Goal: Task Accomplishment & Management: Manage account settings

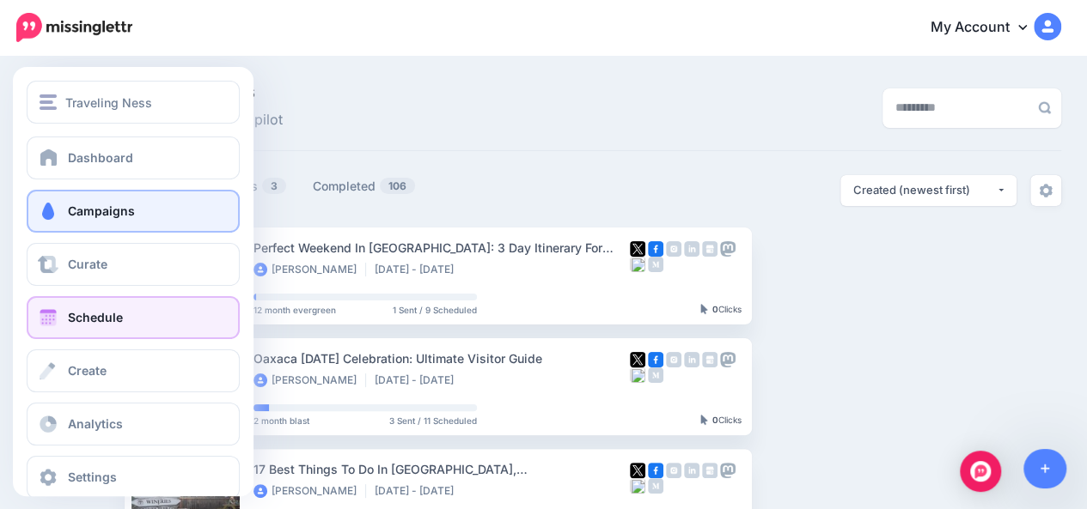
click at [61, 314] on link "Schedule" at bounding box center [133, 317] width 213 height 43
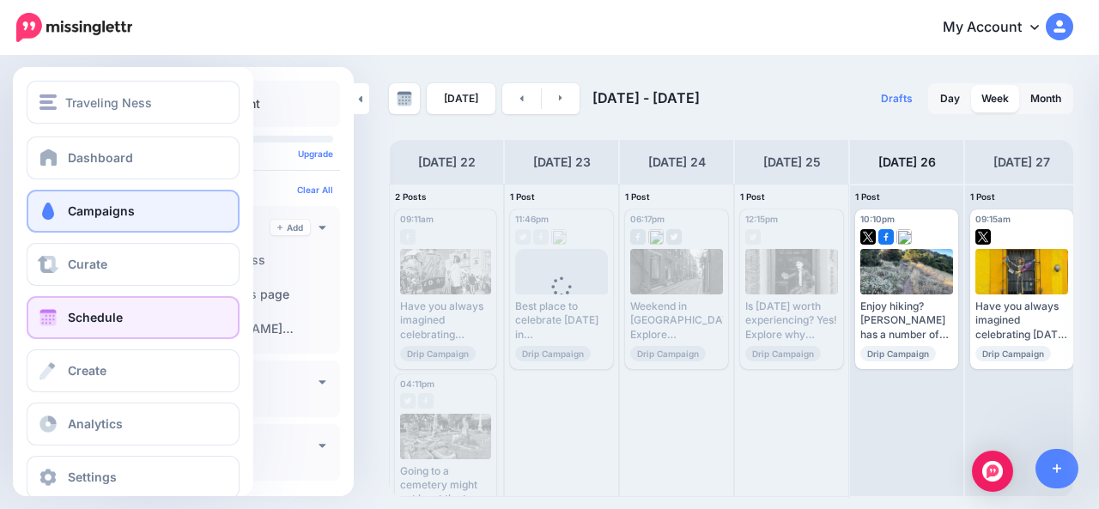
click at [119, 214] on span "Campaigns" at bounding box center [101, 211] width 67 height 15
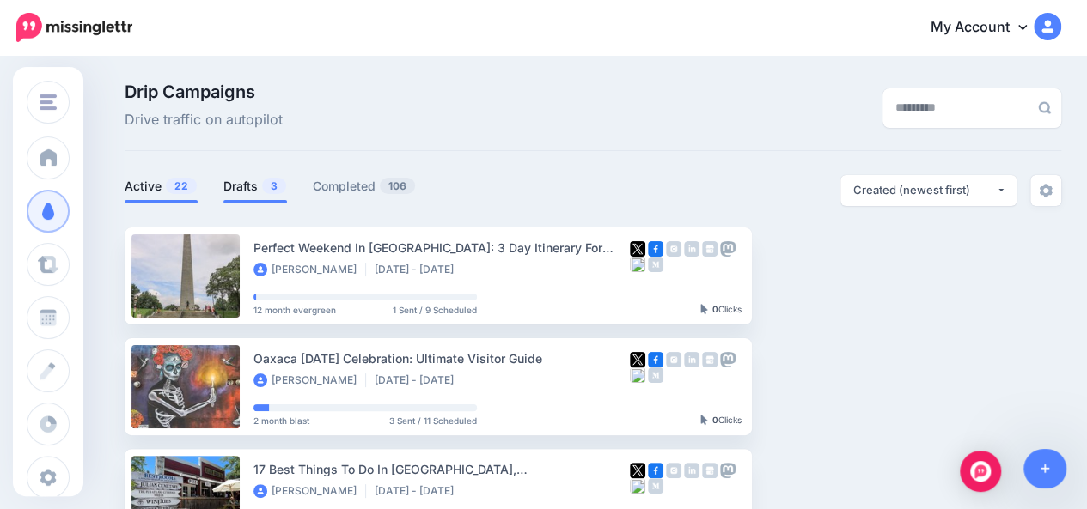
click at [239, 188] on link "Drafts 3" at bounding box center [255, 186] width 64 height 21
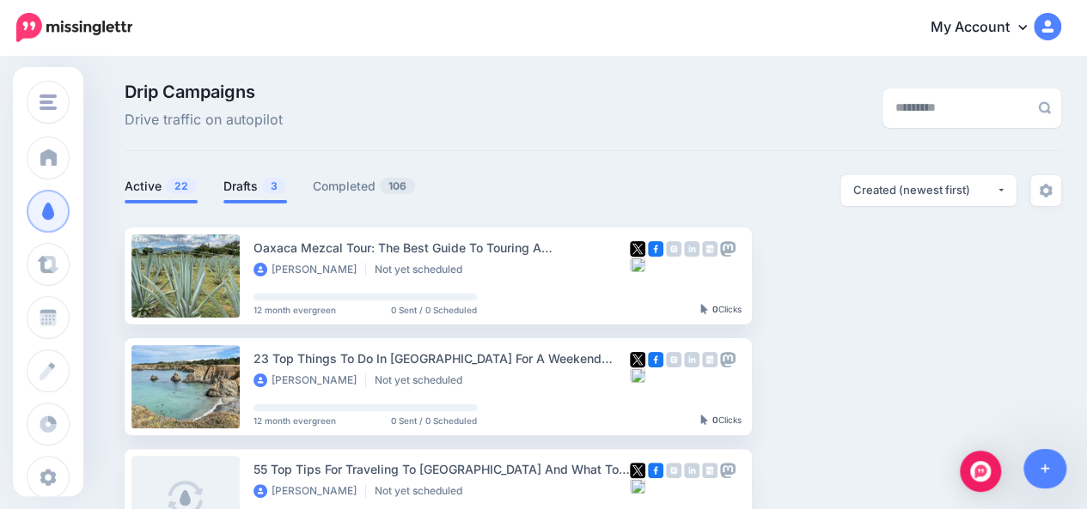
click at [172, 190] on span "22" at bounding box center [181, 186] width 31 height 16
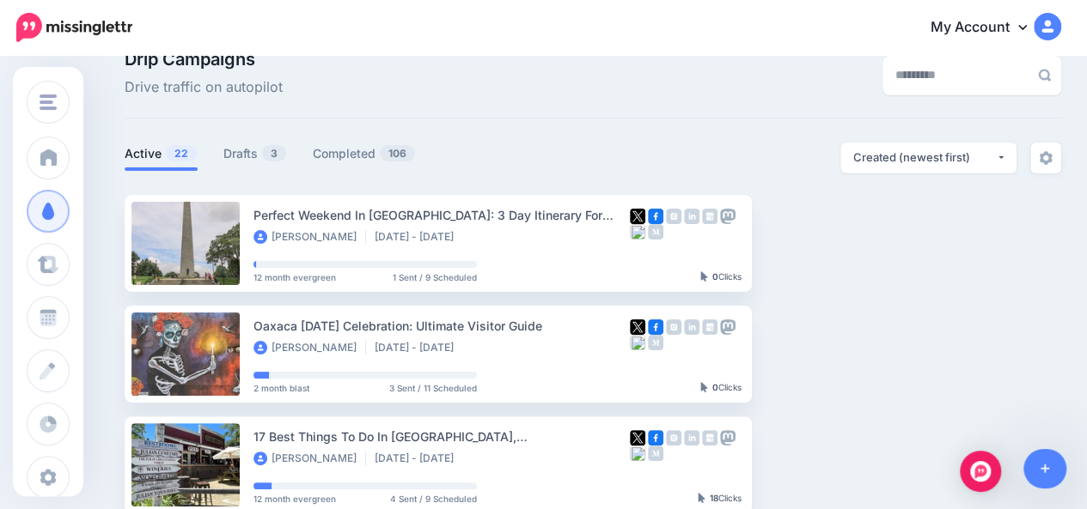
scroll to position [27, 0]
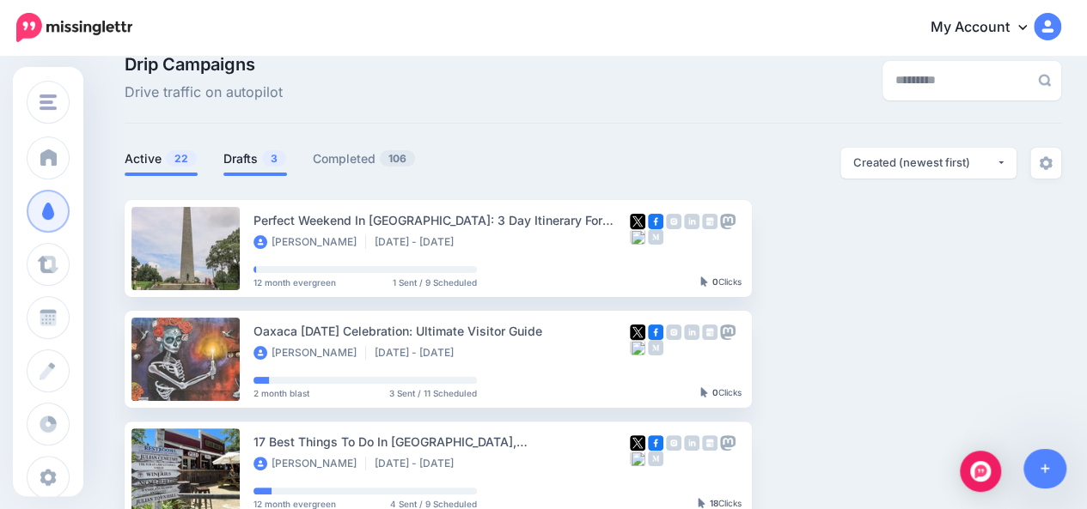
click at [265, 162] on span "3" at bounding box center [274, 158] width 24 height 16
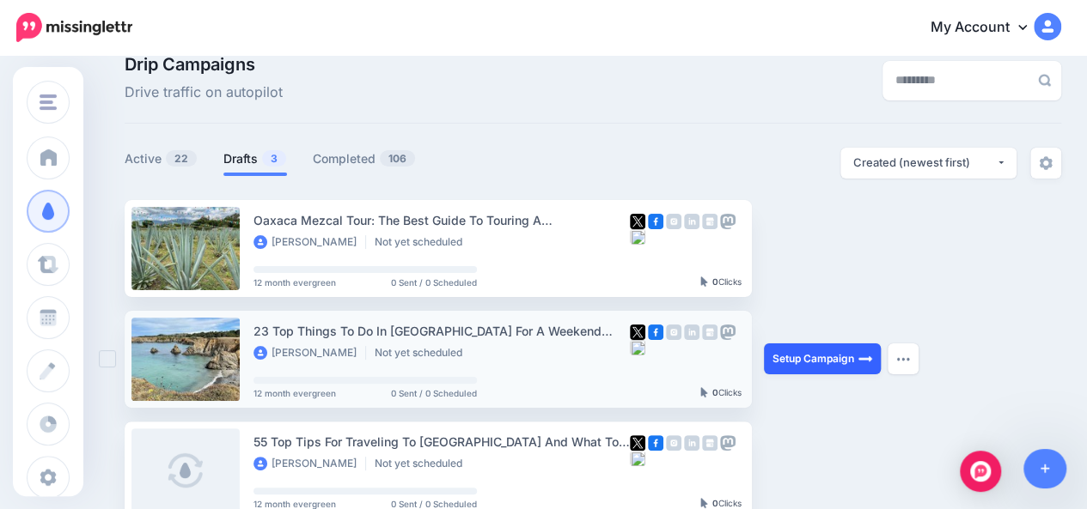
click at [813, 363] on link "Setup Campaign" at bounding box center [822, 359] width 117 height 31
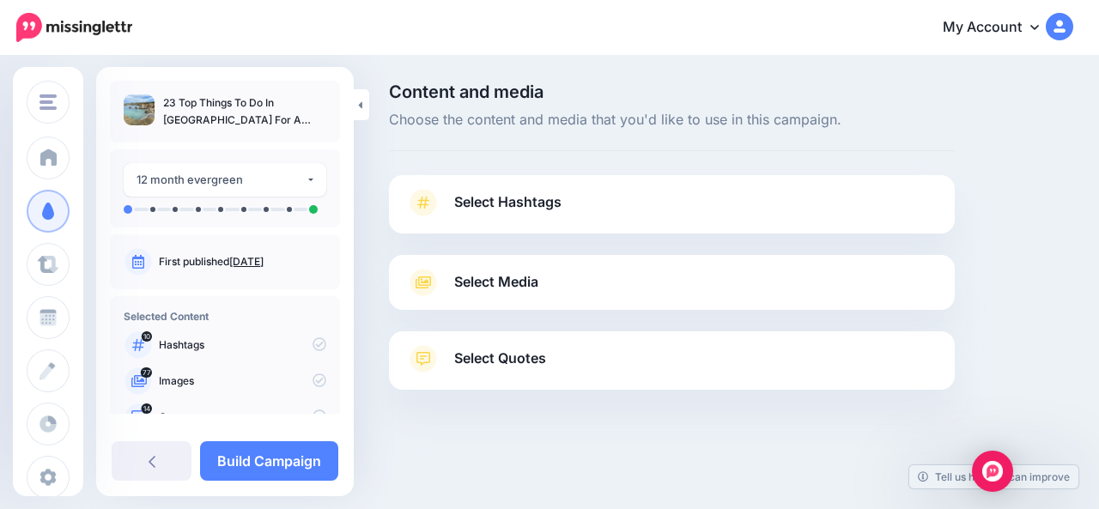
click at [802, 222] on link "Select Hashtags" at bounding box center [672, 211] width 532 height 45
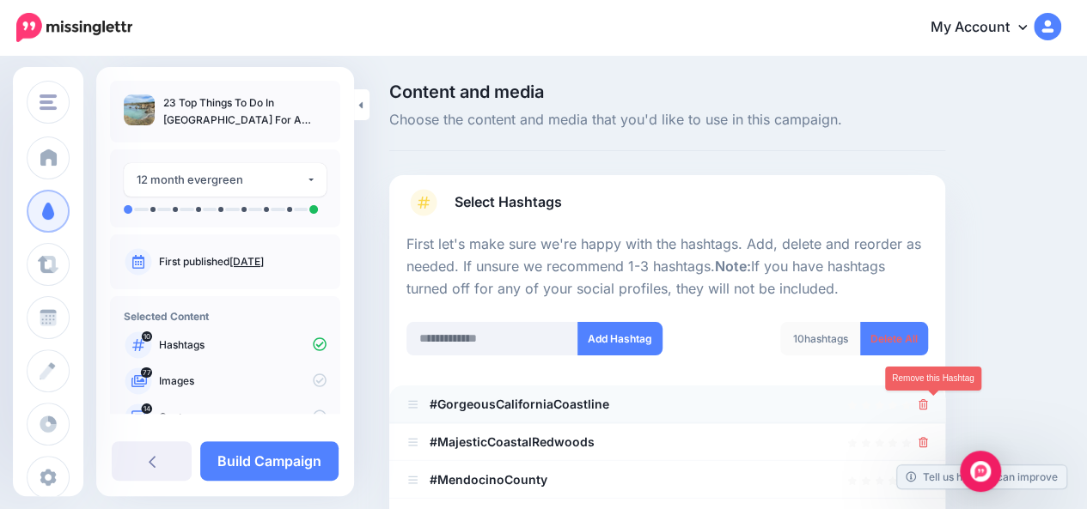
click at [928, 403] on icon at bounding box center [922, 404] width 9 height 10
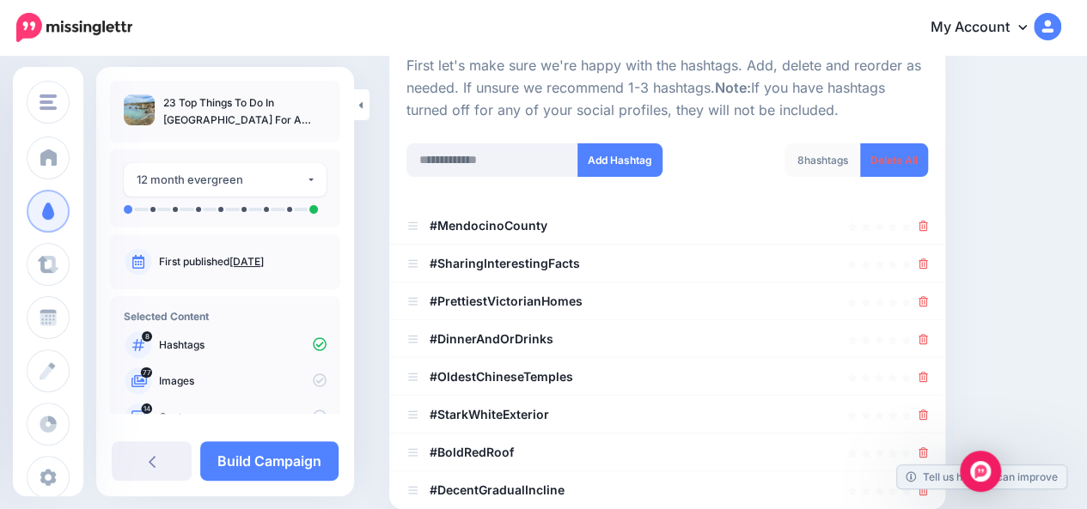
scroll to position [181, 0]
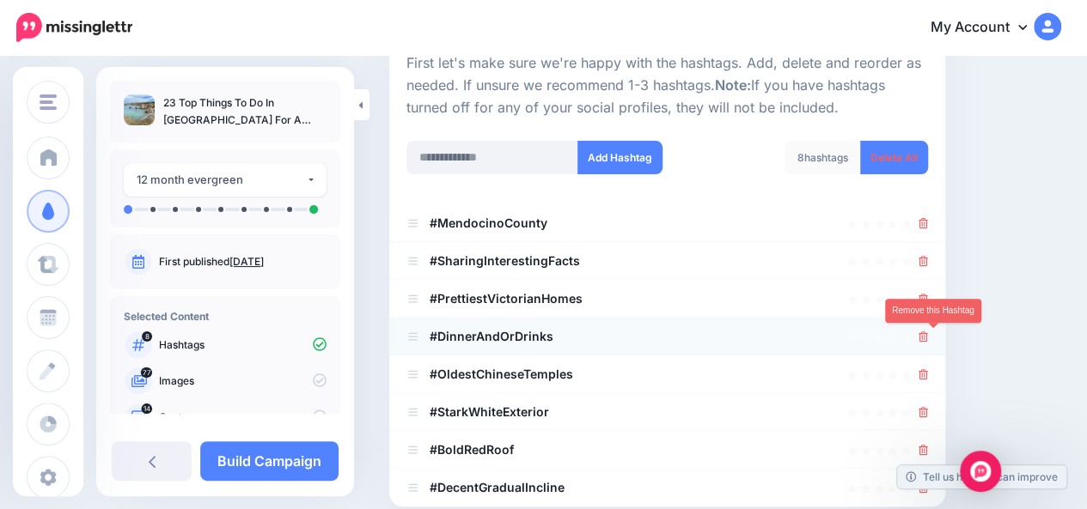
click at [928, 338] on icon at bounding box center [922, 337] width 9 height 10
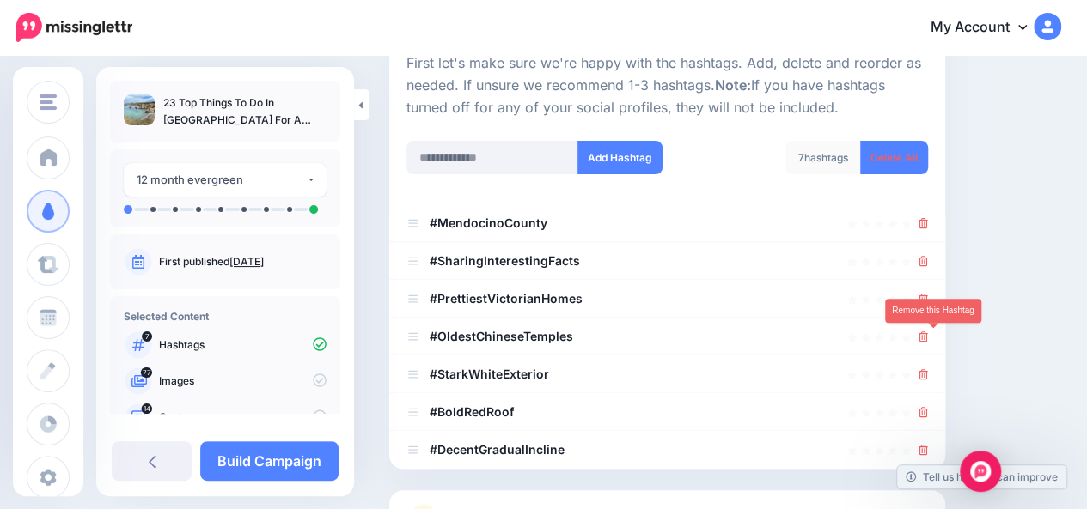
click at [928, 338] on icon at bounding box center [922, 337] width 9 height 10
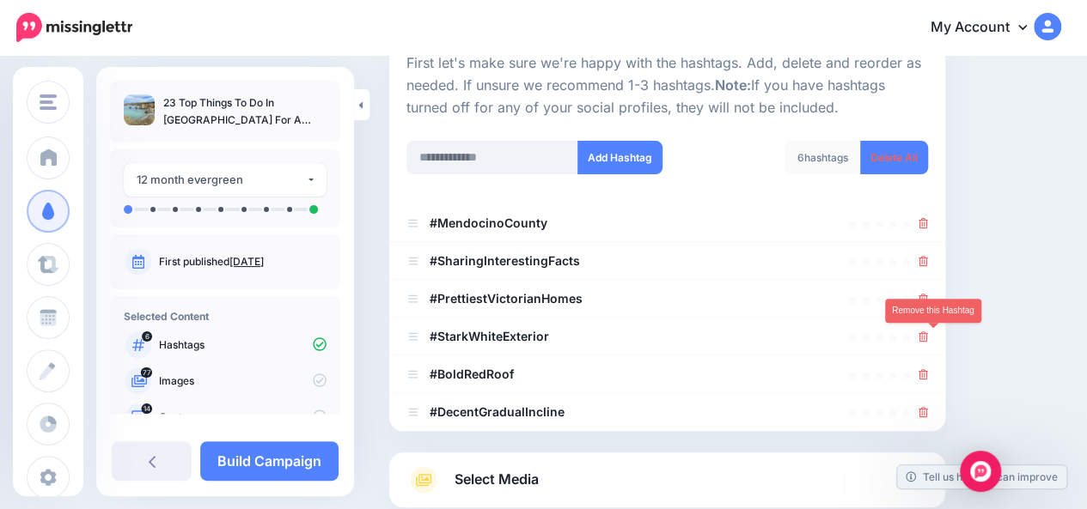
click at [928, 338] on icon at bounding box center [922, 337] width 9 height 10
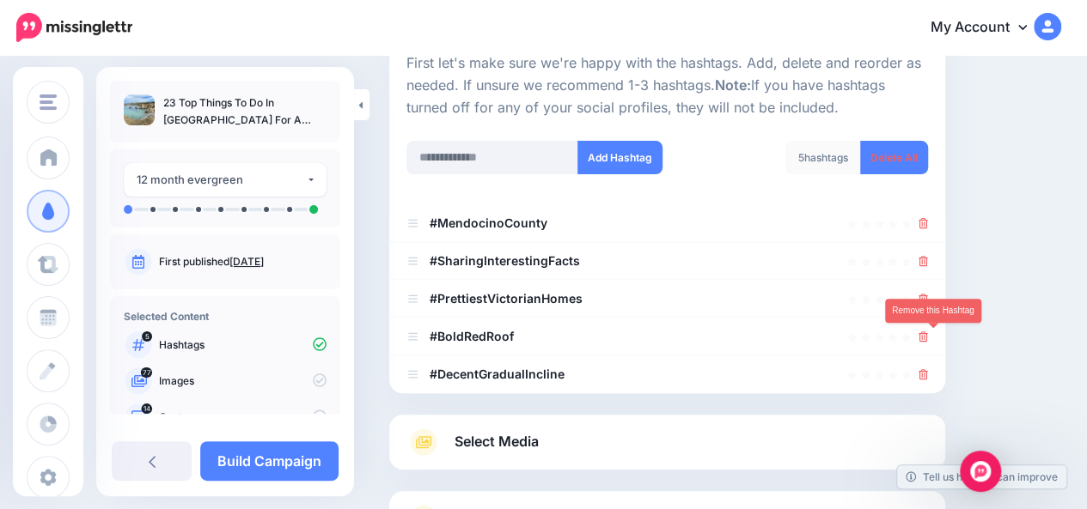
click at [928, 338] on icon at bounding box center [922, 337] width 9 height 10
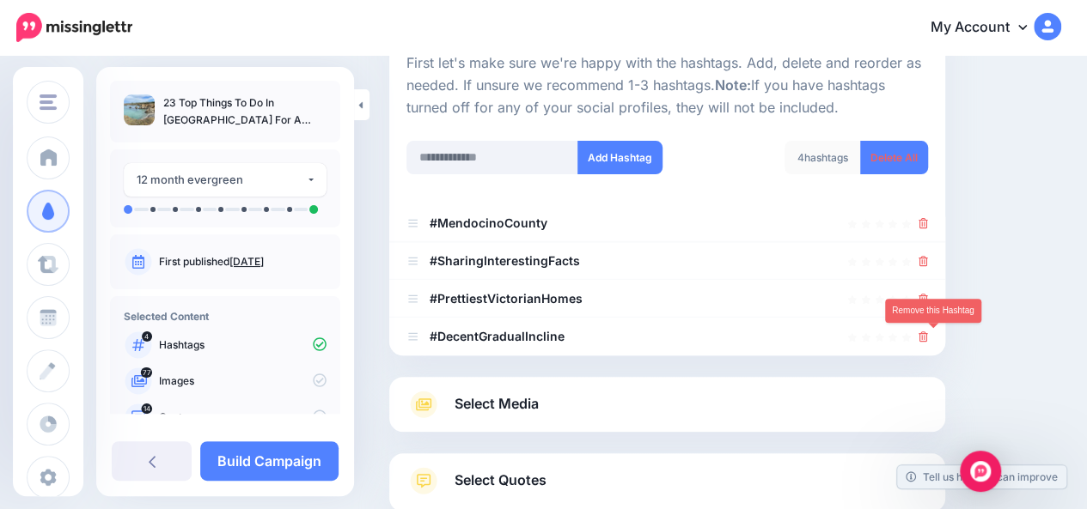
click at [928, 338] on icon at bounding box center [922, 337] width 9 height 10
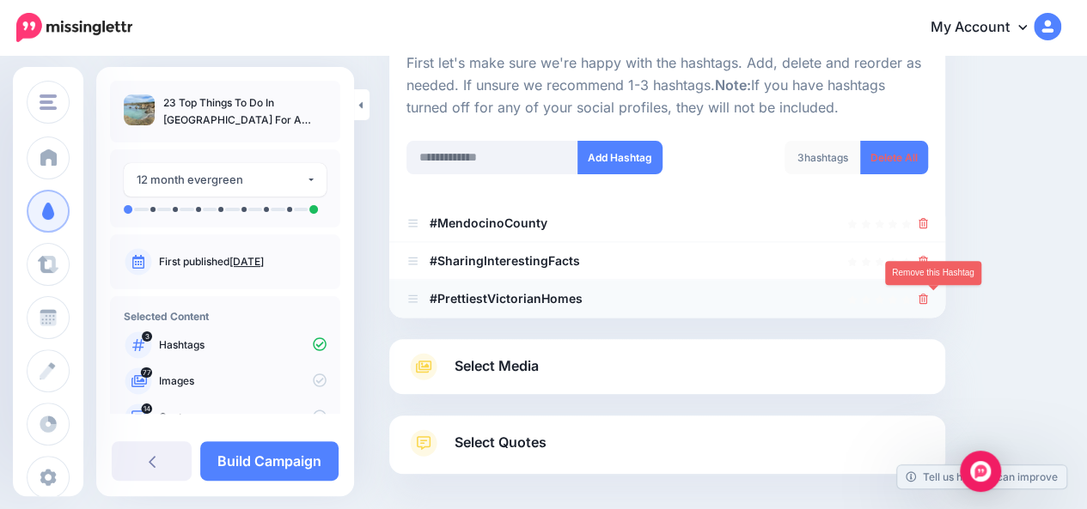
click at [928, 300] on icon at bounding box center [922, 299] width 9 height 10
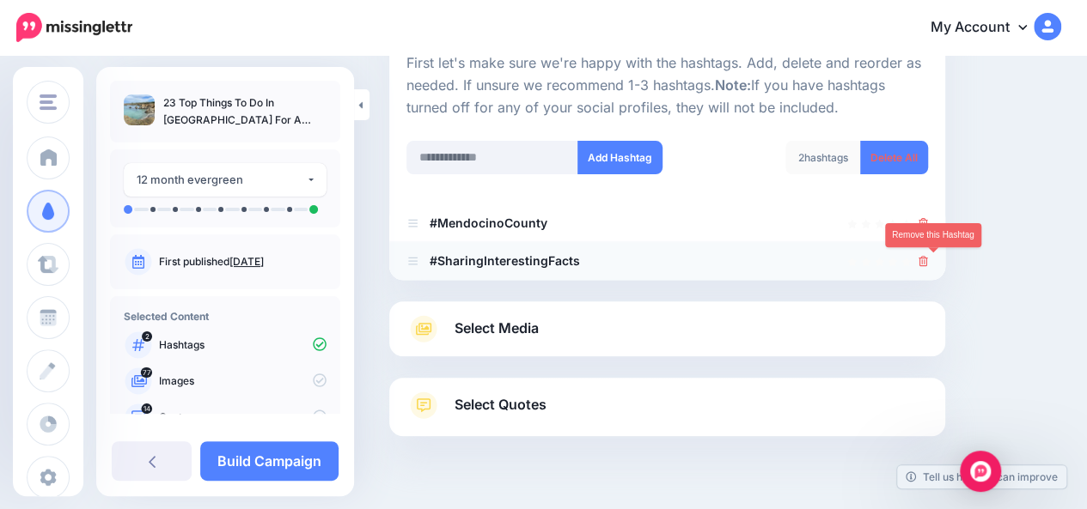
click at [928, 262] on icon at bounding box center [922, 261] width 9 height 10
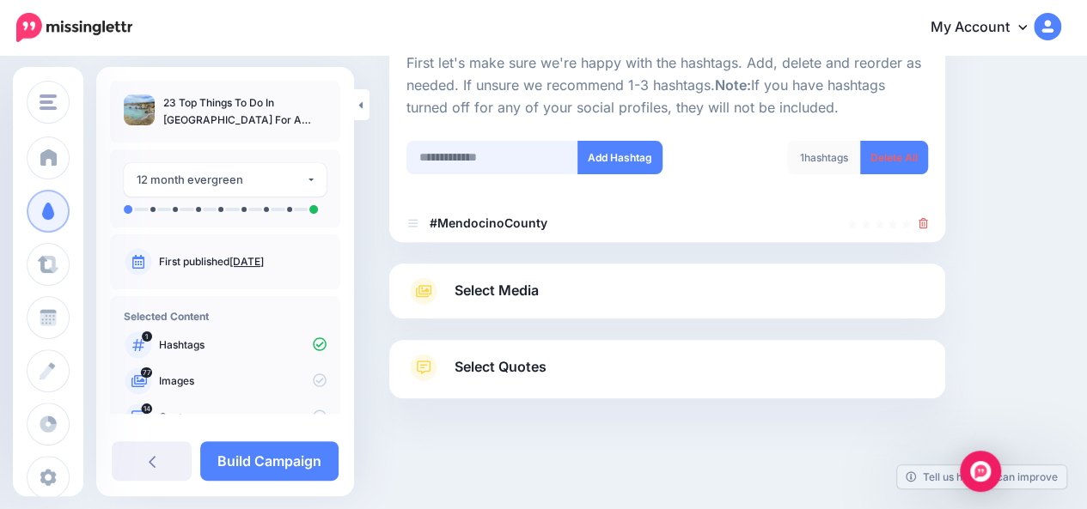
click at [536, 159] on input "text" at bounding box center [492, 157] width 172 height 33
type input "*********"
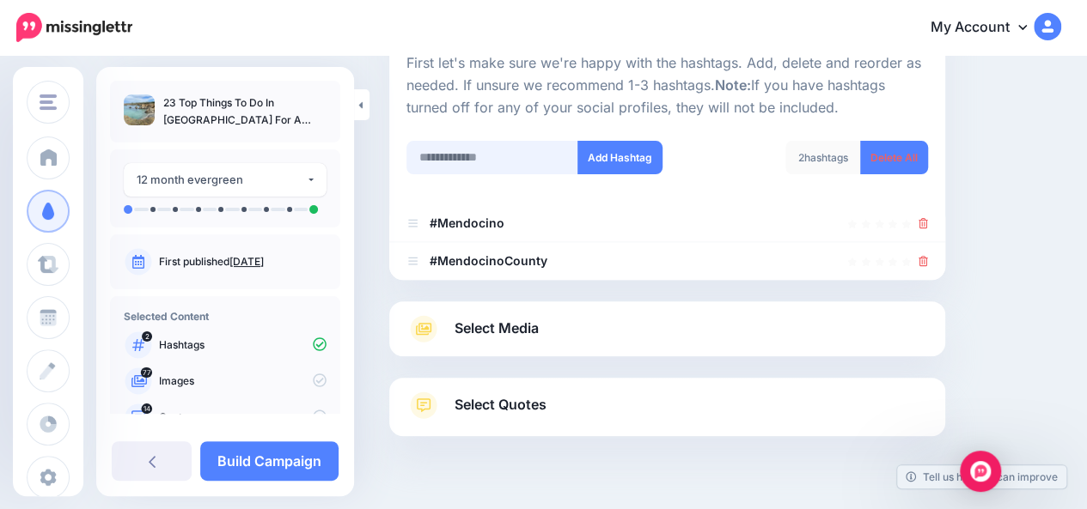
scroll to position [219, 0]
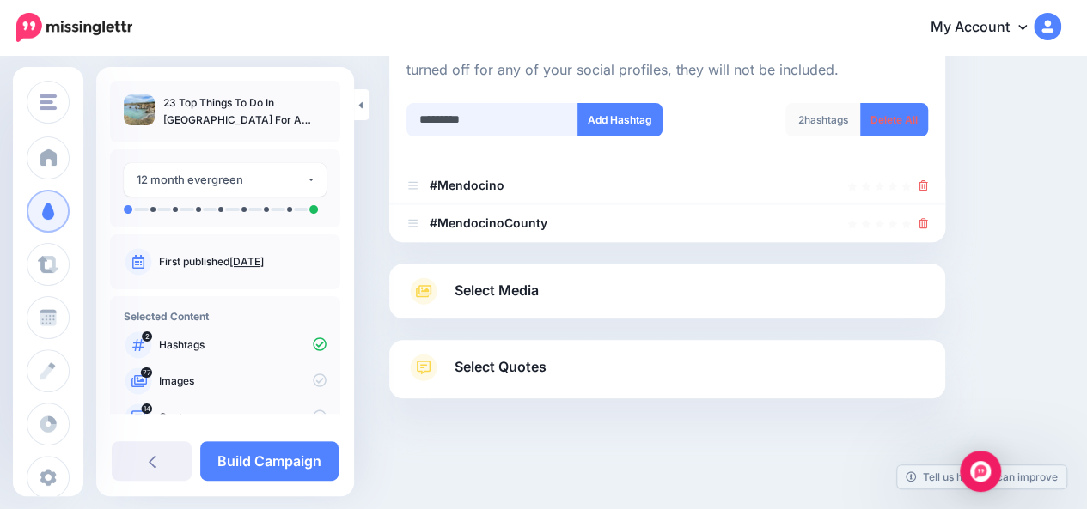
type input "**********"
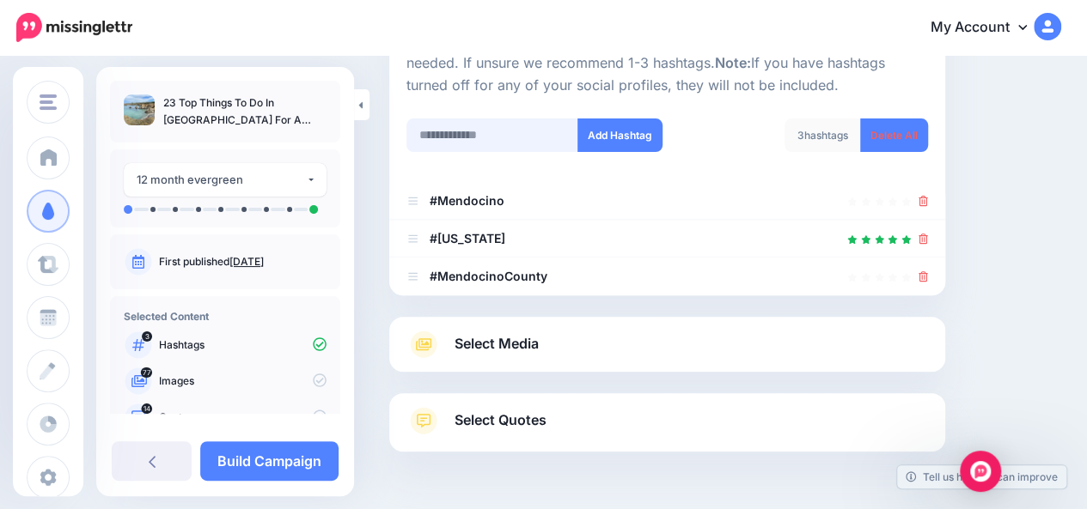
scroll to position [200, 0]
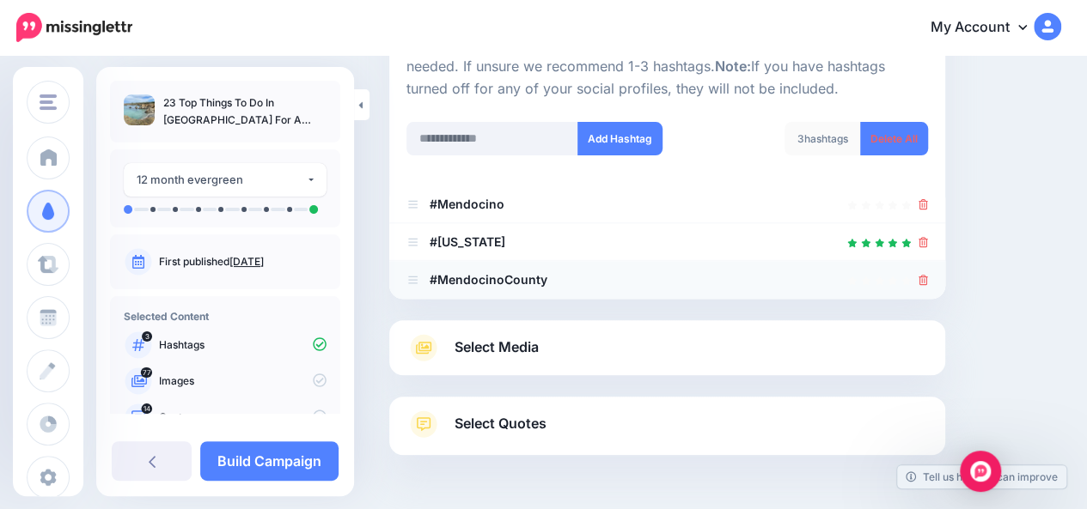
click at [928, 283] on icon at bounding box center [922, 280] width 9 height 10
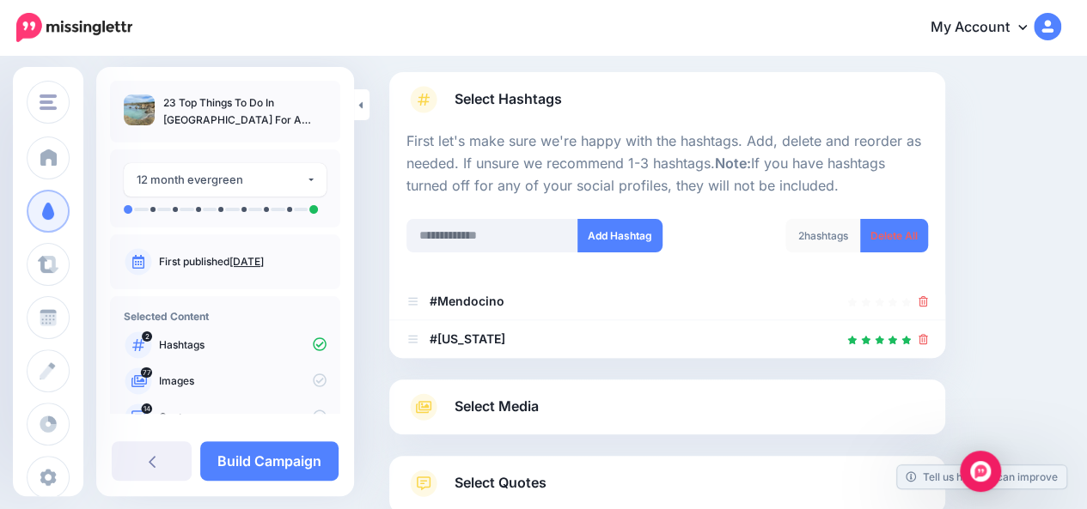
scroll to position [101, 0]
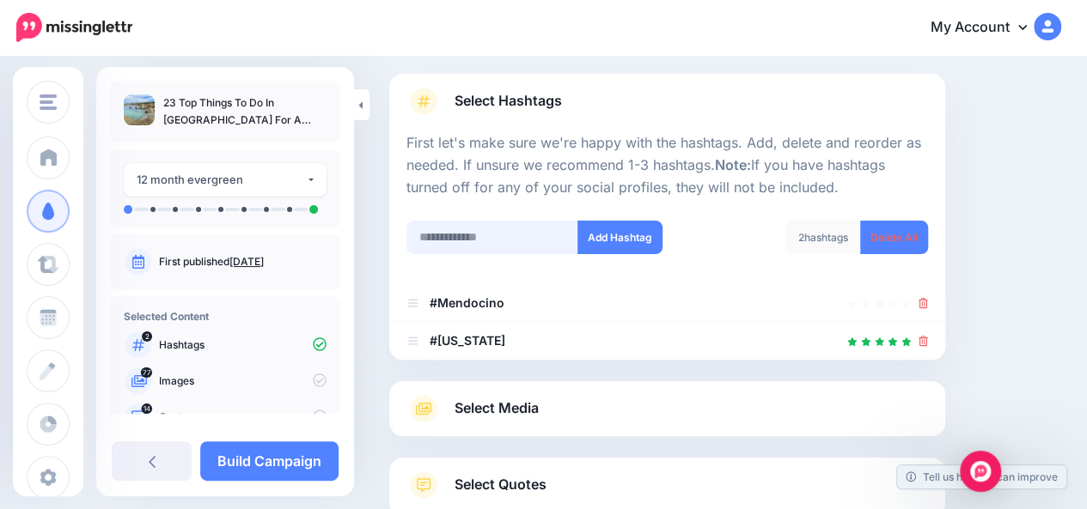
click at [509, 238] on input "text" at bounding box center [492, 237] width 172 height 33
type input "**********"
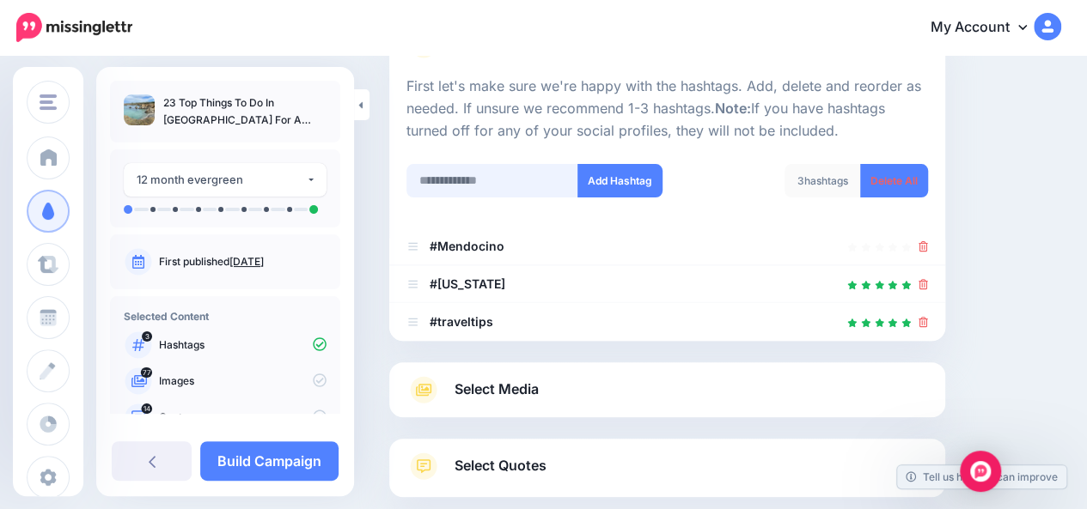
scroll to position [156, 0]
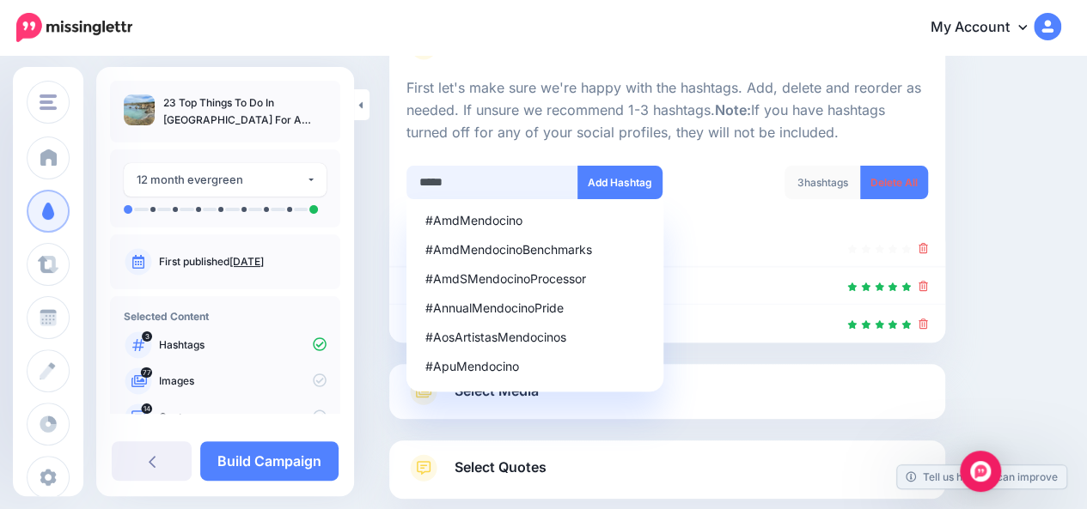
type input "******"
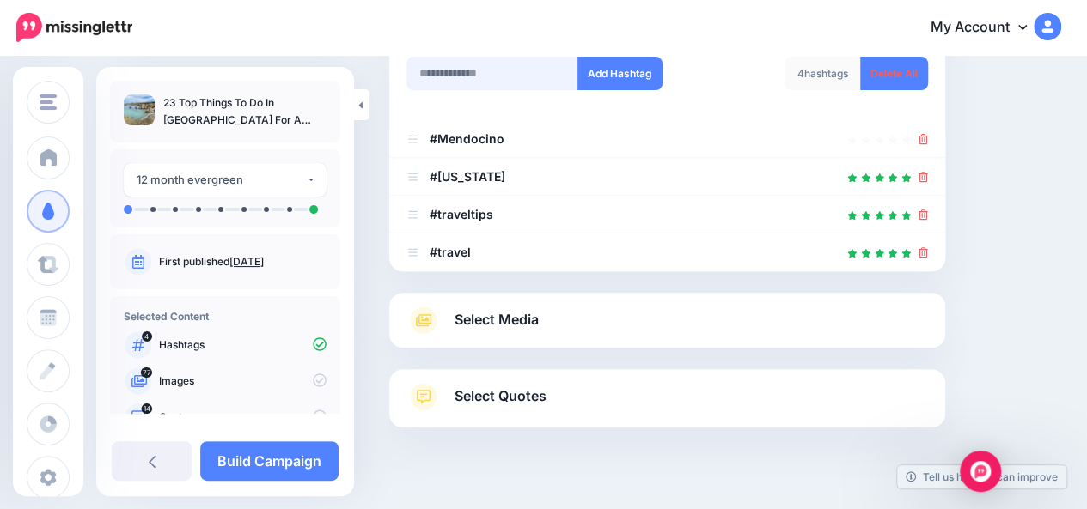
scroll to position [267, 0]
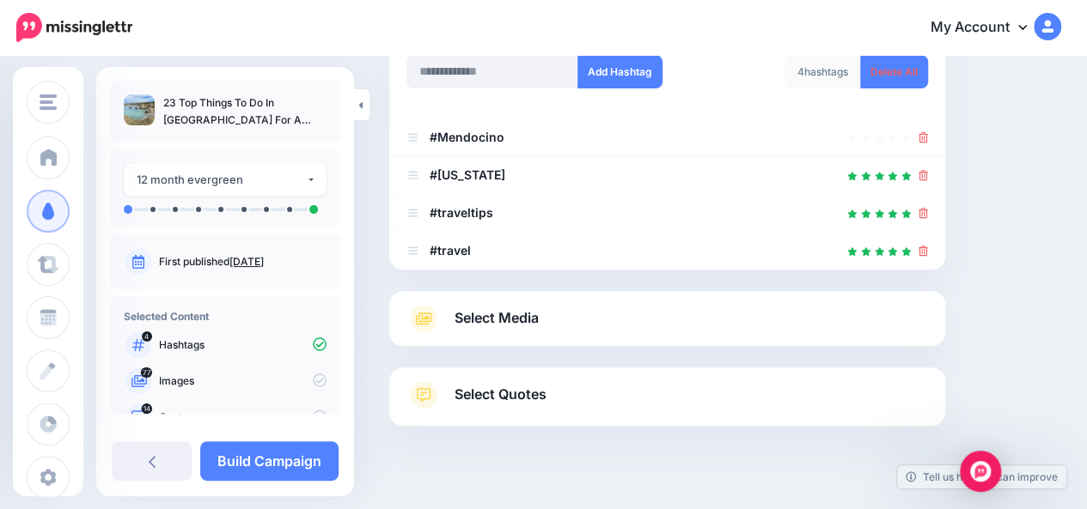
click at [865, 316] on link "Select Media" at bounding box center [666, 318] width 521 height 27
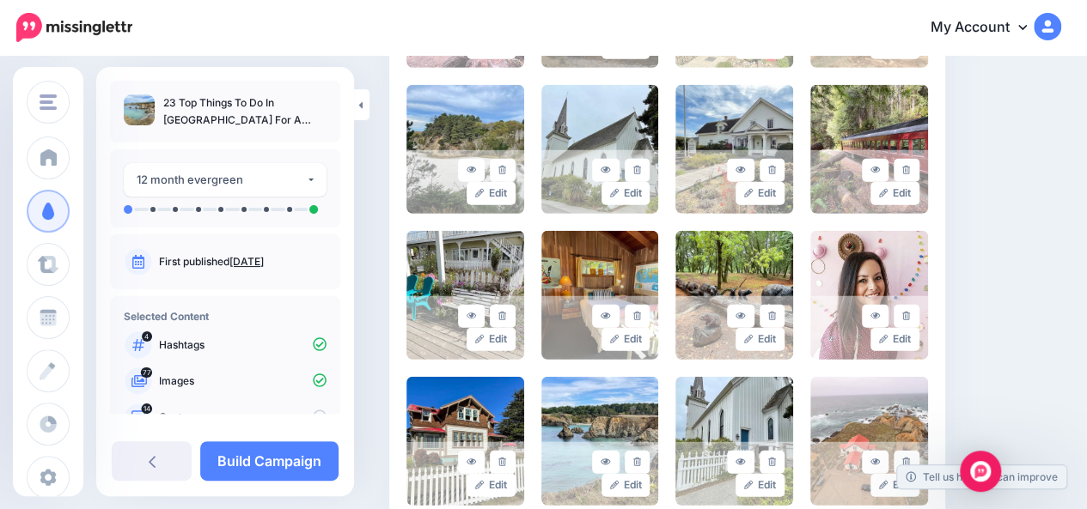
scroll to position [2146, 0]
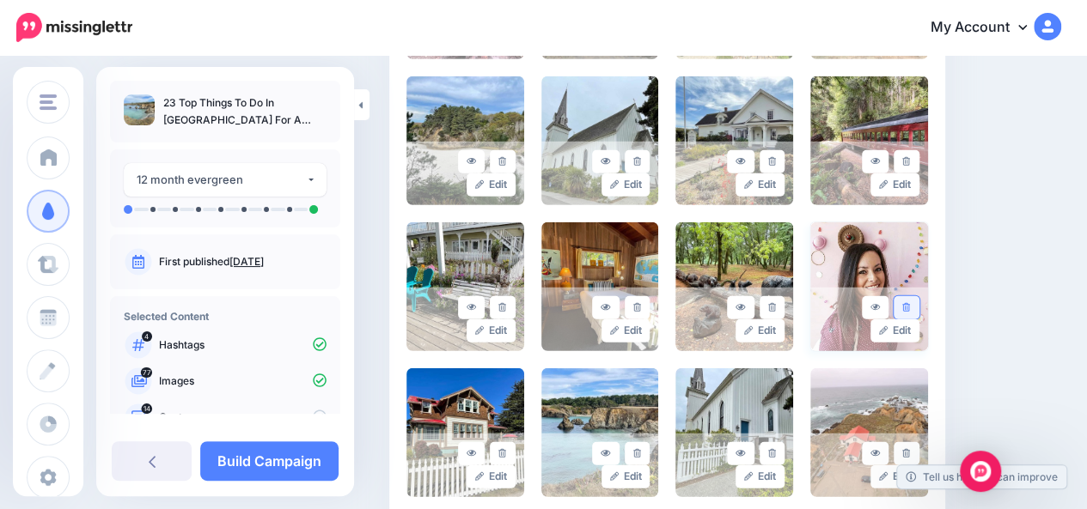
click at [910, 307] on icon at bounding box center [906, 307] width 8 height 9
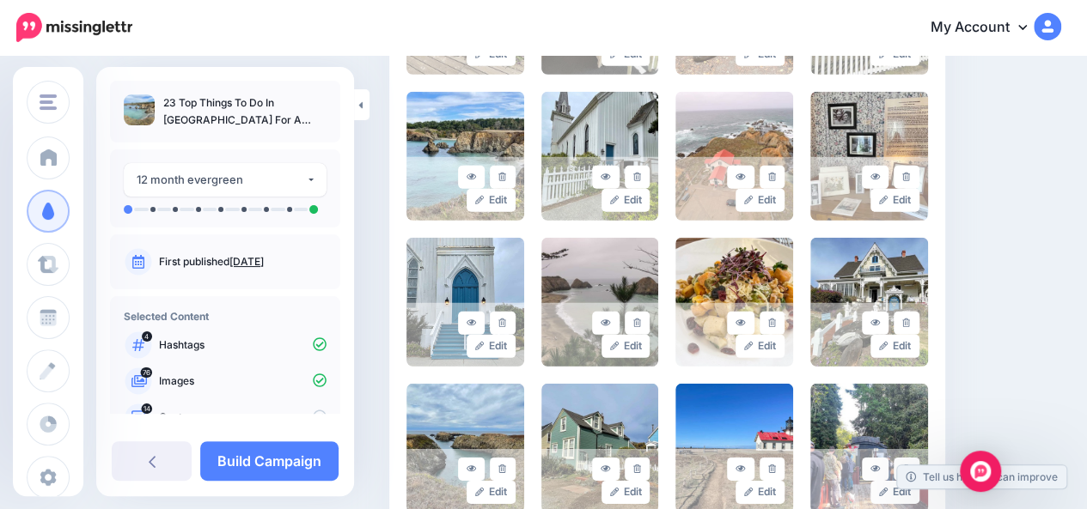
scroll to position [2418, 0]
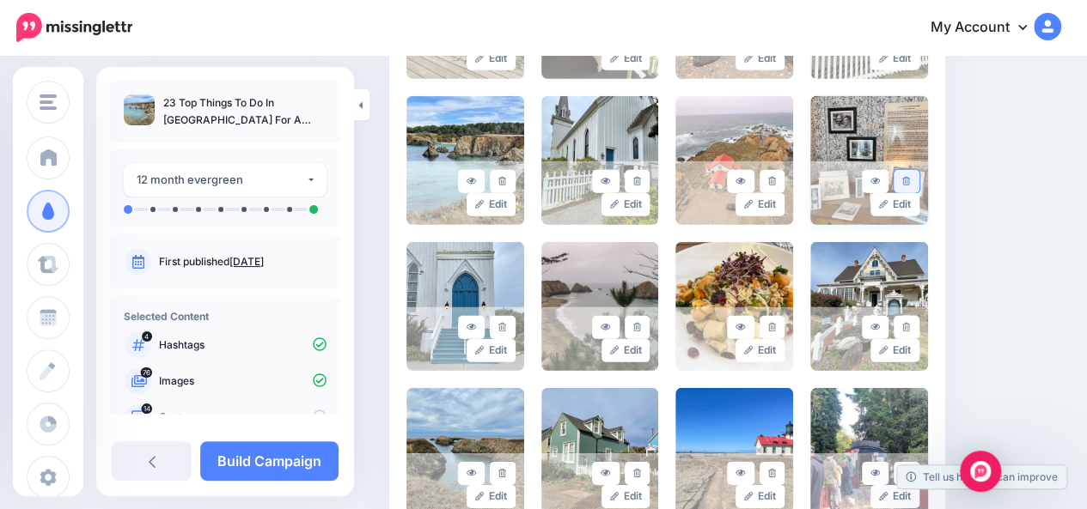
click at [910, 181] on icon at bounding box center [906, 181] width 8 height 9
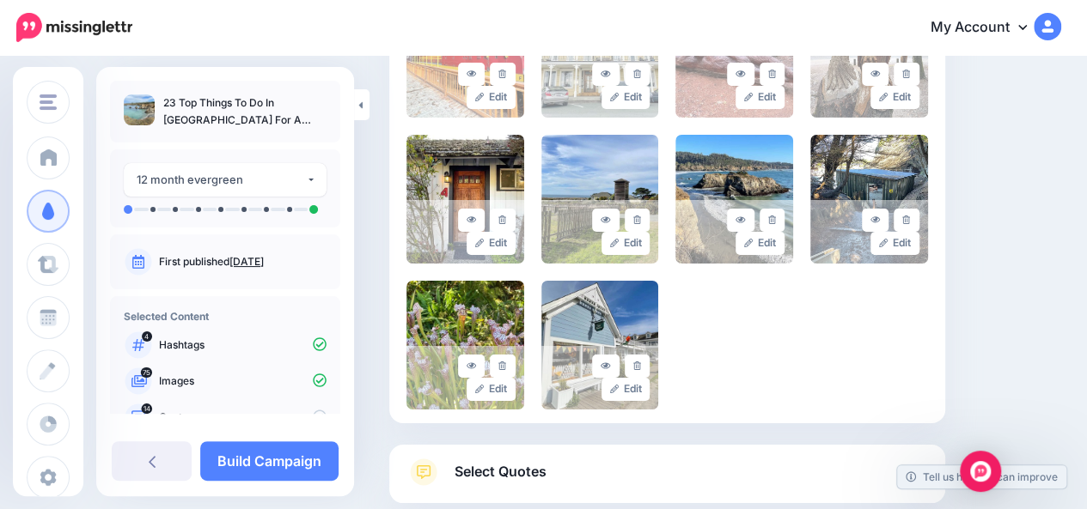
scroll to position [3068, 0]
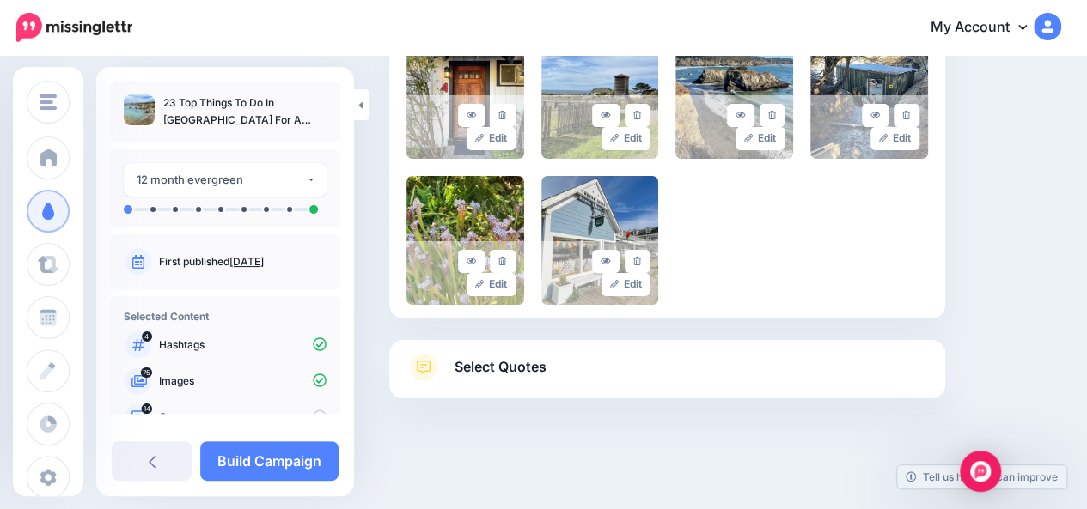
click at [864, 375] on link "Select Quotes" at bounding box center [666, 376] width 521 height 45
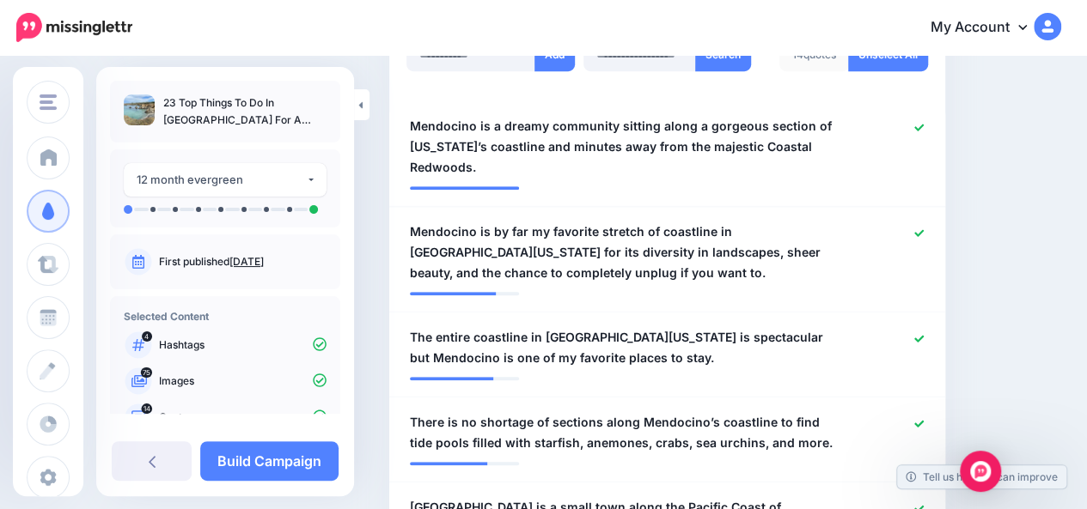
scroll to position [395, 0]
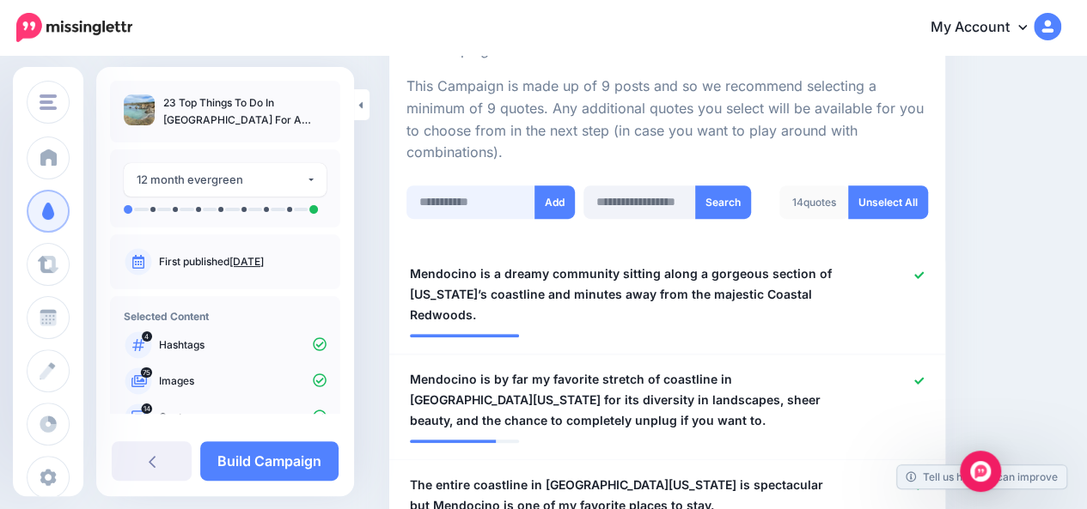
click at [446, 186] on input "text" at bounding box center [470, 202] width 129 height 33
paste input "**********"
type input "**********"
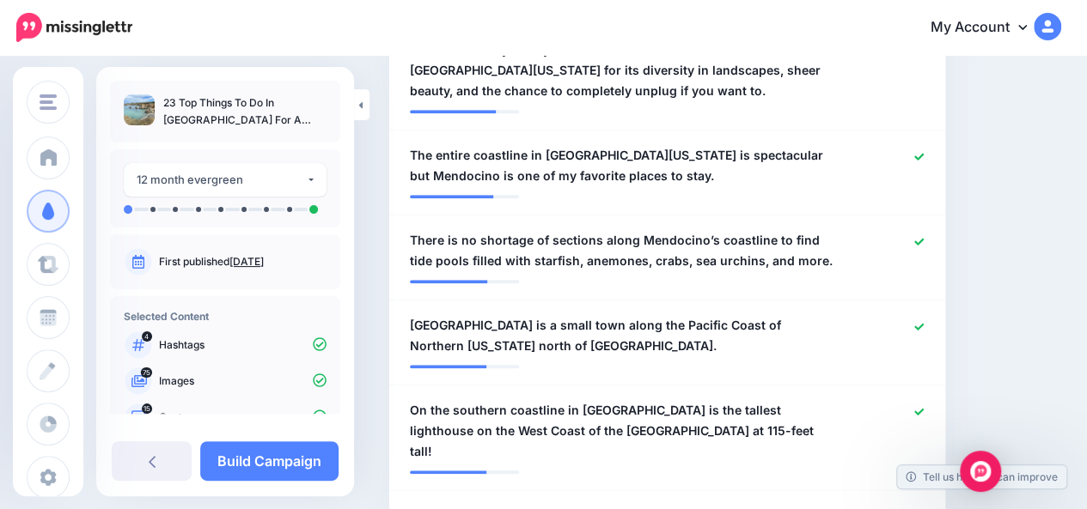
scroll to position [817, 0]
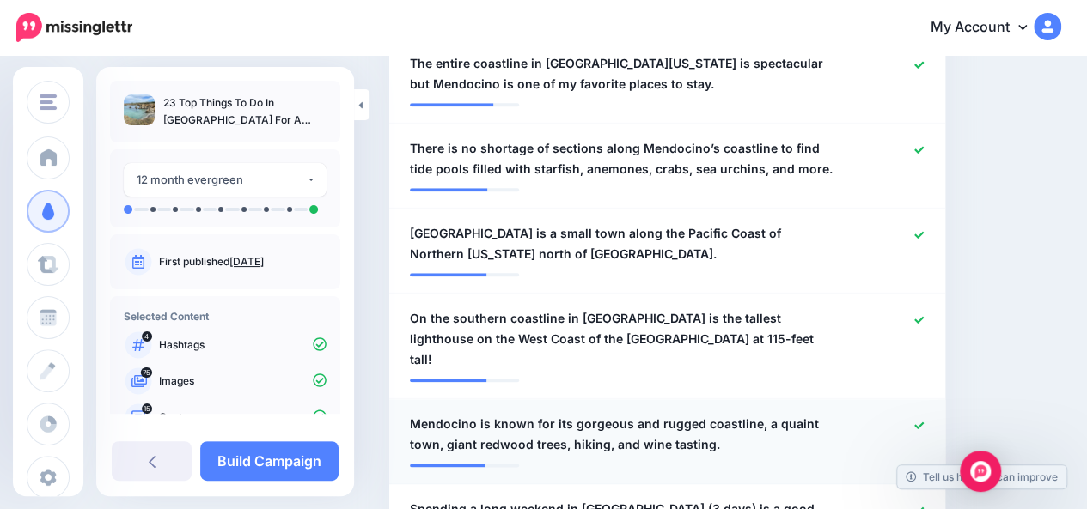
click at [803, 414] on span "Mendocino is known for its gorgeous and rugged coastline, a quaint town, giant …" at bounding box center [622, 434] width 424 height 41
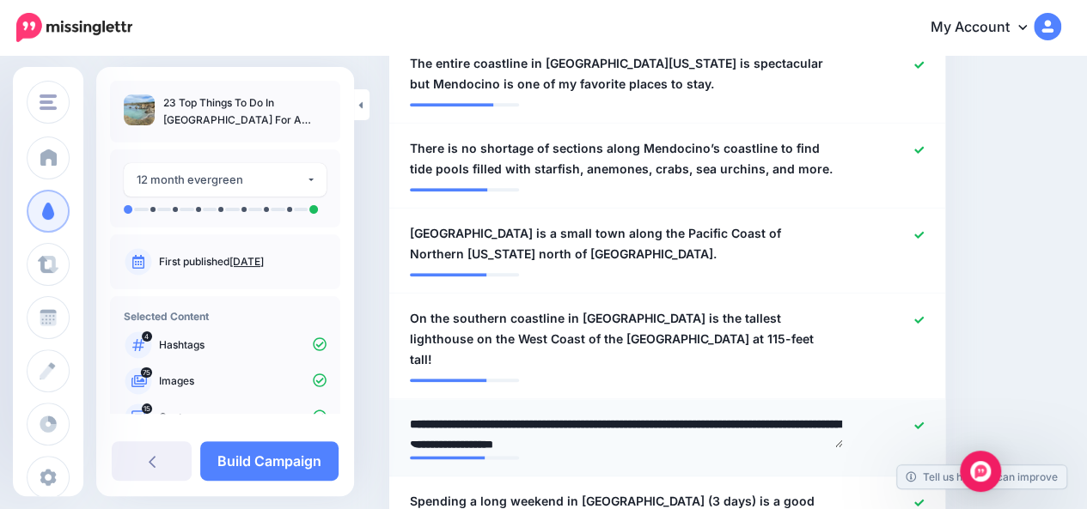
click at [803, 414] on textarea "**********" at bounding box center [626, 430] width 433 height 33
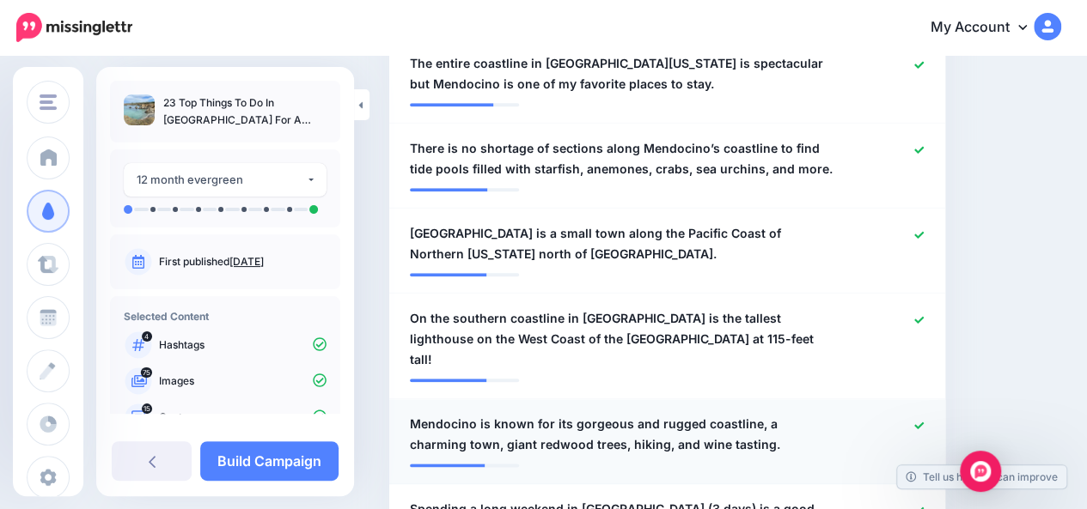
click at [715, 414] on span "Mendocino is known for its gorgeous and rugged coastline, a charming town, gian…" at bounding box center [622, 434] width 424 height 41
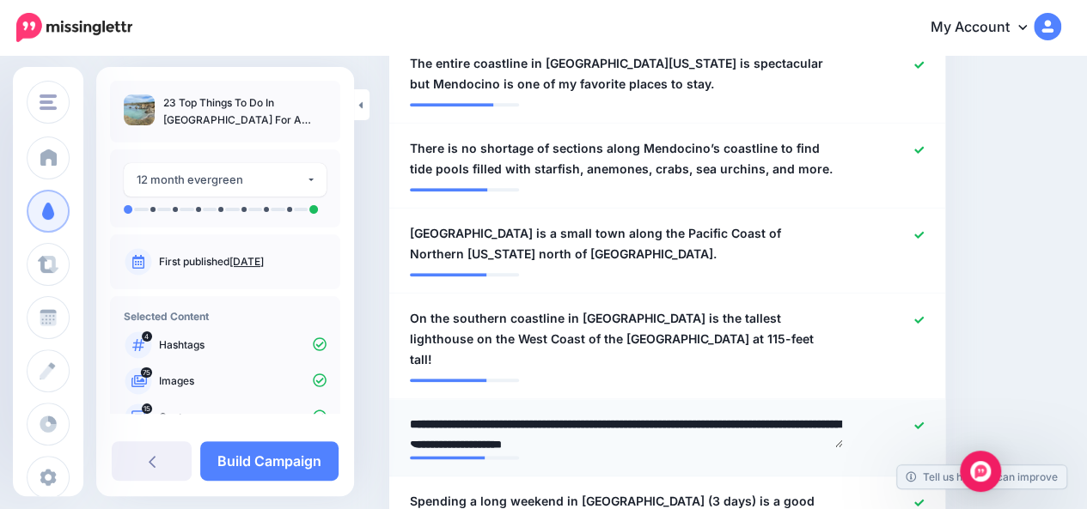
click at [707, 414] on textarea "**********" at bounding box center [626, 430] width 433 height 33
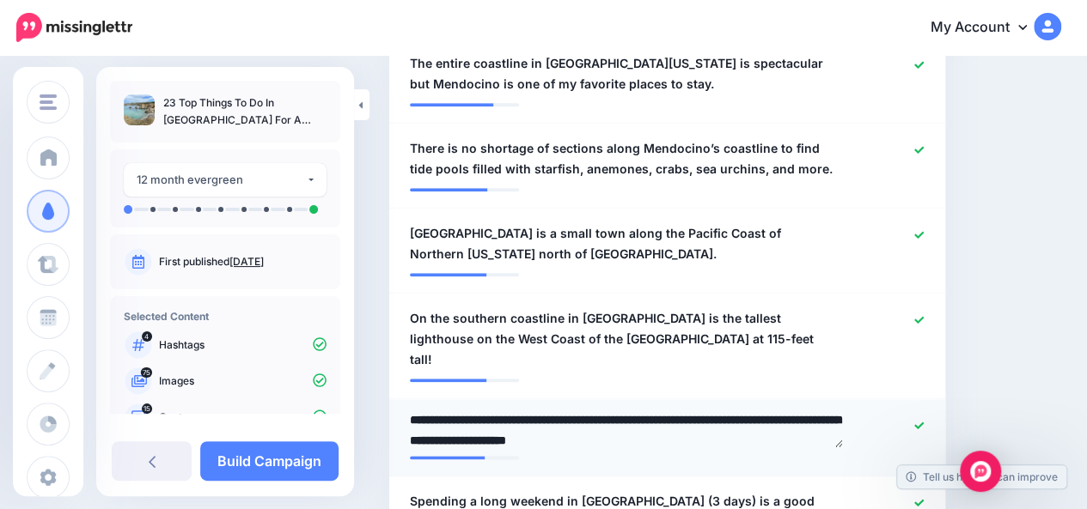
type textarea "**********"
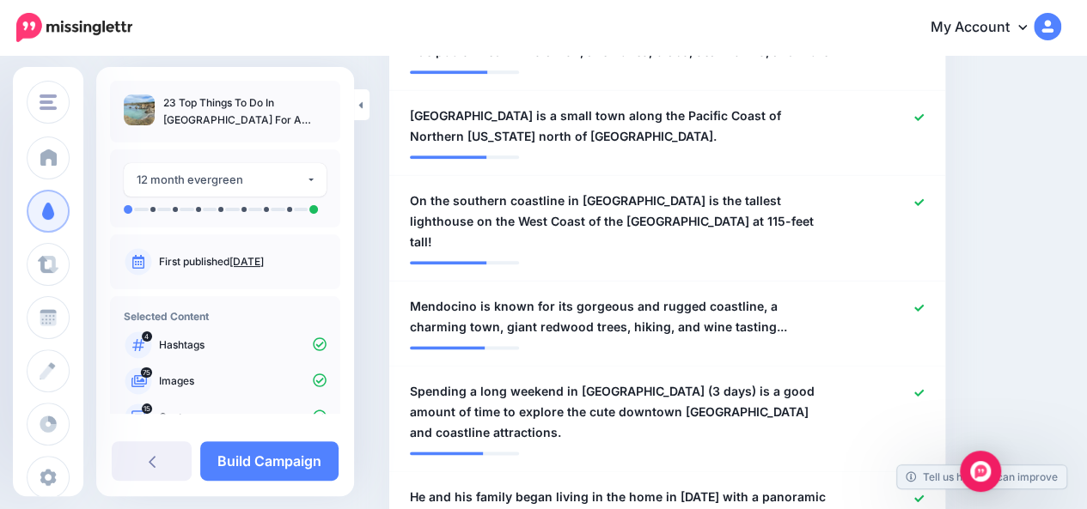
scroll to position [954, 0]
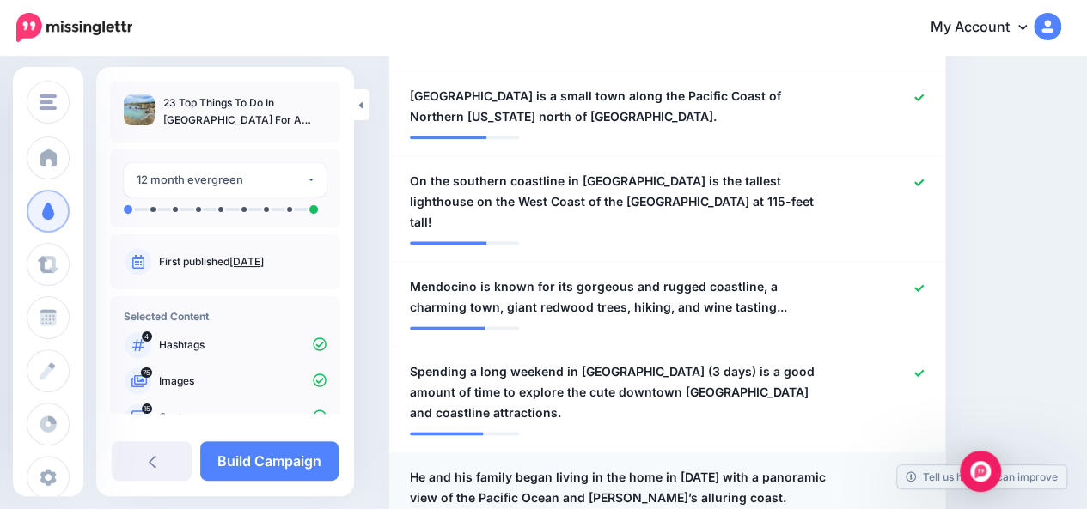
click at [923, 474] on icon at bounding box center [918, 478] width 9 height 9
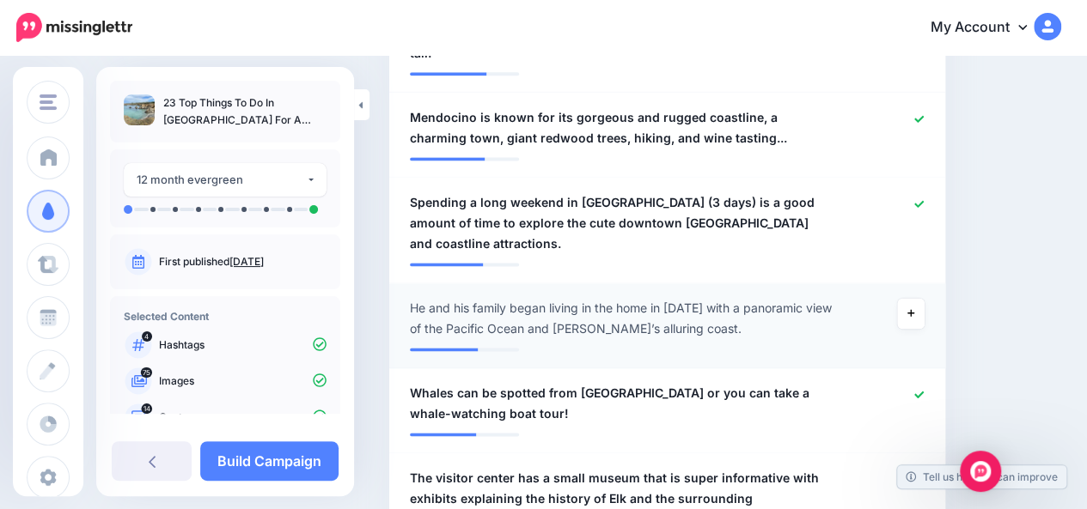
scroll to position [1126, 0]
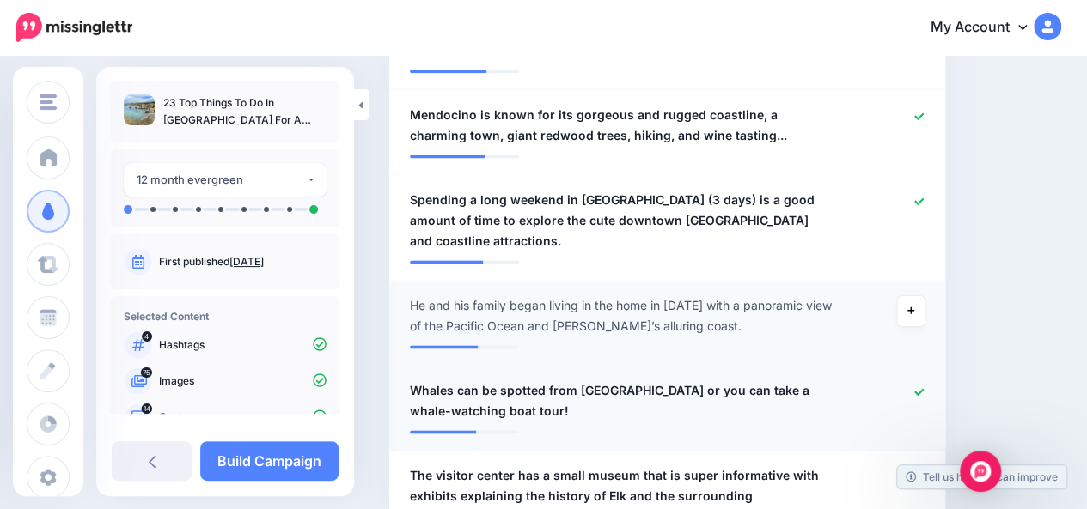
click at [923, 387] on icon at bounding box center [918, 391] width 9 height 9
click at [923, 472] on icon at bounding box center [918, 476] width 9 height 9
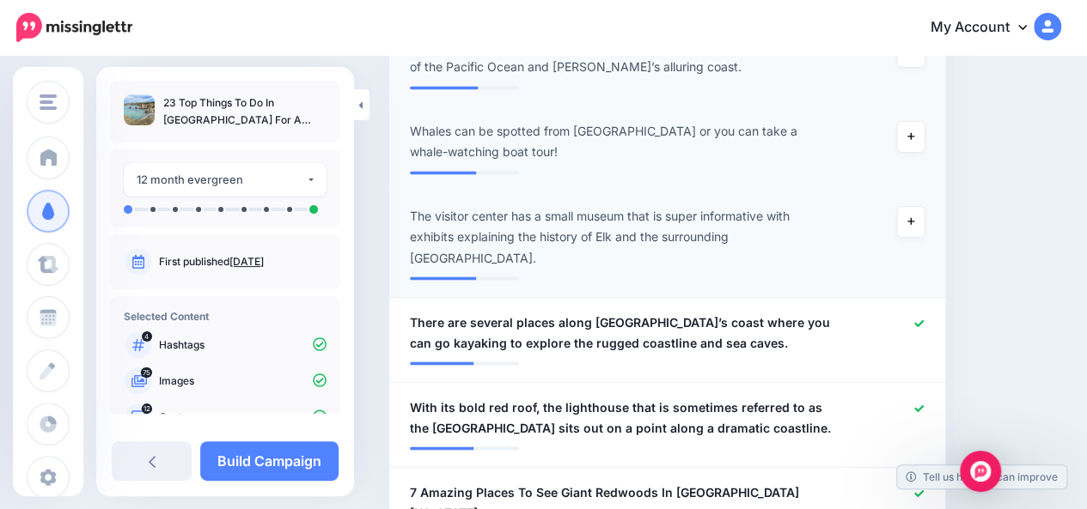
scroll to position [1401, 0]
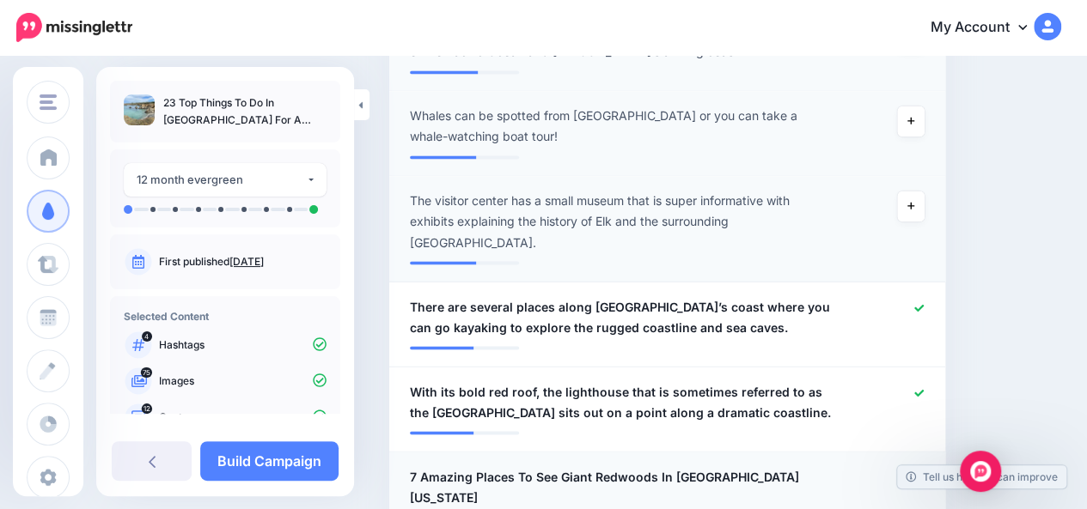
click at [923, 473] on icon at bounding box center [918, 477] width 9 height 9
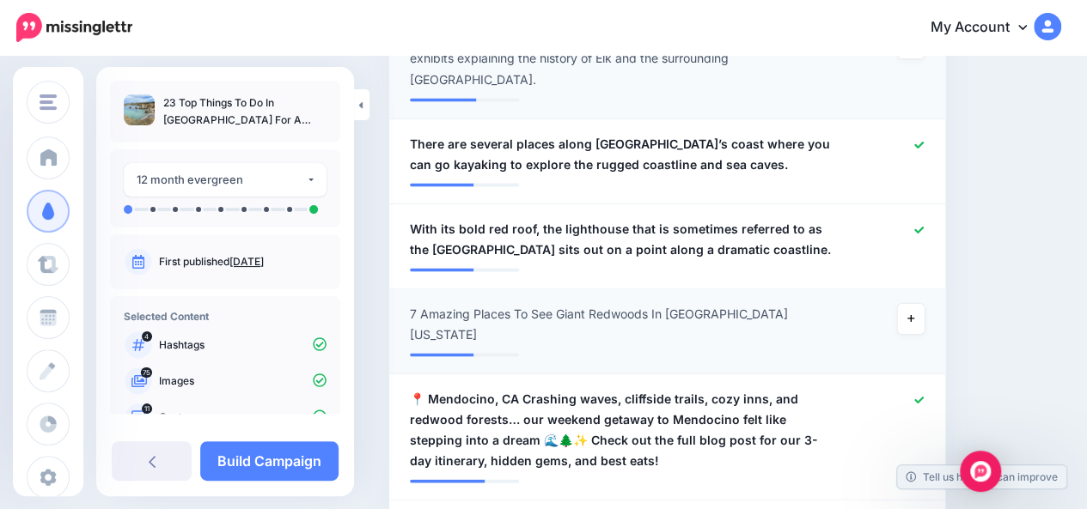
scroll to position [1573, 0]
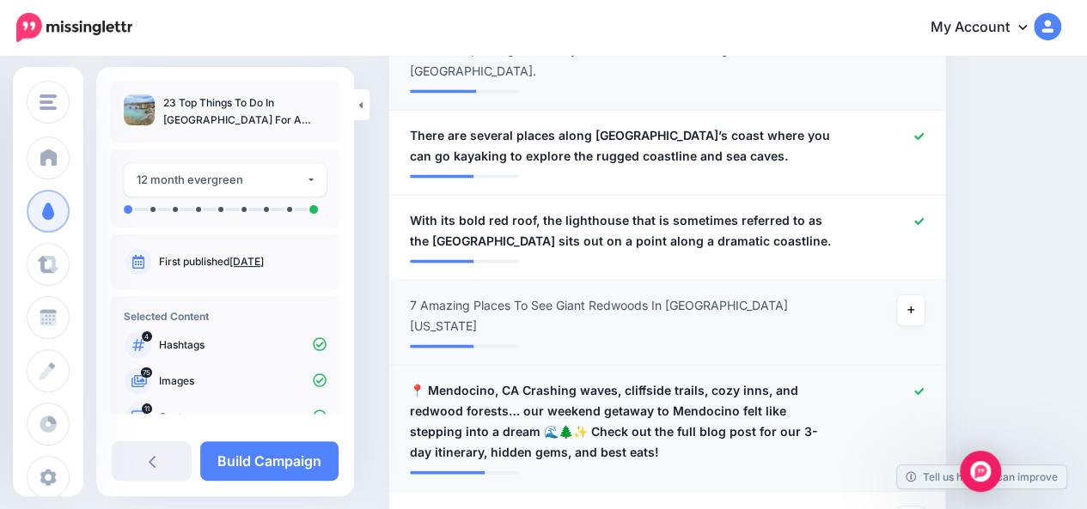
click at [798, 380] on span "📍 Mendocino, CA Crashing waves, cliffside trails, cozy inns, and redwood forest…" at bounding box center [622, 421] width 424 height 82
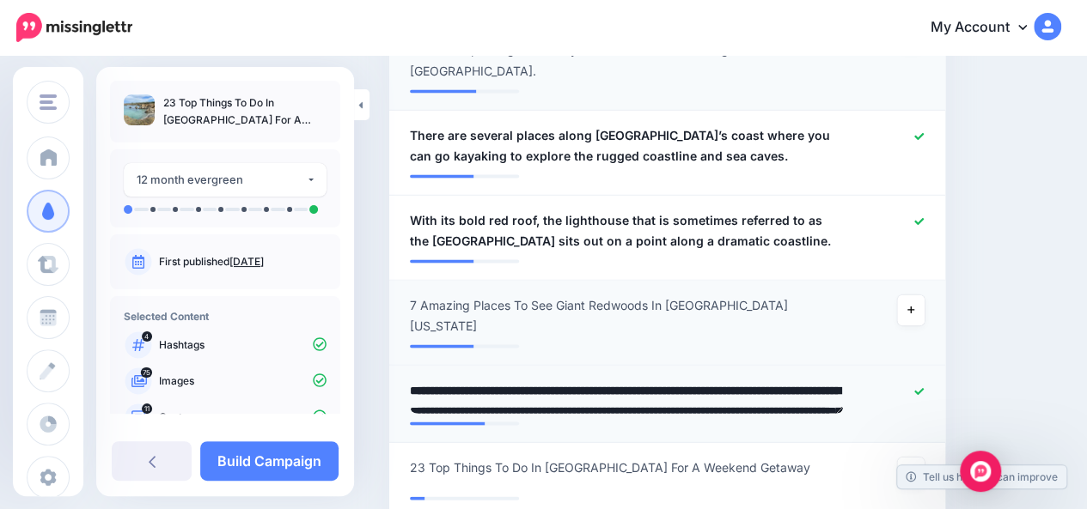
click at [515, 380] on textarea "**********" at bounding box center [626, 396] width 433 height 33
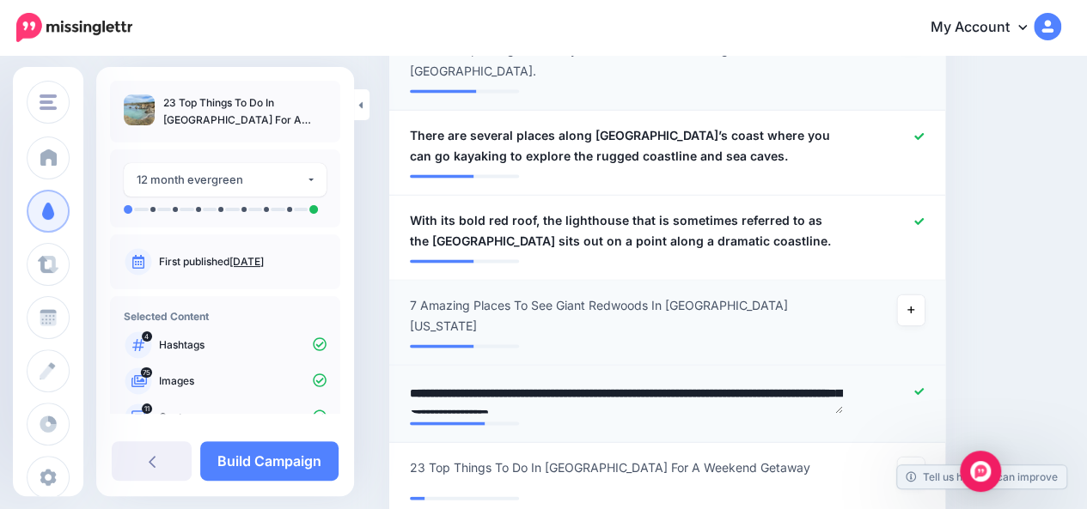
scroll to position [4, 0]
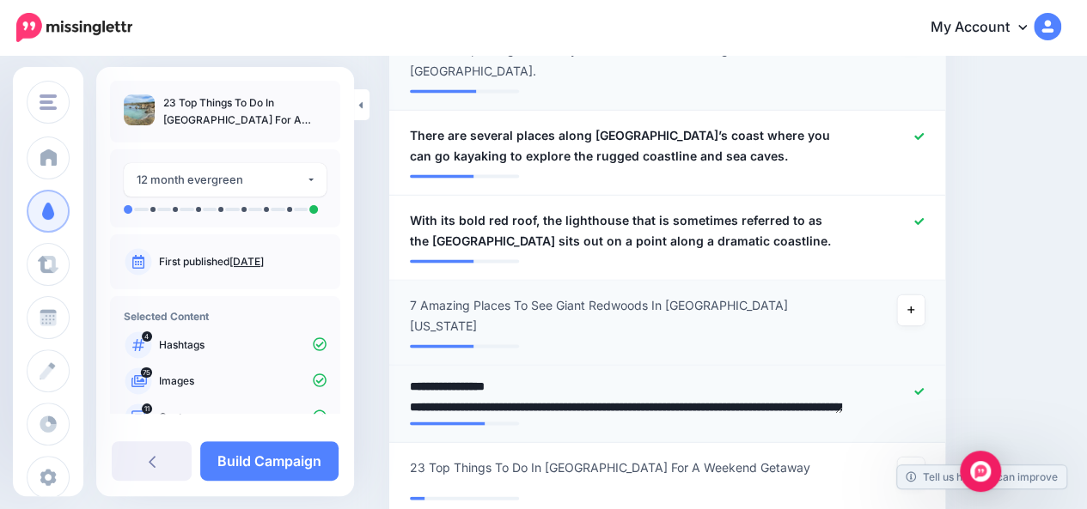
click at [811, 380] on textarea "**********" at bounding box center [626, 396] width 433 height 33
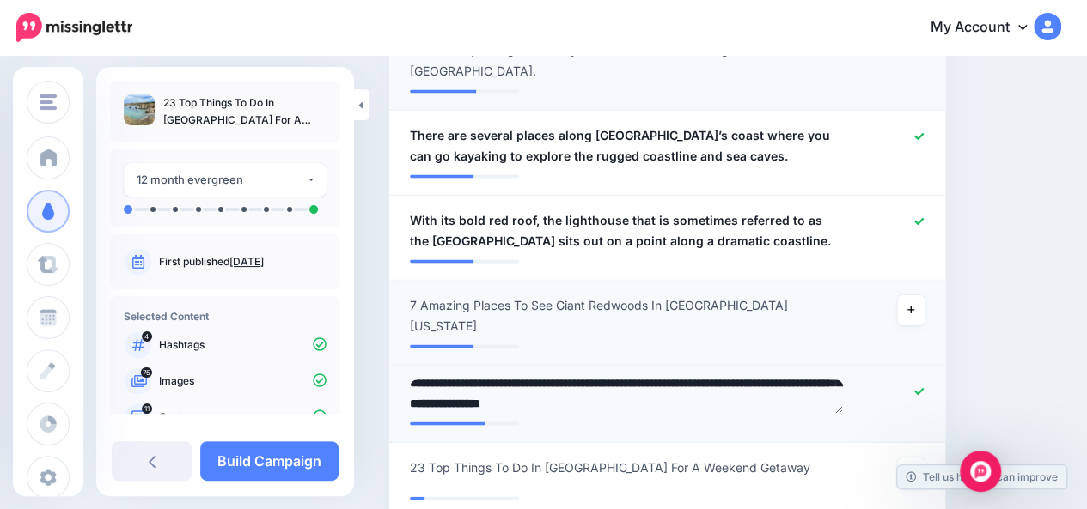
scroll to position [22, 0]
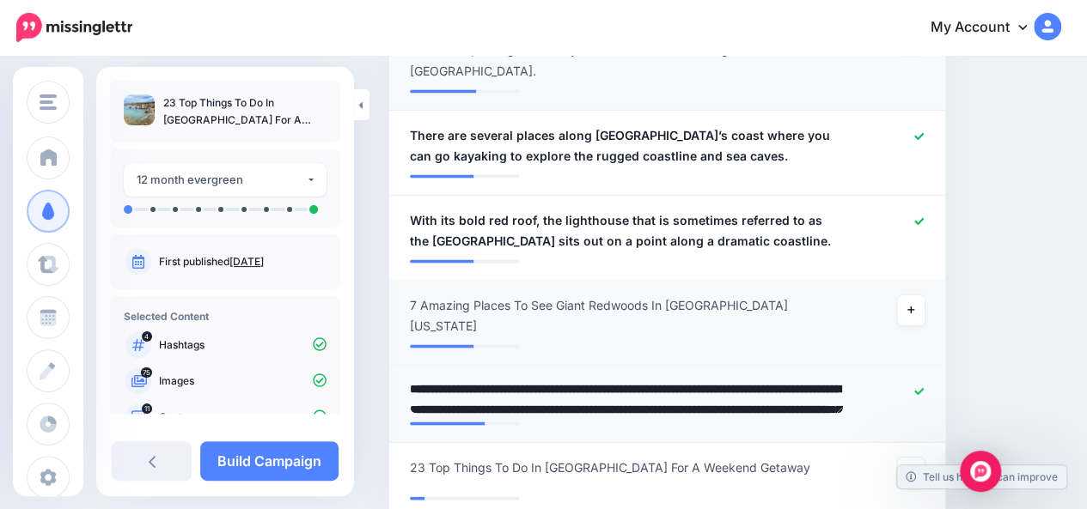
click at [719, 380] on textarea "**********" at bounding box center [626, 396] width 433 height 33
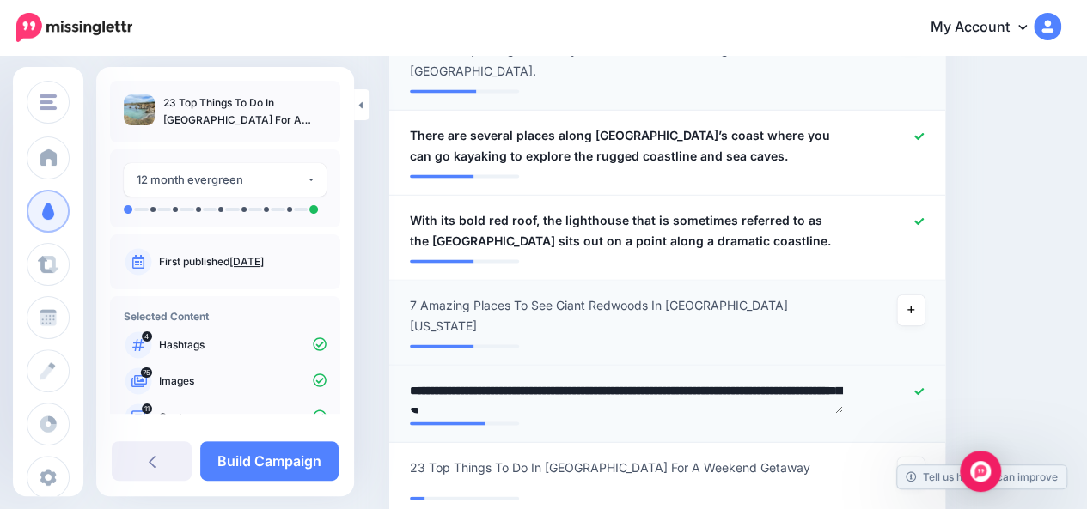
scroll to position [48, 0]
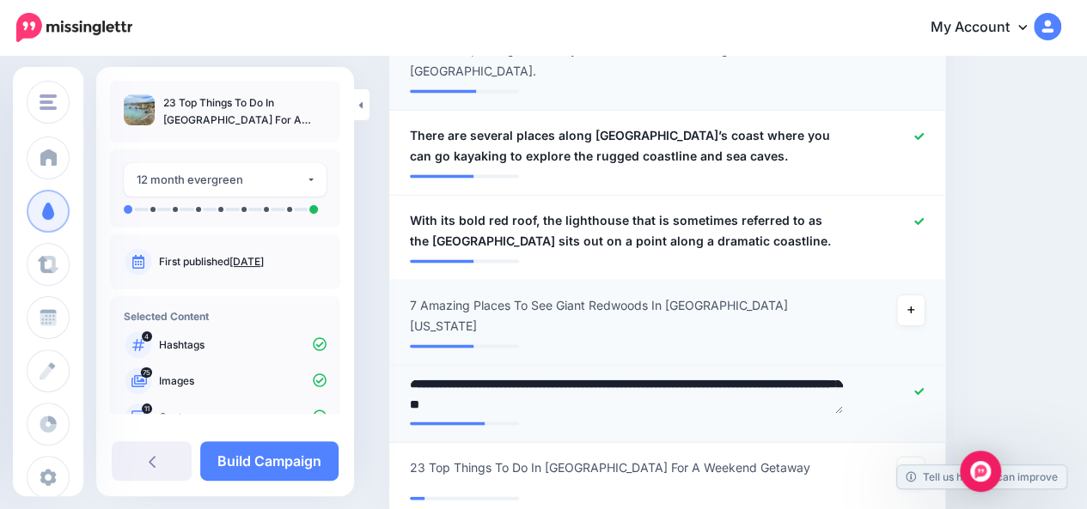
click at [636, 380] on textarea "**********" at bounding box center [626, 396] width 433 height 33
click at [718, 380] on textarea "**********" at bounding box center [626, 396] width 433 height 33
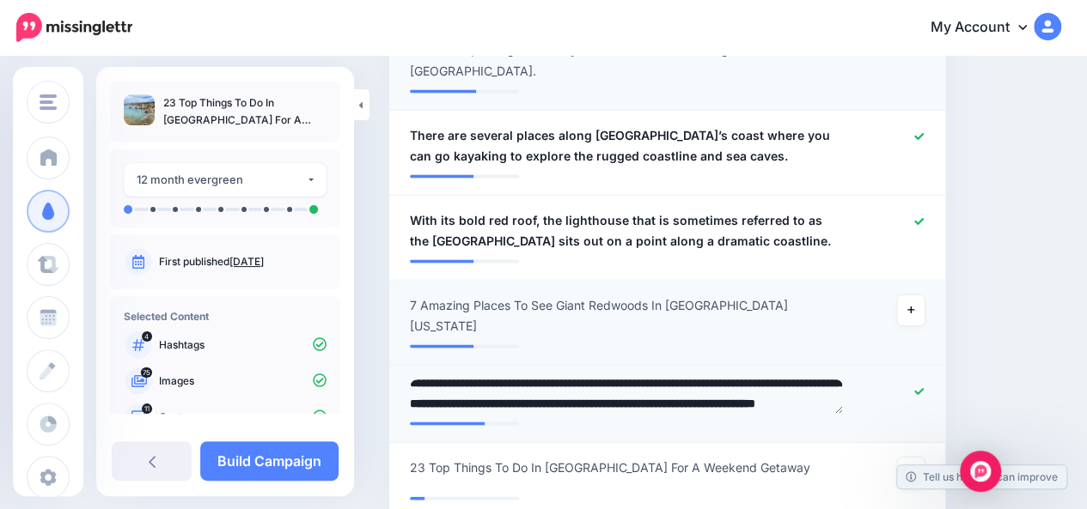
type textarea "**********"
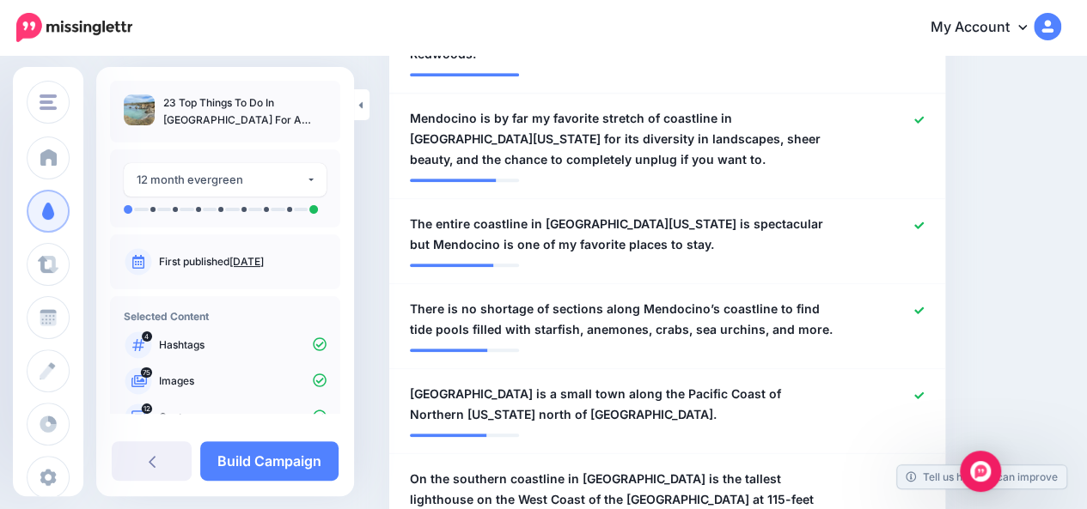
scroll to position [236, 0]
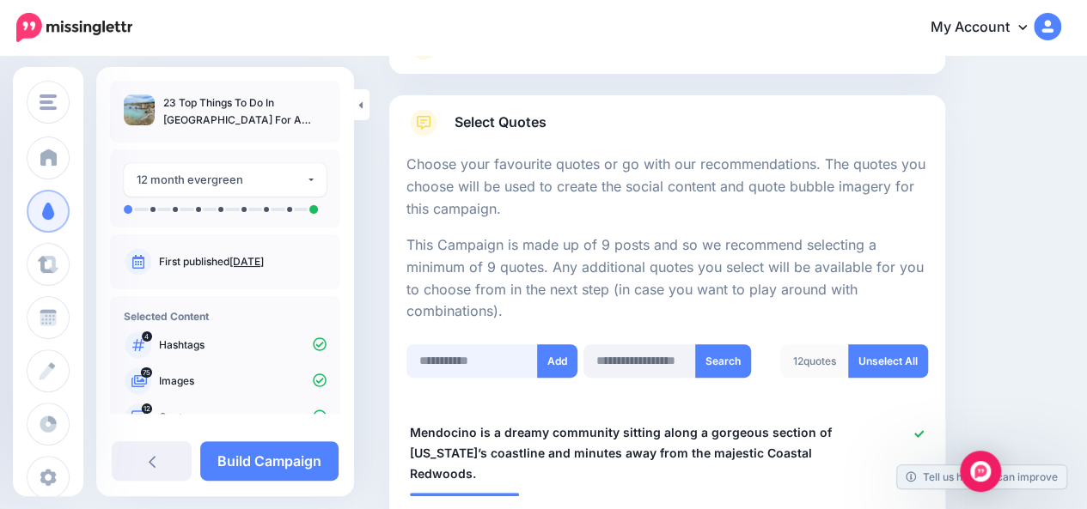
click at [487, 344] on input "text" at bounding box center [471, 360] width 131 height 33
paste input "**********"
click at [489, 344] on input "**********" at bounding box center [471, 360] width 131 height 33
type input "**********"
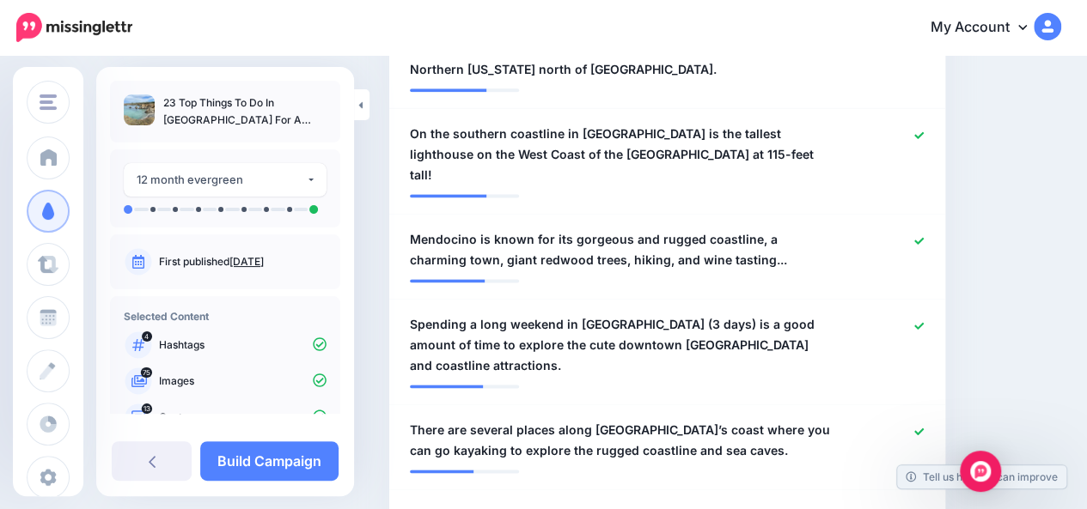
scroll to position [1513, 0]
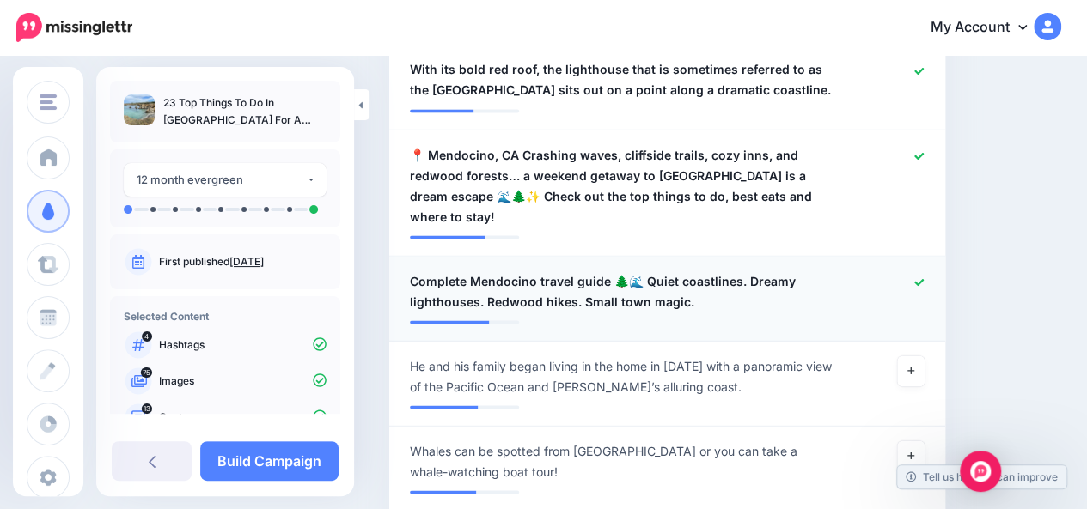
click at [412, 271] on span "Complete Mendocino travel guide 🌲🌊 Quiet coastlines. Dreamy lighthouses. Redwoo…" at bounding box center [622, 291] width 424 height 41
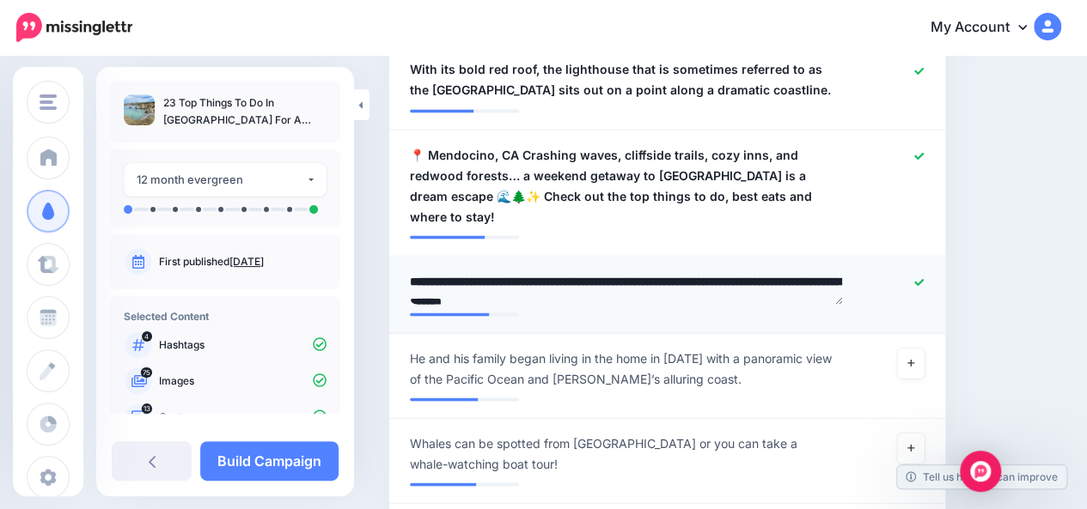
paste textarea "*"
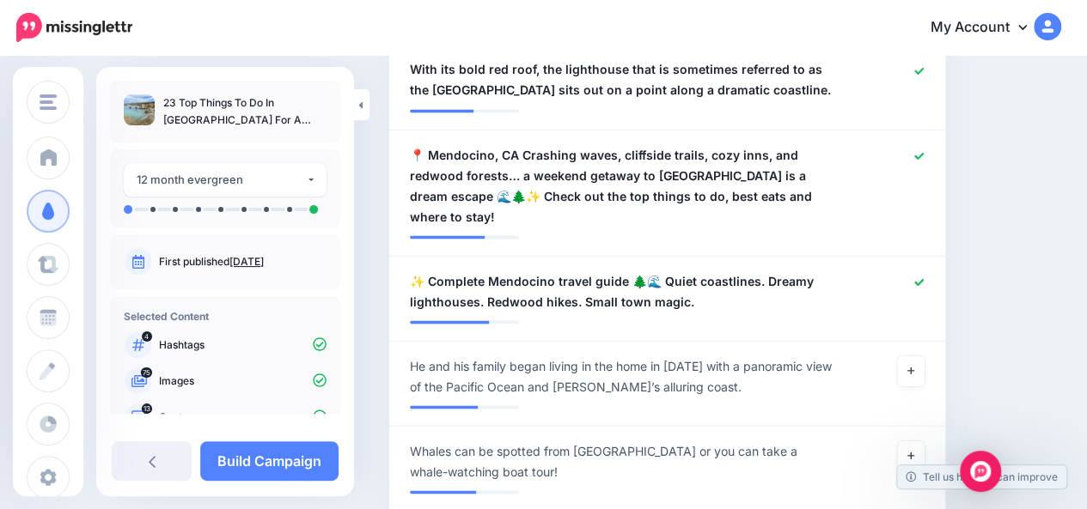
click at [624, 271] on span "✨ Complete Mendocino travel guide 🌲🌊 Quiet coastlines. Dreamy lighthouses. Redw…" at bounding box center [622, 291] width 424 height 41
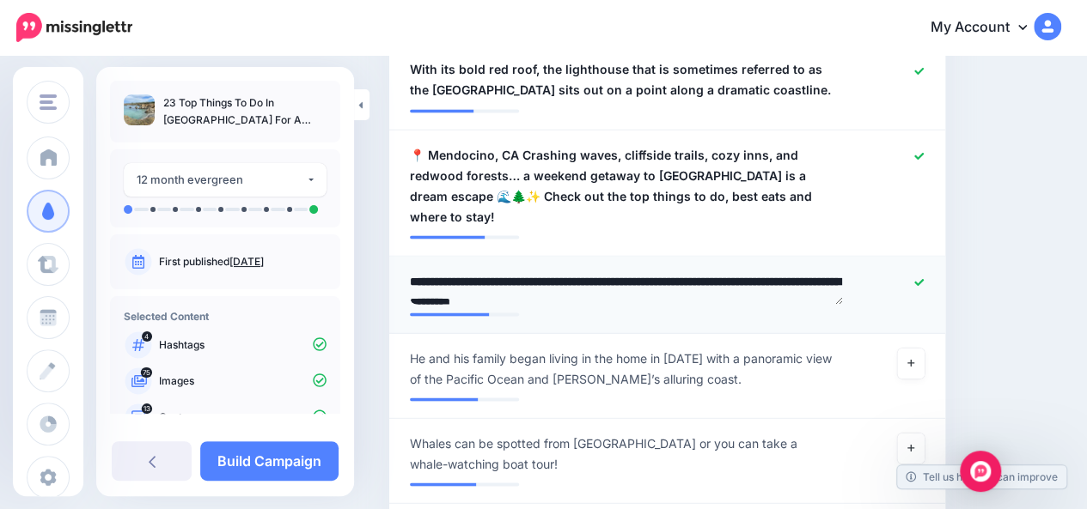
click at [624, 271] on textarea "**********" at bounding box center [626, 287] width 433 height 33
type textarea "**********"
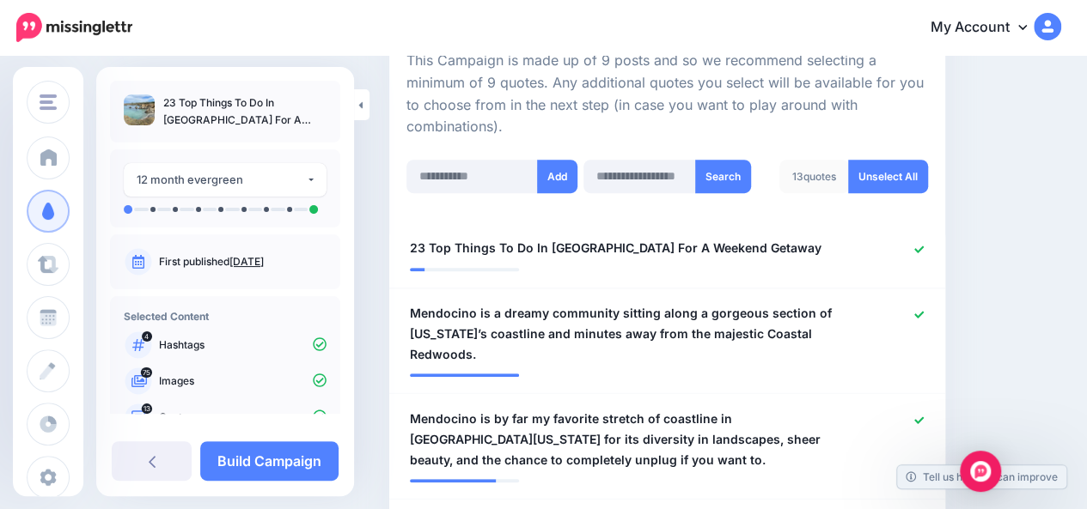
scroll to position [364, 0]
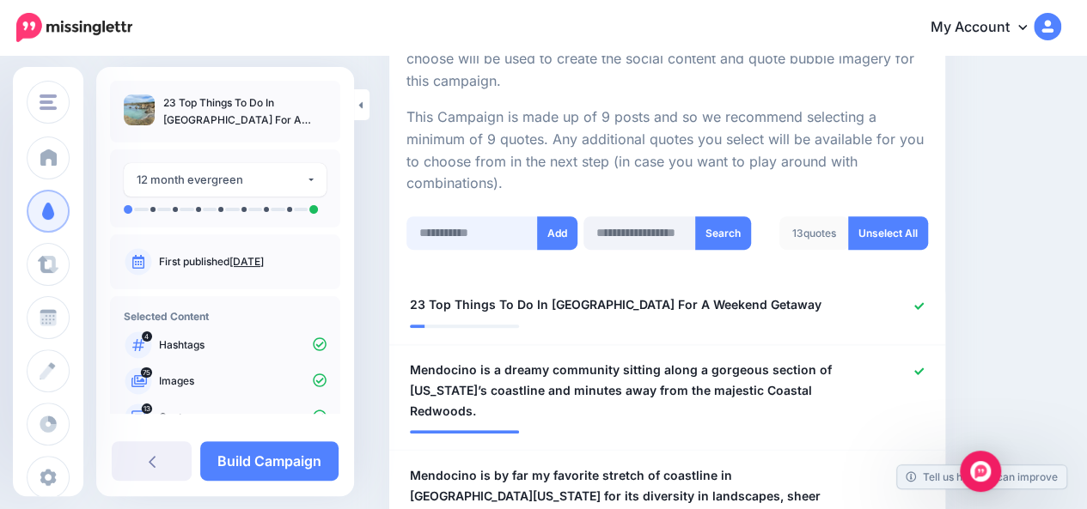
click at [484, 223] on input "text" at bounding box center [471, 232] width 131 height 33
paste input "**********"
click at [499, 216] on input "**********" at bounding box center [471, 232] width 131 height 33
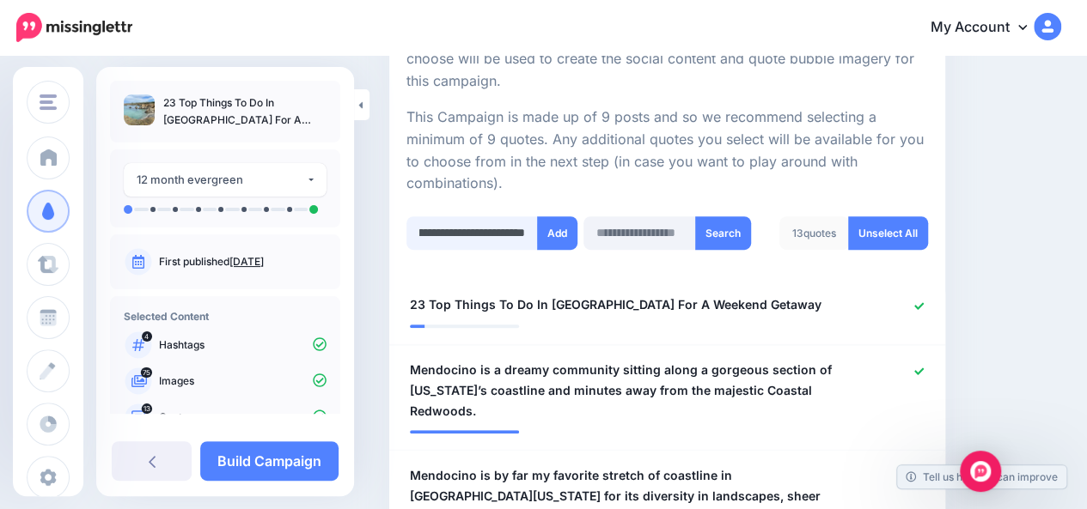
paste input "**********"
type input "**********"
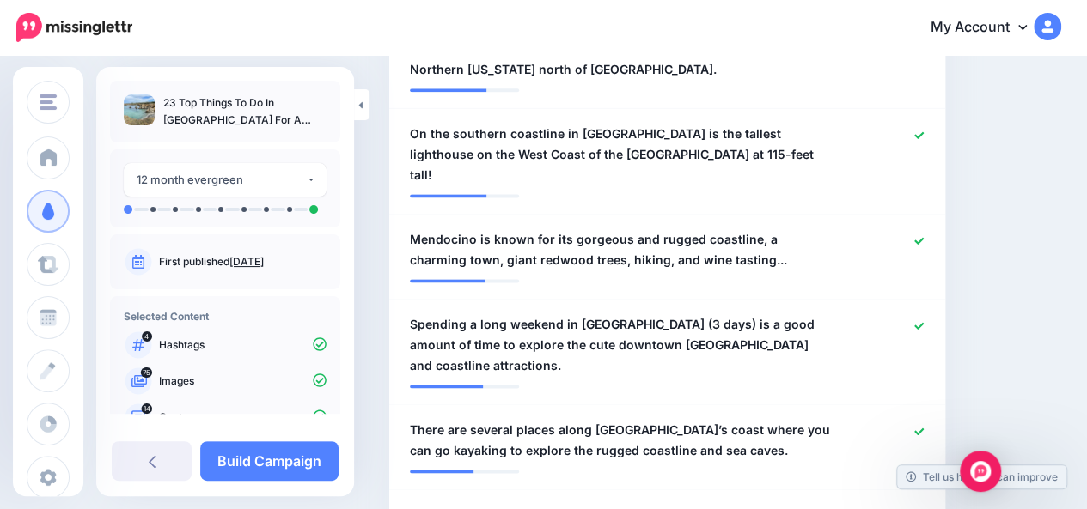
scroll to position [1513, 0]
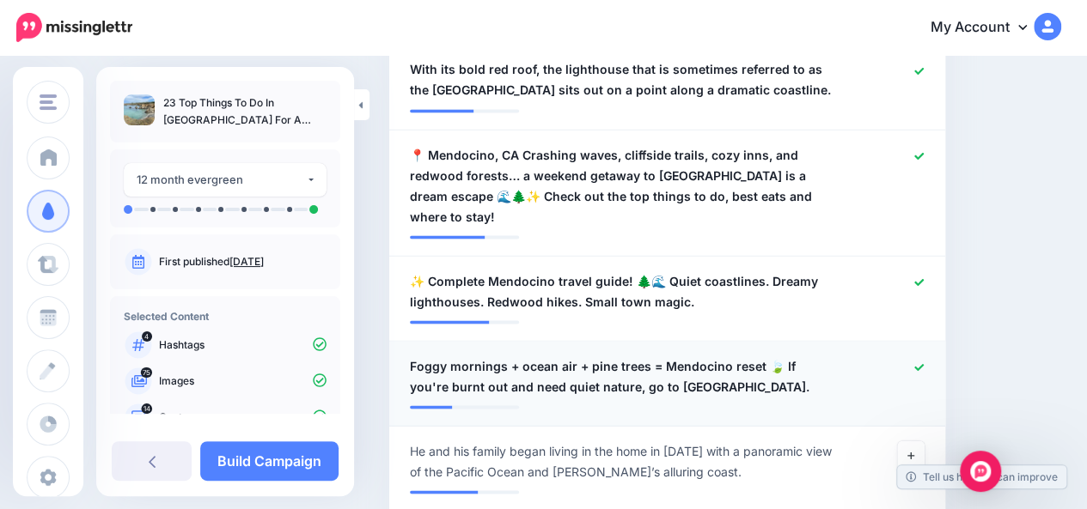
click at [717, 356] on span "Foggy mornings + ocean air + pine trees = Mendocino reset 🍃 If you're burnt out…" at bounding box center [622, 376] width 424 height 41
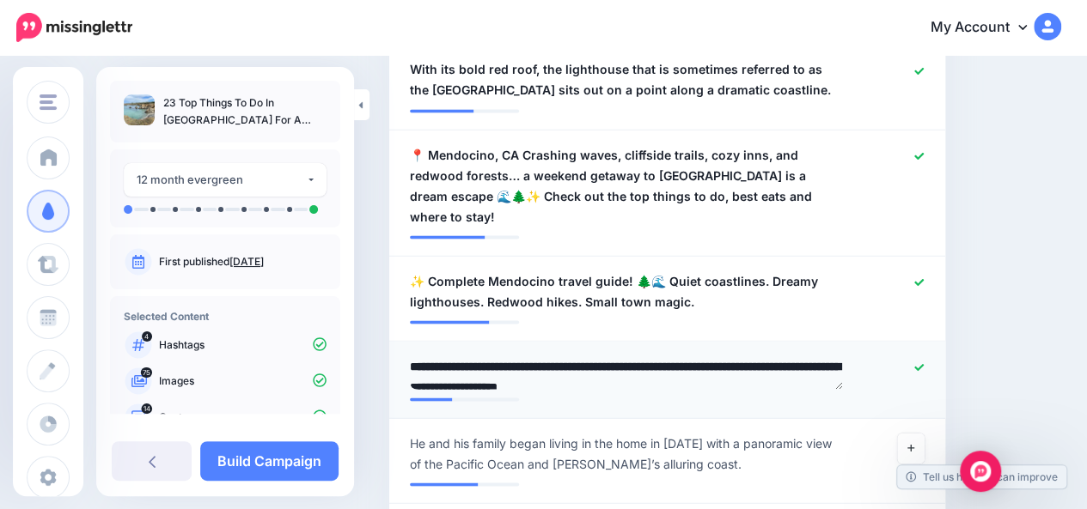
click at [717, 356] on textarea "**********" at bounding box center [626, 372] width 433 height 33
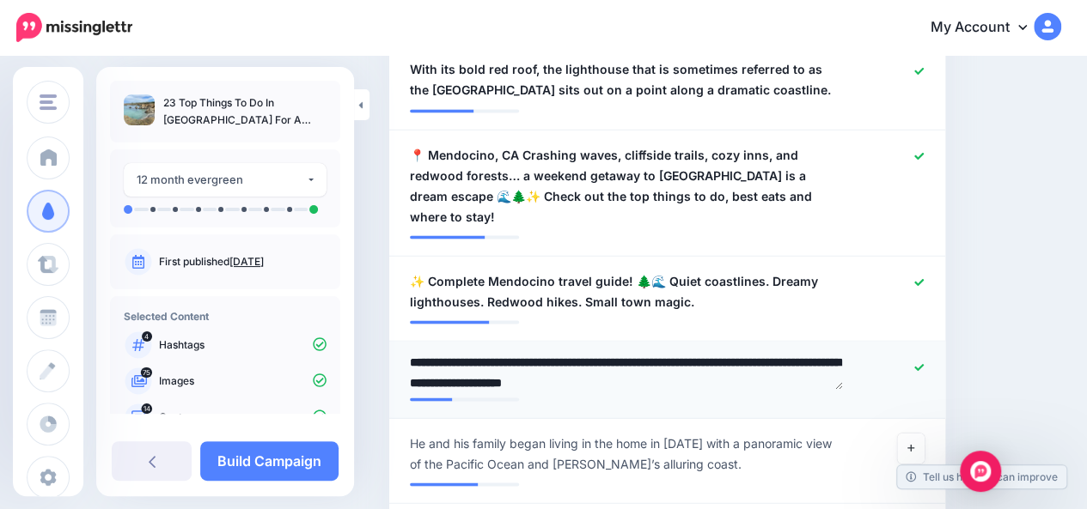
paste textarea "***"
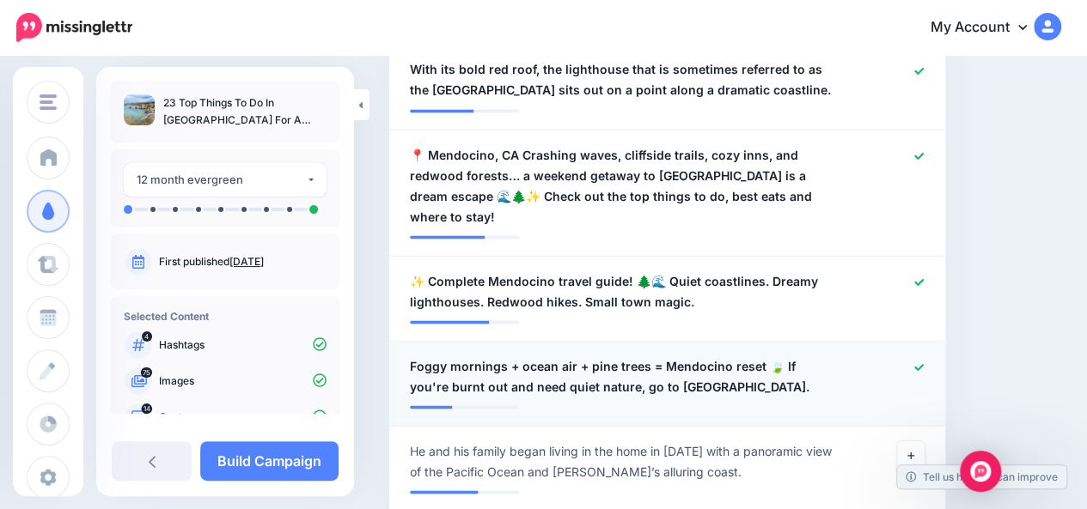
click at [412, 356] on span "Foggy mornings + ocean air + pine trees = Mendocino reset 🍃 If you're burnt out…" at bounding box center [622, 376] width 424 height 41
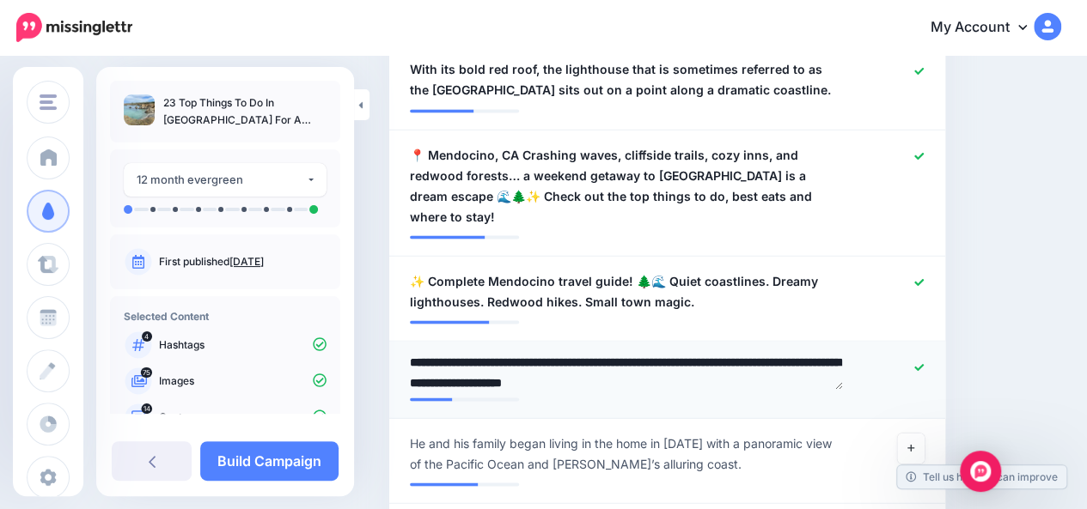
click at [412, 356] on textarea "**********" at bounding box center [626, 372] width 433 height 33
paste textarea "**"
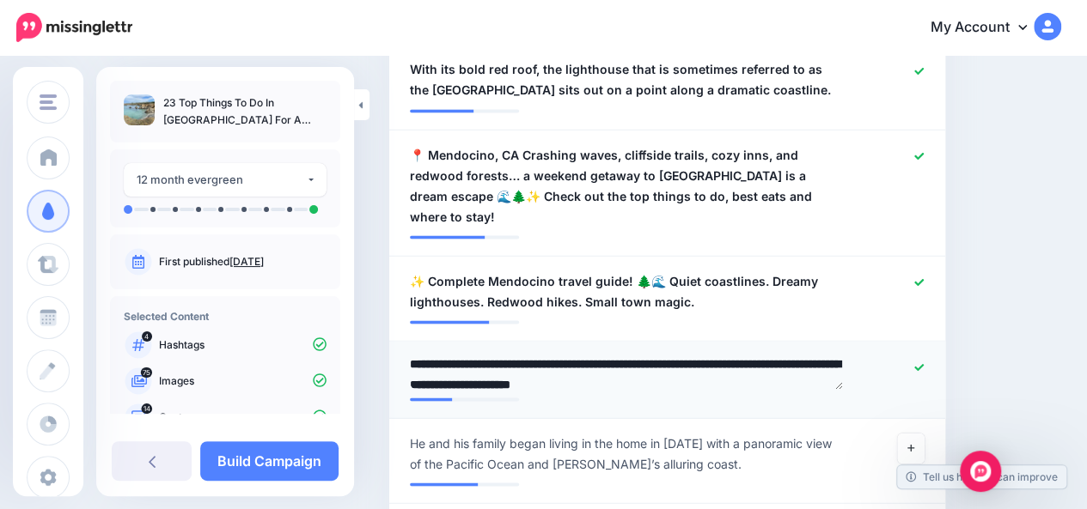
type textarea "**********"
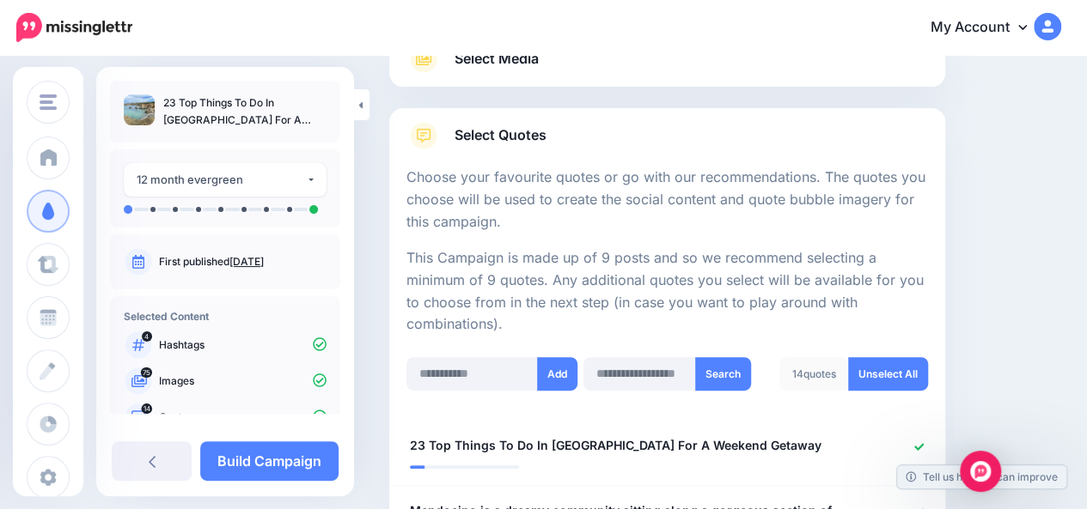
scroll to position [280, 0]
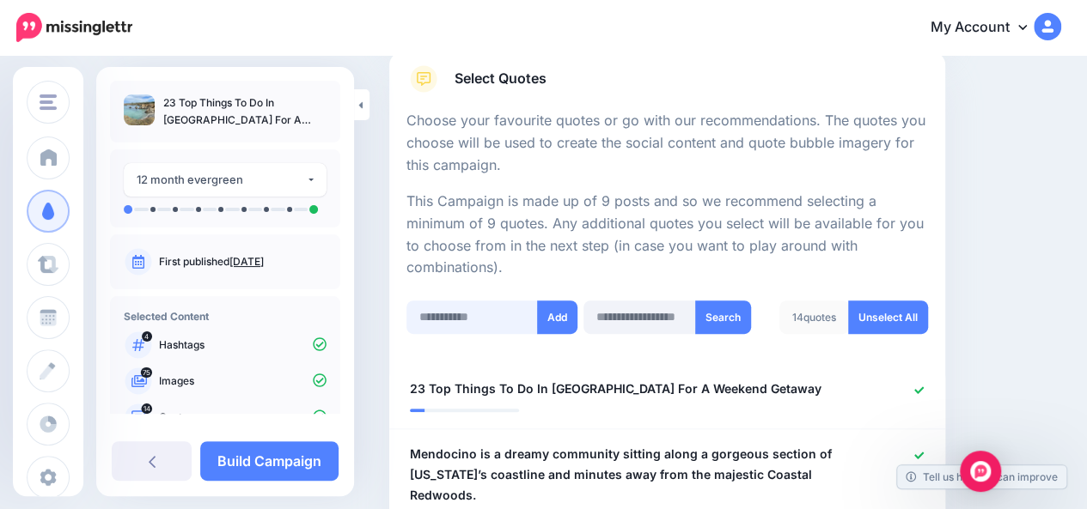
click at [463, 301] on input "text" at bounding box center [471, 317] width 131 height 33
paste input "**********"
type input "**********"
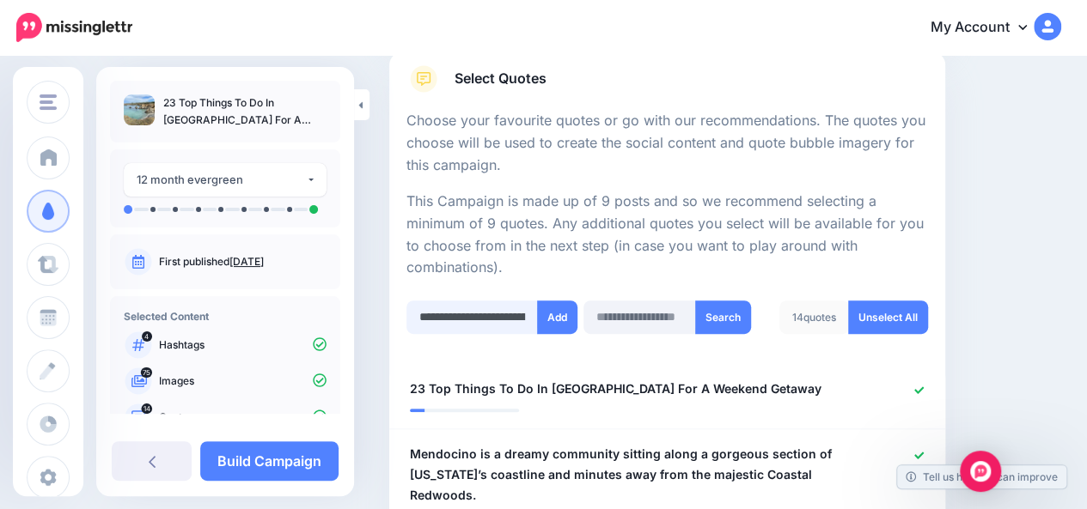
click at [455, 301] on input "**********" at bounding box center [471, 317] width 131 height 33
click at [558, 301] on button "Add" at bounding box center [557, 317] width 40 height 33
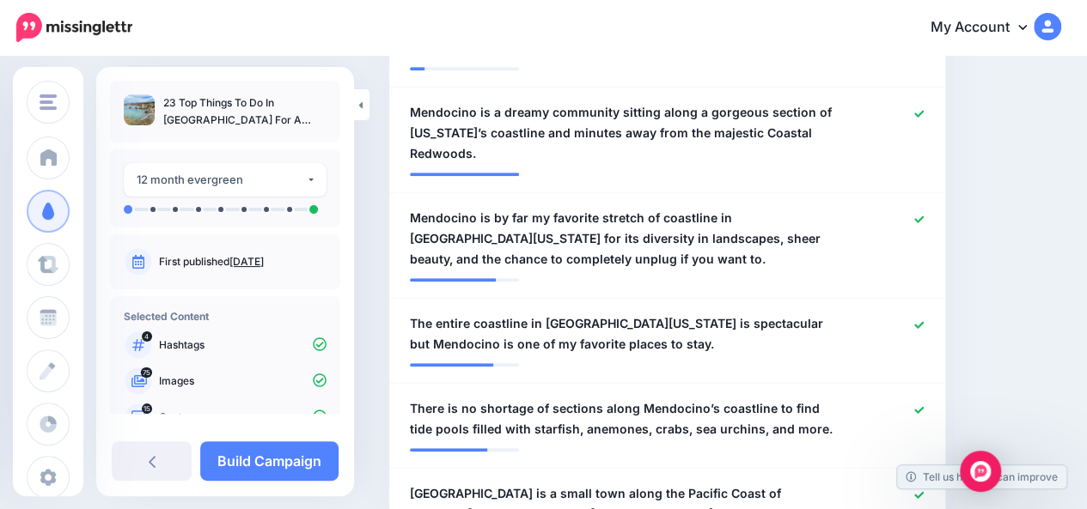
scroll to position [176, 0]
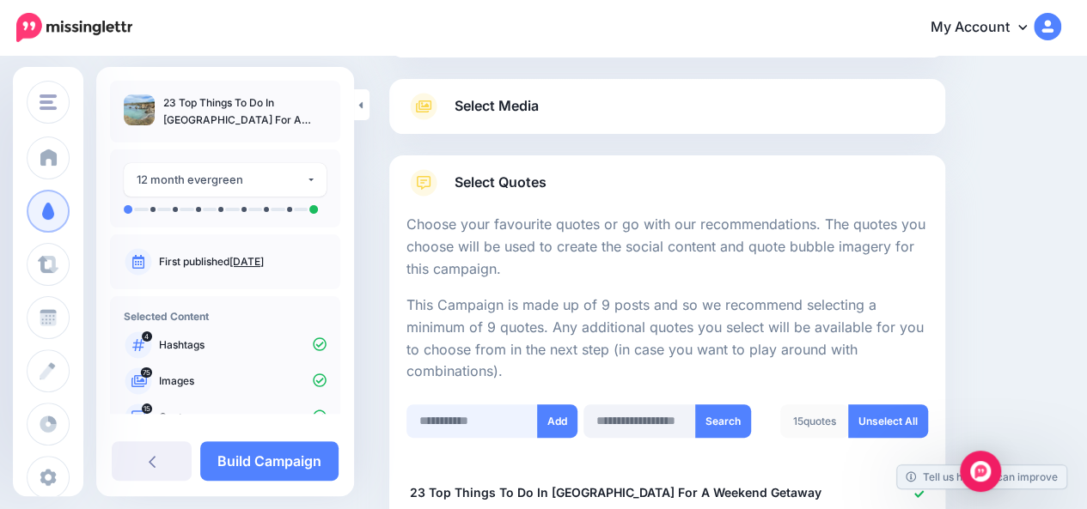
click at [464, 413] on input "text" at bounding box center [471, 421] width 131 height 33
paste input "**********"
type input "**********"
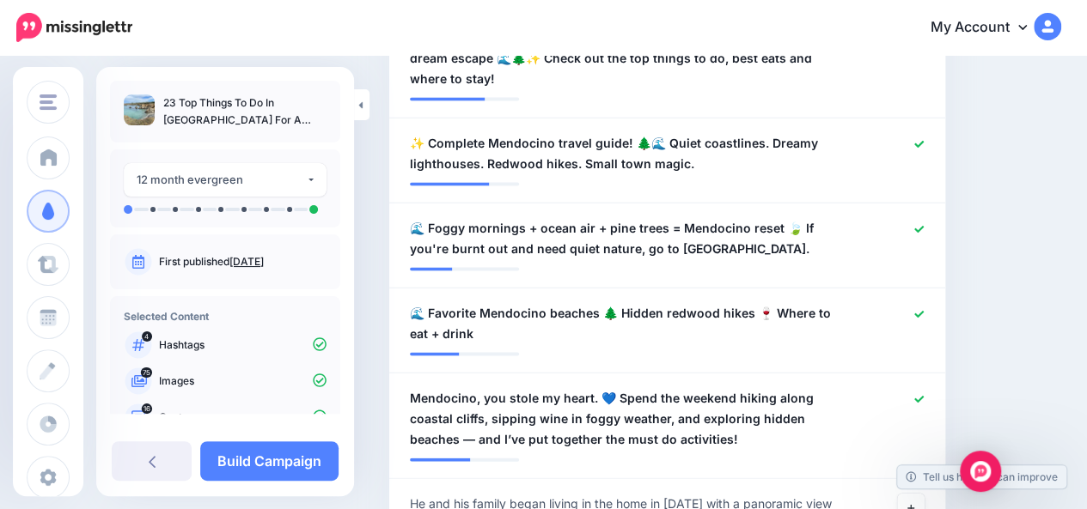
scroll to position [1204, 0]
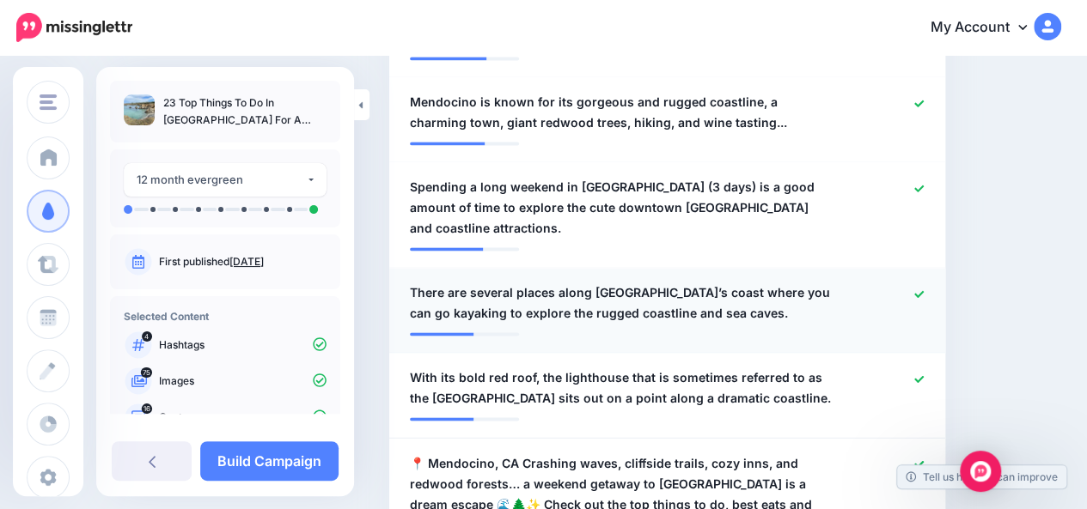
click at [923, 290] on icon at bounding box center [918, 293] width 9 height 7
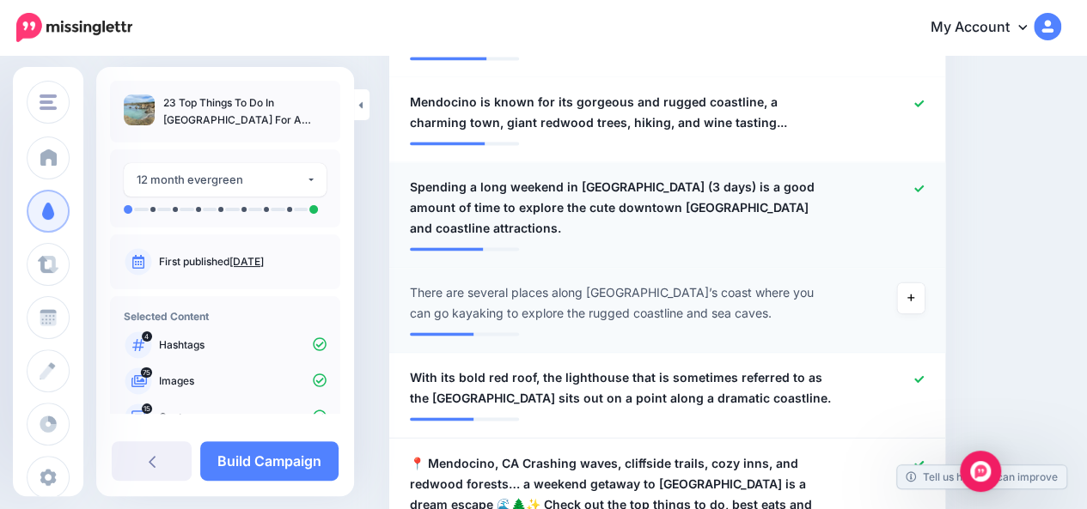
click at [560, 177] on span "Spending a long weekend in Mendocino (3 days) is a good amount of time to explo…" at bounding box center [622, 208] width 424 height 62
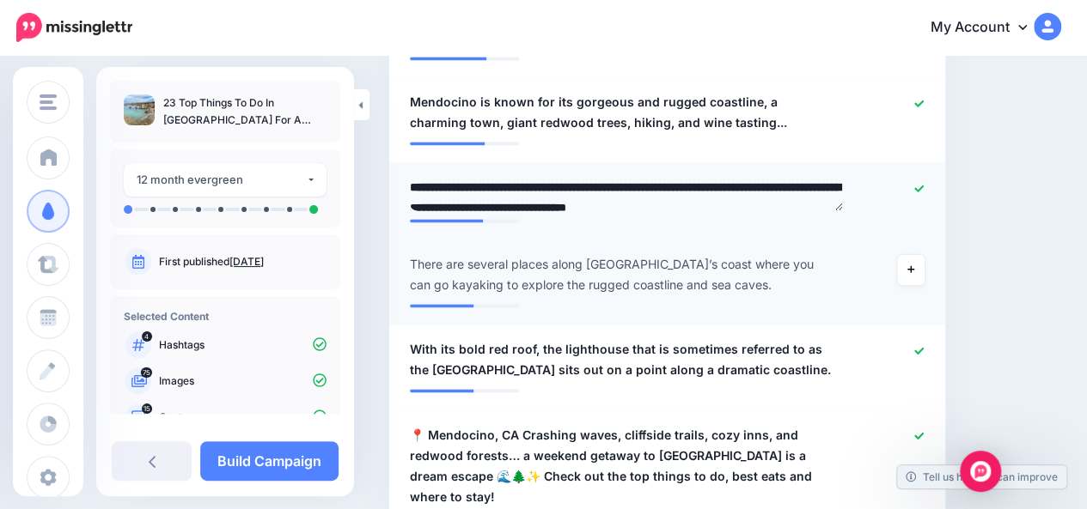
click at [560, 177] on textarea "**********" at bounding box center [626, 193] width 433 height 33
click at [761, 177] on textarea "**********" at bounding box center [626, 193] width 433 height 33
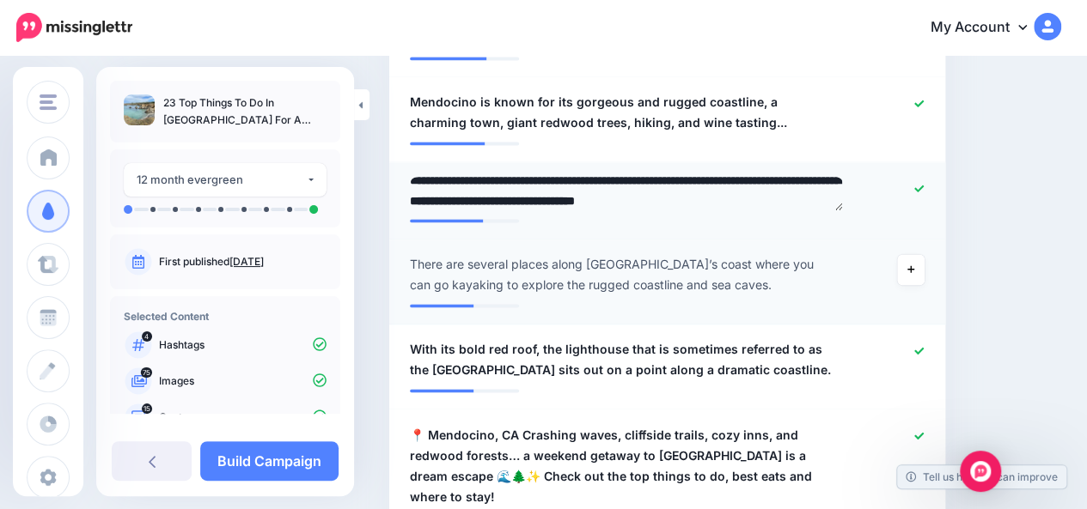
click at [827, 177] on textarea "**********" at bounding box center [626, 193] width 433 height 33
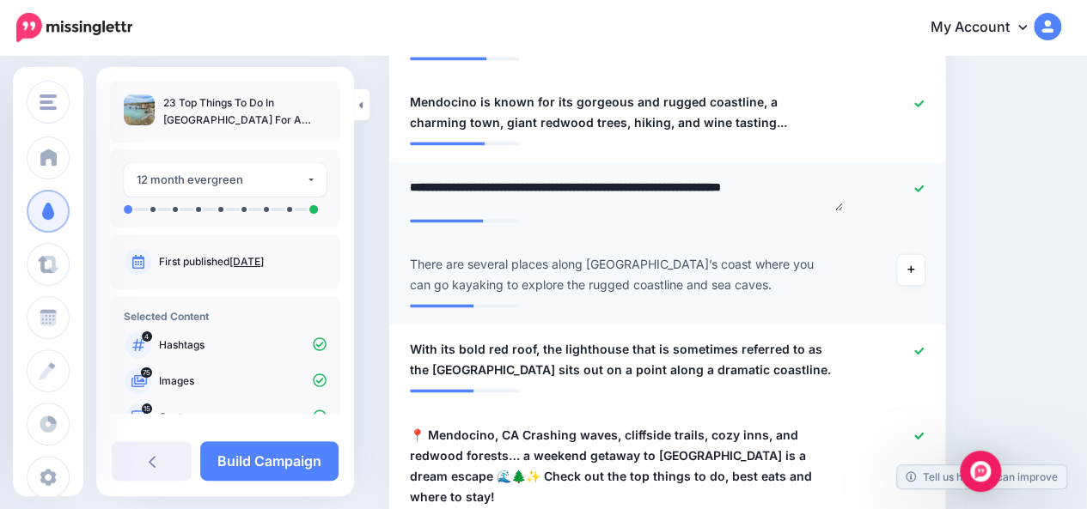
scroll to position [4, 0]
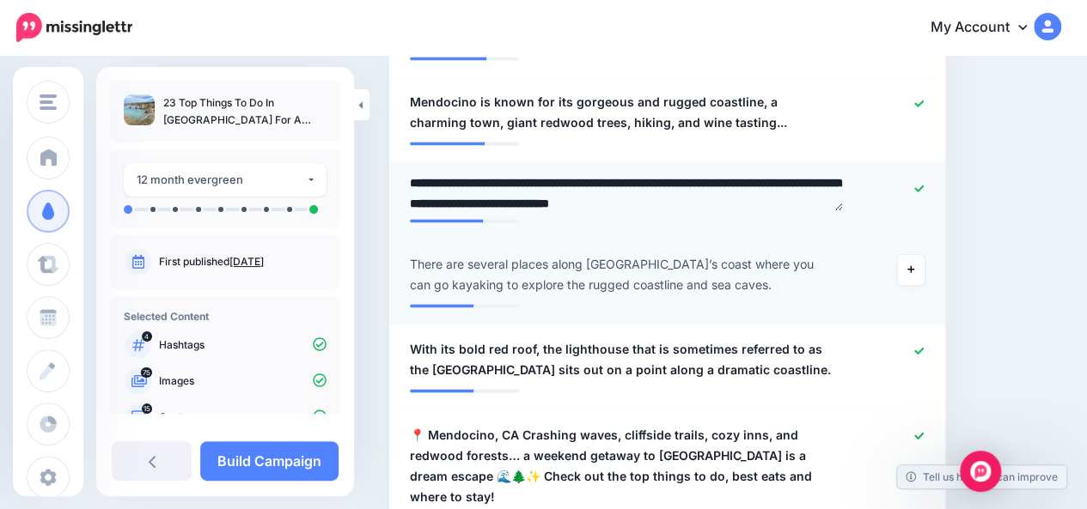
type textarea "**********"
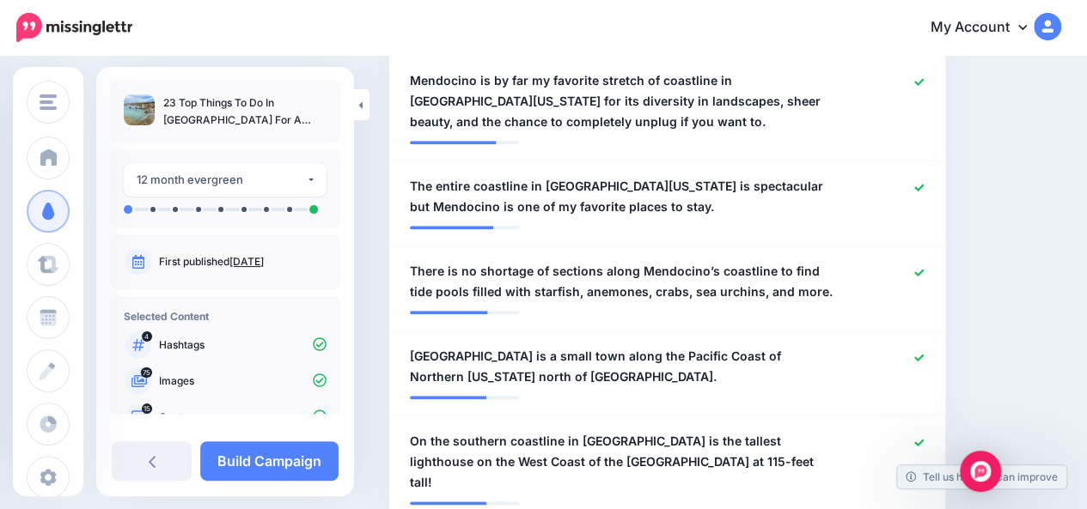
scroll to position [314, 0]
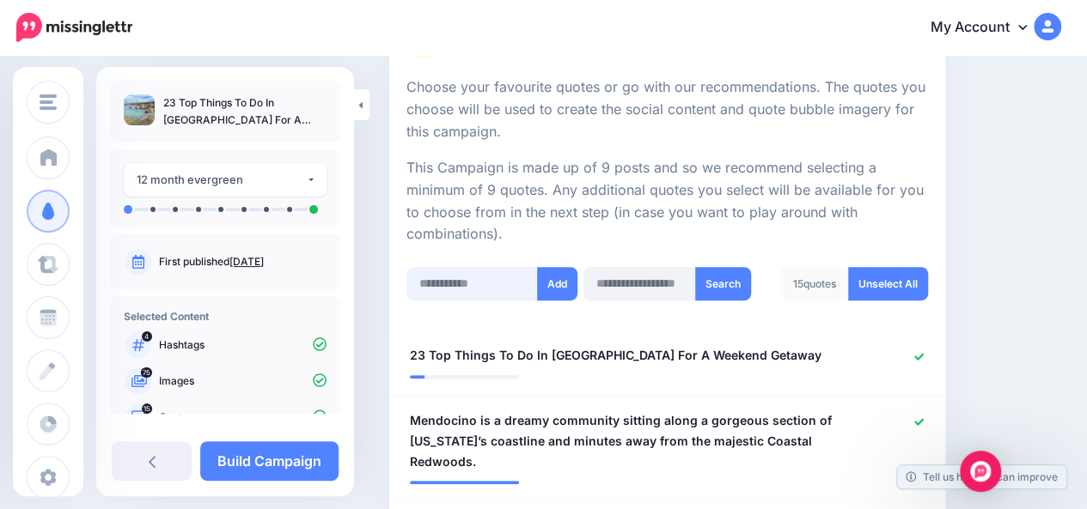
click at [460, 267] on input "text" at bounding box center [471, 283] width 131 height 33
paste input "**********"
type input "**********"
click at [556, 267] on button "Add" at bounding box center [557, 283] width 40 height 33
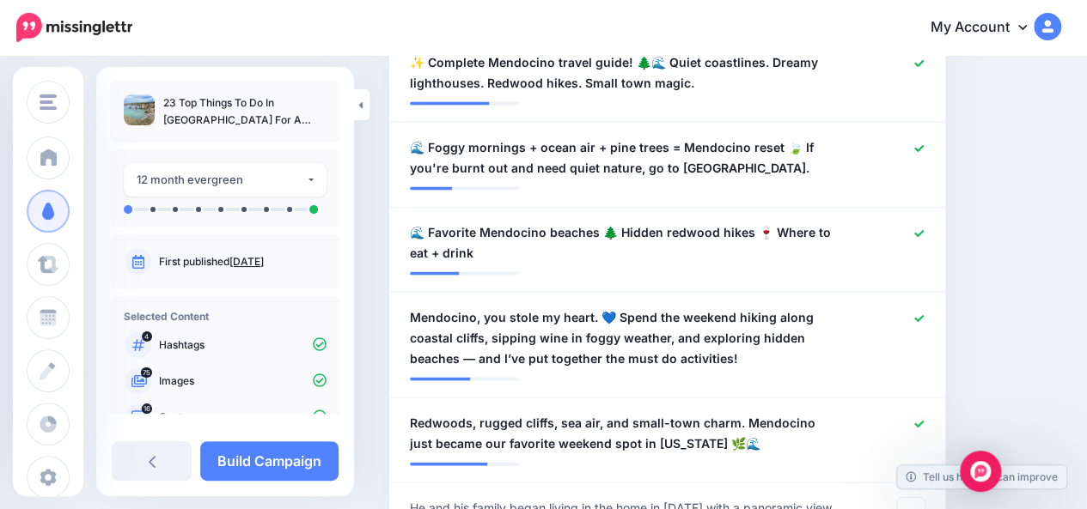
scroll to position [1684, 0]
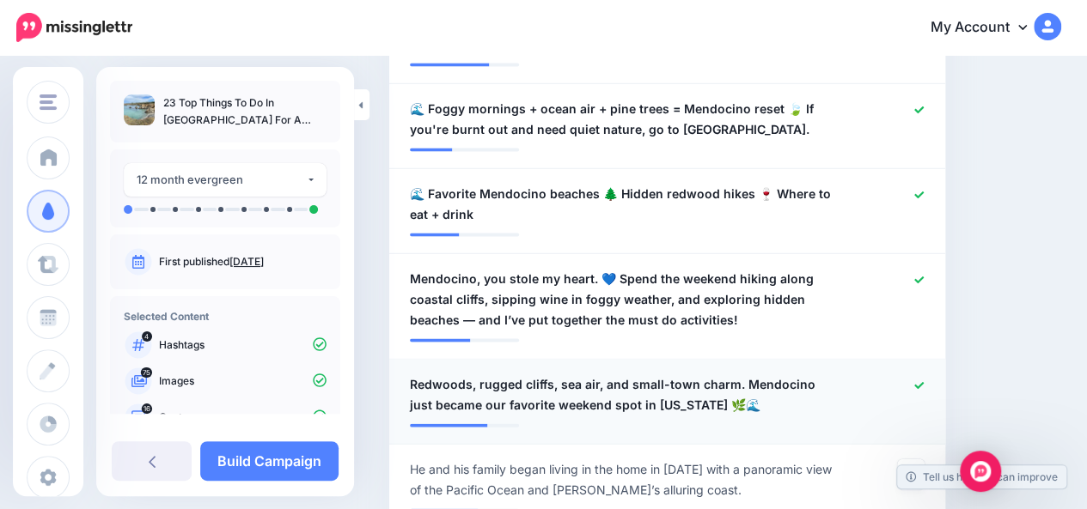
click at [478, 375] on span "Redwoods, rugged cliffs, sea air, and small-town charm. Mendocino just became o…" at bounding box center [622, 395] width 424 height 41
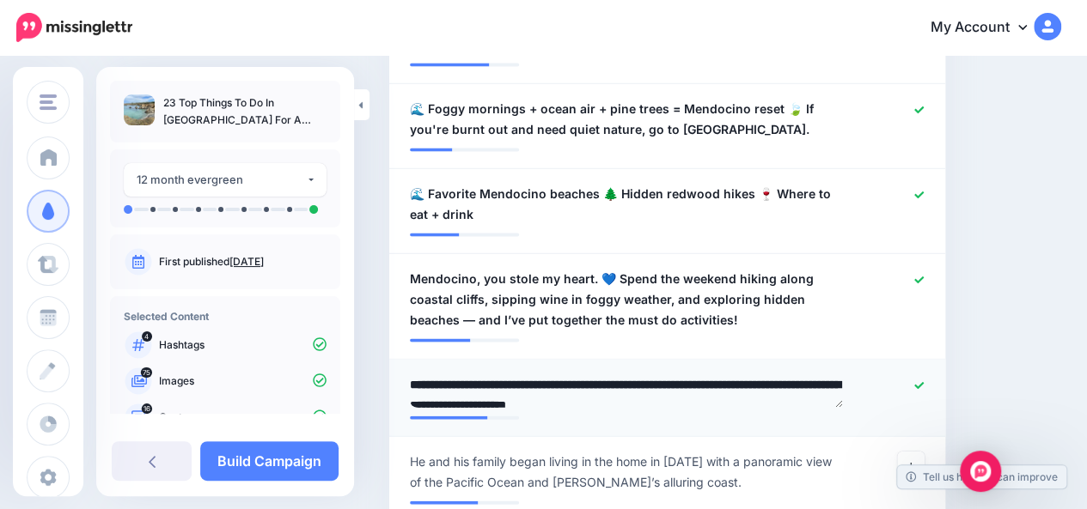
click at [826, 375] on textarea "**********" at bounding box center [626, 391] width 433 height 33
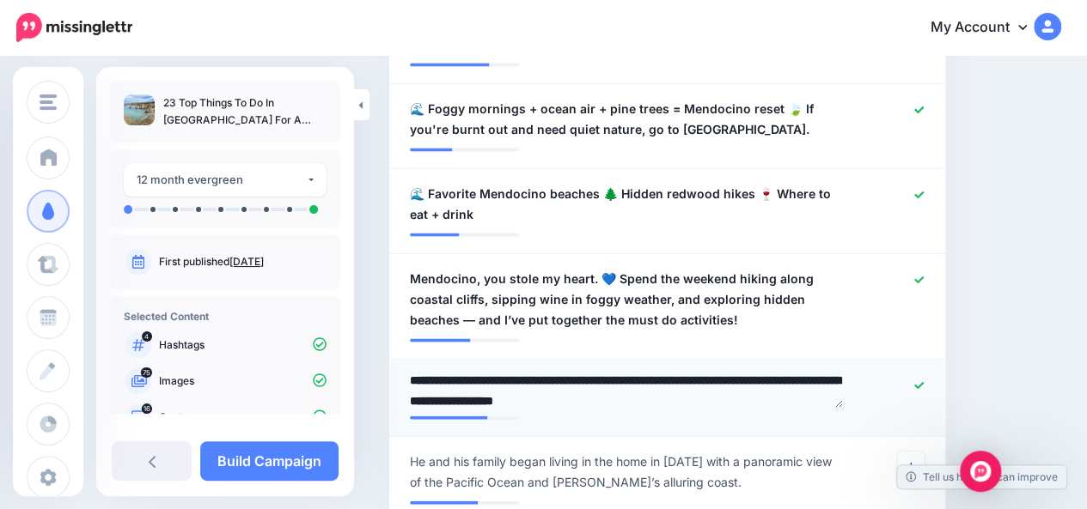
click at [600, 375] on textarea "**********" at bounding box center [626, 391] width 433 height 33
type textarea "**********"
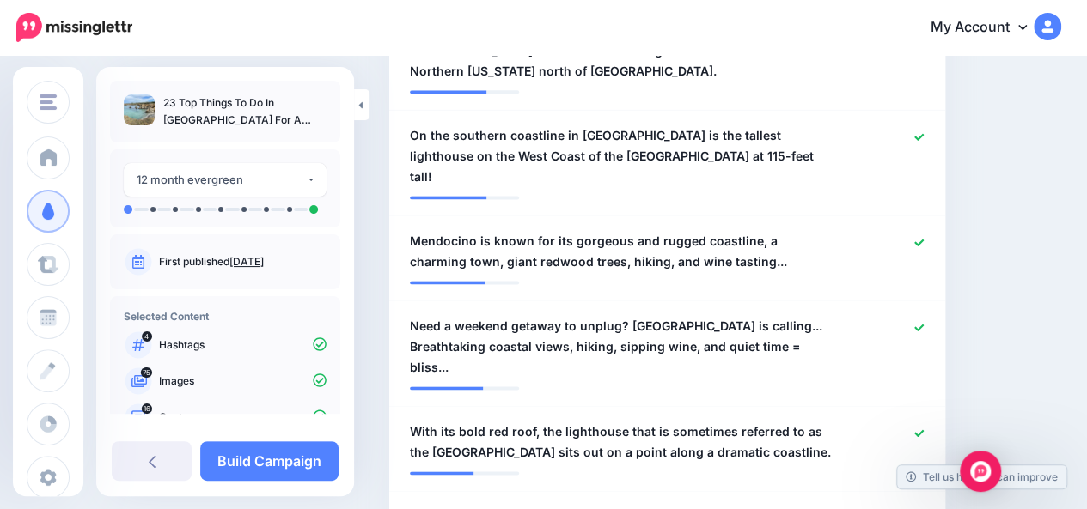
scroll to position [979, 0]
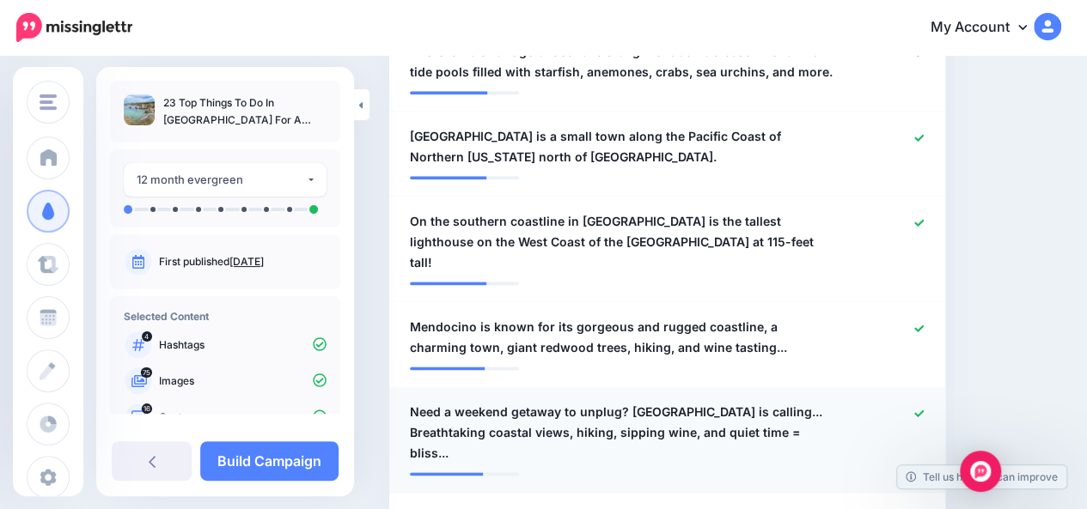
click at [778, 402] on span "Need a weekend getaway to unplug? Mendocino is calling... Breathtaking coastal …" at bounding box center [622, 433] width 424 height 62
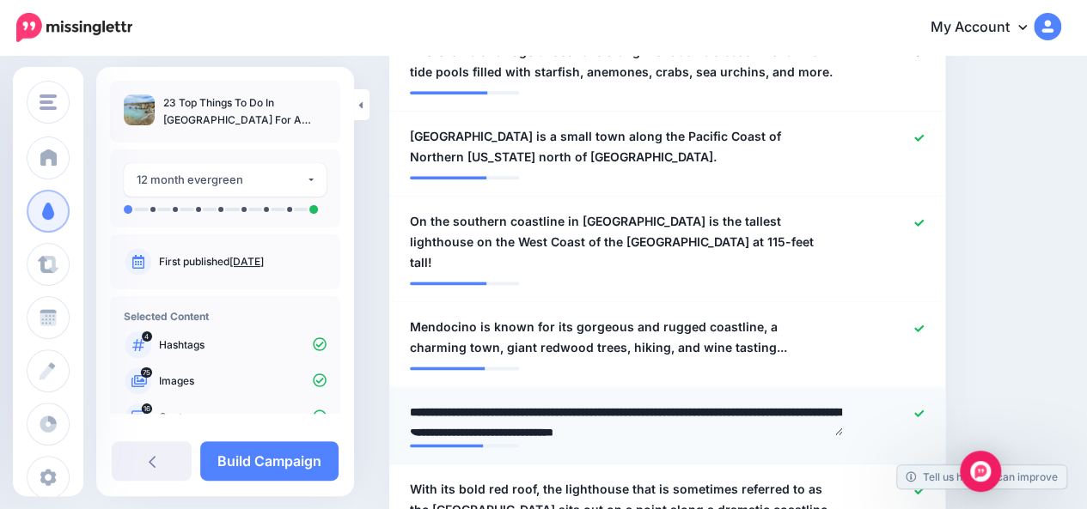
scroll to position [27, 0]
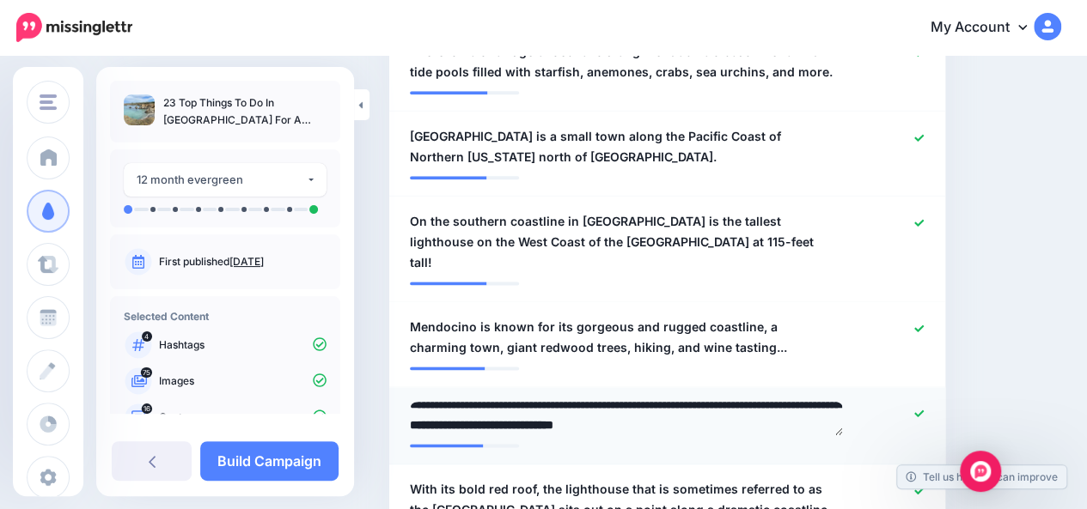
click at [777, 402] on textarea "**********" at bounding box center [626, 418] width 433 height 33
paste textarea "***"
type textarea "**********"
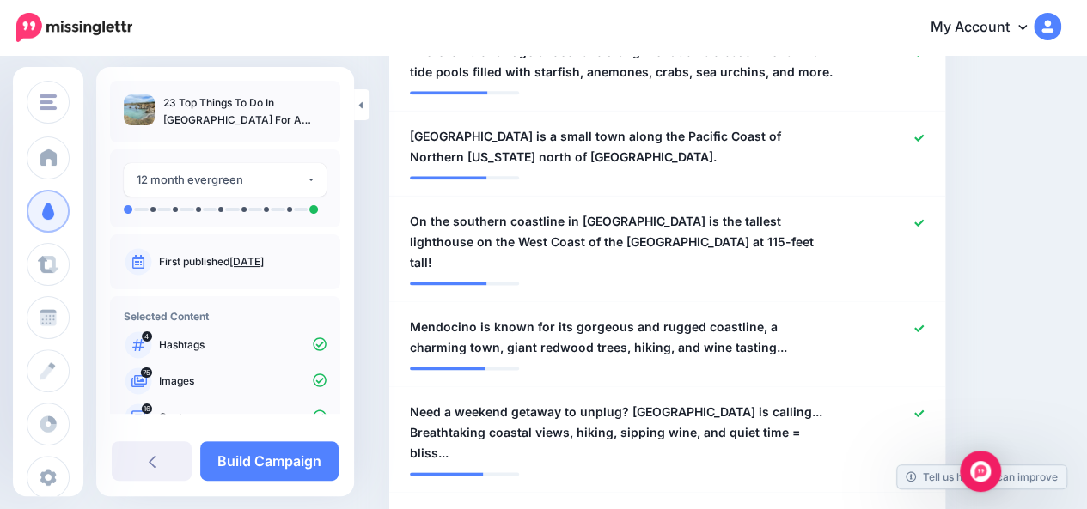
click at [732, 317] on span "Mendocino is known for its gorgeous and rugged coastline, a charming town, gian…" at bounding box center [622, 337] width 424 height 41
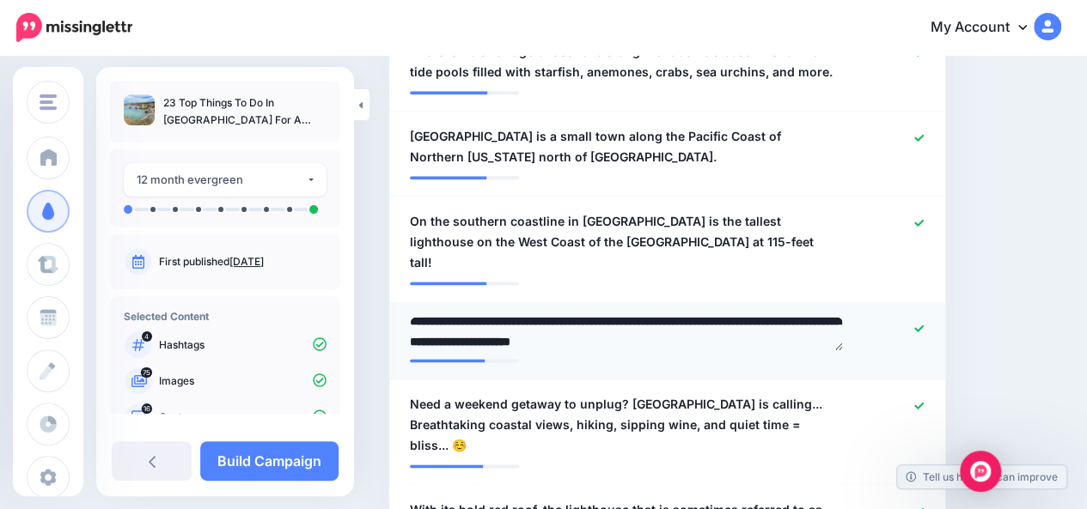
scroll to position [7, 0]
click at [792, 317] on textarea "**********" at bounding box center [626, 333] width 433 height 33
paste textarea "***"
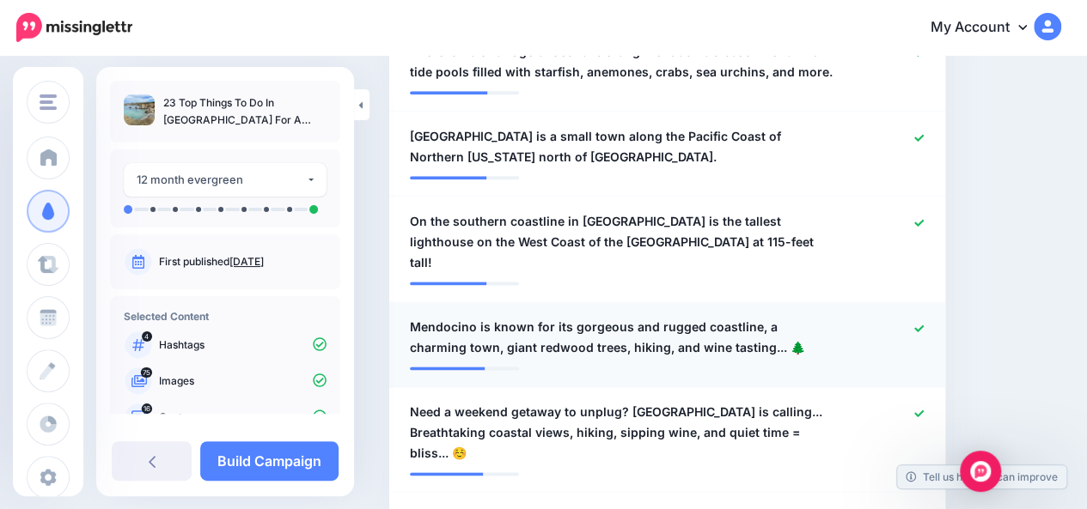
click at [744, 317] on span "Mendocino is known for its gorgeous and rugged coastline, a charming town, gian…" at bounding box center [622, 337] width 424 height 41
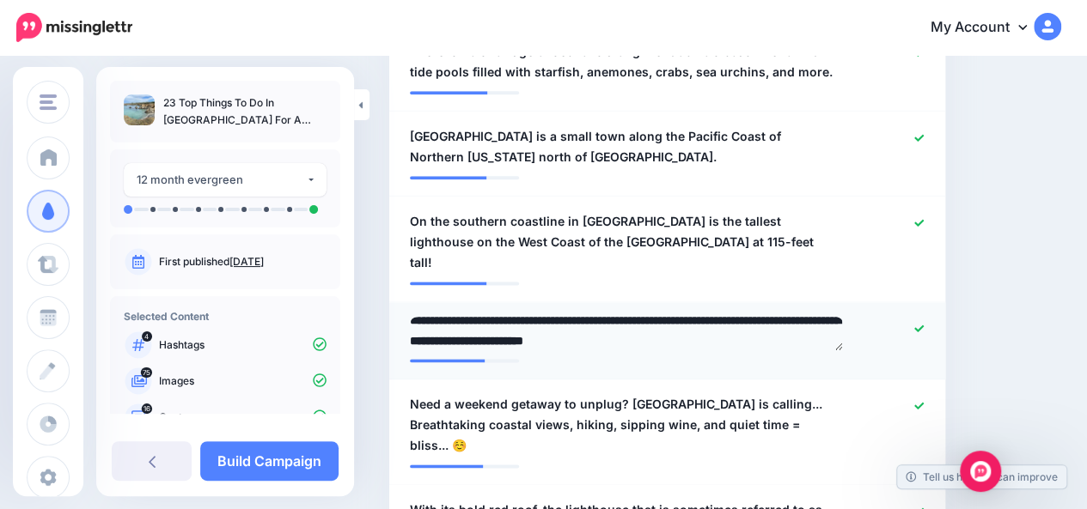
paste textarea "**"
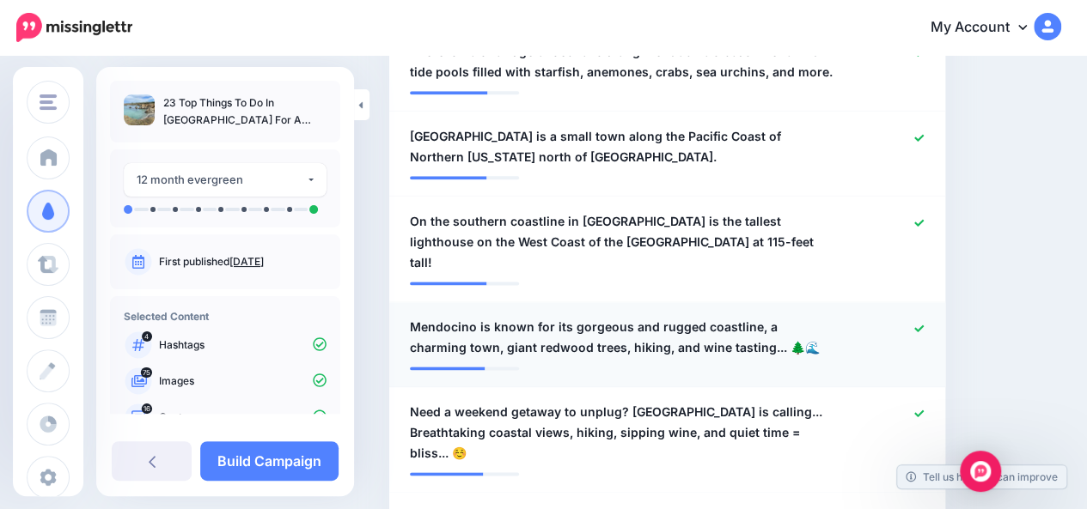
click at [756, 317] on span "Mendocino is known for its gorgeous and rugged coastline, a charming town, gian…" at bounding box center [622, 337] width 424 height 41
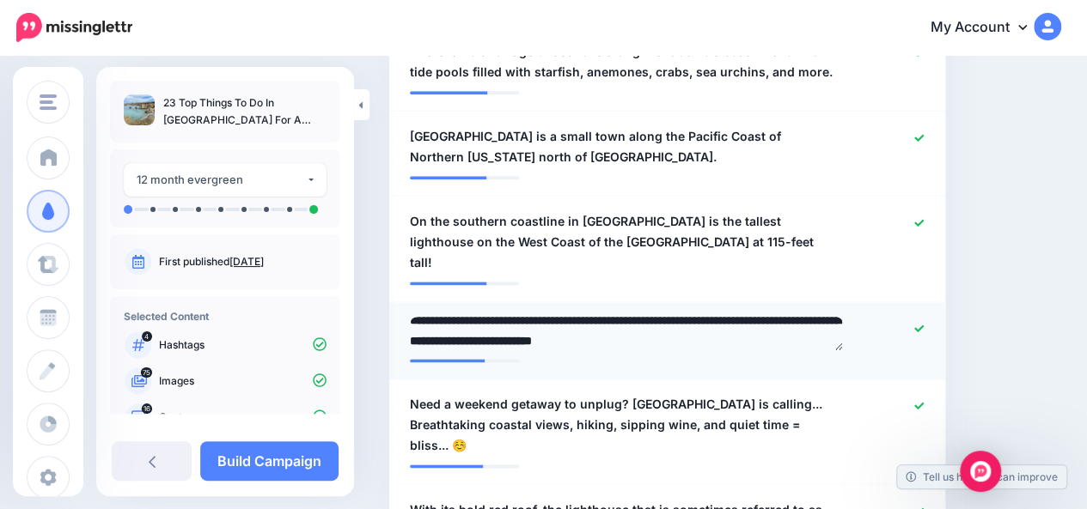
paste textarea "**"
type textarea "**********"
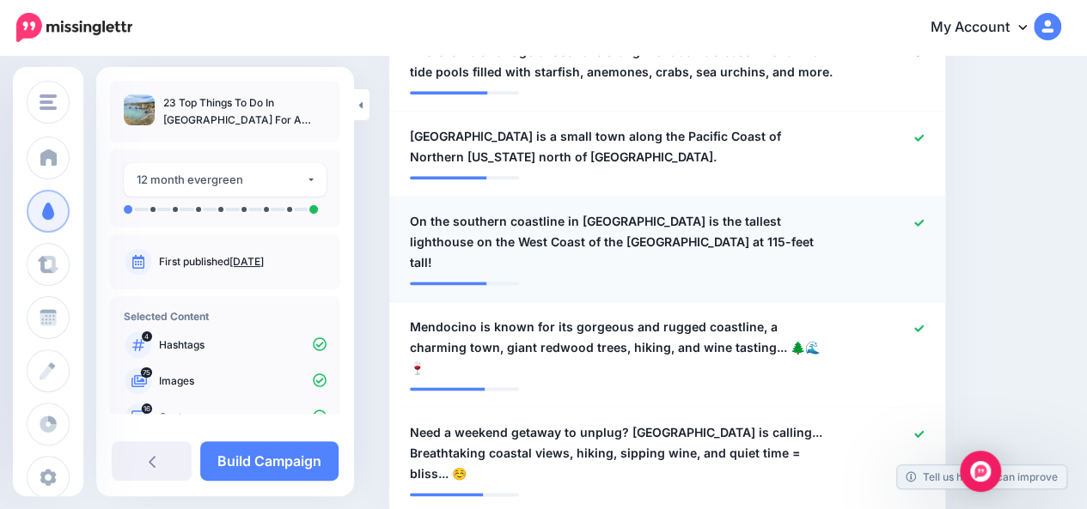
click at [923, 219] on icon at bounding box center [918, 222] width 9 height 7
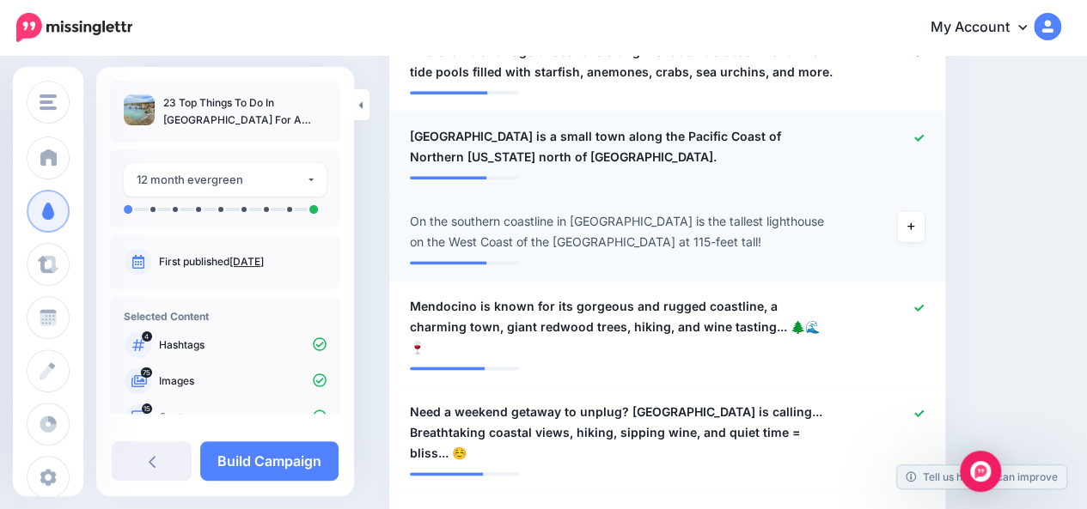
click at [923, 134] on icon at bounding box center [918, 137] width 9 height 7
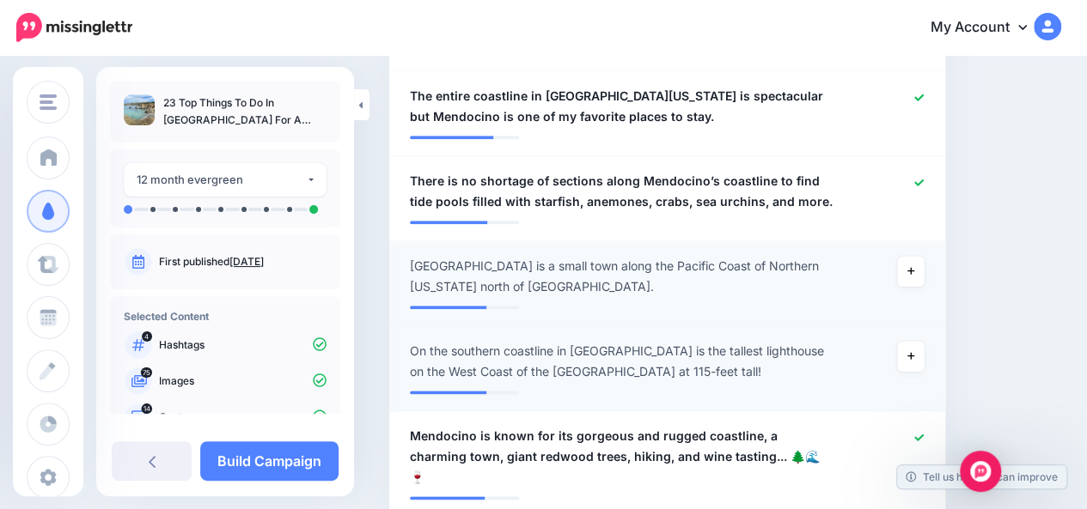
scroll to position [807, 0]
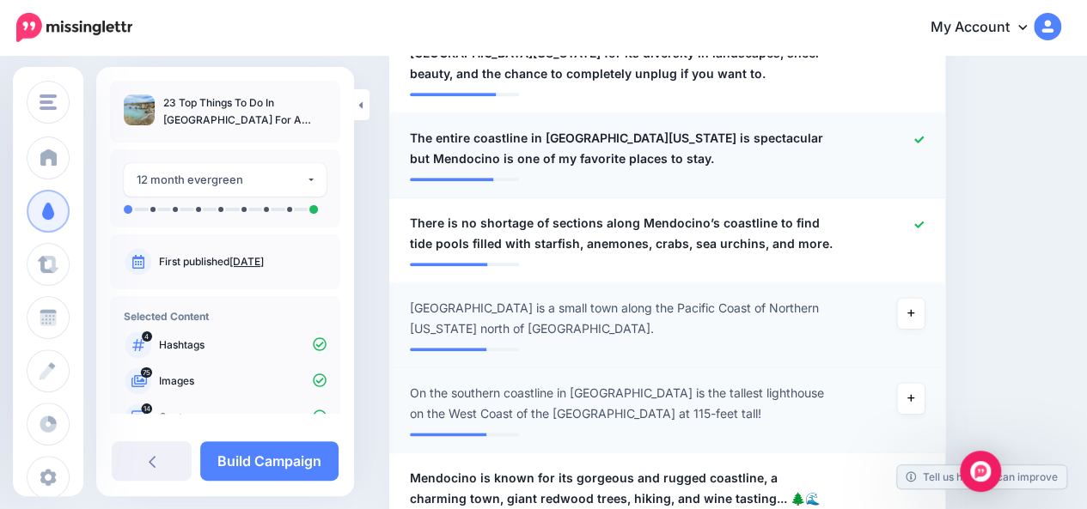
click at [923, 136] on icon at bounding box center [918, 139] width 9 height 7
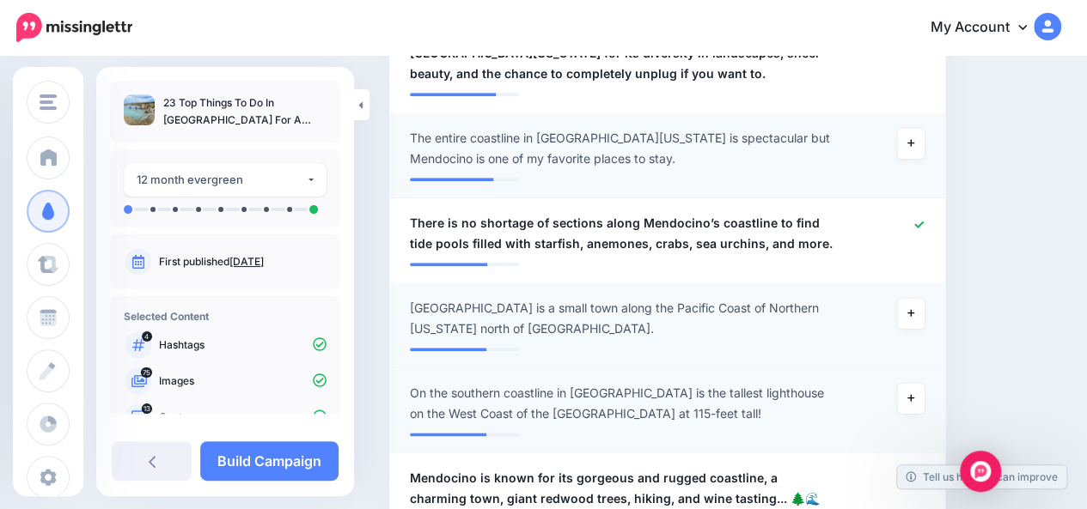
click at [413, 298] on span "Mendocino is a small town along the Pacific Coast of Northern California north …" at bounding box center [622, 318] width 424 height 41
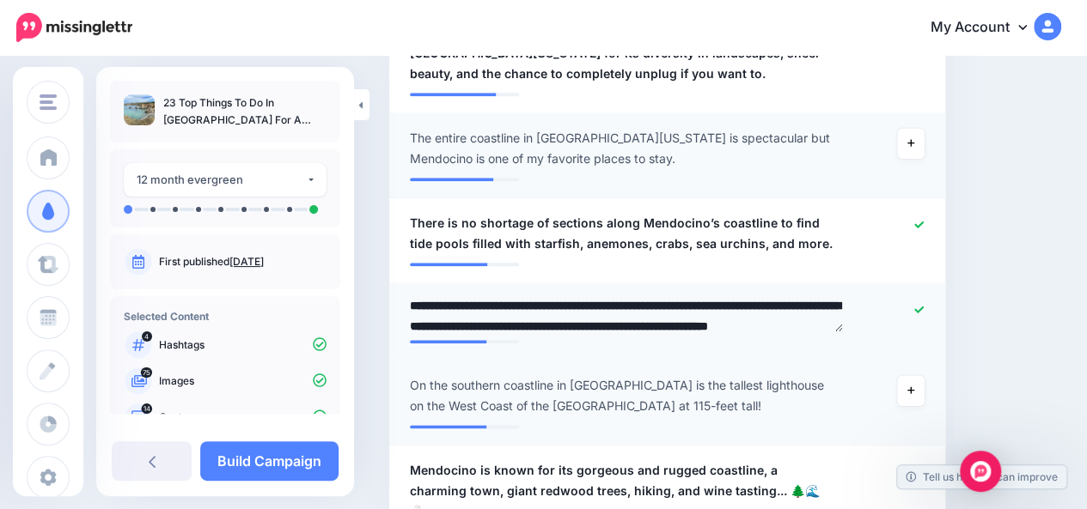
scroll to position [4, 0]
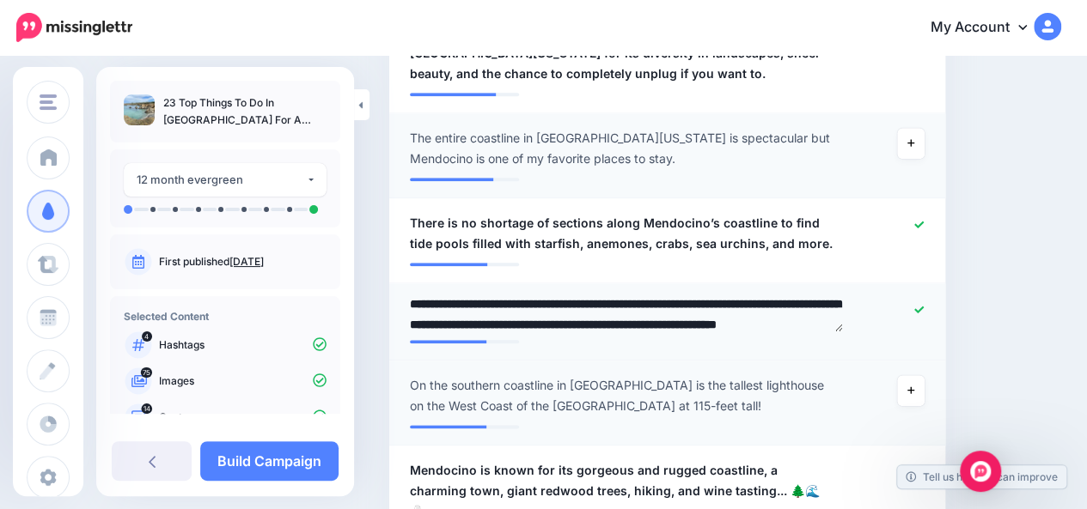
click at [785, 303] on textarea "**********" at bounding box center [626, 314] width 433 height 33
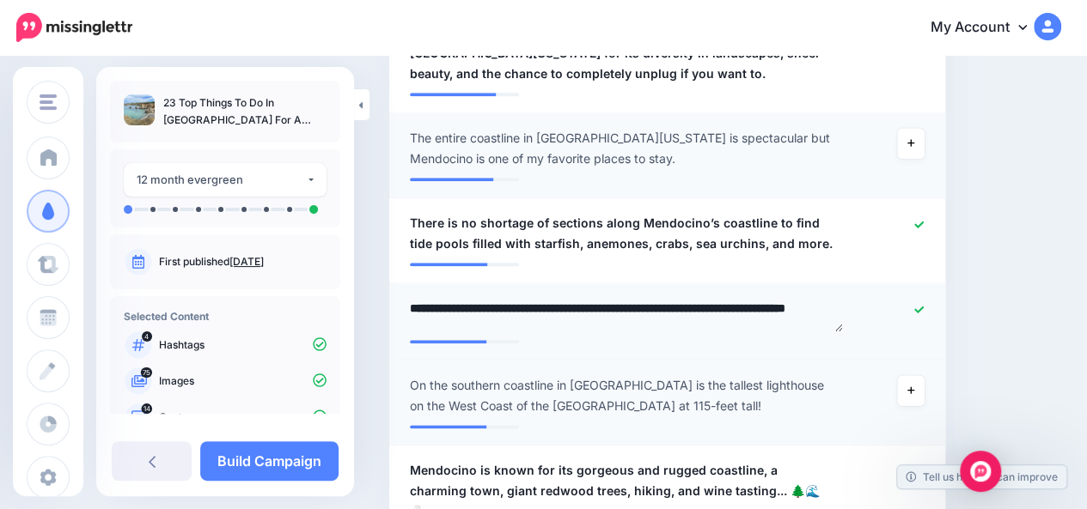
click at [604, 298] on textarea "**********" at bounding box center [626, 314] width 433 height 33
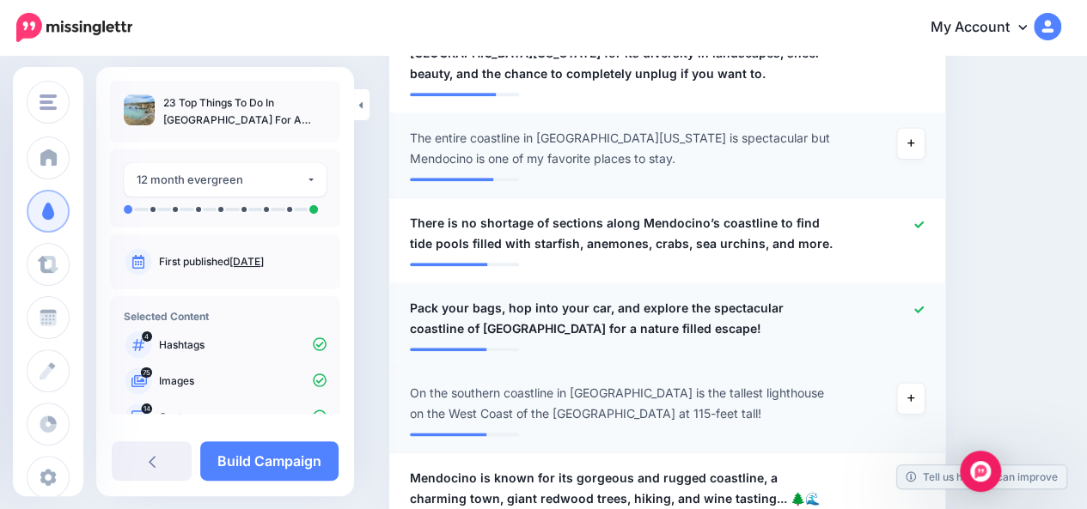
click at [549, 304] on span "Pack your bags, hop into your car, and explore the spectacular coastline of Men…" at bounding box center [622, 318] width 424 height 41
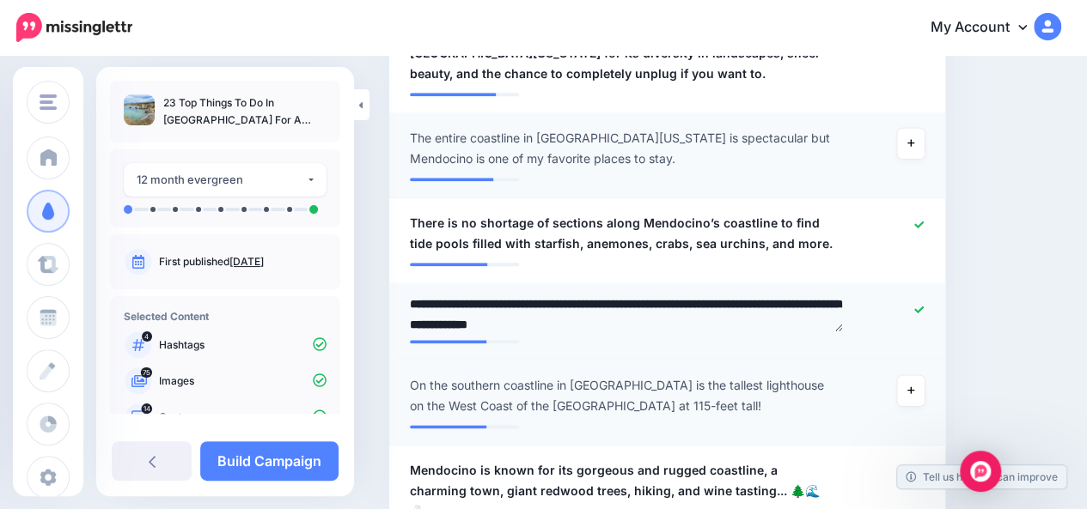
click at [563, 301] on textarea "**********" at bounding box center [626, 314] width 433 height 33
type textarea "**********"
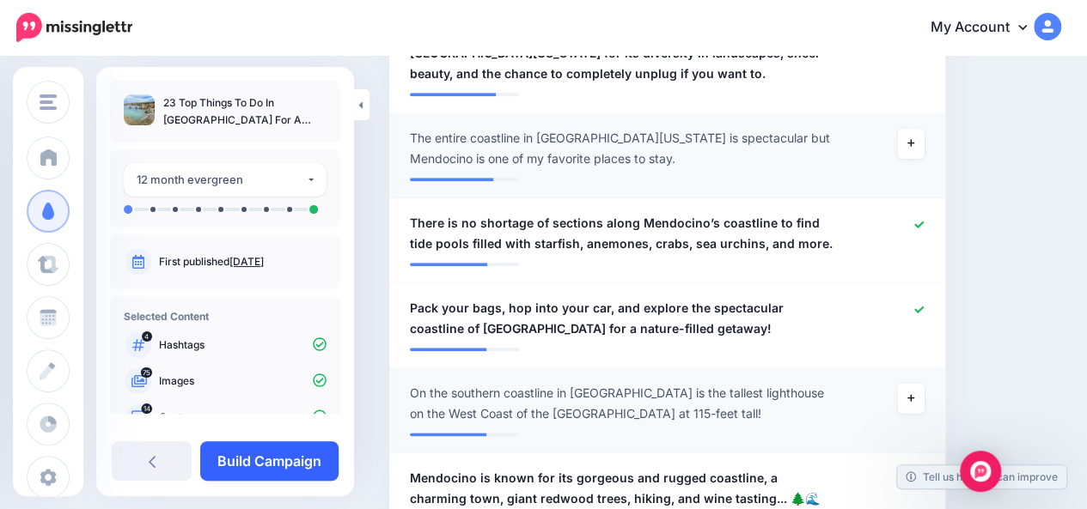
click at [301, 473] on link "Build Campaign" at bounding box center [269, 461] width 138 height 40
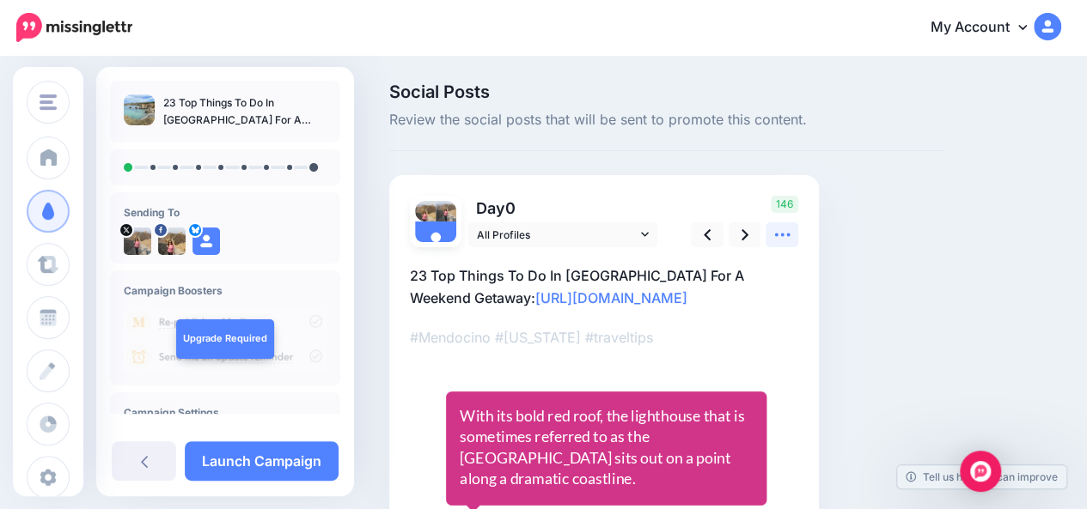
click at [785, 235] on icon at bounding box center [782, 235] width 18 height 18
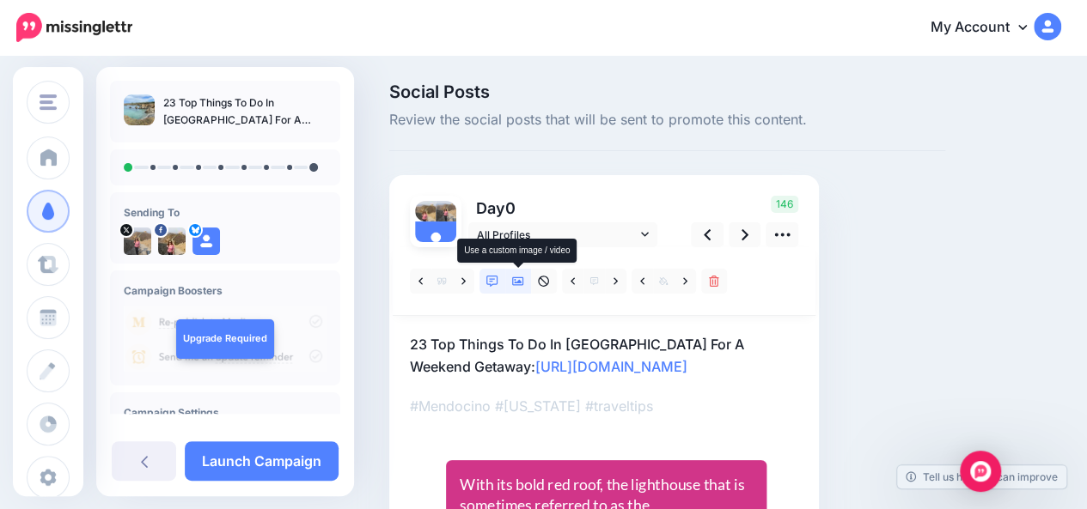
click at [514, 286] on icon at bounding box center [518, 282] width 12 height 12
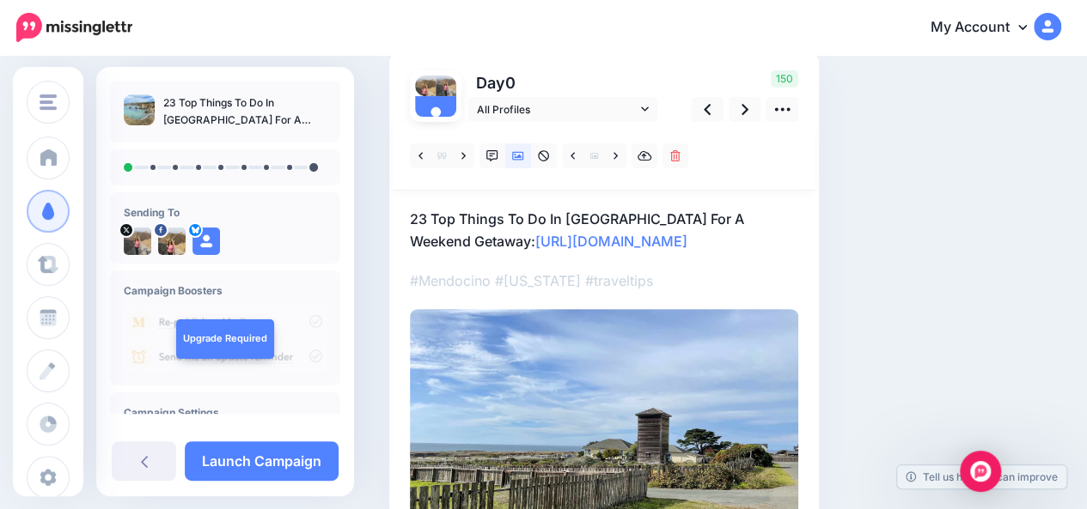
scroll to position [127, 0]
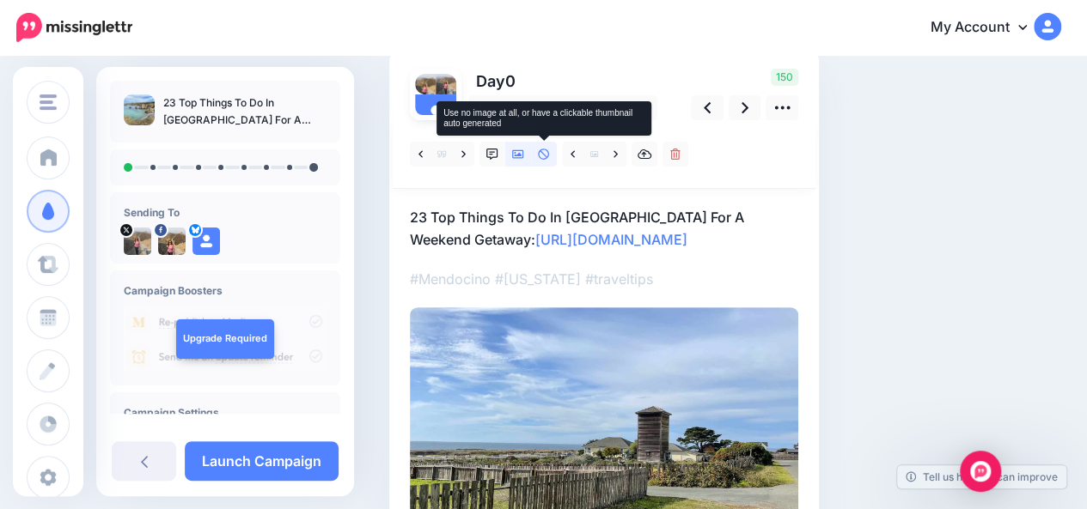
click at [550, 158] on link at bounding box center [544, 154] width 26 height 25
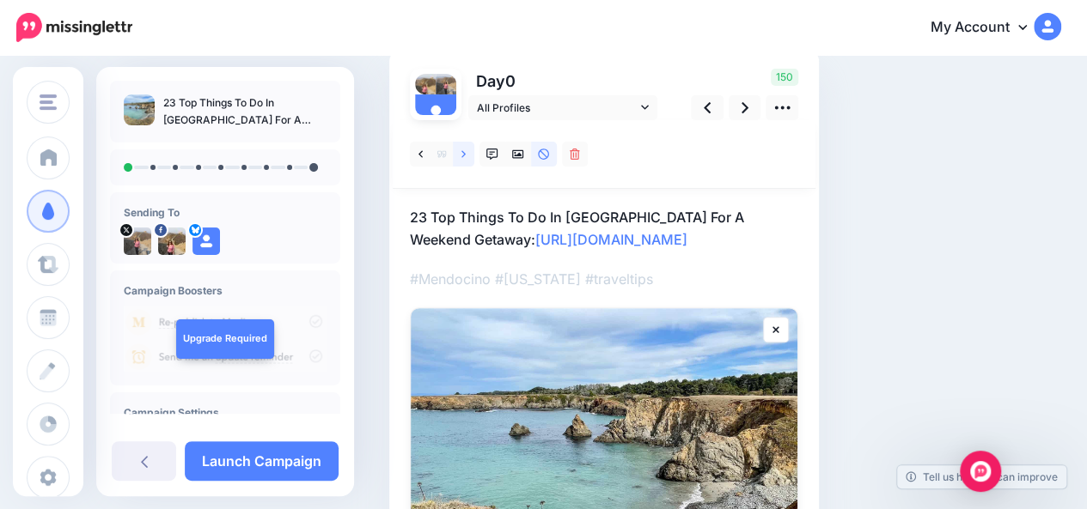
click at [467, 159] on link at bounding box center [463, 154] width 21 height 25
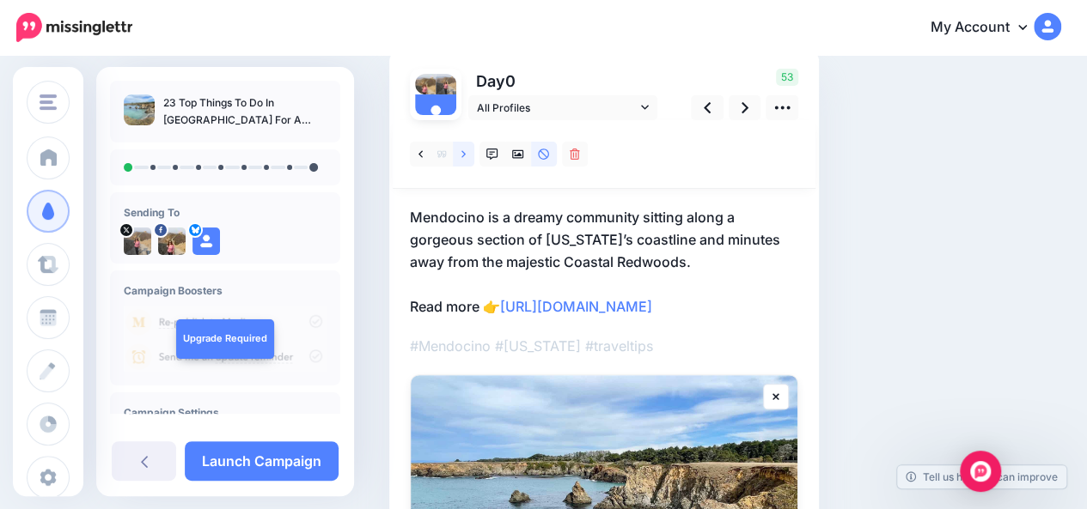
click at [467, 159] on link at bounding box center [463, 154] width 21 height 25
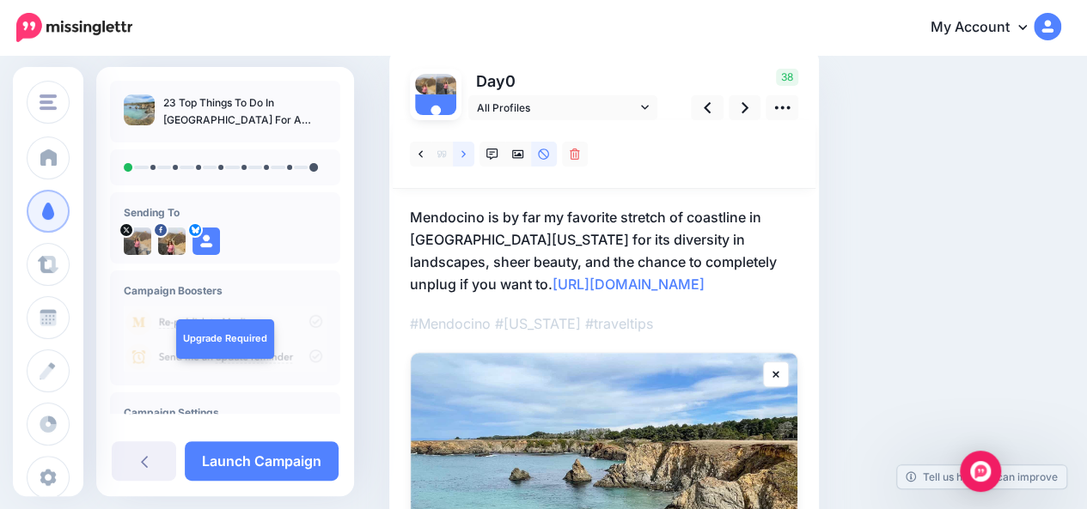
click at [467, 159] on link at bounding box center [463, 154] width 21 height 25
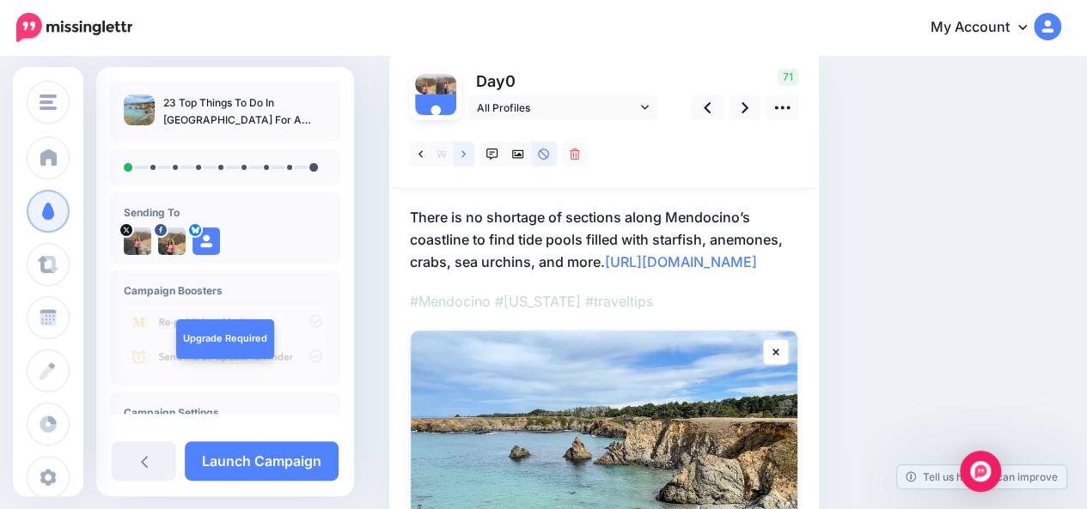
click at [467, 159] on link at bounding box center [463, 154] width 21 height 25
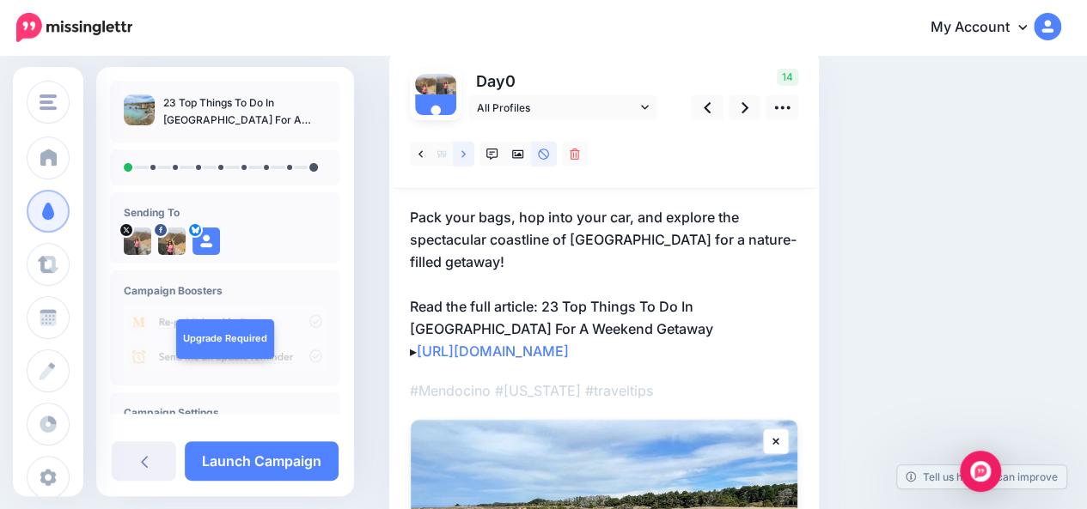
click at [467, 159] on link at bounding box center [463, 154] width 21 height 25
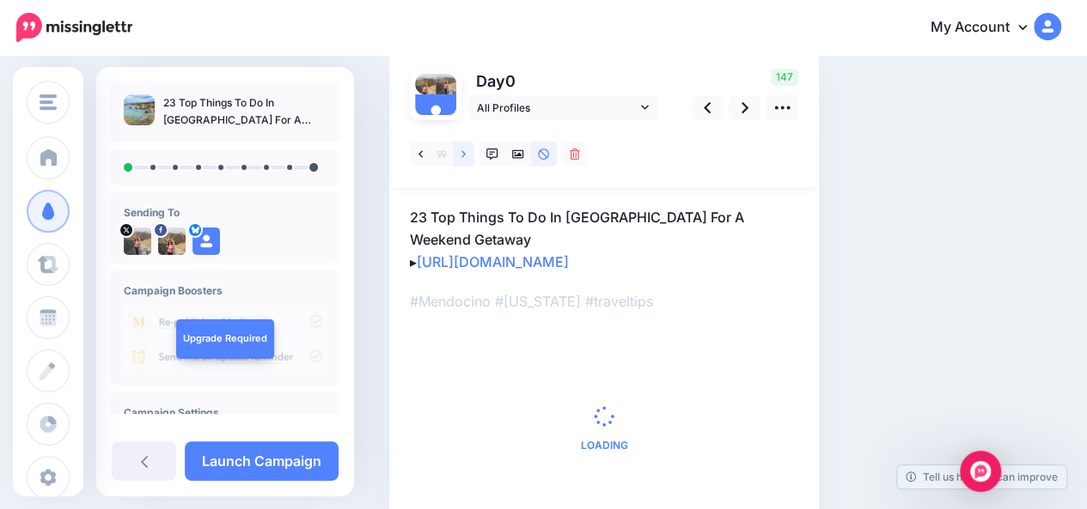
click at [467, 159] on link at bounding box center [463, 154] width 21 height 25
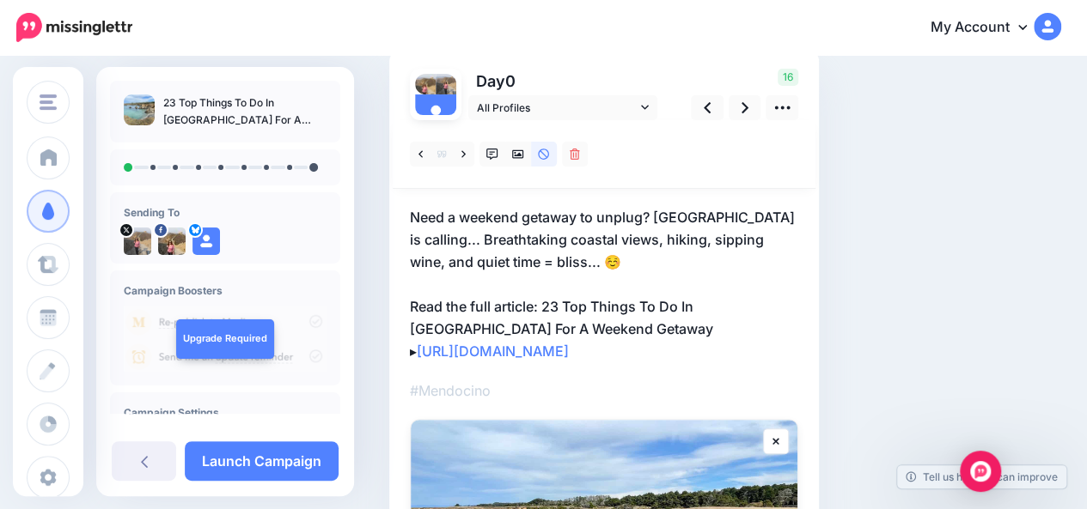
click at [624, 332] on p "Need a weekend getaway to unplug? Mendocino is calling... Breathtaking coastal …" at bounding box center [604, 284] width 388 height 156
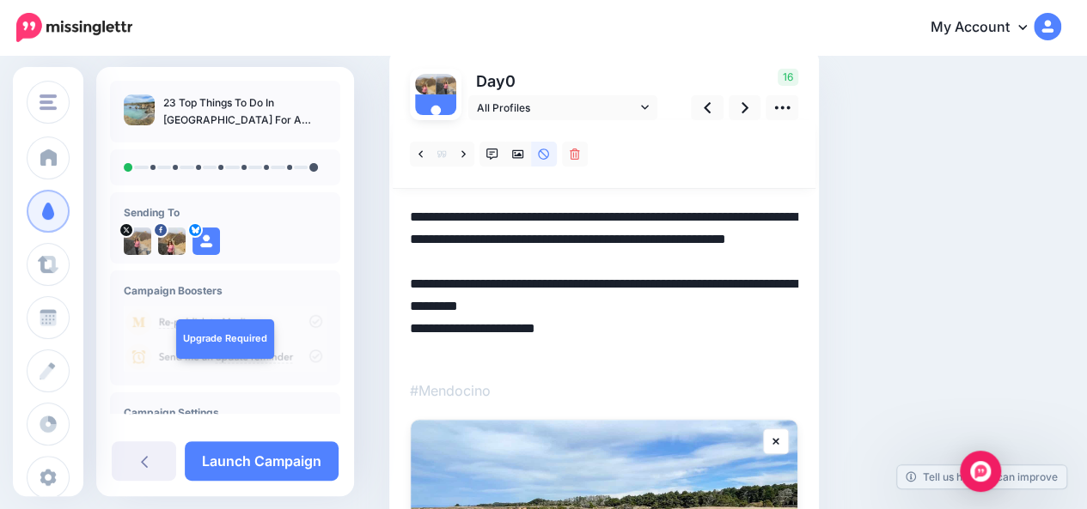
scroll to position [0, 0]
click at [624, 332] on textarea "**********" at bounding box center [604, 284] width 388 height 156
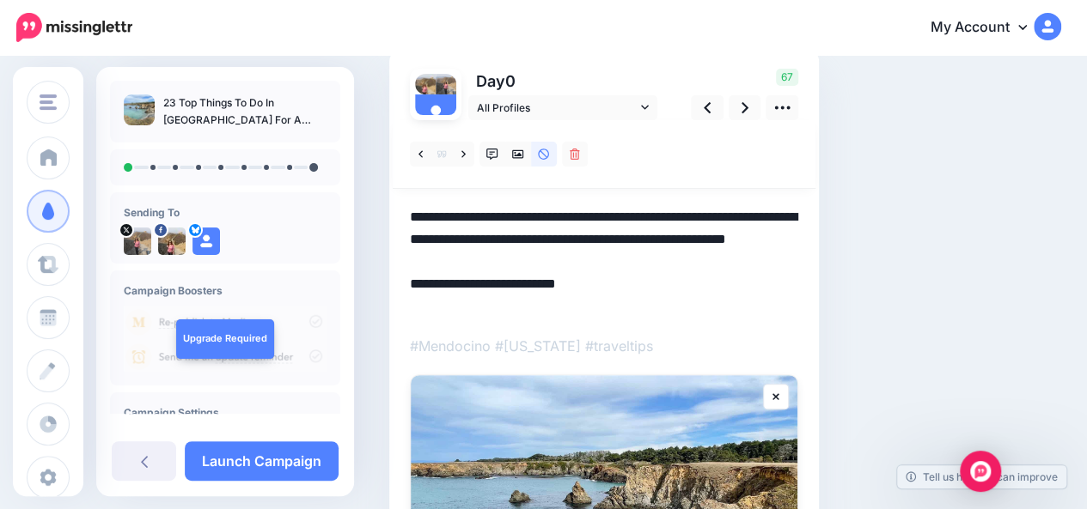
click at [893, 287] on div "Social Posts Review the social posts that will be sent to promote this content.…" at bounding box center [667, 379] width 582 height 847
click at [746, 114] on icon at bounding box center [744, 108] width 7 height 18
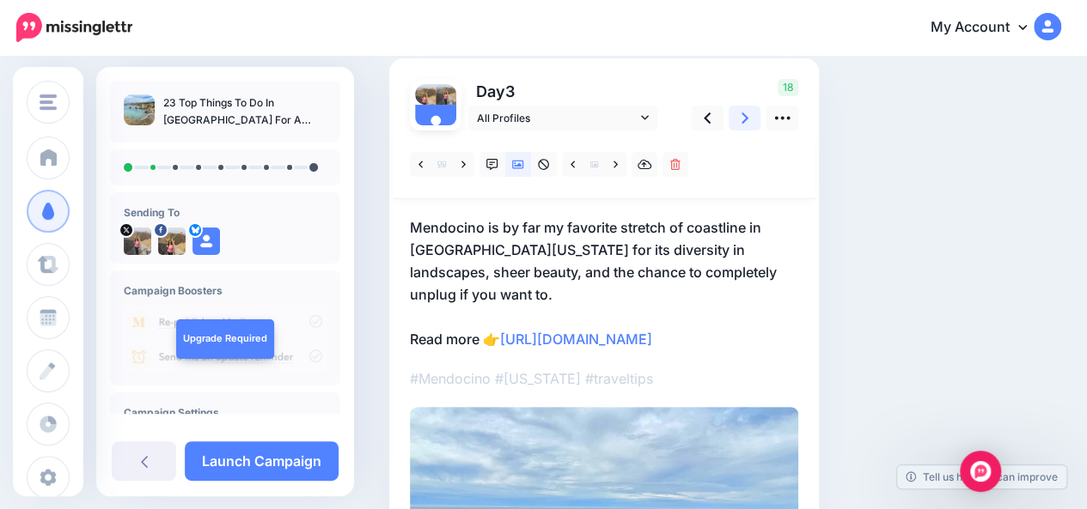
scroll to position [127, 0]
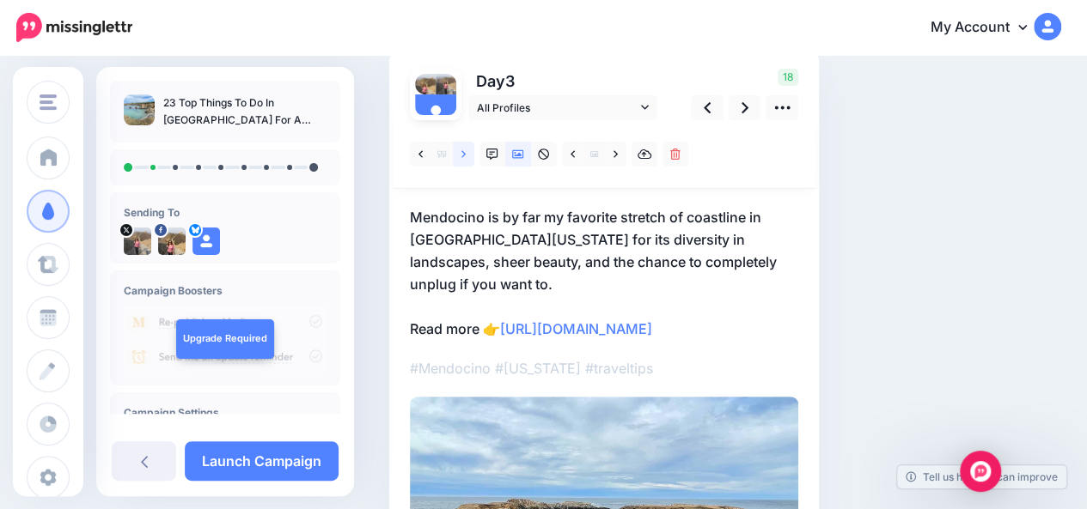
click at [460, 155] on link at bounding box center [463, 154] width 21 height 25
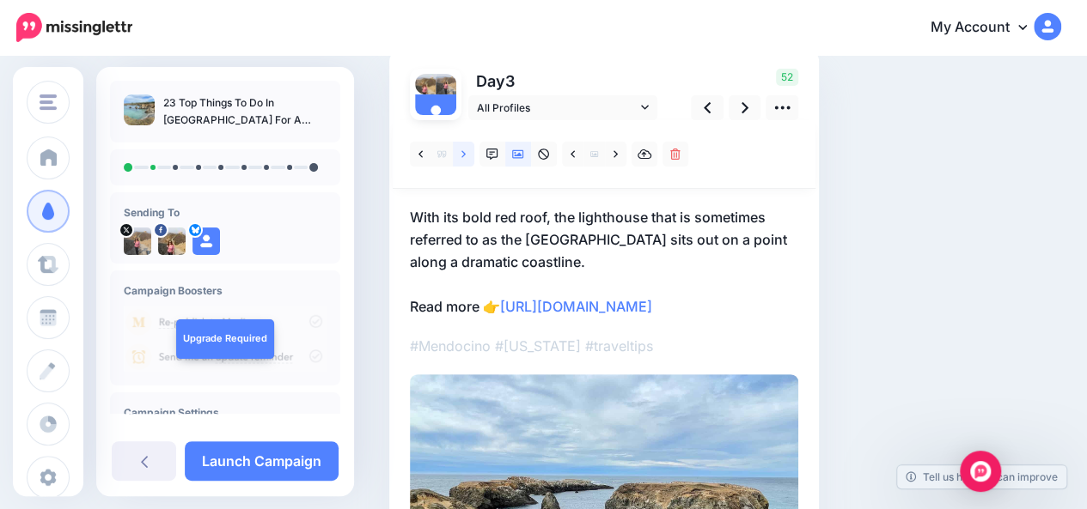
click at [460, 155] on link at bounding box center [463, 154] width 21 height 25
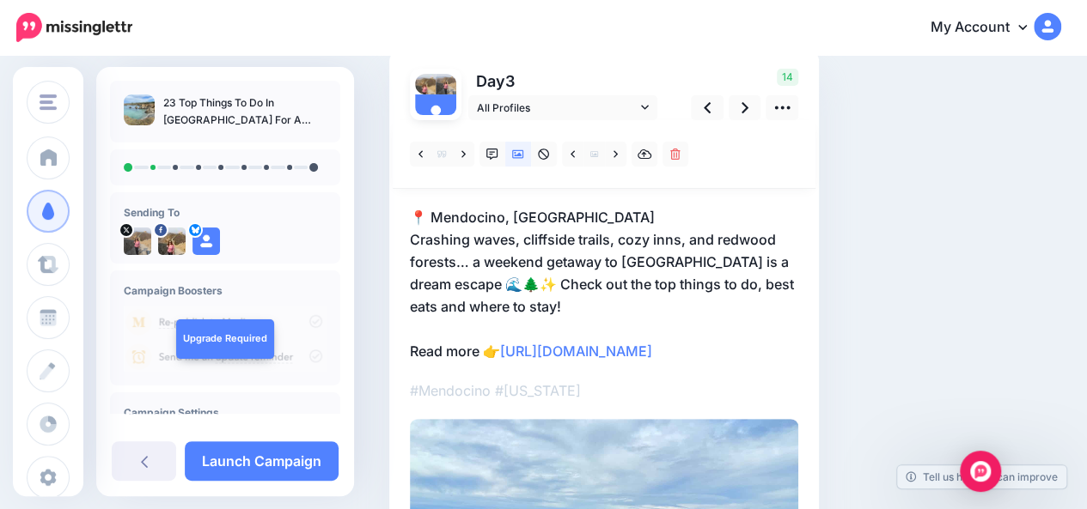
click at [500, 284] on p "📍 Mendocino, CA Crashing waves, cliffside trails, cozy inns, and redwood forest…" at bounding box center [604, 284] width 388 height 156
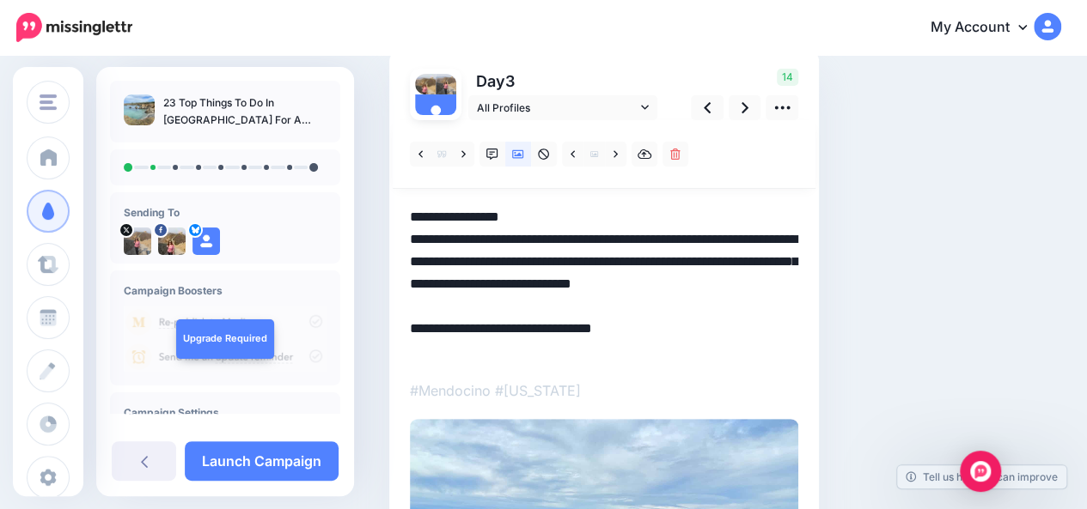
click at [500, 284] on textarea "**********" at bounding box center [604, 284] width 388 height 156
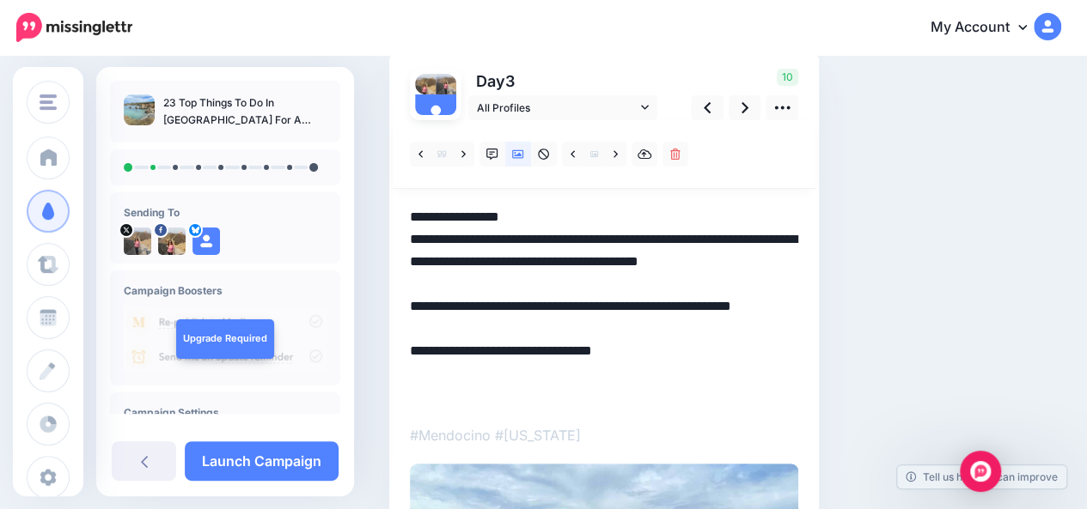
click at [909, 246] on div "Social Posts Review the social posts that will be sent to promote this content.…" at bounding box center [667, 391] width 582 height 871
click at [445, 350] on textarea "**********" at bounding box center [604, 306] width 388 height 201
click at [426, 329] on textarea "**********" at bounding box center [604, 306] width 388 height 201
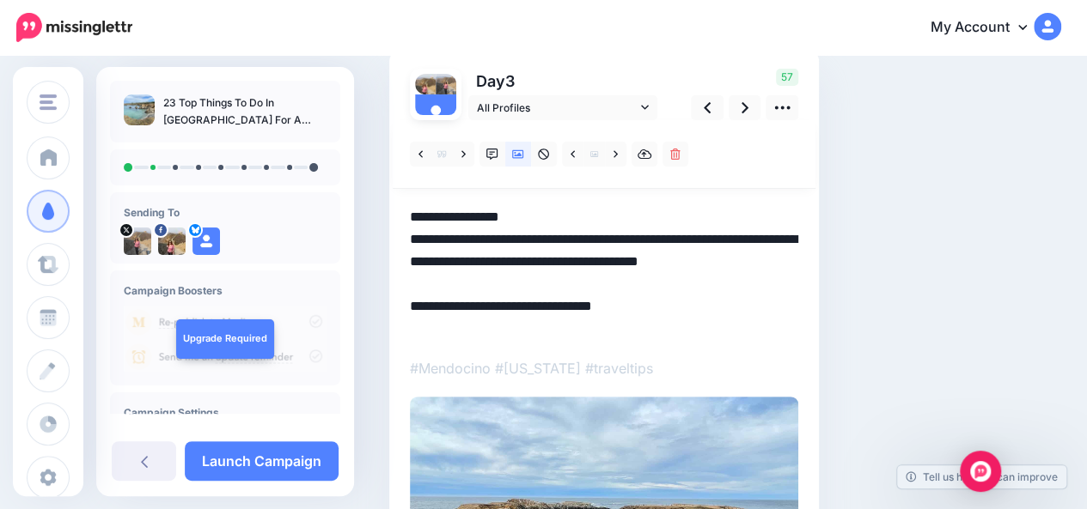
click at [948, 253] on div "Social Posts Review the social posts that will be sent to promote this content.…" at bounding box center [667, 358] width 582 height 804
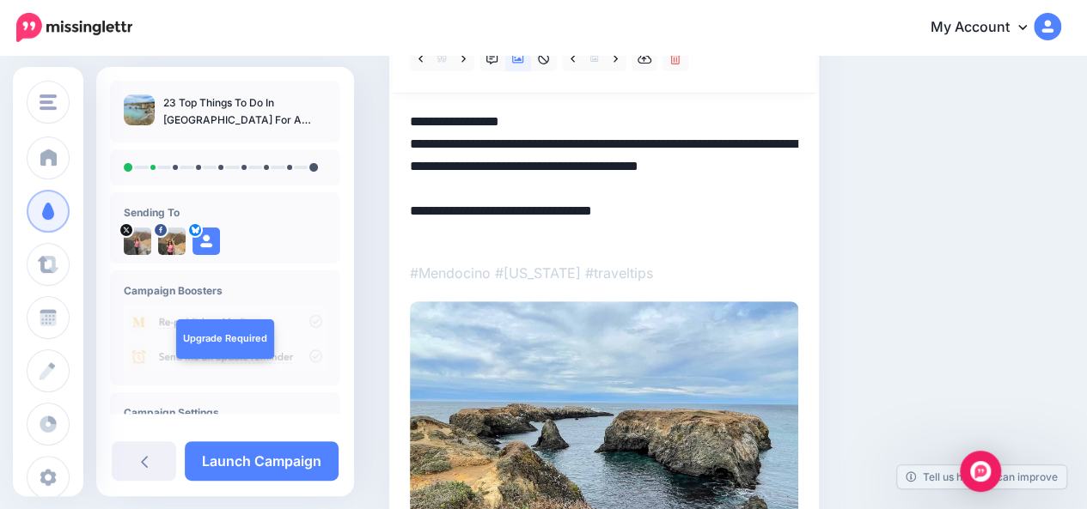
scroll to position [111, 0]
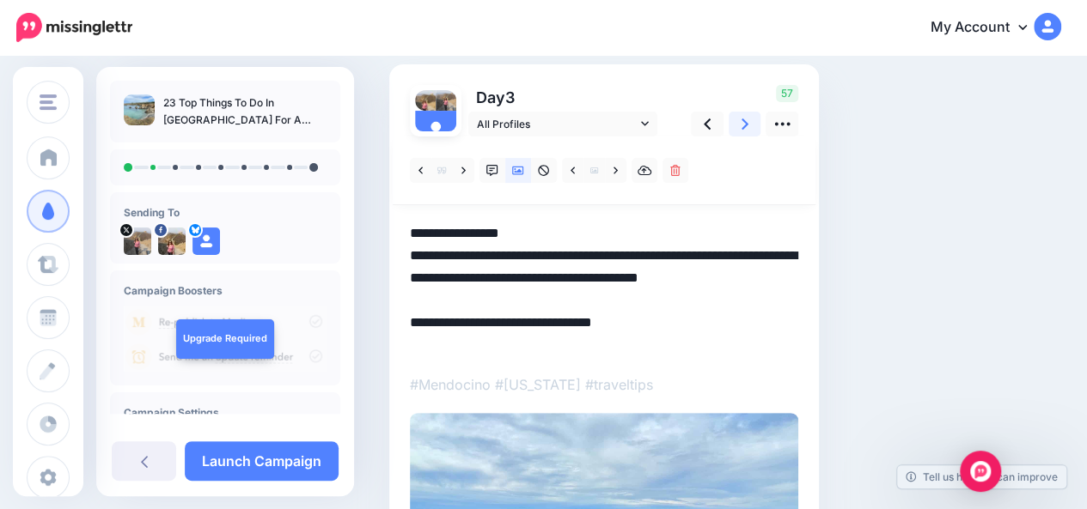
click at [746, 126] on icon at bounding box center [744, 124] width 7 height 18
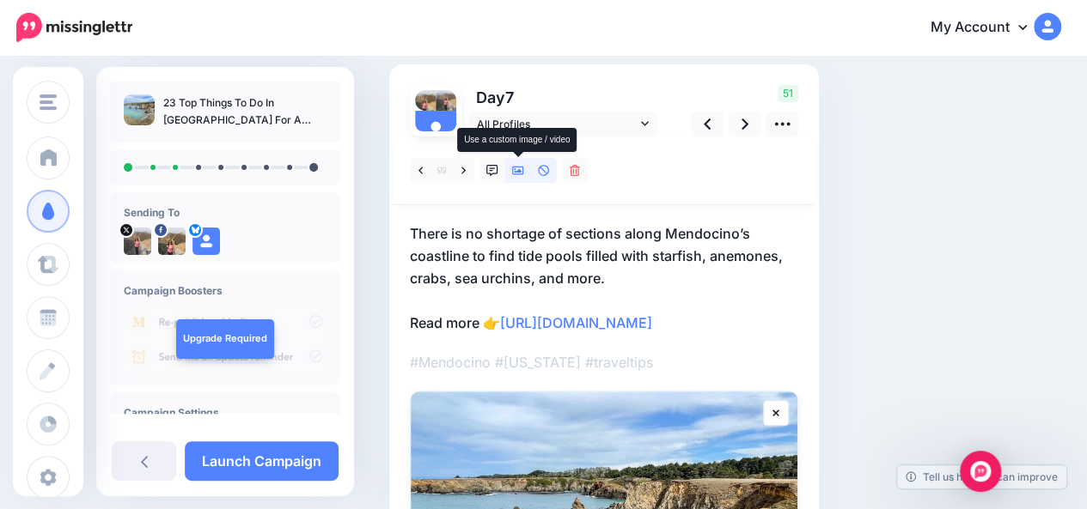
click at [524, 173] on link at bounding box center [518, 170] width 26 height 25
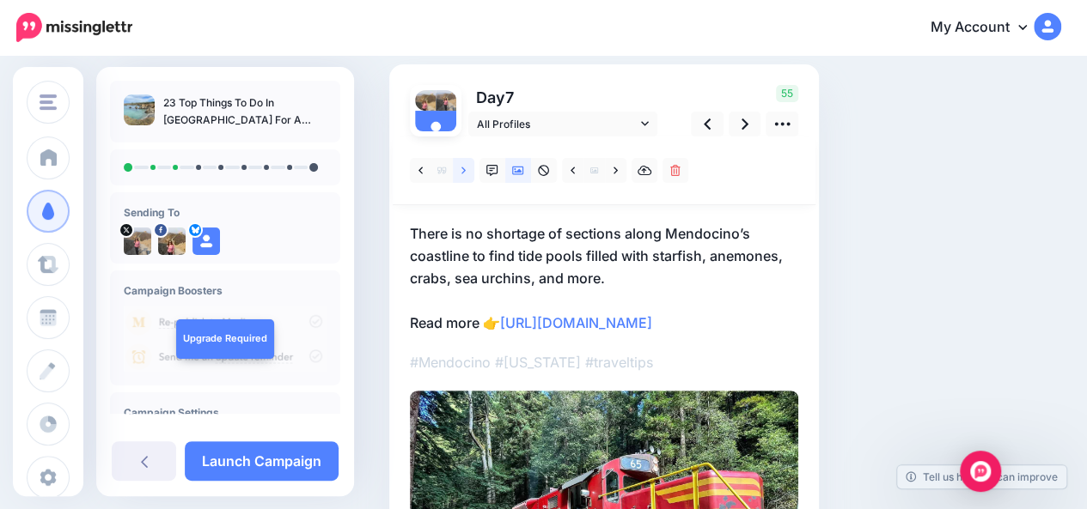
click at [464, 169] on icon at bounding box center [463, 170] width 4 height 7
click at [703, 232] on p "✨ Complete Mendocino travel guide! 🌲🌊 Quiet coastlines. Dreamy lighthouses. Red…" at bounding box center [604, 278] width 388 height 112
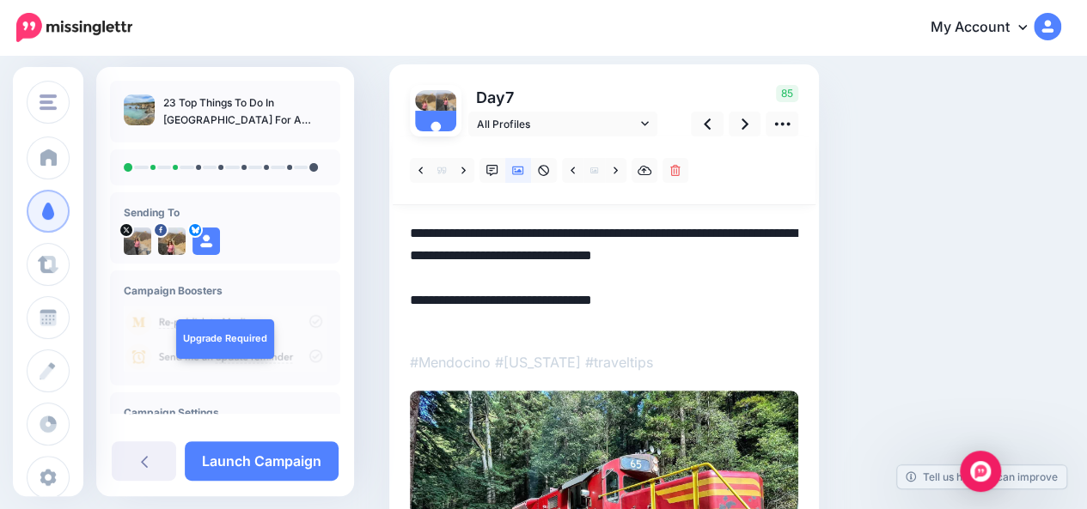
click at [703, 232] on textarea "**********" at bounding box center [604, 278] width 388 height 112
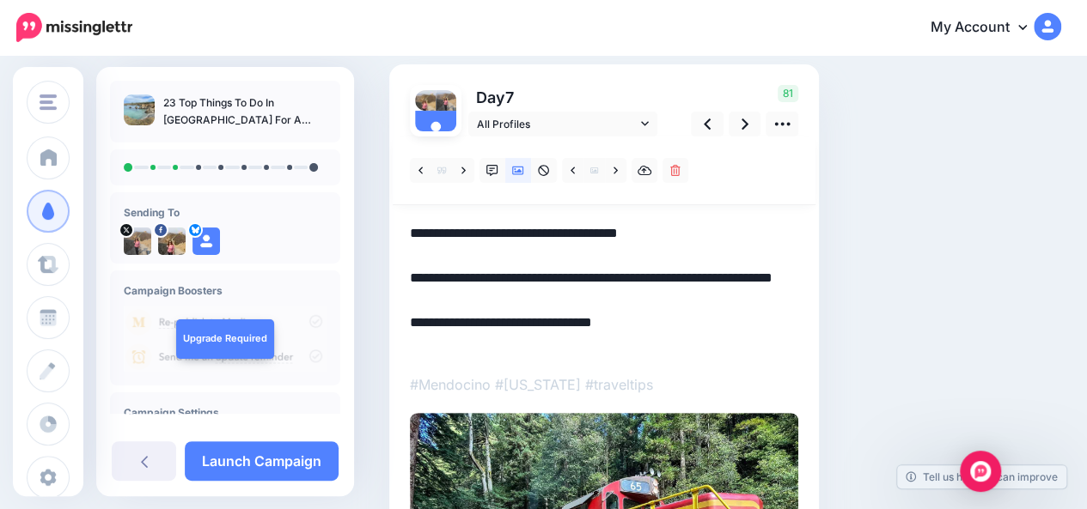
click at [425, 232] on textarea "**********" at bounding box center [604, 289] width 388 height 134
click at [411, 232] on textarea "**********" at bounding box center [604, 289] width 388 height 134
click at [579, 303] on textarea "**********" at bounding box center [604, 289] width 388 height 134
paste textarea "*"
click at [433, 231] on textarea "**********" at bounding box center [604, 289] width 388 height 134
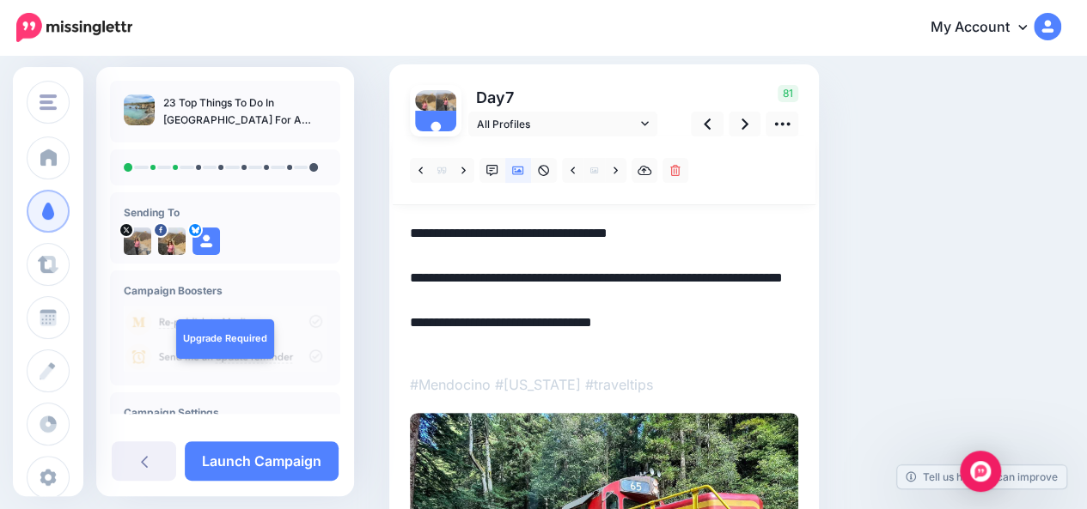
click at [904, 222] on div "Social Posts Review the social posts that will be sent to promote this content.…" at bounding box center [667, 375] width 582 height 804
click at [617, 178] on link at bounding box center [615, 170] width 21 height 25
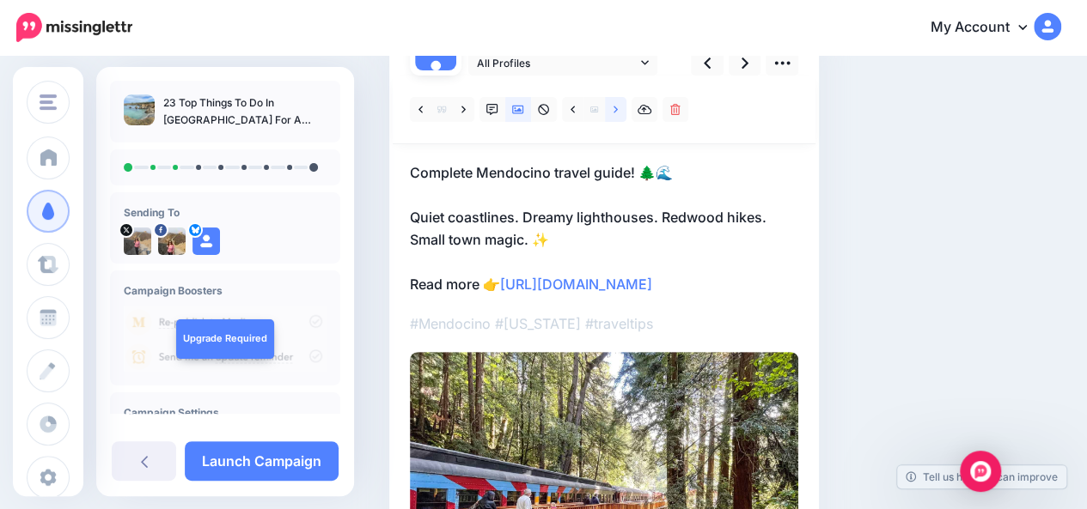
scroll to position [176, 0]
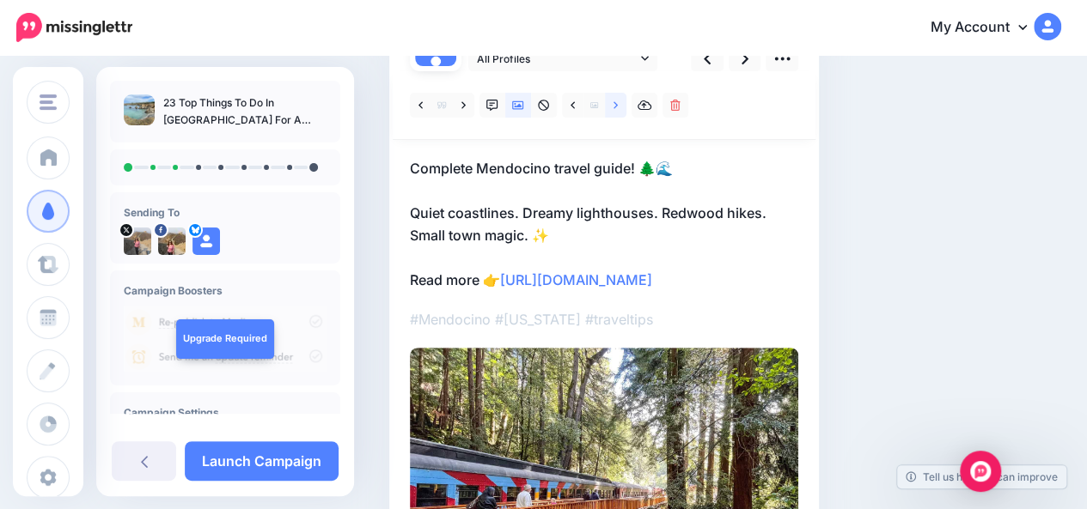
click at [614, 109] on icon at bounding box center [615, 106] width 4 height 12
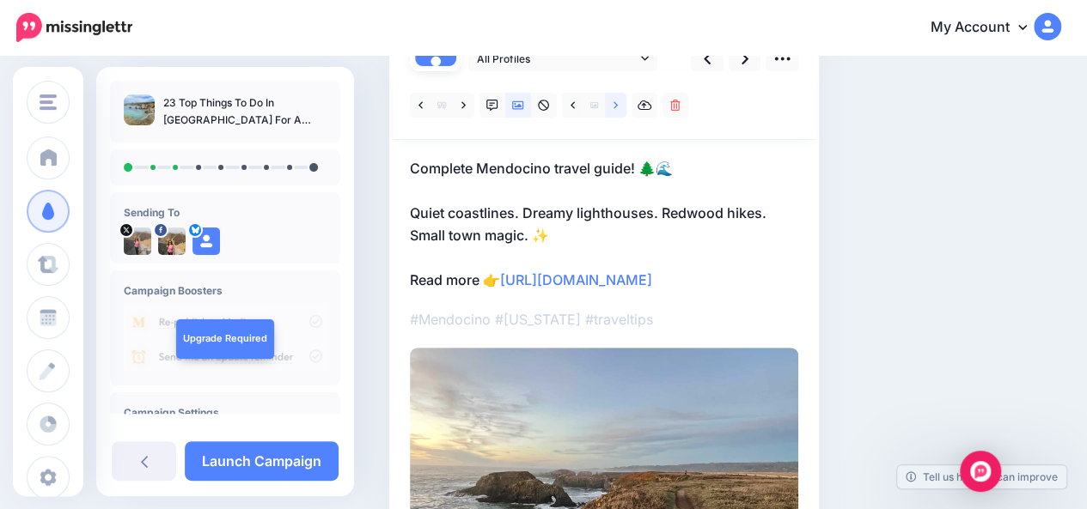
click at [614, 109] on icon at bounding box center [615, 106] width 4 height 12
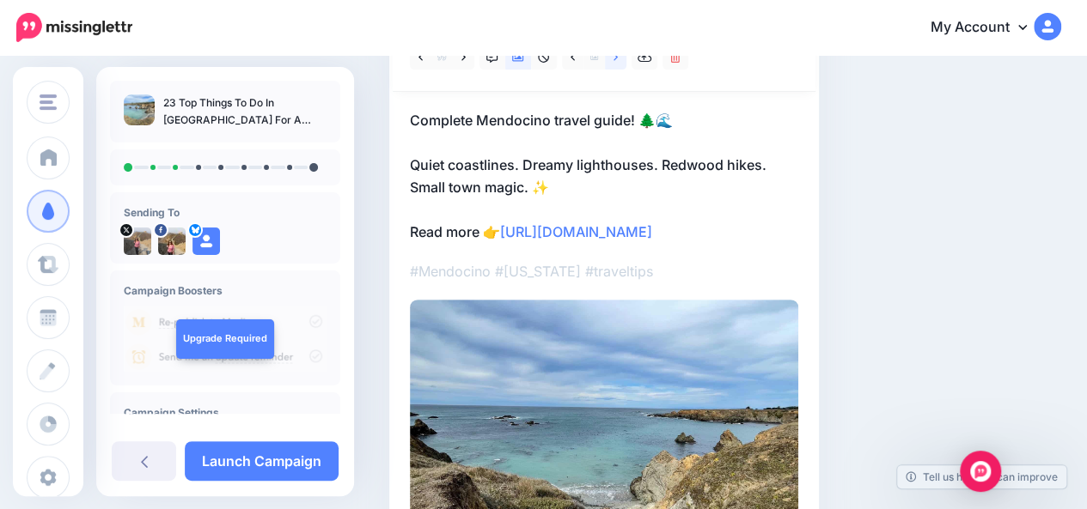
scroll to position [222, 0]
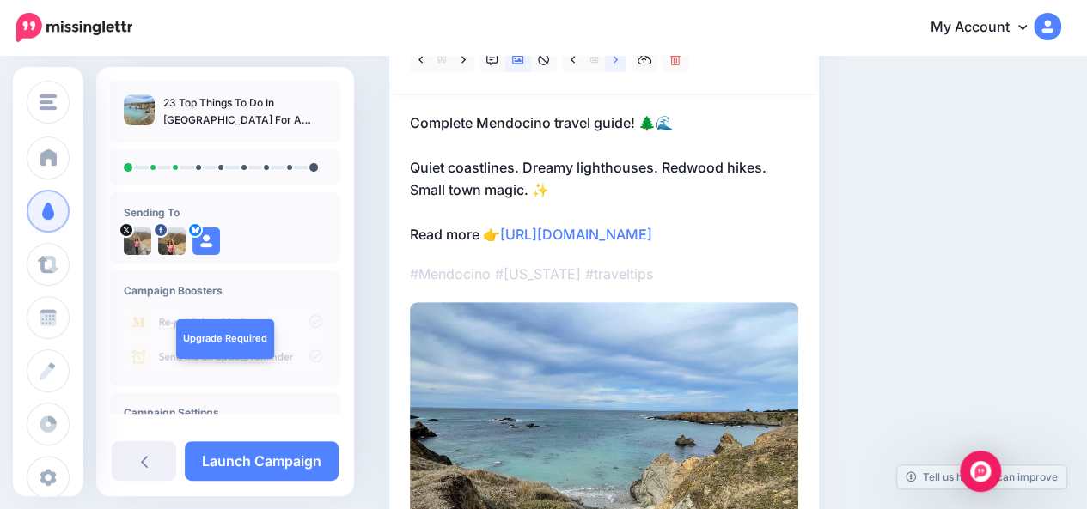
click at [617, 63] on icon at bounding box center [615, 60] width 4 height 12
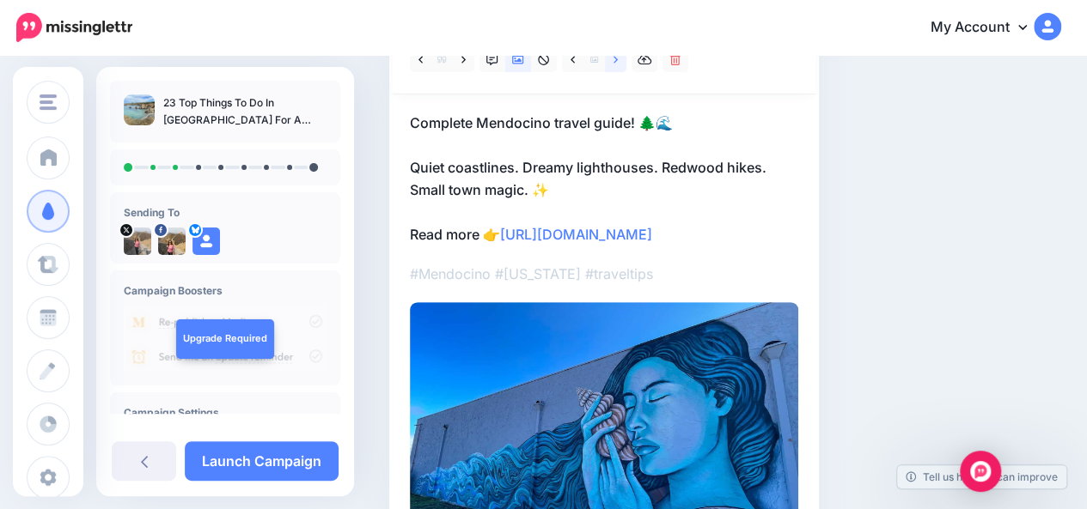
click at [617, 63] on icon at bounding box center [615, 60] width 4 height 12
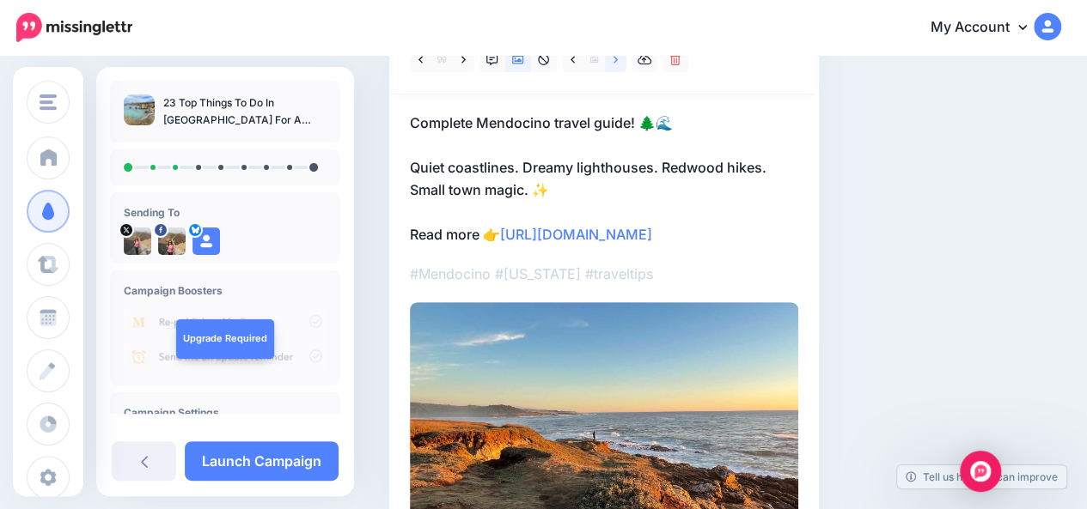
click at [617, 63] on icon at bounding box center [615, 60] width 4 height 12
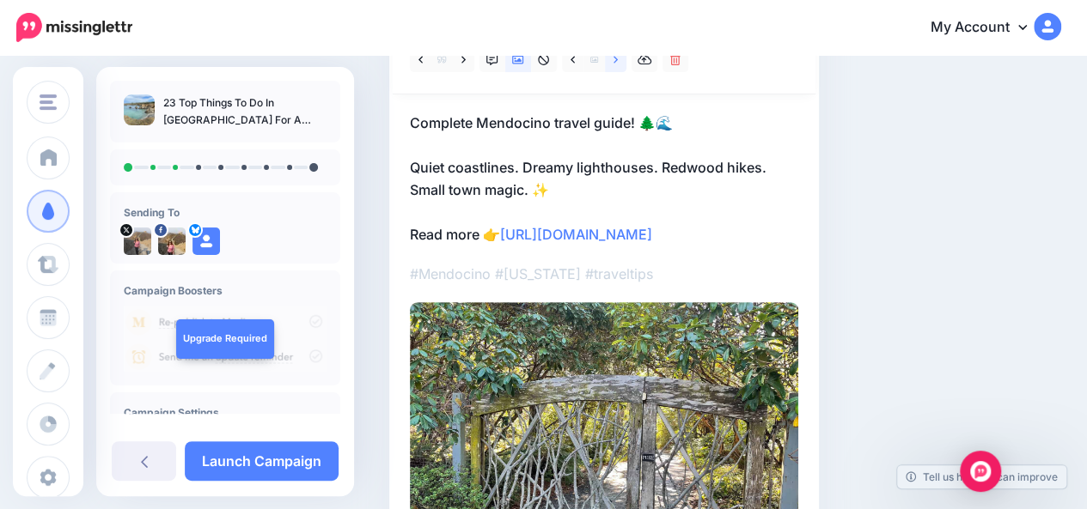
click at [617, 63] on icon at bounding box center [615, 60] width 4 height 12
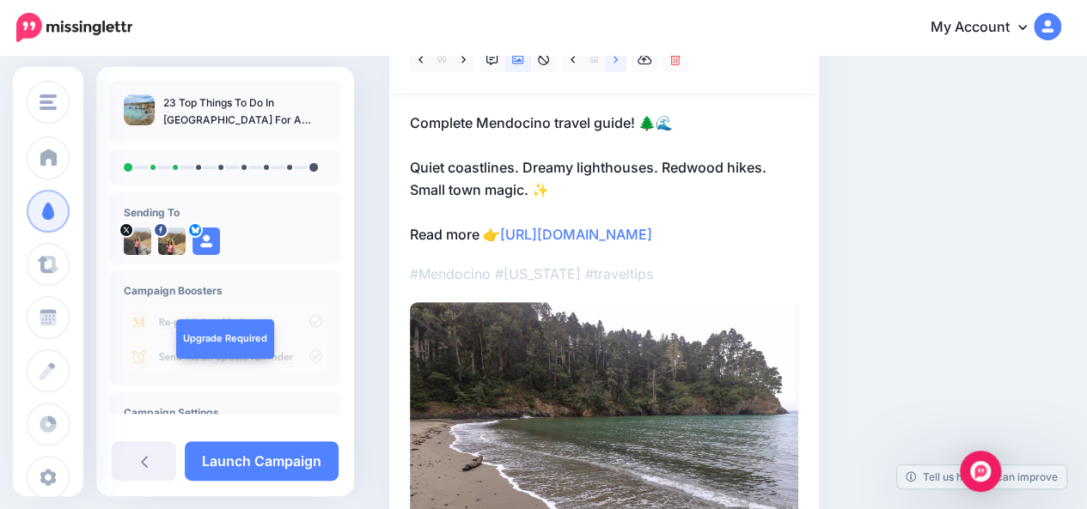
click at [617, 63] on icon at bounding box center [615, 60] width 4 height 12
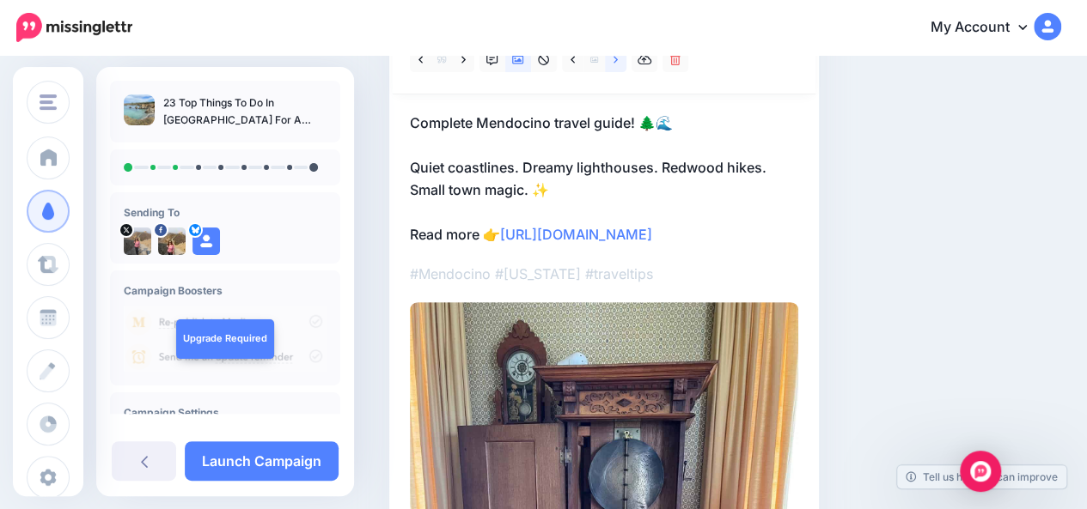
click at [617, 63] on icon at bounding box center [615, 60] width 4 height 12
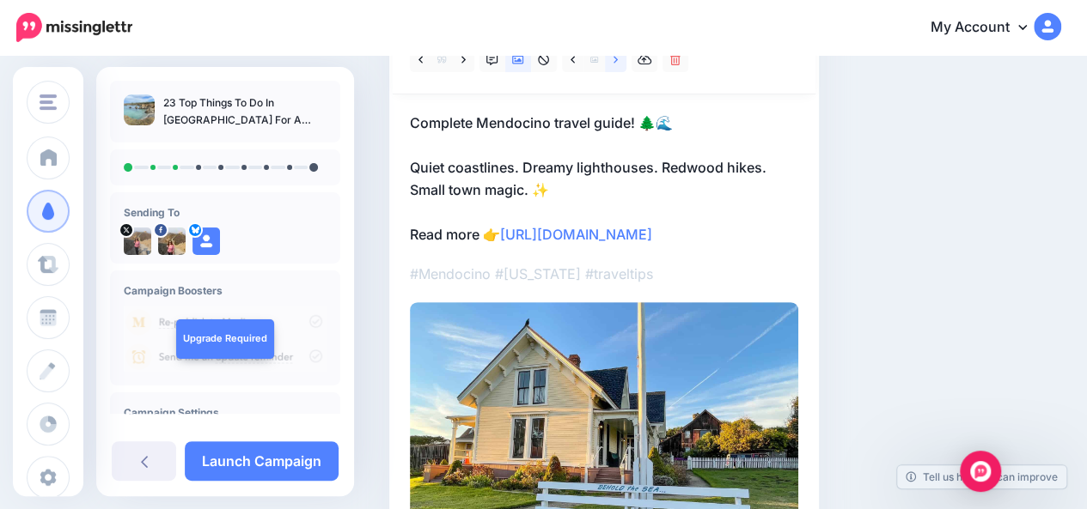
click at [617, 63] on icon at bounding box center [615, 60] width 4 height 12
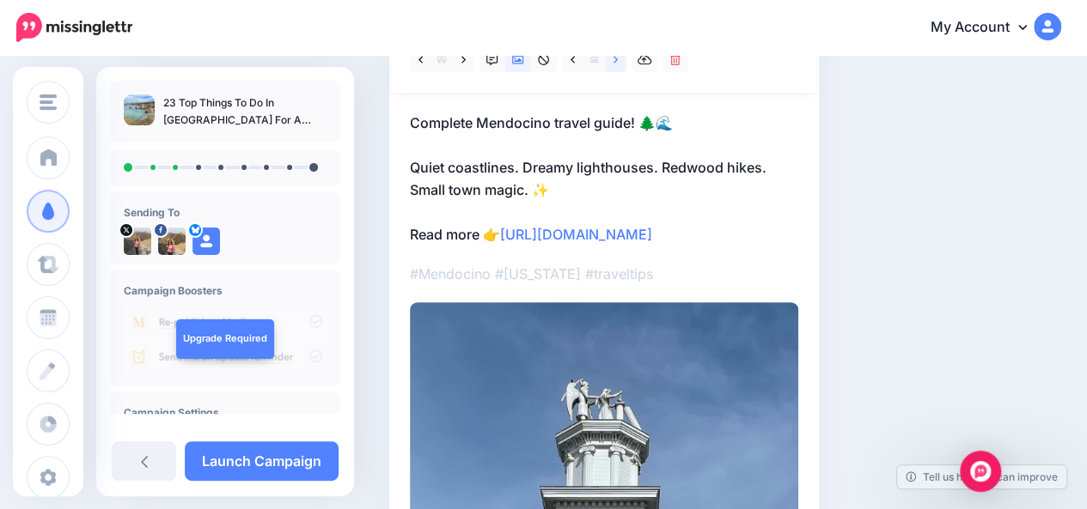
click at [617, 63] on icon at bounding box center [615, 60] width 4 height 12
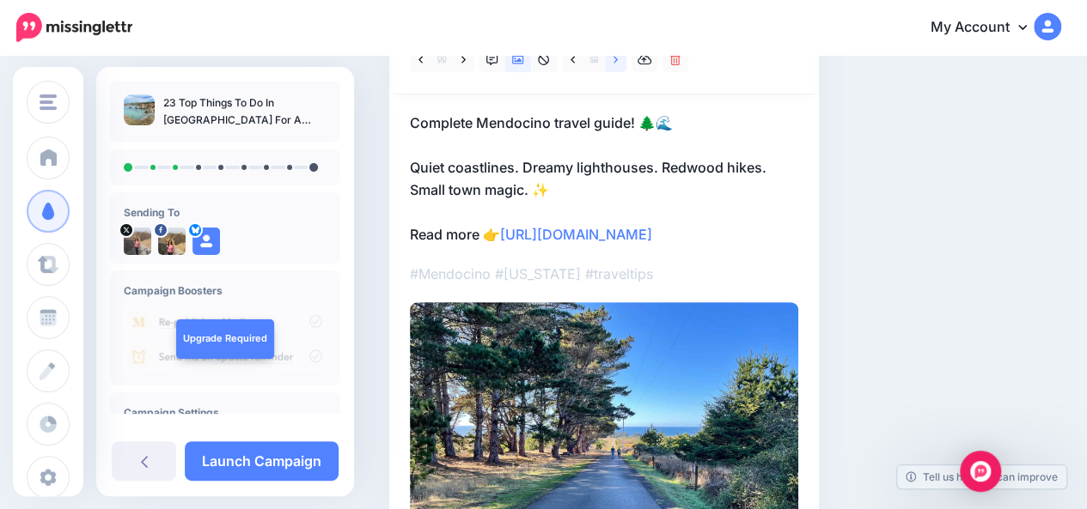
click at [617, 63] on icon at bounding box center [615, 60] width 4 height 12
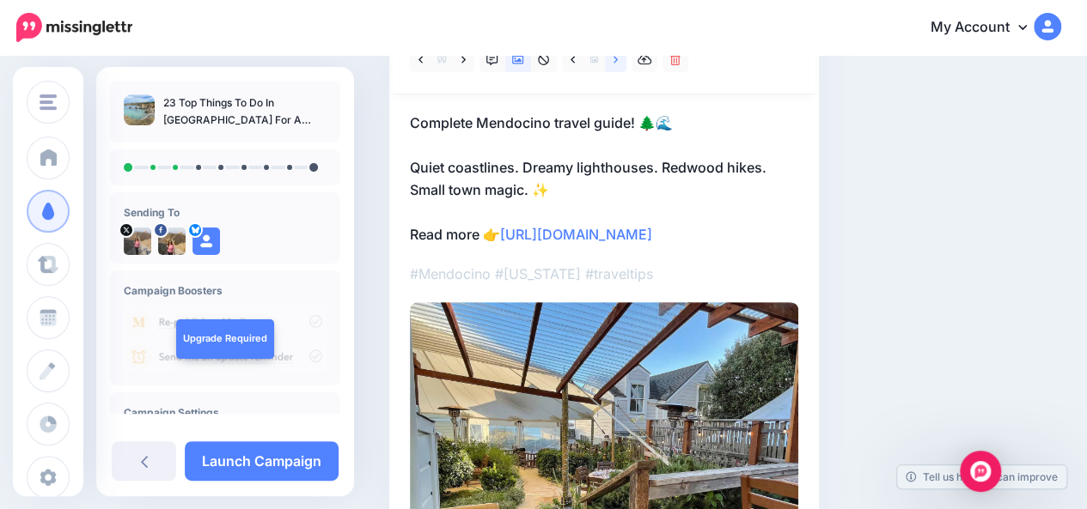
click at [617, 63] on icon at bounding box center [615, 60] width 4 height 12
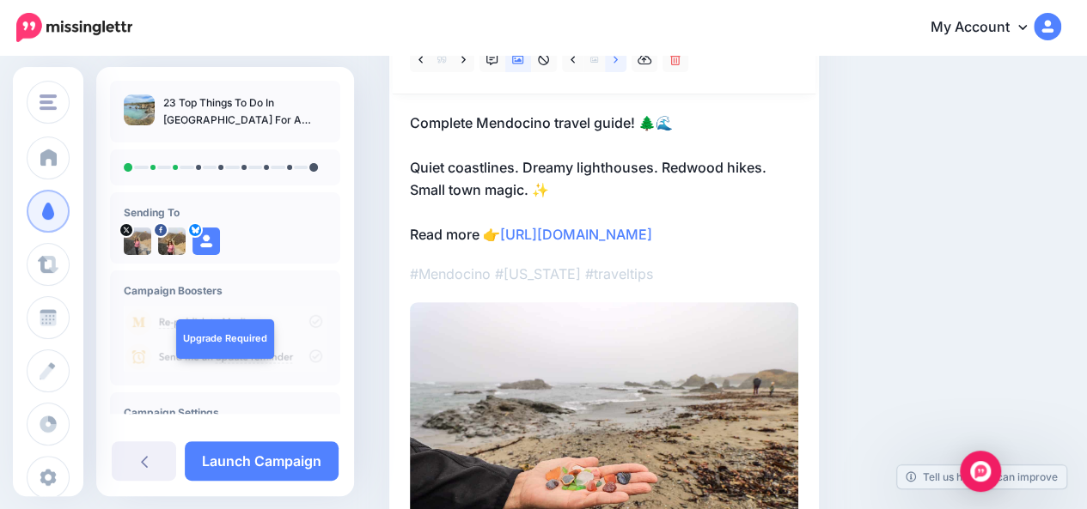
click at [617, 63] on icon at bounding box center [615, 60] width 4 height 12
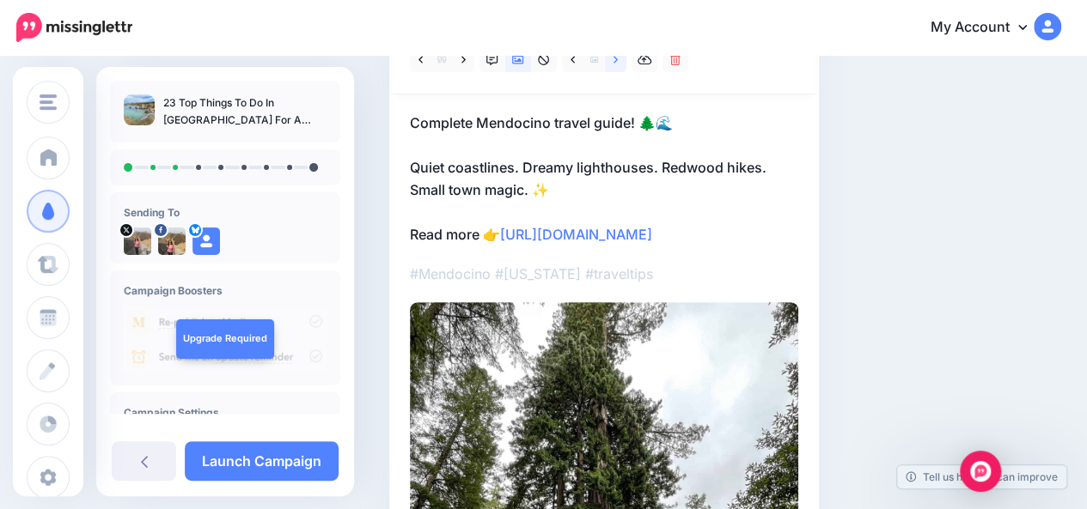
click at [617, 63] on icon at bounding box center [615, 60] width 4 height 12
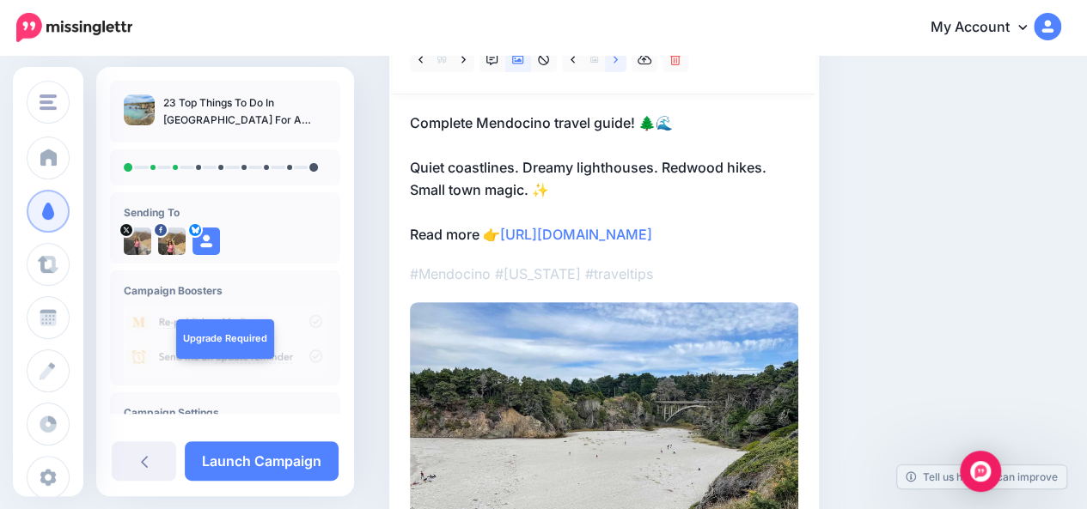
click at [617, 63] on icon at bounding box center [615, 60] width 4 height 12
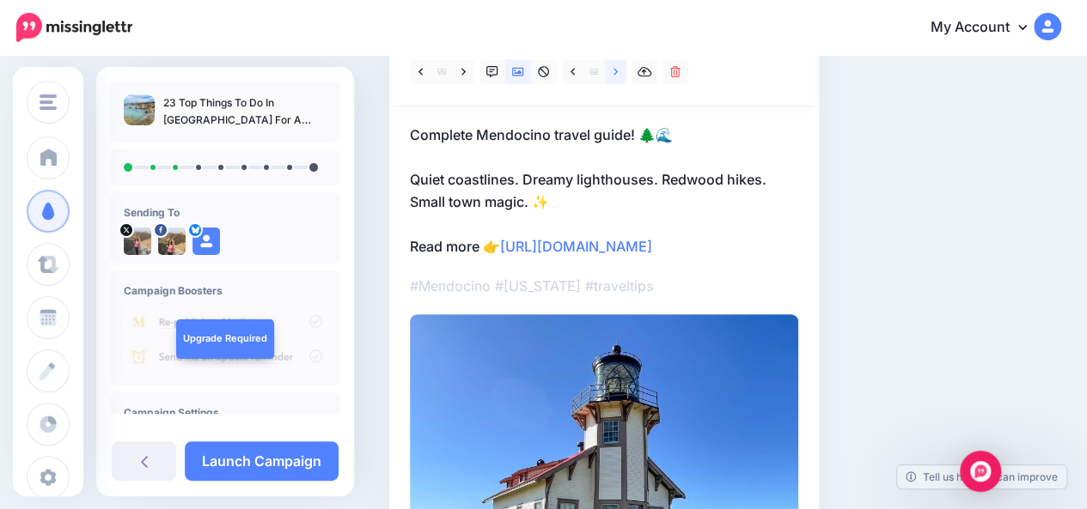
scroll to position [208, 0]
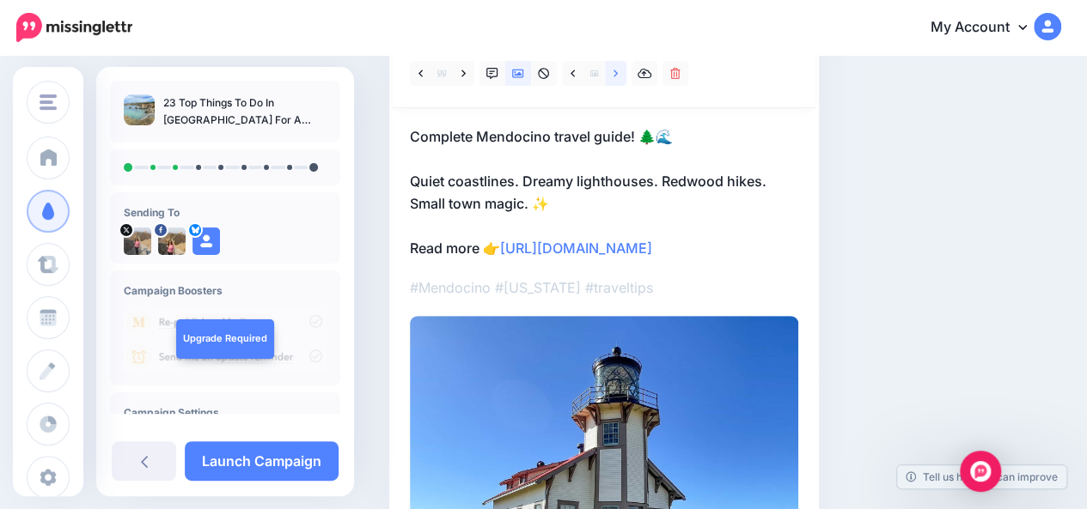
click at [620, 81] on link at bounding box center [615, 73] width 21 height 25
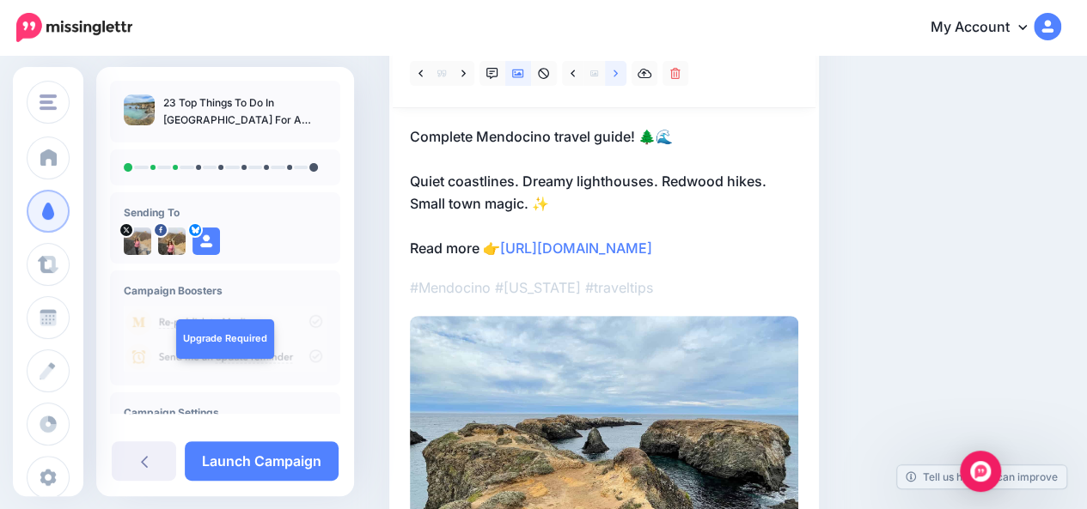
click at [620, 81] on link at bounding box center [615, 73] width 21 height 25
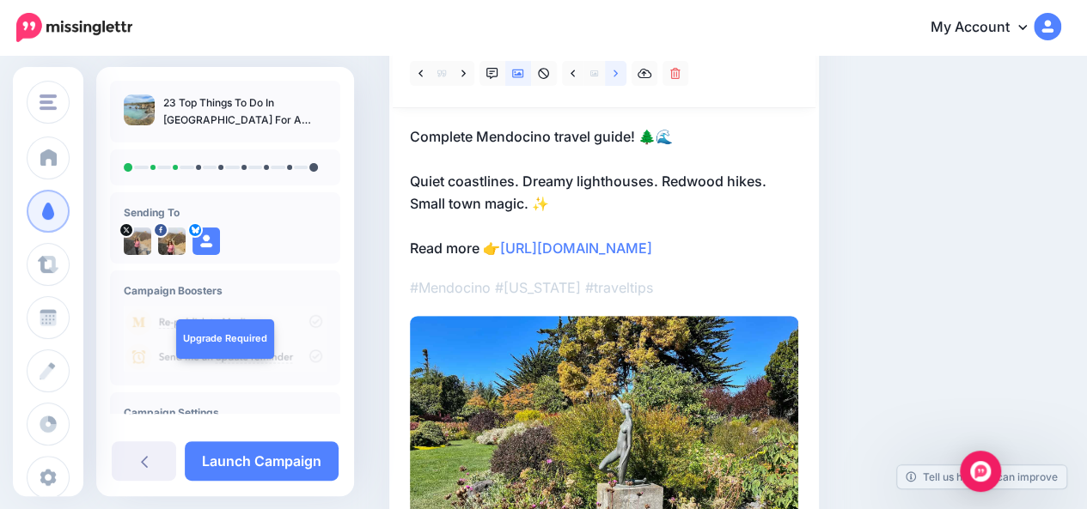
click at [620, 81] on link at bounding box center [615, 73] width 21 height 25
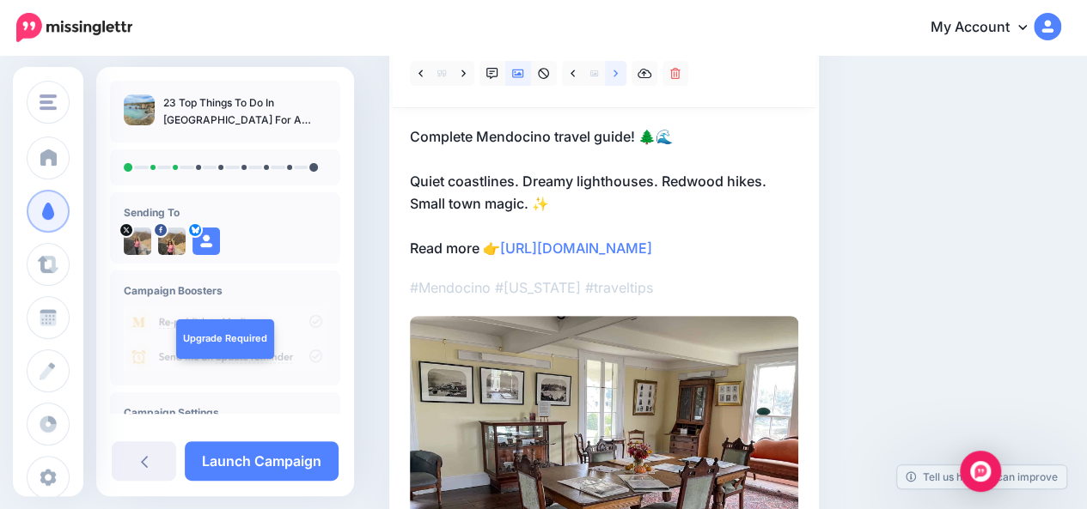
click at [620, 81] on link at bounding box center [615, 73] width 21 height 25
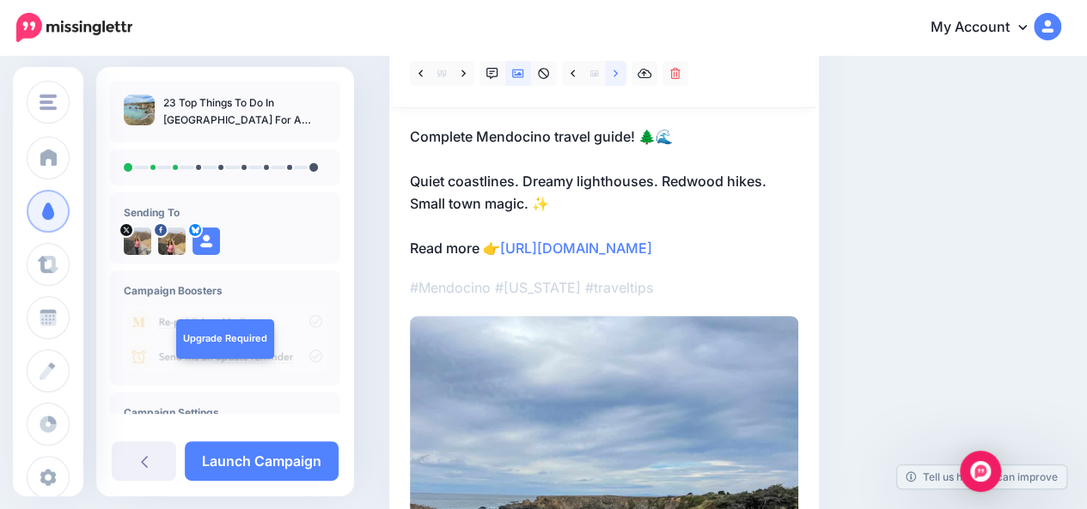
click at [620, 81] on link at bounding box center [615, 73] width 21 height 25
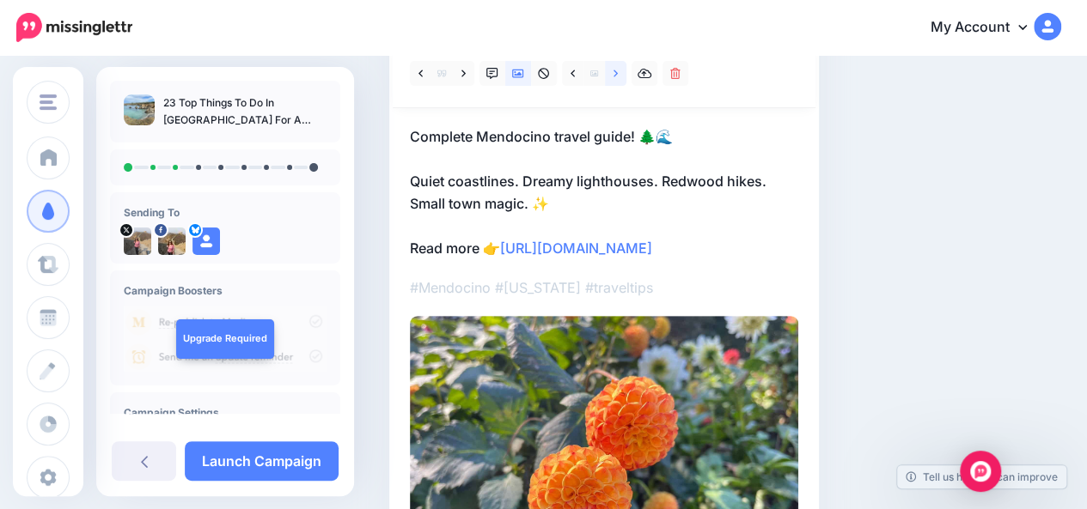
click at [620, 81] on link at bounding box center [615, 73] width 21 height 25
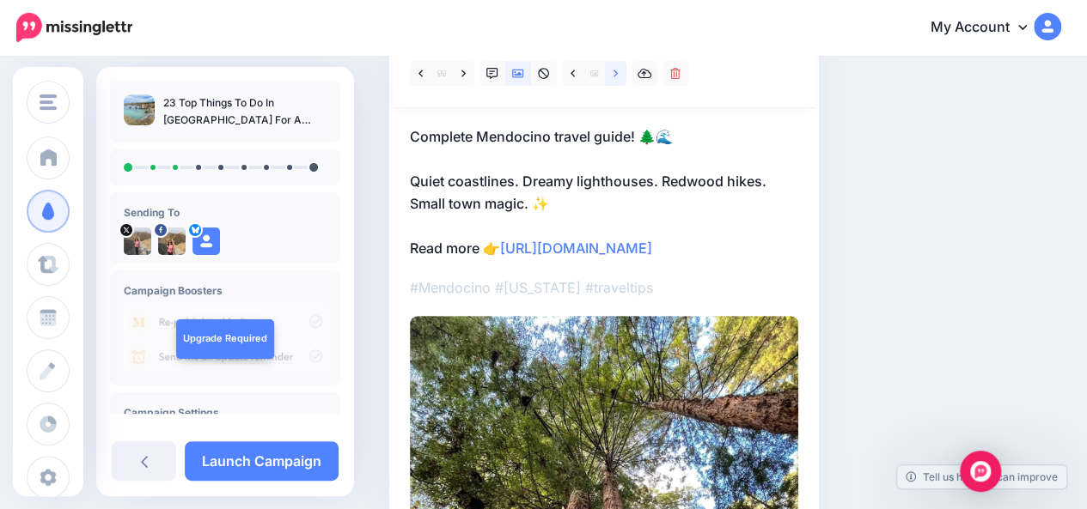
click at [620, 81] on link at bounding box center [615, 73] width 21 height 25
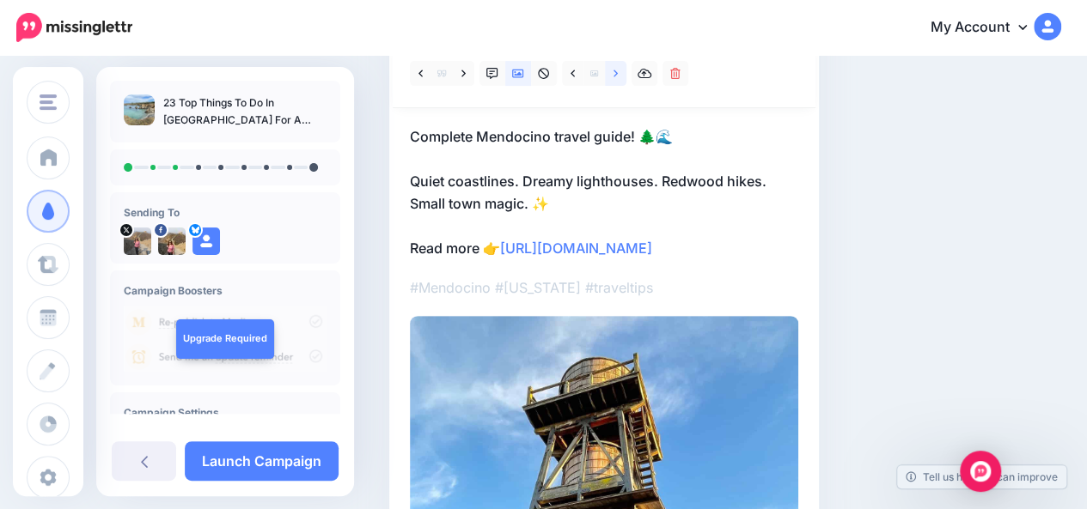
click at [620, 81] on link at bounding box center [615, 73] width 21 height 25
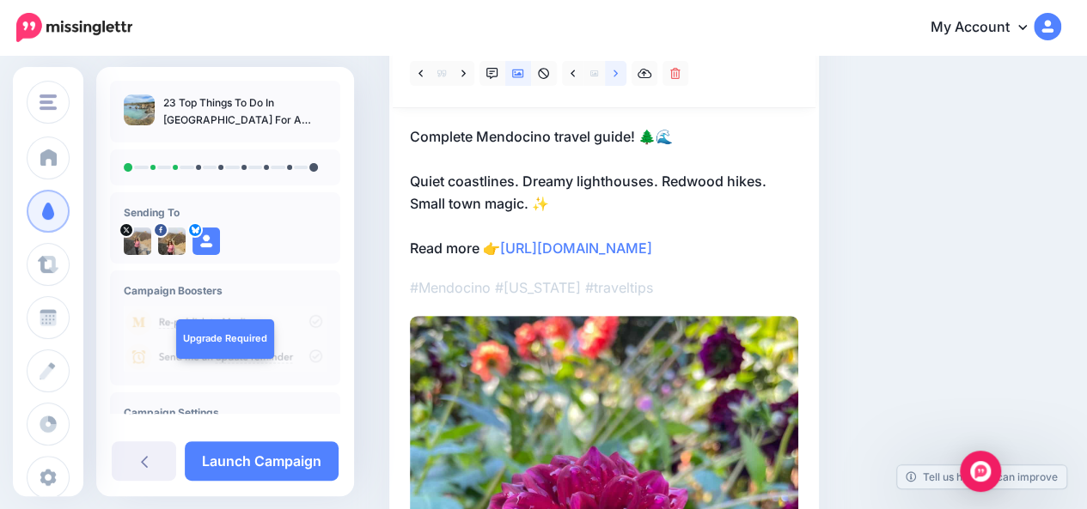
click at [620, 81] on link at bounding box center [615, 73] width 21 height 25
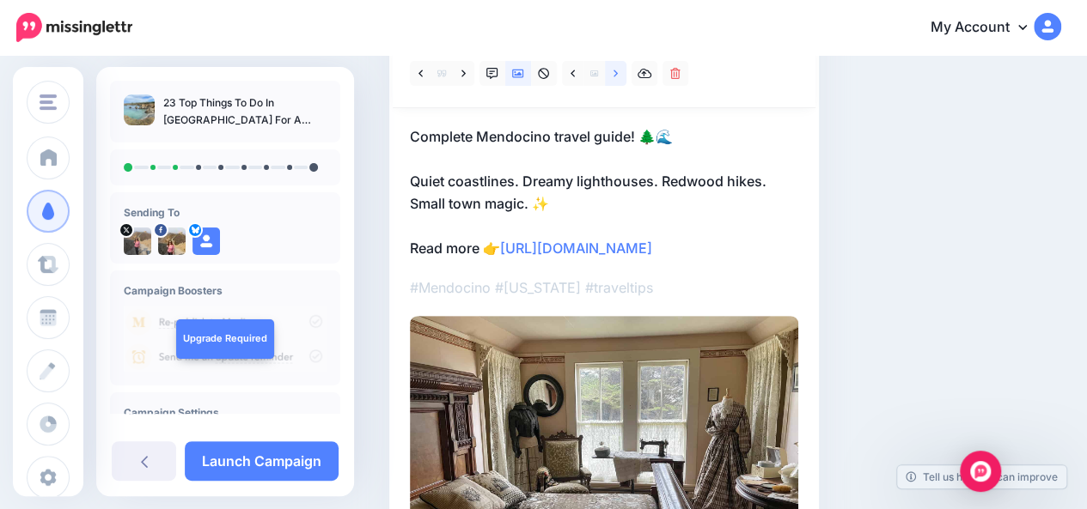
click at [620, 81] on link at bounding box center [615, 73] width 21 height 25
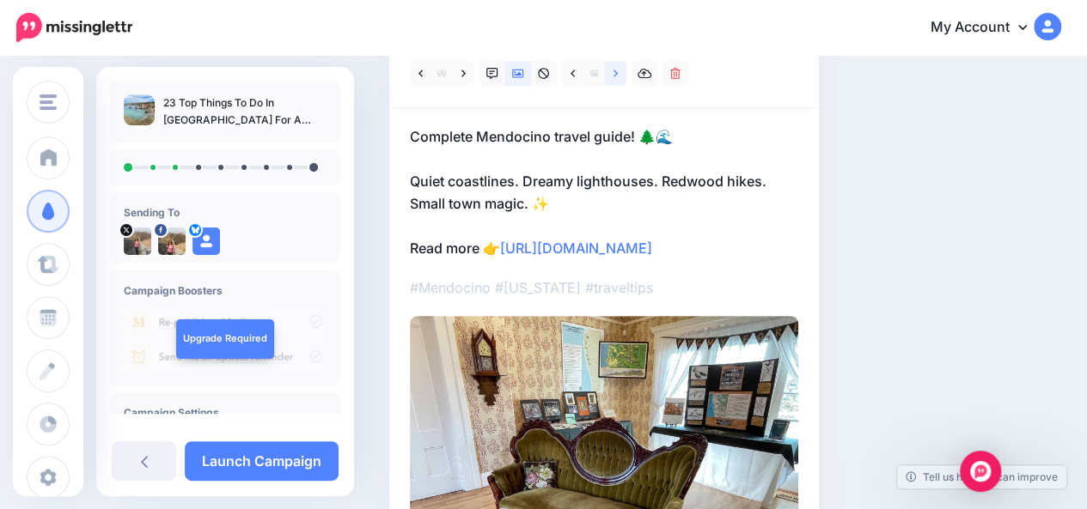
click at [620, 81] on link at bounding box center [615, 73] width 21 height 25
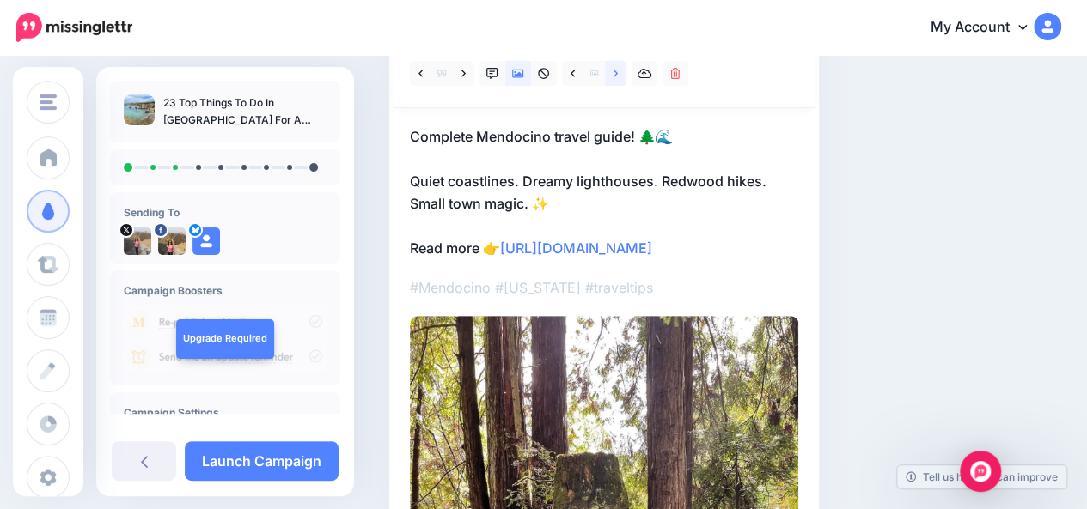
click at [620, 81] on link at bounding box center [615, 73] width 21 height 25
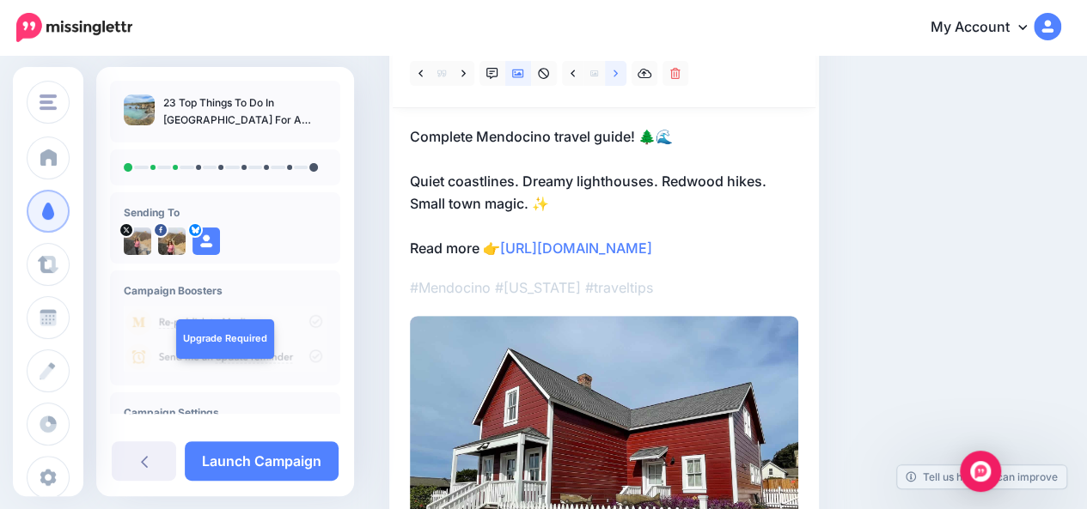
click at [620, 81] on link at bounding box center [615, 73] width 21 height 25
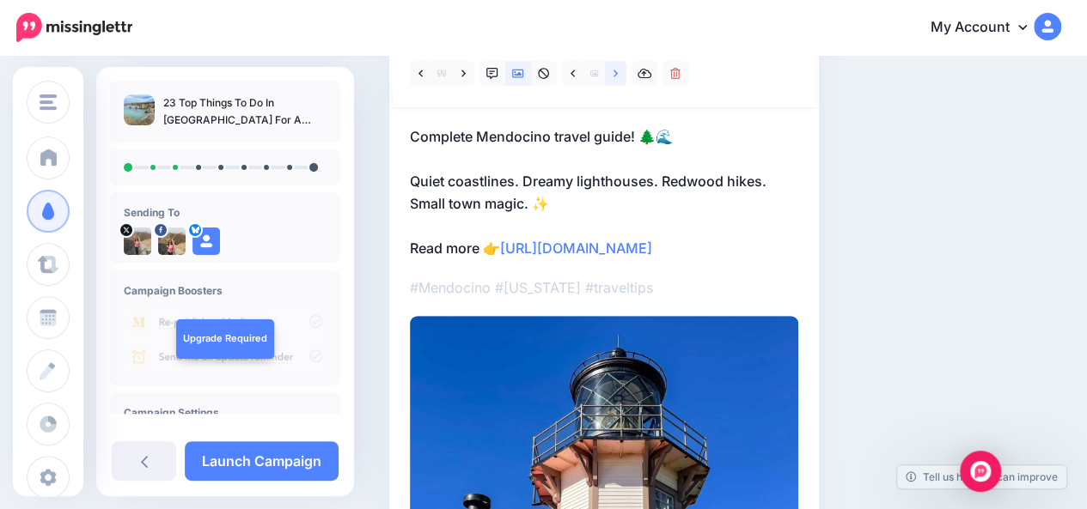
click at [620, 81] on link at bounding box center [615, 73] width 21 height 25
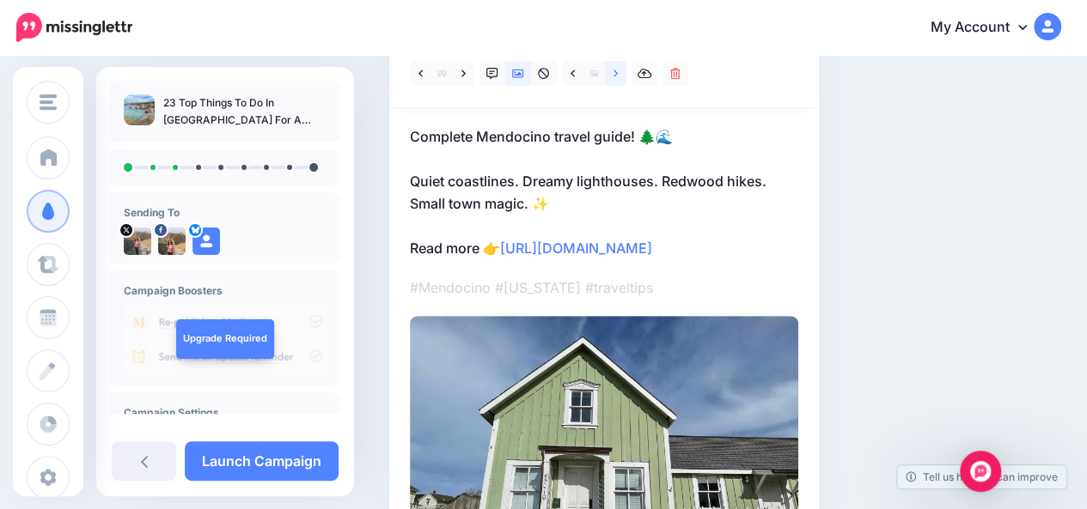
click at [620, 81] on link at bounding box center [615, 73] width 21 height 25
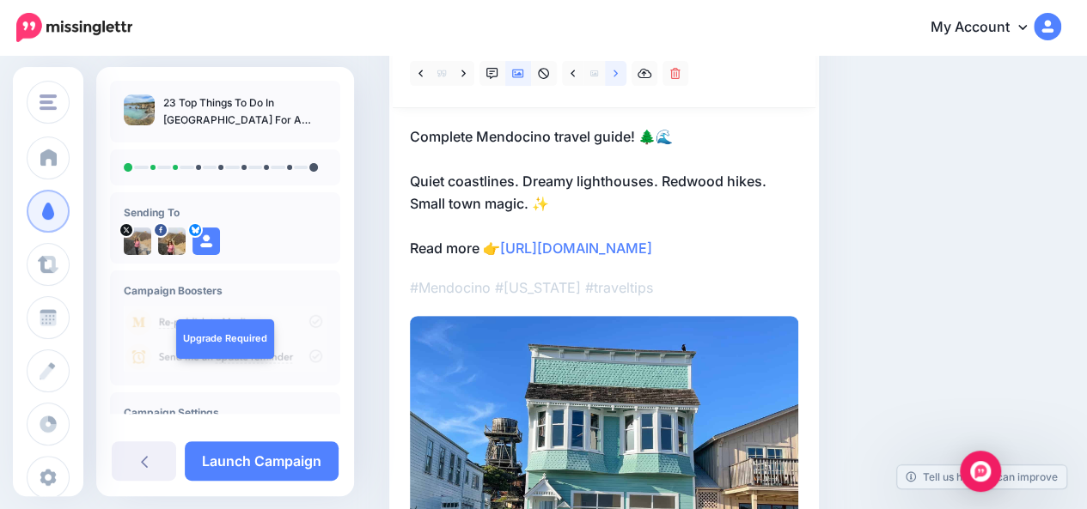
click at [620, 81] on link at bounding box center [615, 73] width 21 height 25
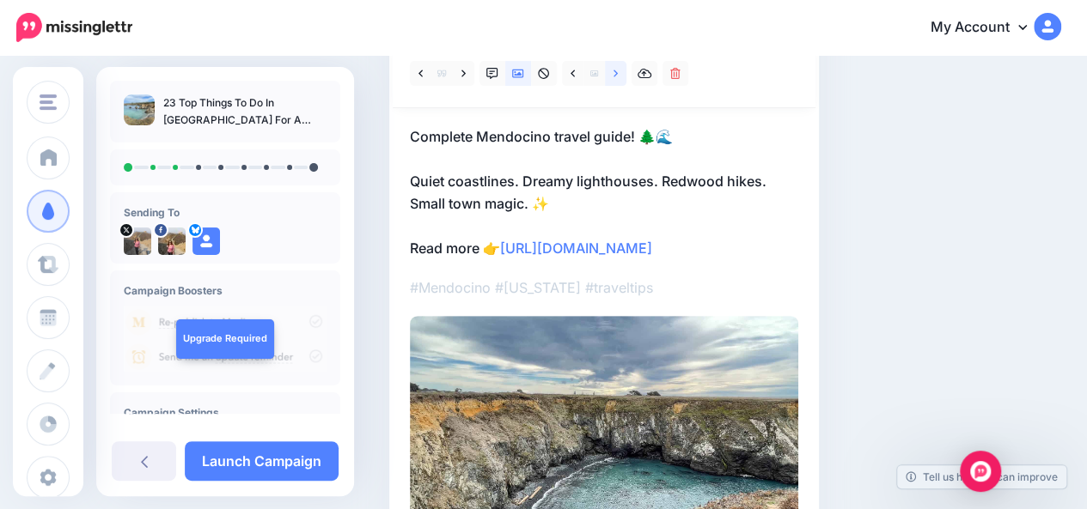
click at [620, 81] on link at bounding box center [615, 73] width 21 height 25
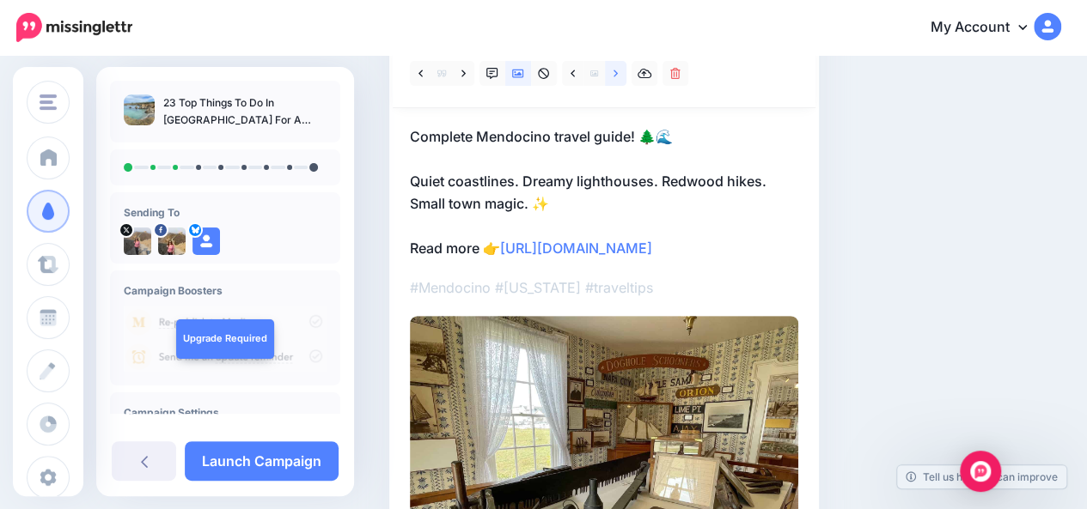
click at [620, 81] on link at bounding box center [615, 73] width 21 height 25
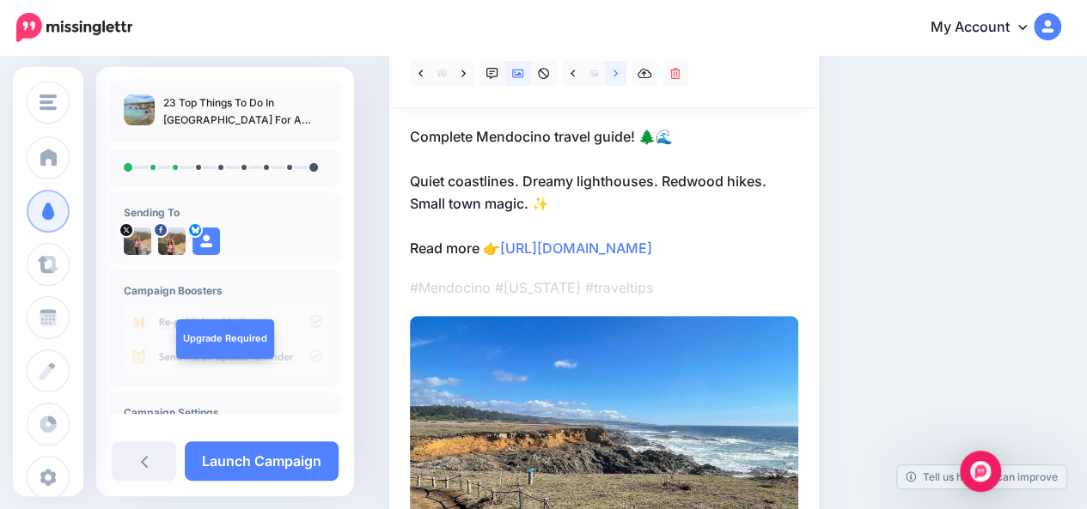
click at [620, 81] on link at bounding box center [615, 73] width 21 height 25
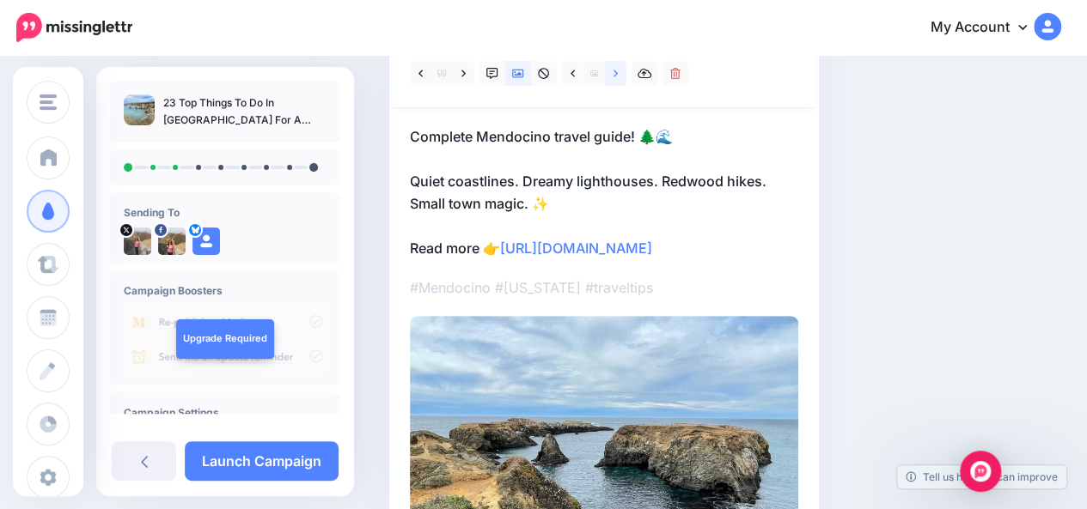
click at [620, 81] on link at bounding box center [615, 73] width 21 height 25
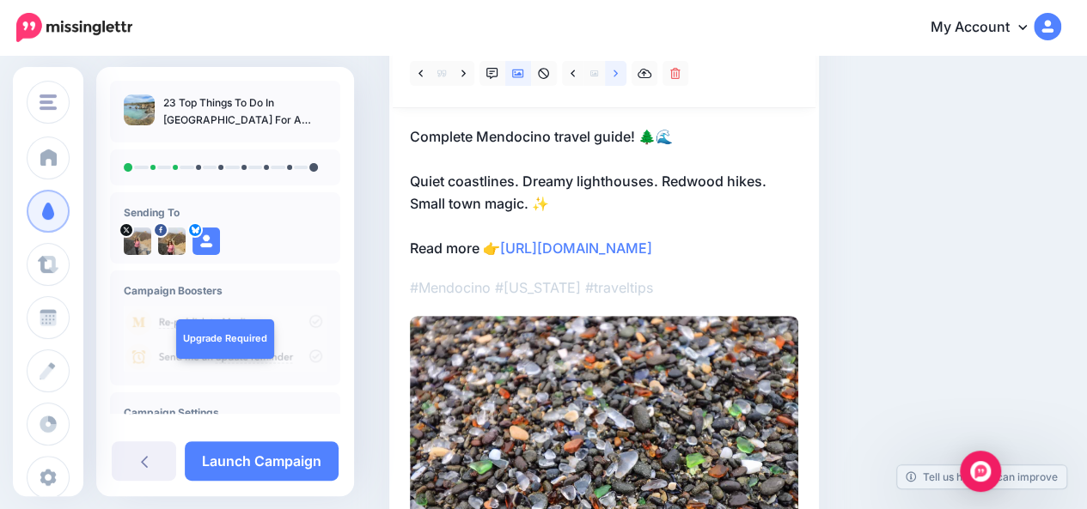
click at [620, 81] on link at bounding box center [615, 73] width 21 height 25
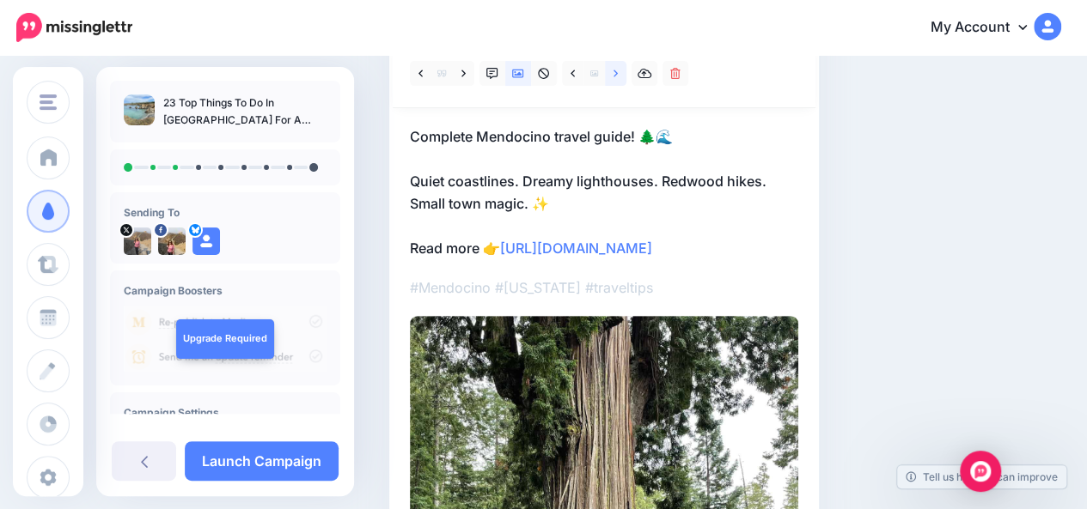
click at [620, 81] on link at bounding box center [615, 73] width 21 height 25
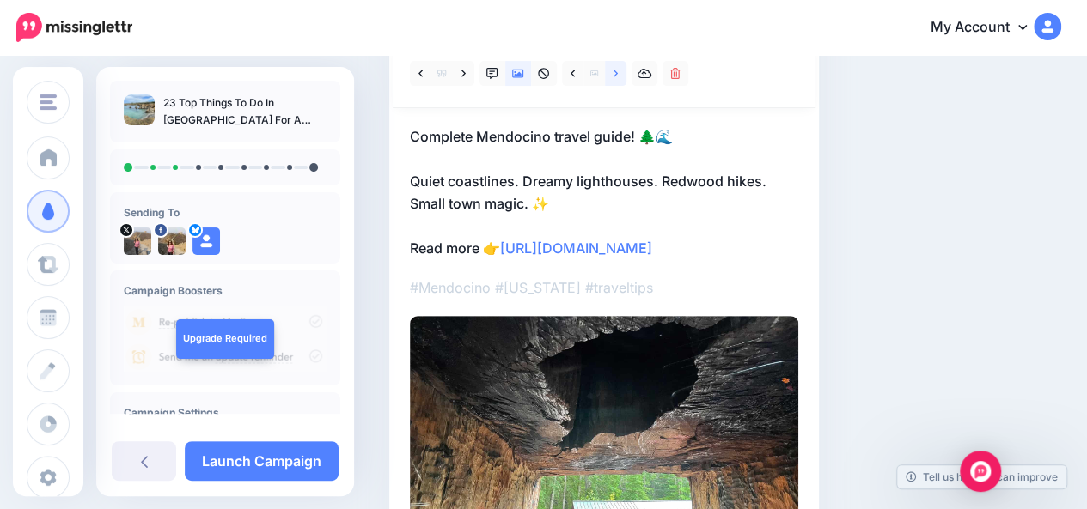
click at [620, 81] on link at bounding box center [615, 73] width 21 height 25
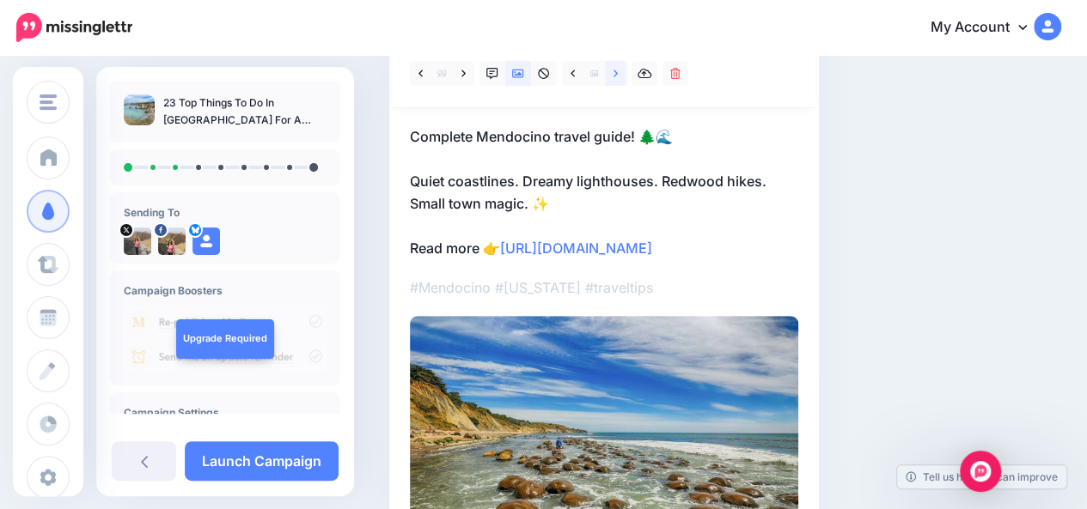
click at [620, 81] on link at bounding box center [615, 73] width 21 height 25
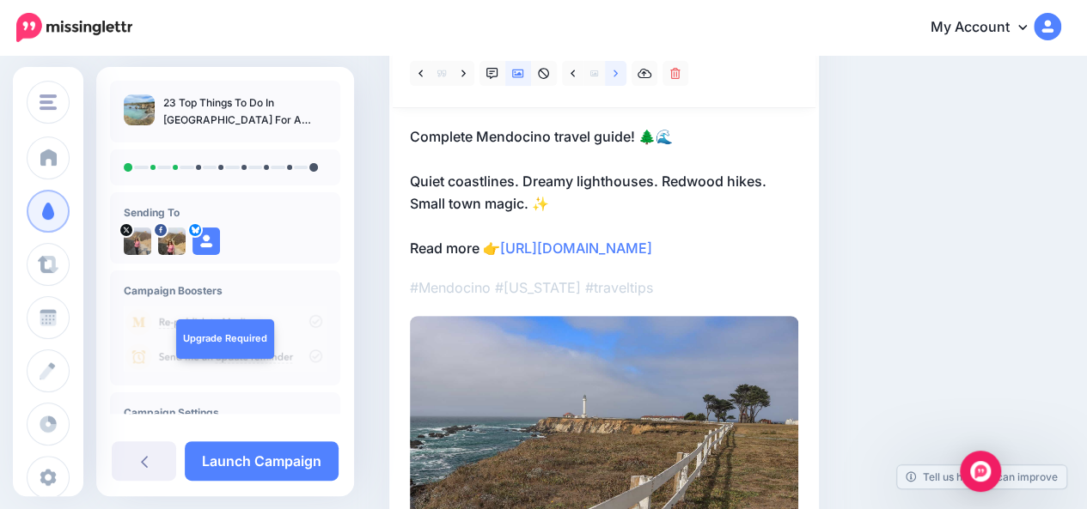
click at [620, 81] on link at bounding box center [615, 73] width 21 height 25
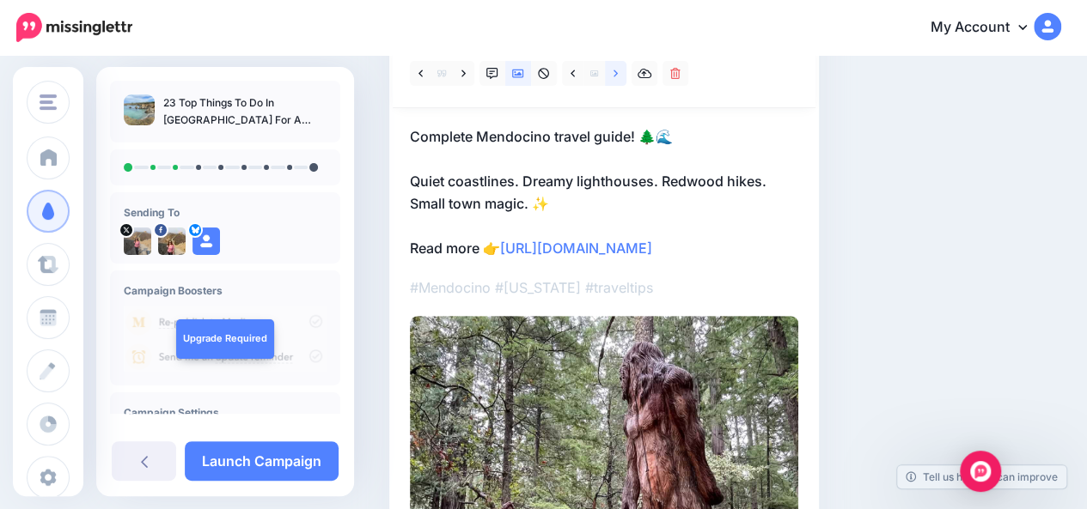
click at [620, 81] on link at bounding box center [615, 73] width 21 height 25
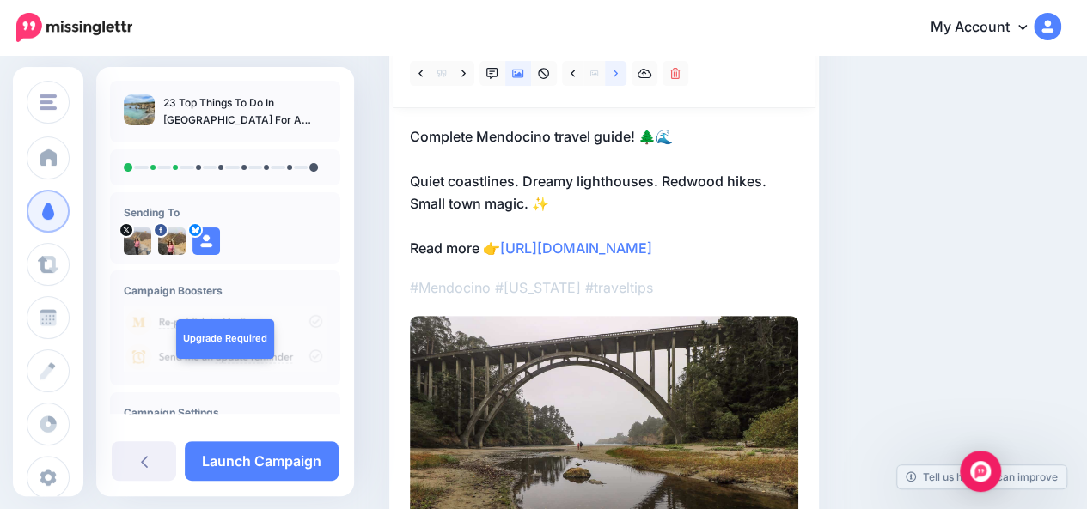
click at [620, 81] on link at bounding box center [615, 73] width 21 height 25
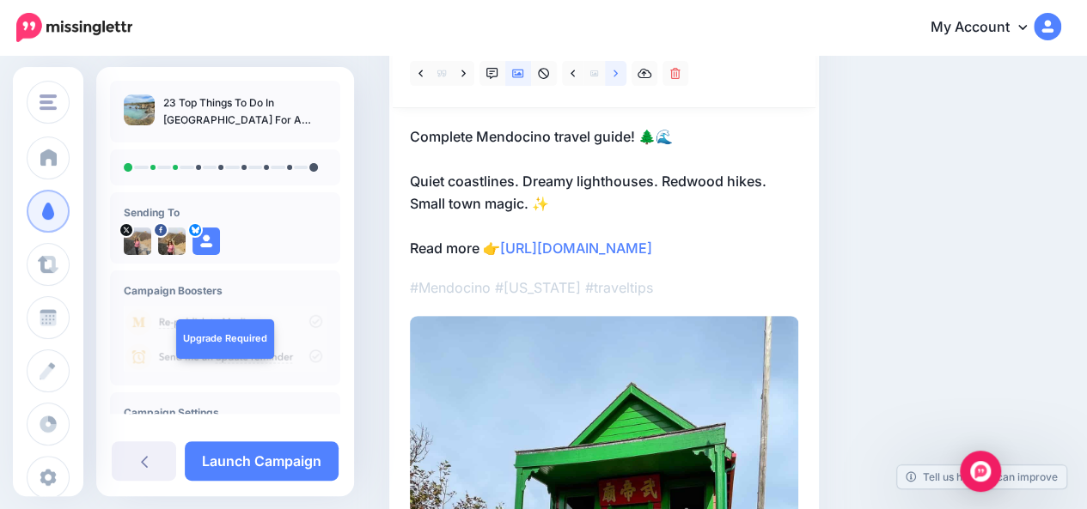
click at [620, 81] on link at bounding box center [615, 73] width 21 height 25
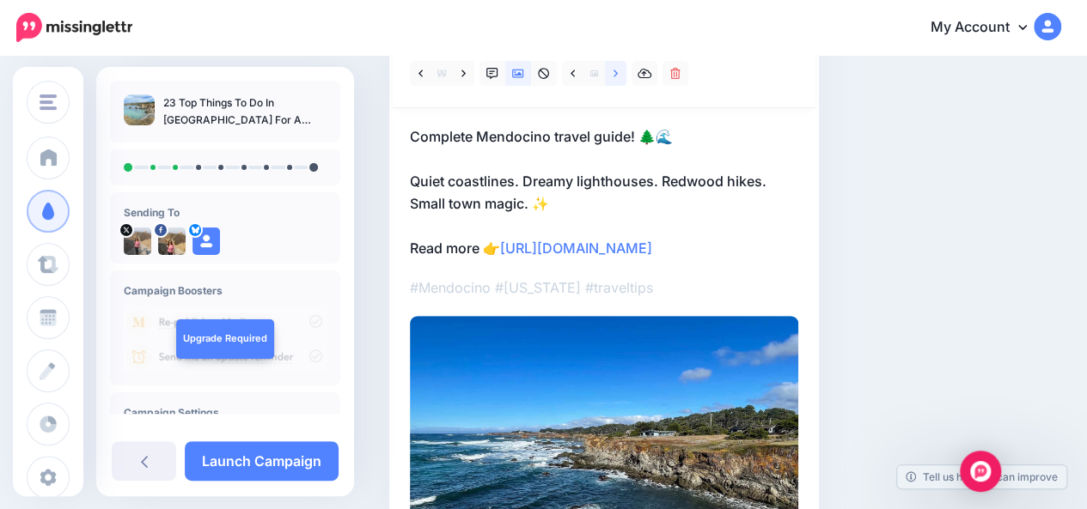
click at [620, 81] on link at bounding box center [615, 73] width 21 height 25
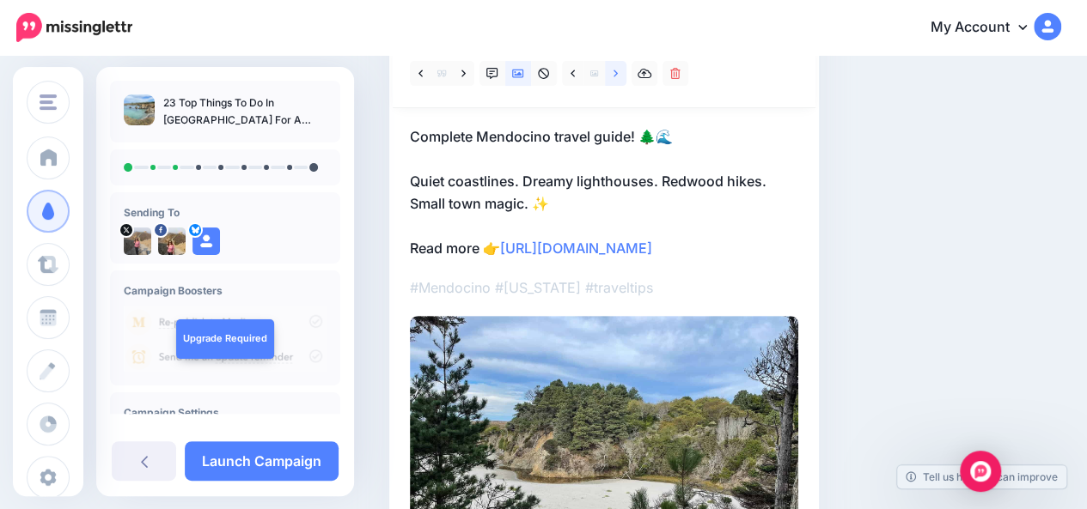
click at [620, 81] on link at bounding box center [615, 73] width 21 height 25
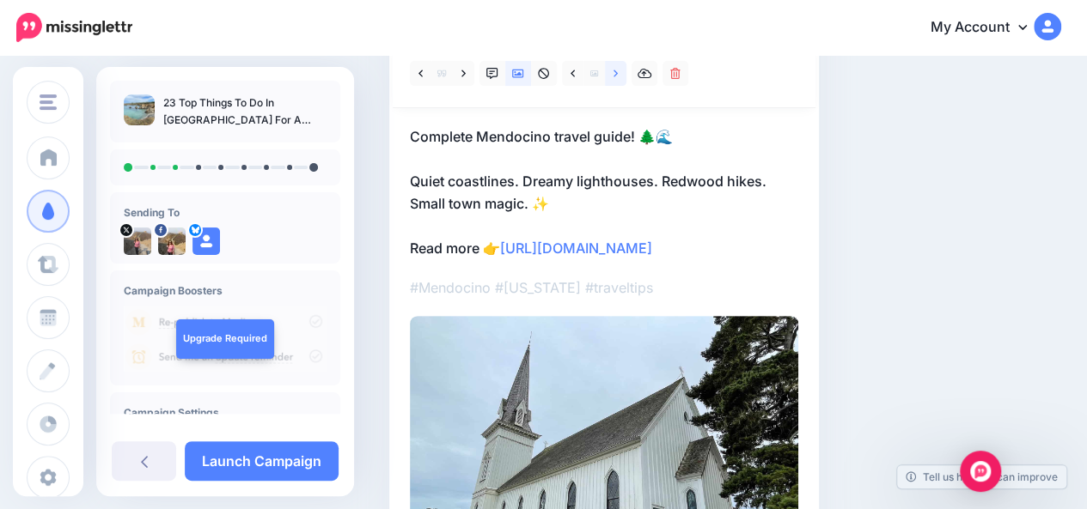
click at [620, 81] on link at bounding box center [615, 73] width 21 height 25
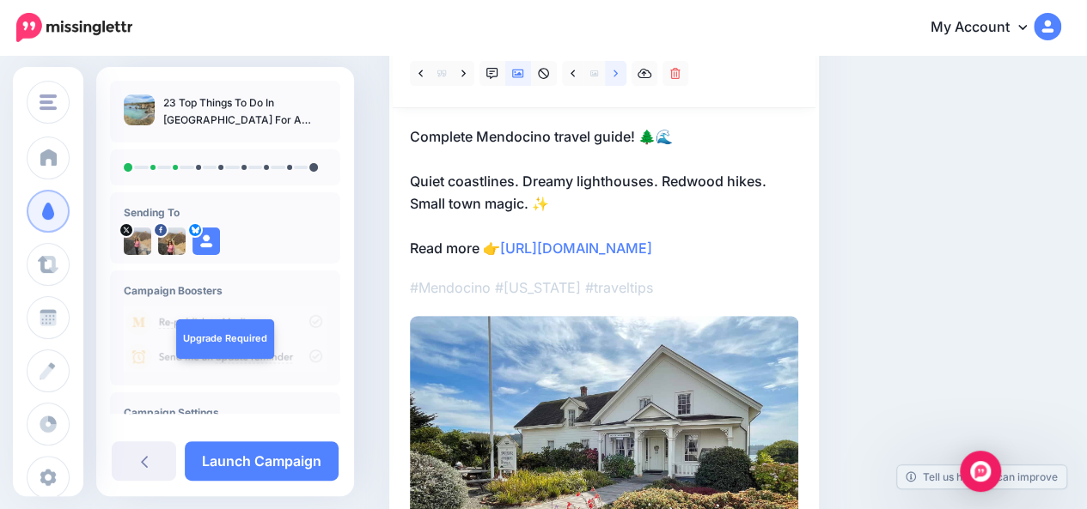
click at [620, 81] on link at bounding box center [615, 73] width 21 height 25
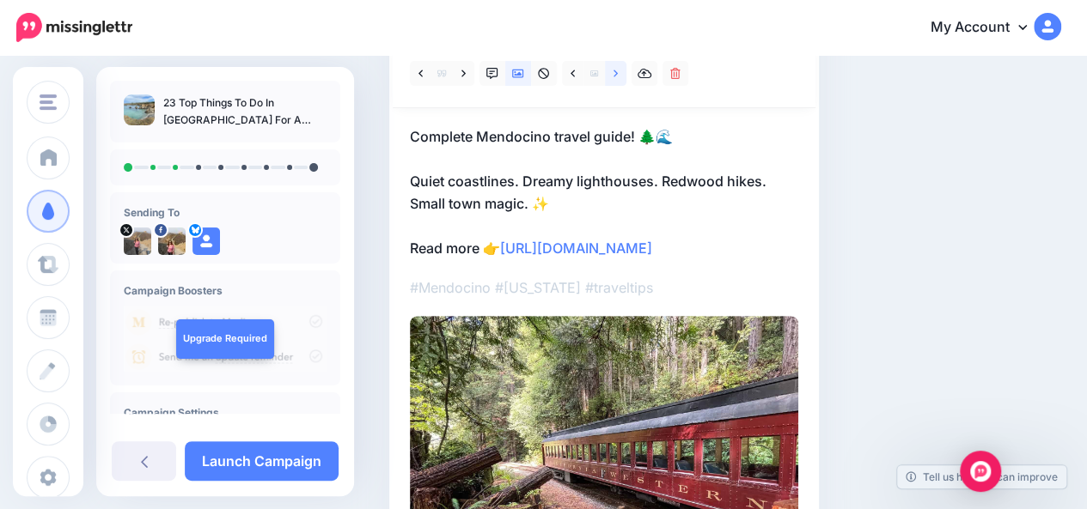
click at [620, 81] on link at bounding box center [615, 73] width 21 height 25
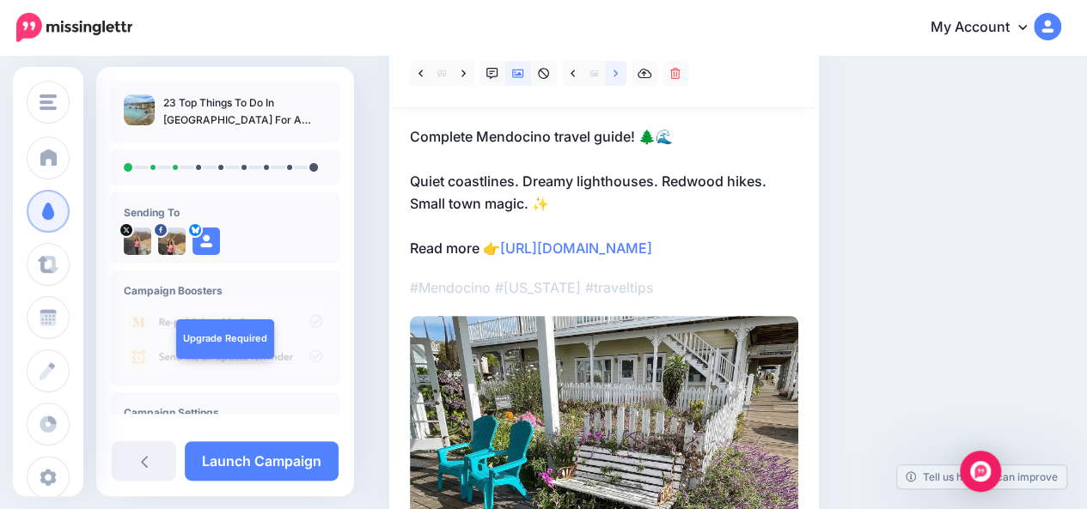
click at [620, 81] on link at bounding box center [615, 73] width 21 height 25
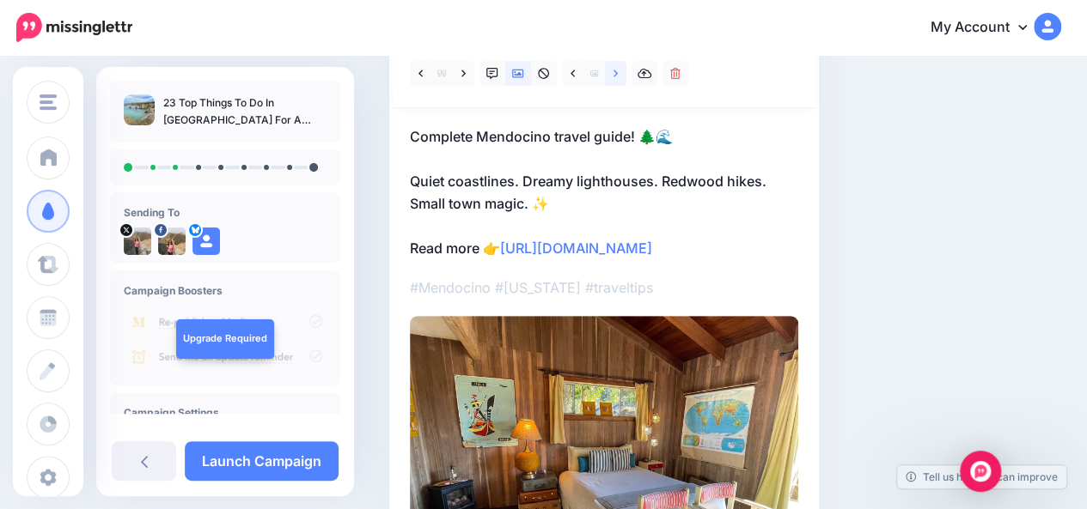
click at [620, 81] on link at bounding box center [615, 73] width 21 height 25
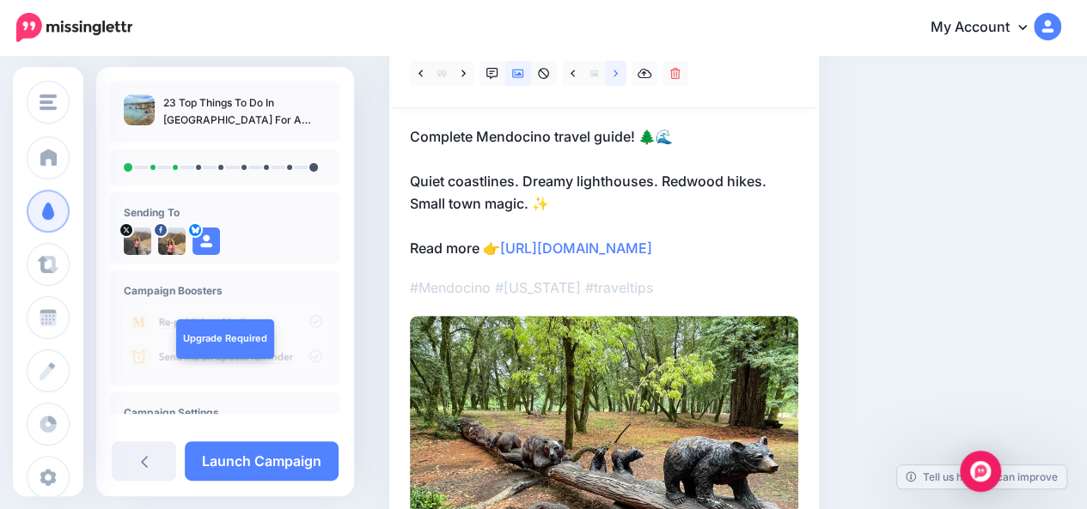
click at [620, 81] on link at bounding box center [615, 73] width 21 height 25
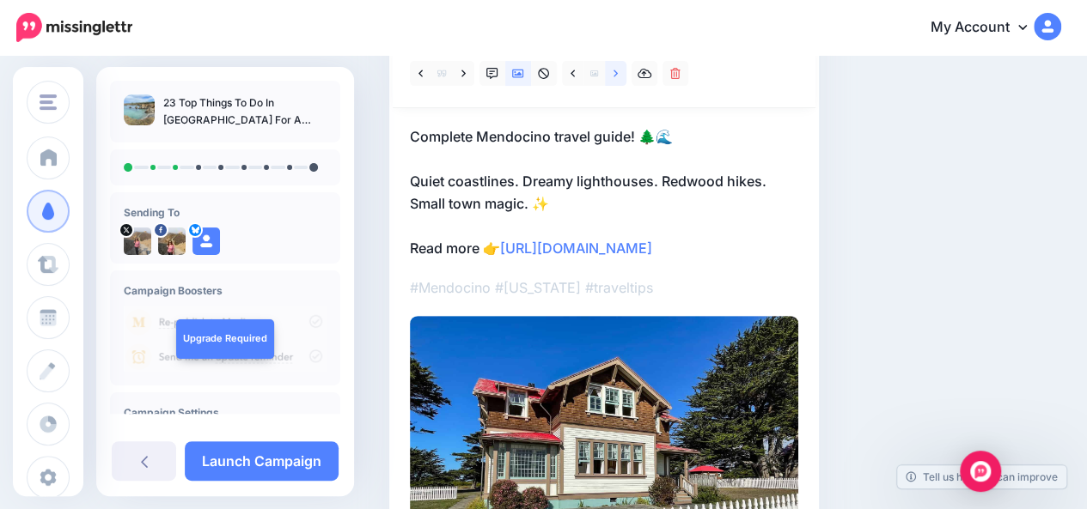
click at [620, 81] on link at bounding box center [615, 73] width 21 height 25
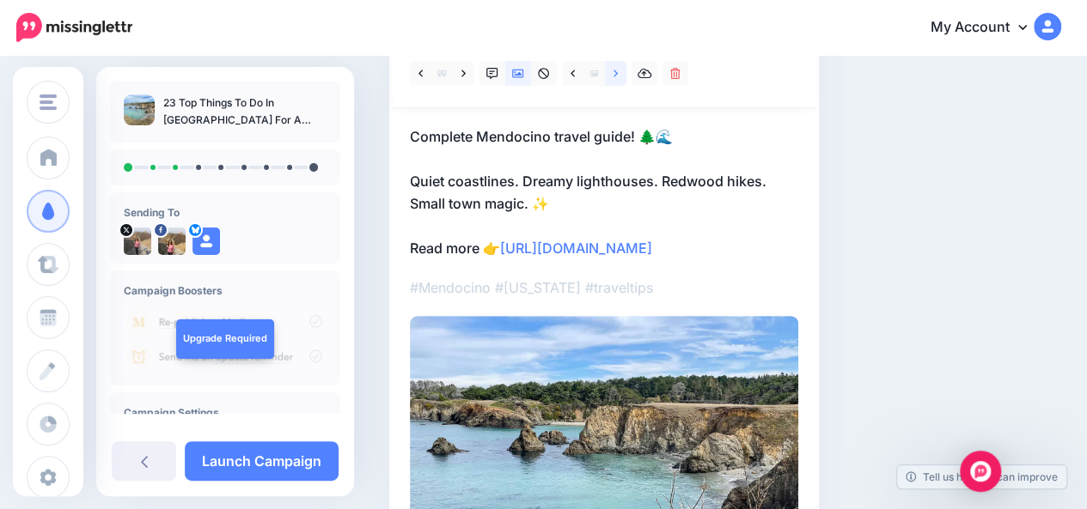
click at [620, 81] on link at bounding box center [615, 73] width 21 height 25
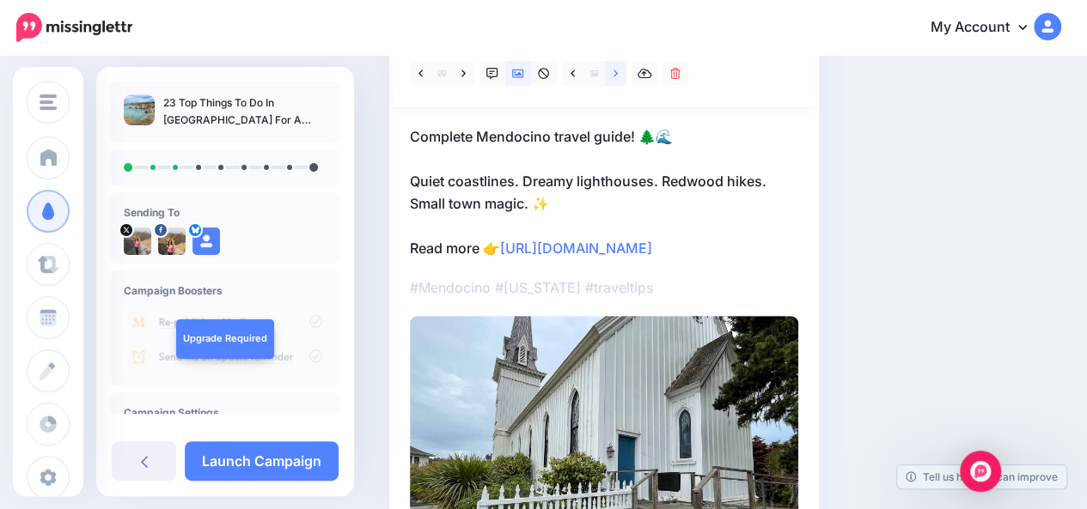
click at [620, 81] on link at bounding box center [615, 73] width 21 height 25
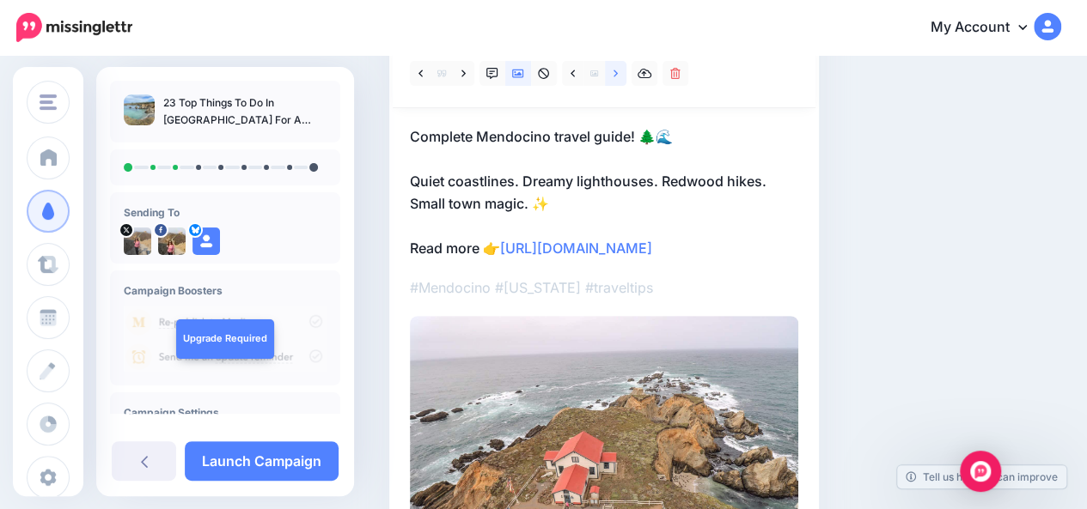
click at [620, 81] on link at bounding box center [615, 73] width 21 height 25
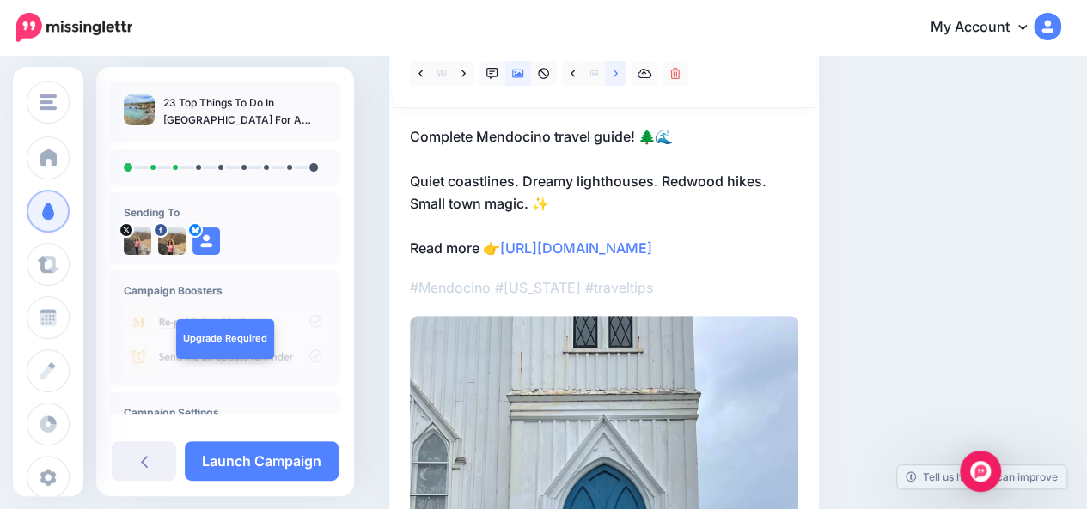
click at [620, 81] on link at bounding box center [615, 73] width 21 height 25
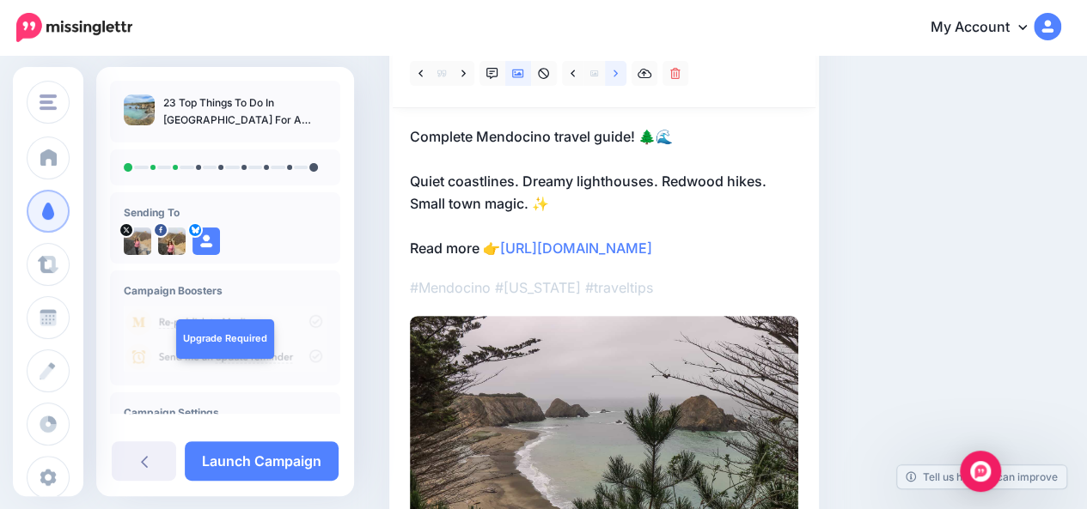
click at [620, 81] on link at bounding box center [615, 73] width 21 height 25
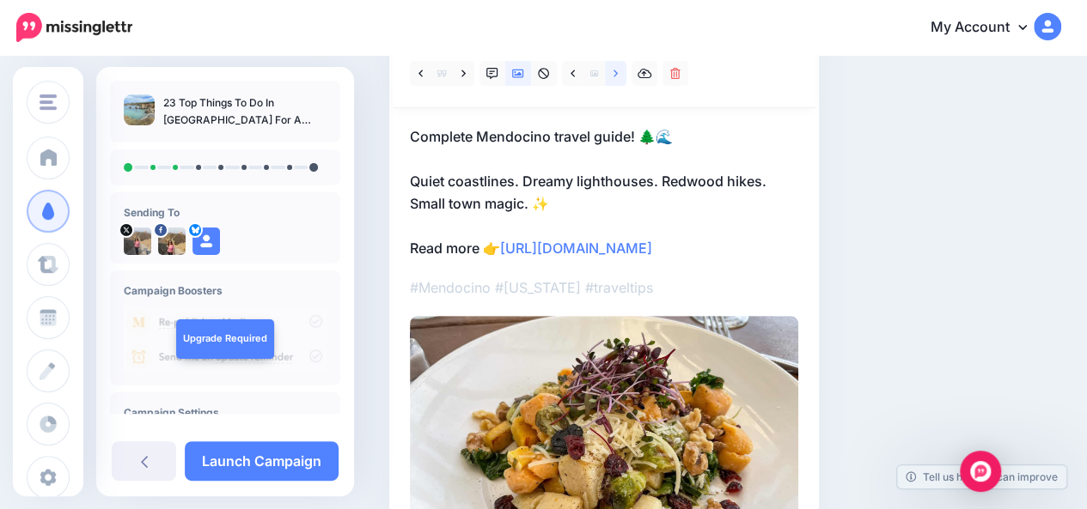
click at [620, 81] on link at bounding box center [615, 73] width 21 height 25
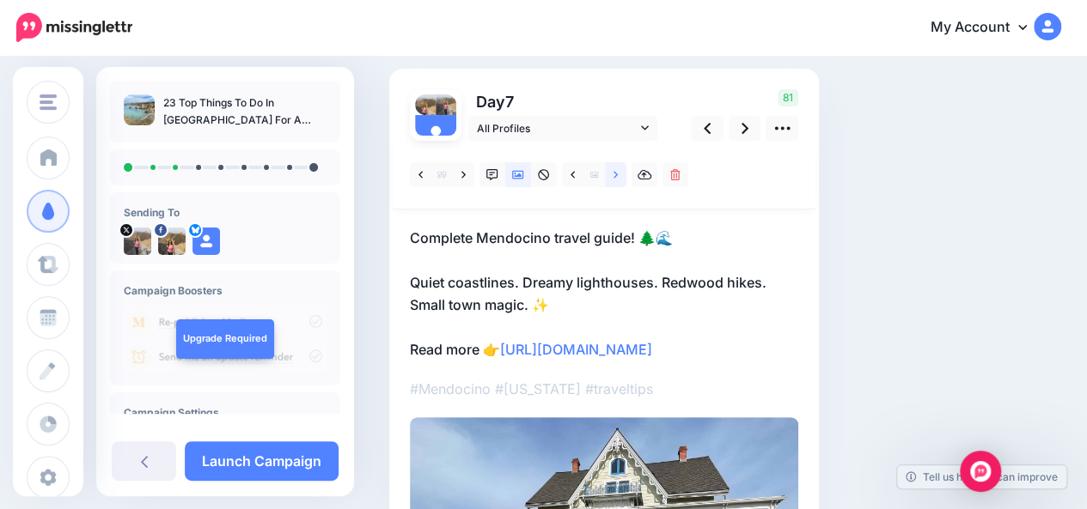
scroll to position [105, 0]
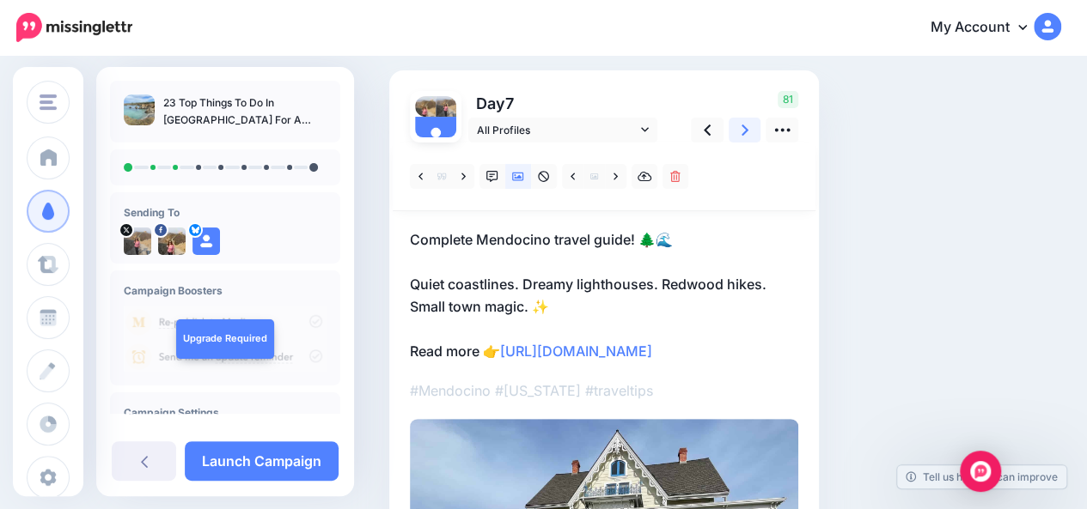
click at [746, 131] on icon at bounding box center [744, 130] width 7 height 11
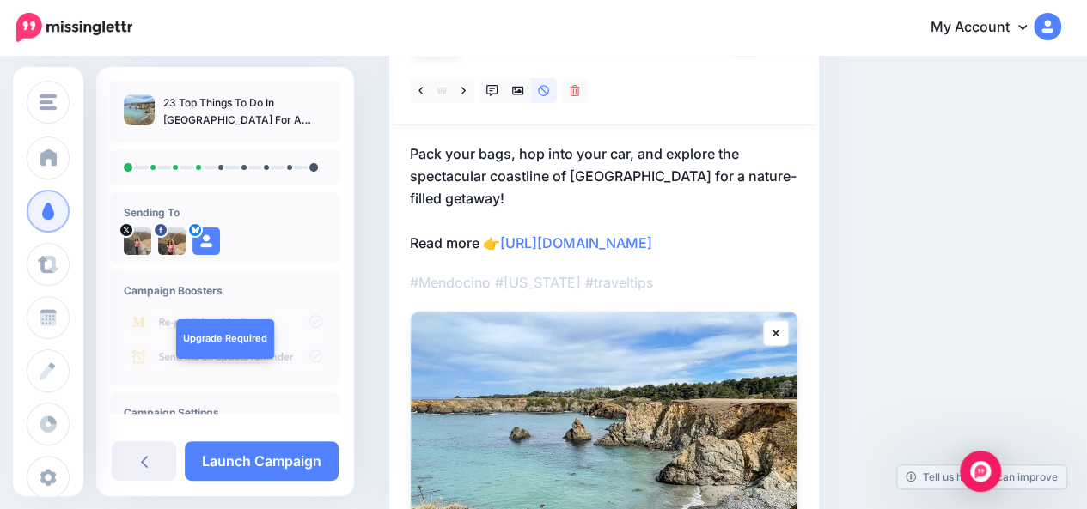
scroll to position [189, 0]
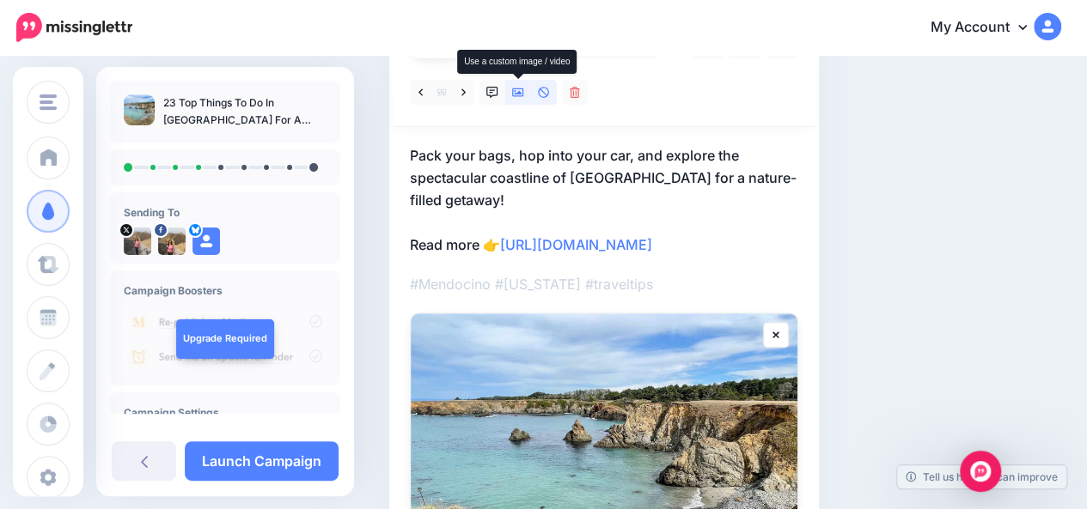
click at [522, 94] on icon at bounding box center [518, 93] width 12 height 12
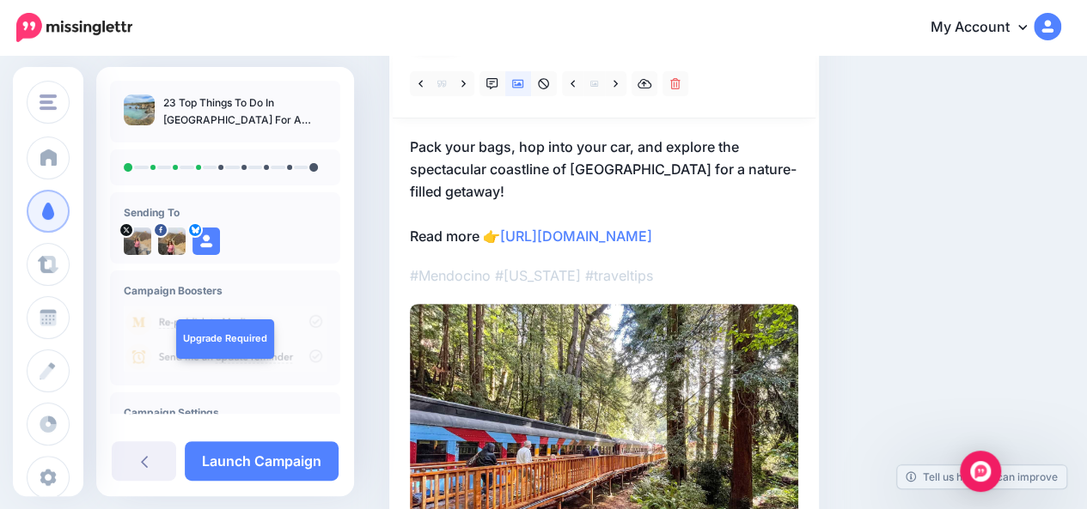
scroll to position [198, 0]
click at [618, 87] on link at bounding box center [615, 82] width 21 height 25
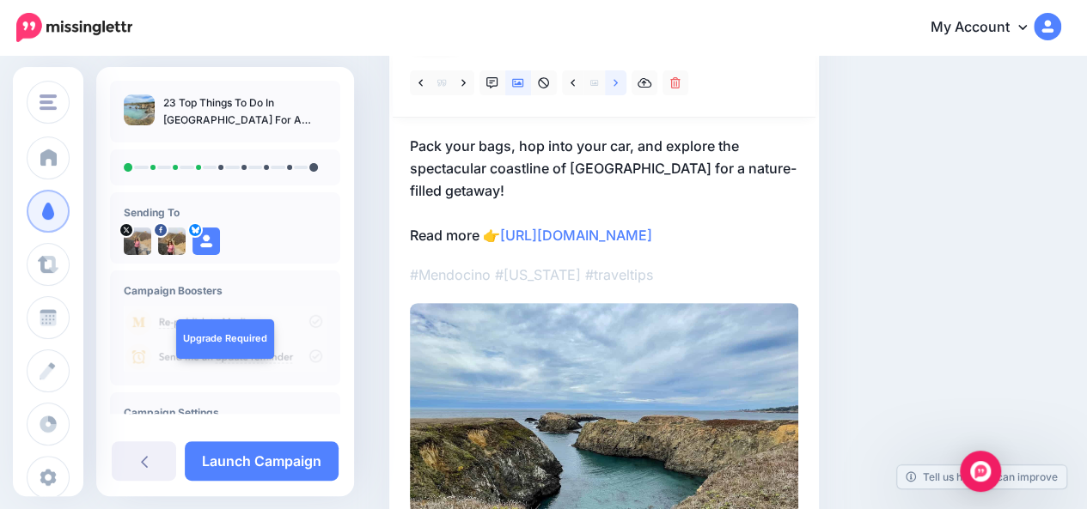
click at [618, 87] on link at bounding box center [615, 82] width 21 height 25
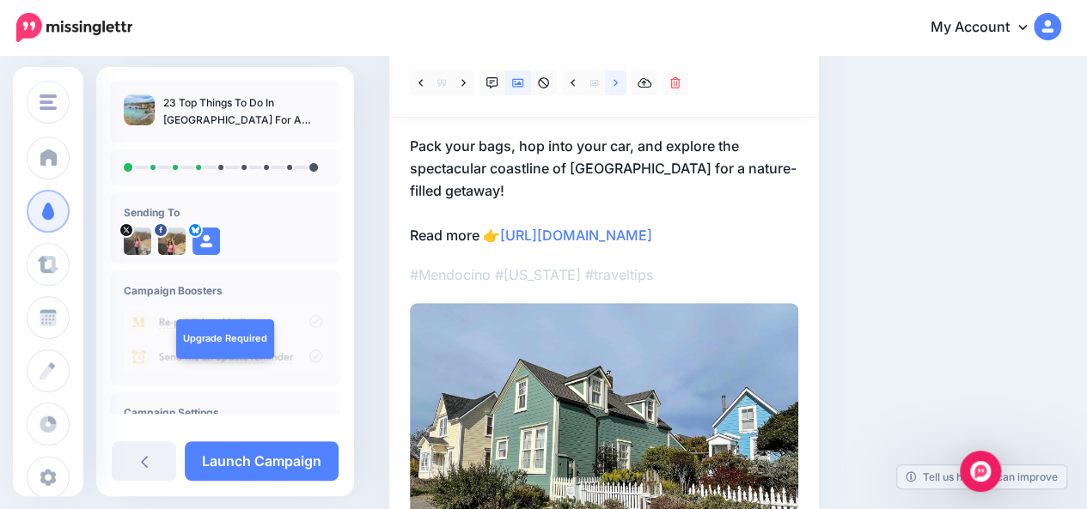
click at [618, 87] on link at bounding box center [615, 82] width 21 height 25
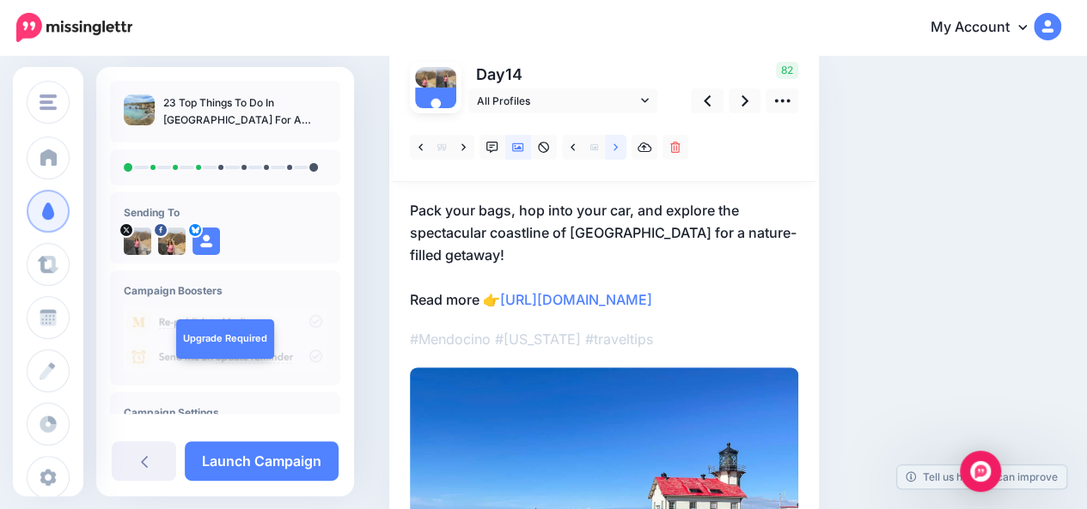
scroll to position [130, 0]
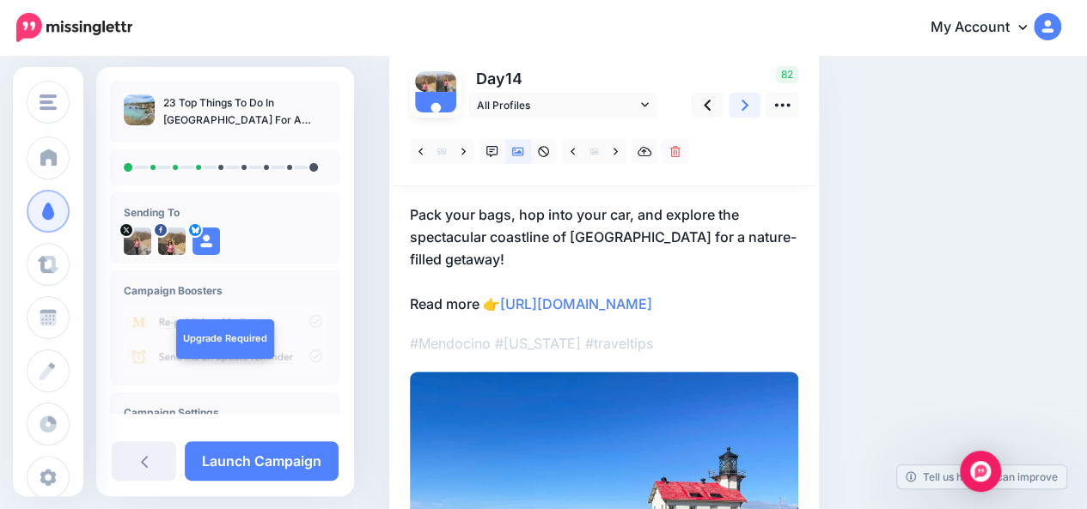
click at [742, 104] on icon at bounding box center [744, 105] width 7 height 18
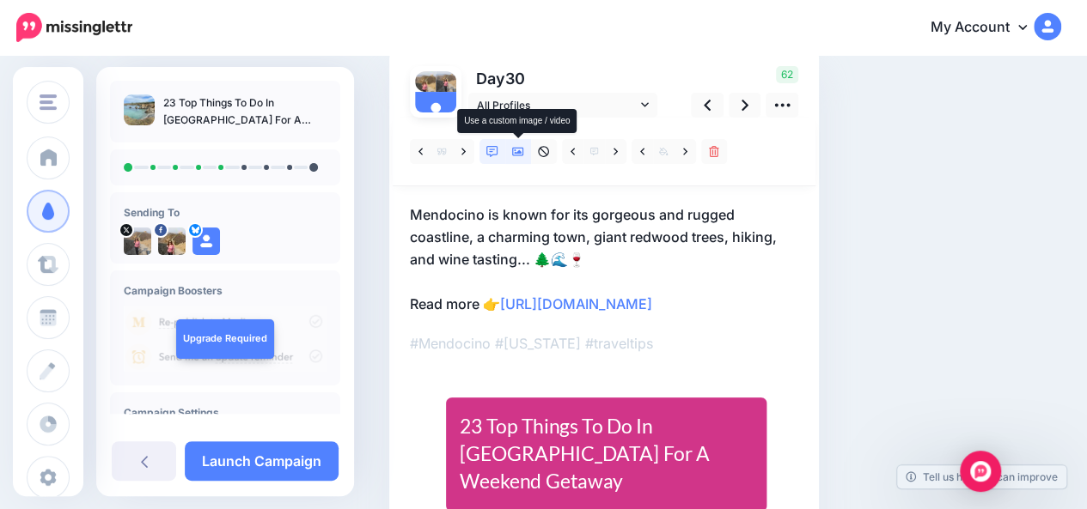
click at [520, 153] on icon at bounding box center [518, 152] width 12 height 9
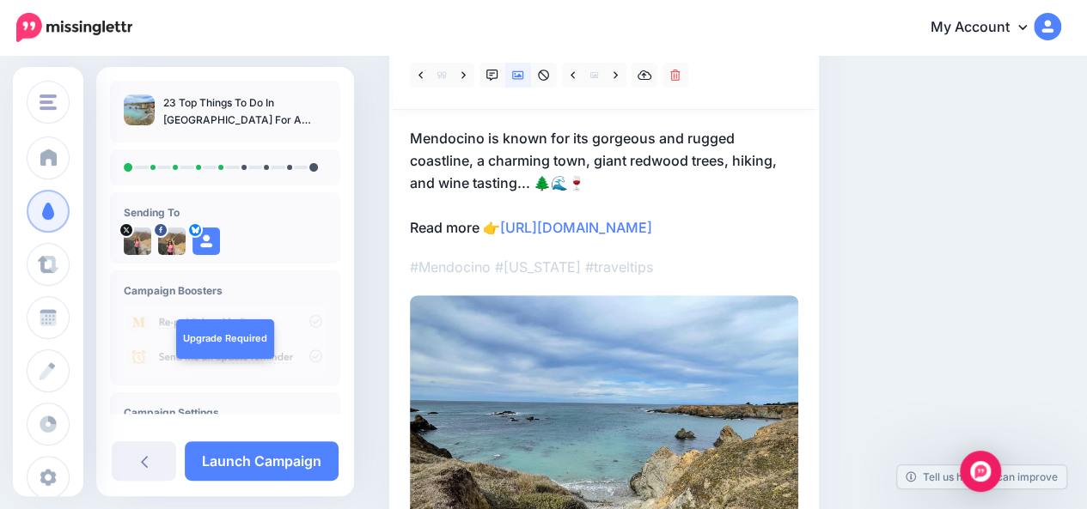
scroll to position [204, 0]
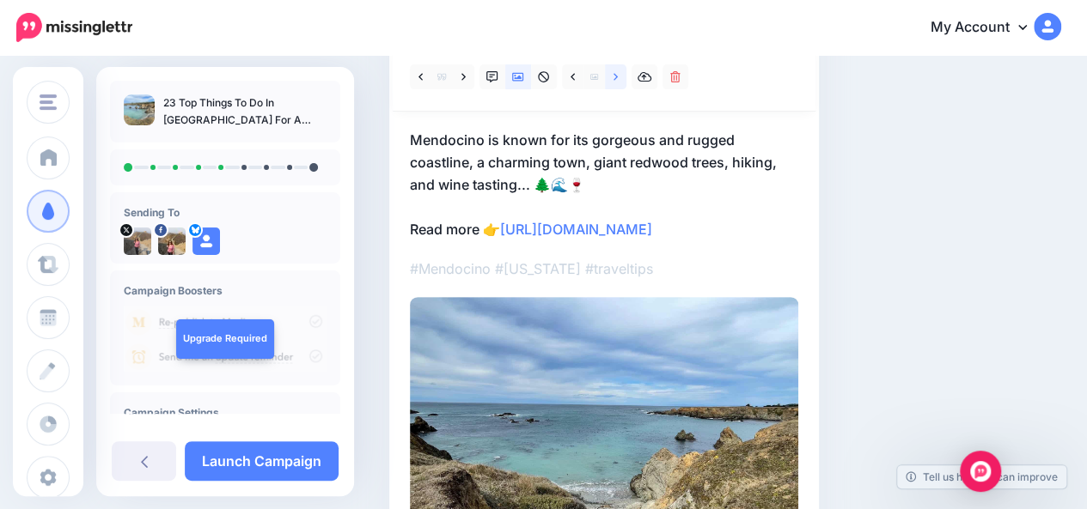
click at [614, 77] on icon at bounding box center [615, 77] width 4 height 12
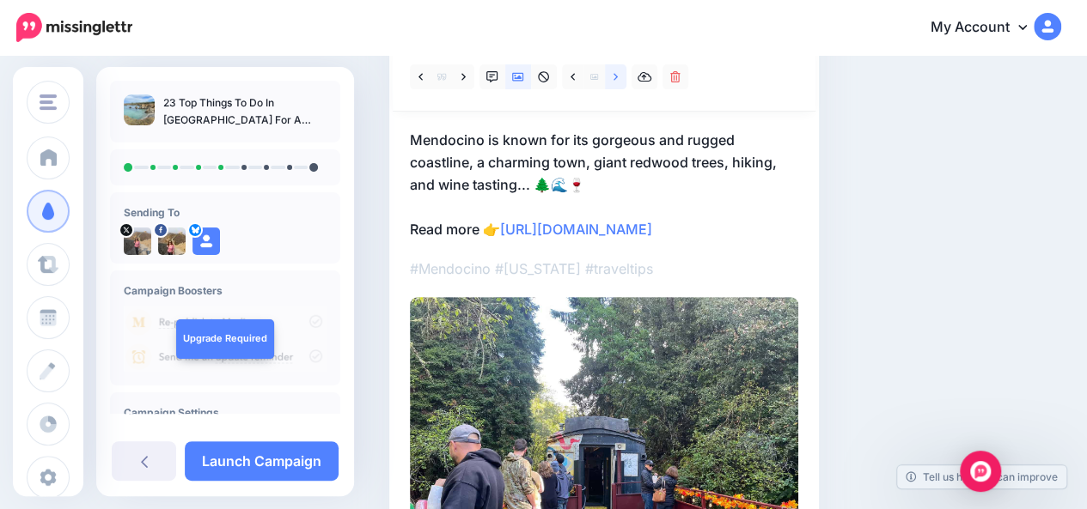
click at [614, 77] on icon at bounding box center [615, 77] width 4 height 12
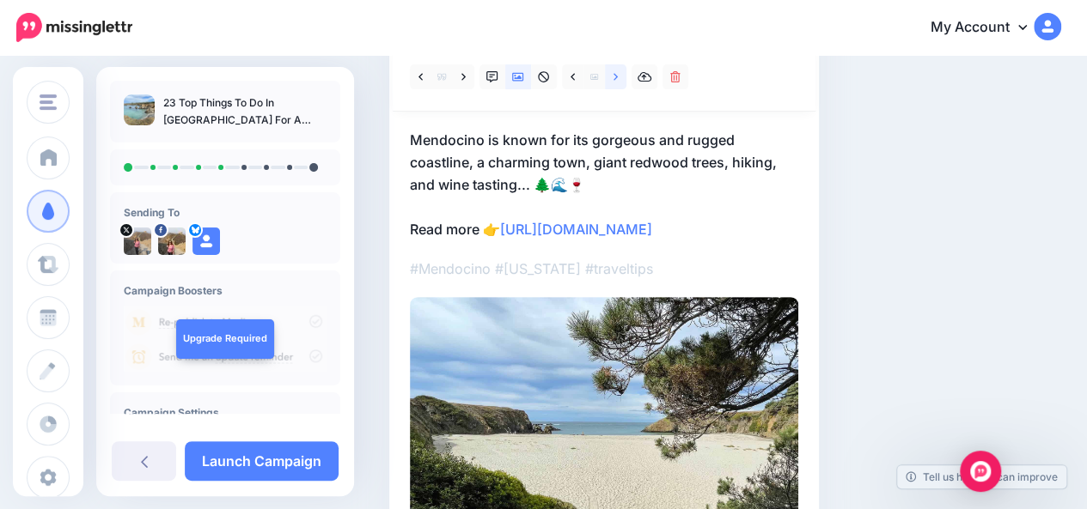
click at [614, 77] on icon at bounding box center [615, 77] width 4 height 12
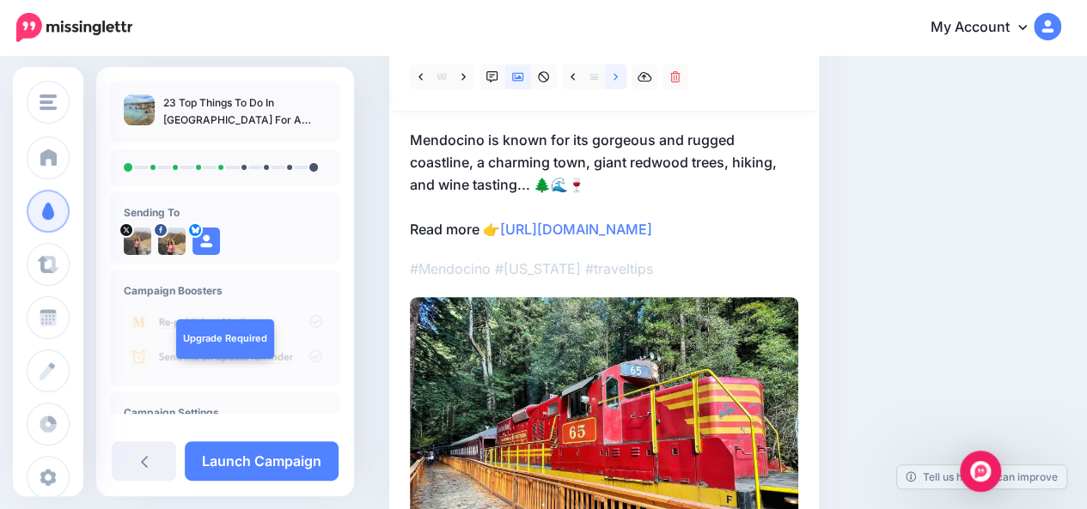
click at [614, 77] on icon at bounding box center [615, 77] width 4 height 12
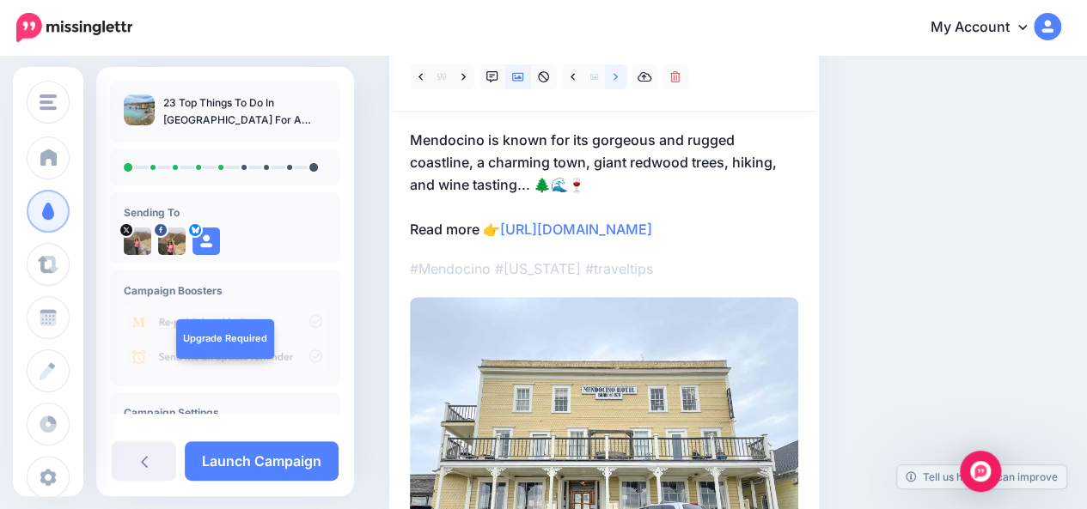
click at [614, 77] on icon at bounding box center [615, 77] width 4 height 12
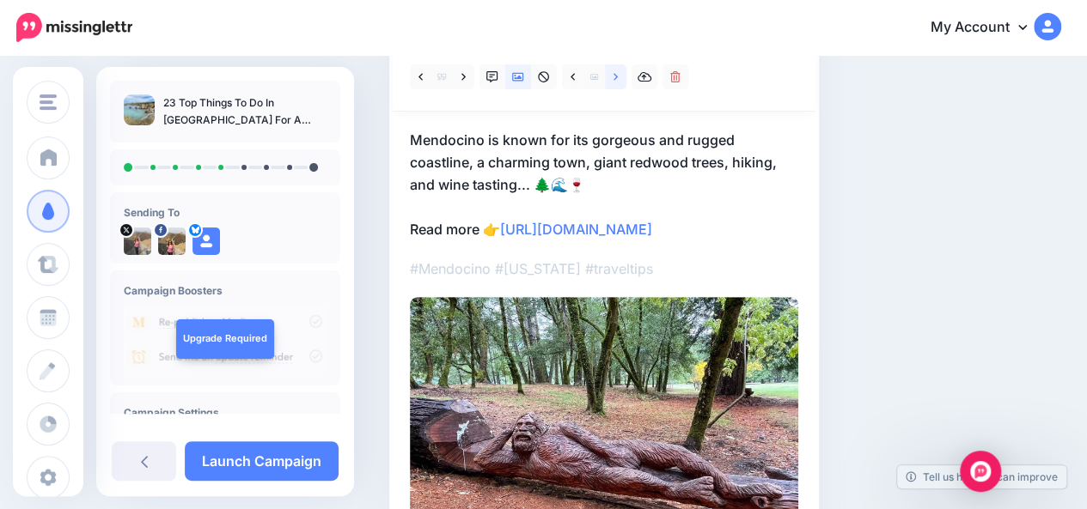
click at [614, 77] on icon at bounding box center [615, 77] width 4 height 12
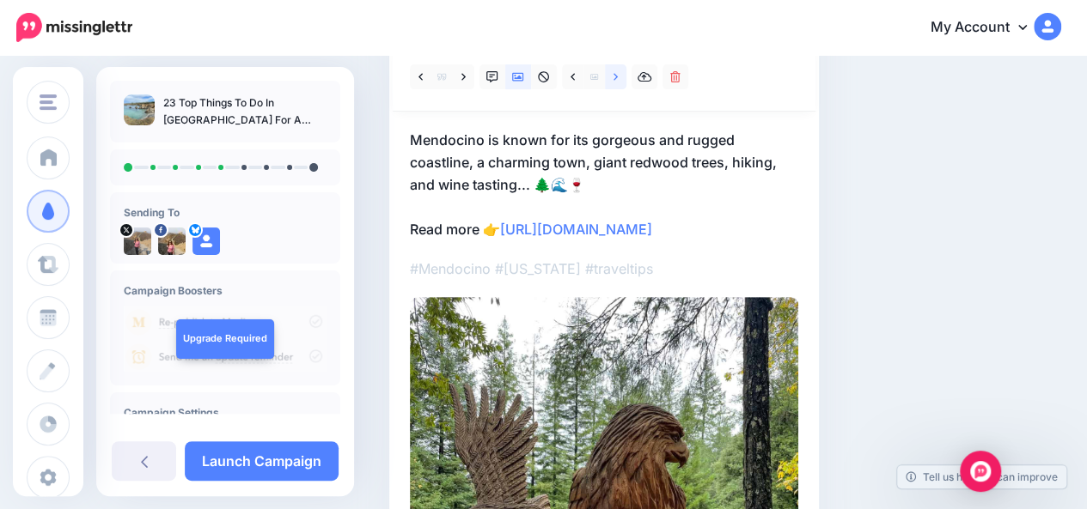
click at [614, 77] on icon at bounding box center [615, 77] width 4 height 12
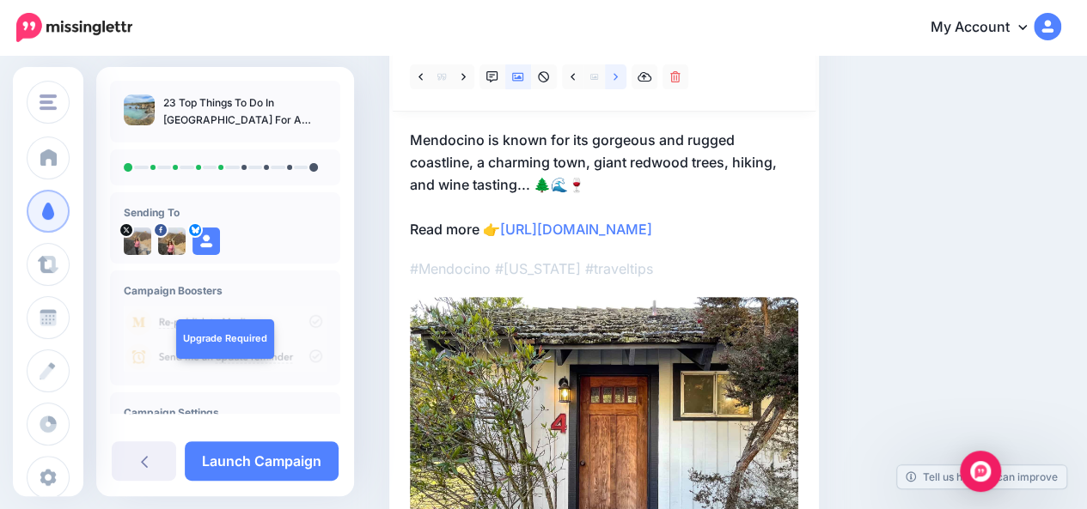
click at [614, 77] on icon at bounding box center [615, 77] width 4 height 12
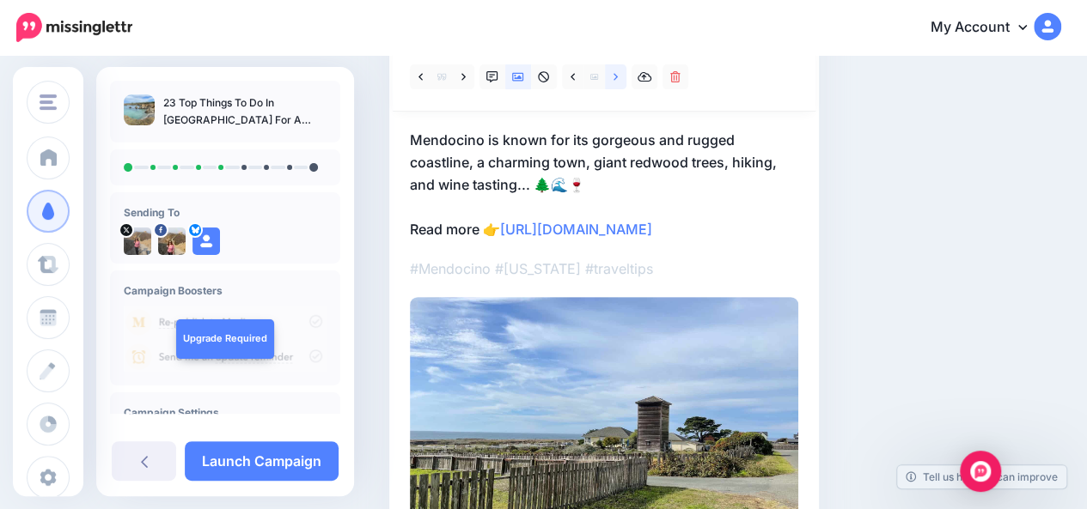
click at [614, 77] on icon at bounding box center [615, 77] width 4 height 12
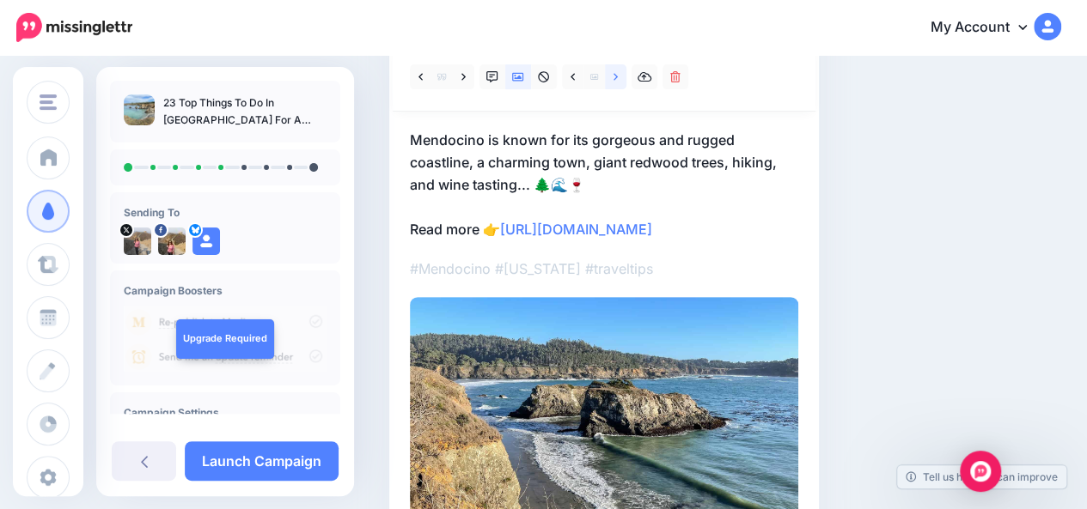
click at [614, 77] on icon at bounding box center [615, 77] width 4 height 12
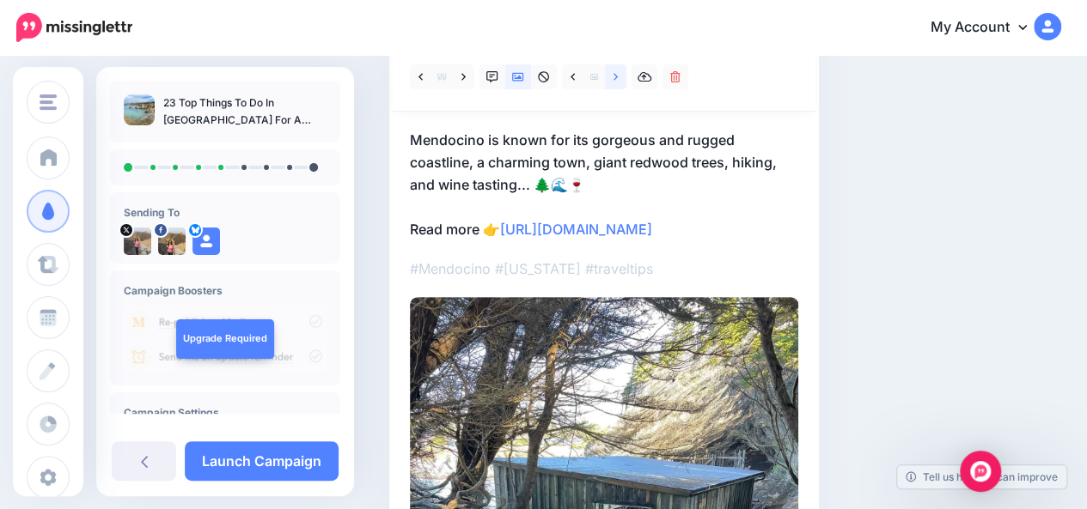
click at [614, 77] on icon at bounding box center [615, 77] width 4 height 12
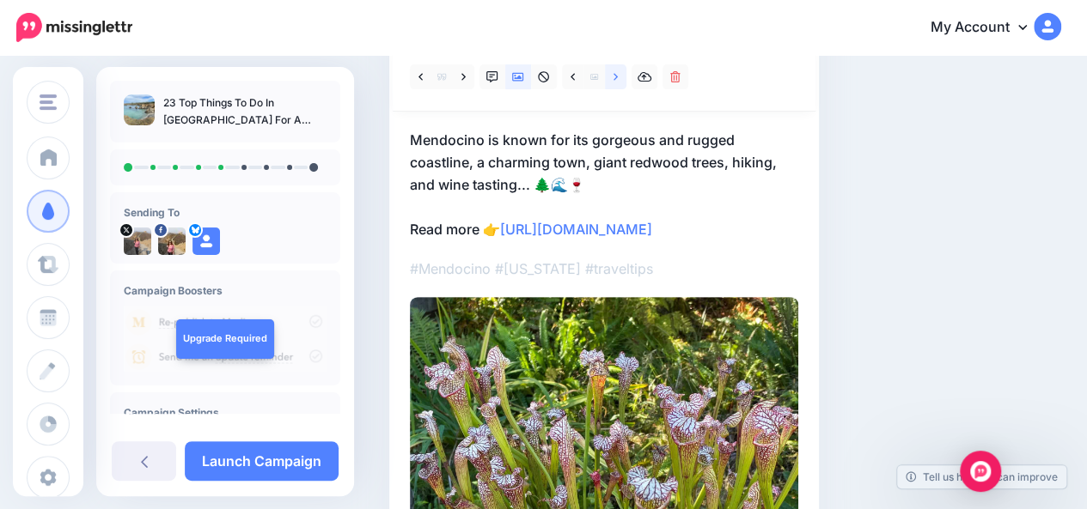
click at [614, 77] on icon at bounding box center [615, 77] width 4 height 12
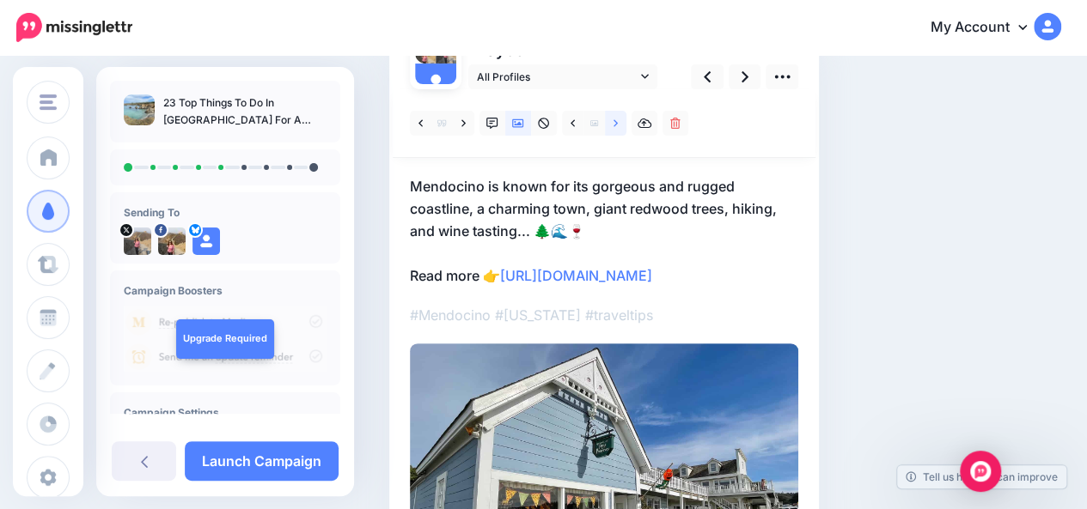
scroll to position [147, 0]
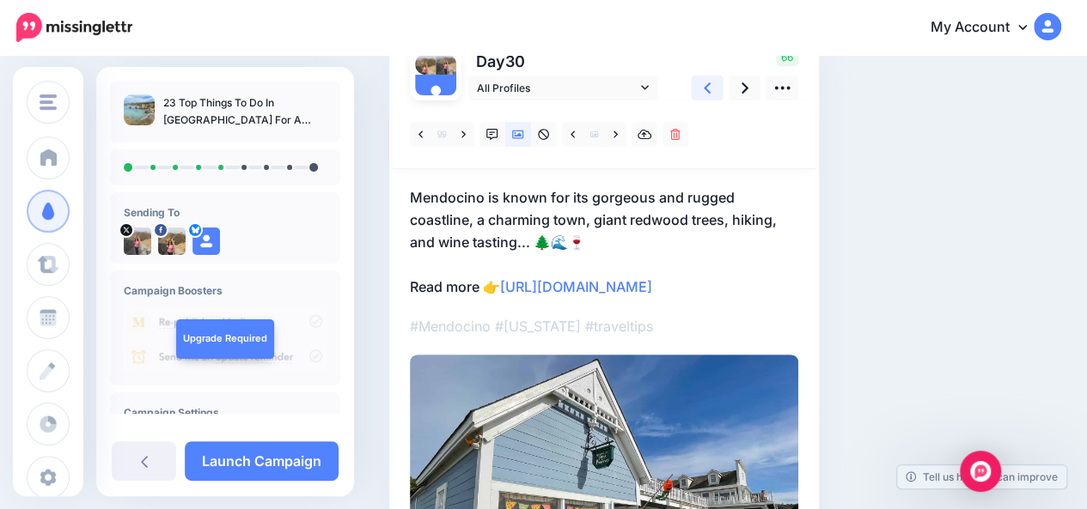
click at [707, 88] on icon at bounding box center [706, 88] width 7 height 18
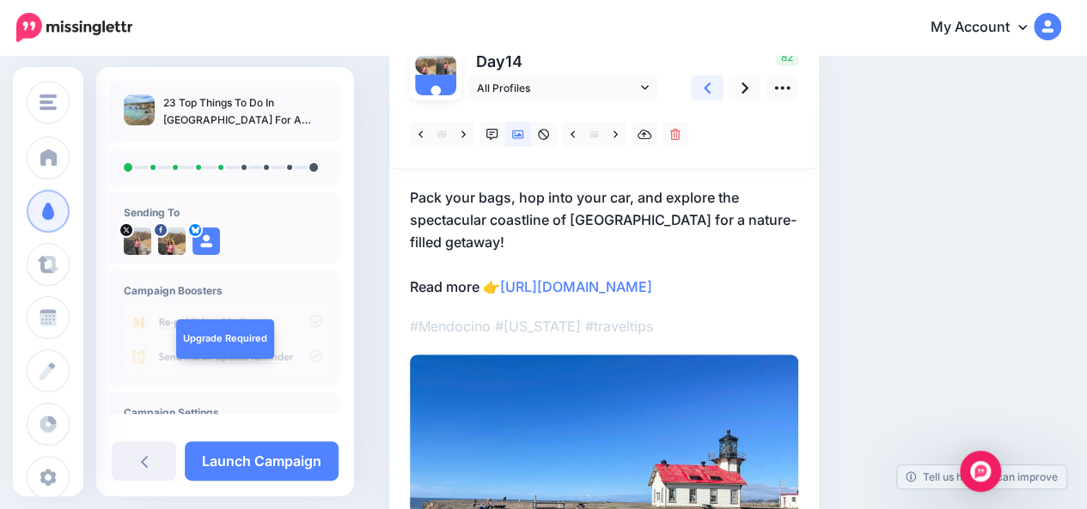
click at [707, 88] on icon at bounding box center [706, 88] width 7 height 18
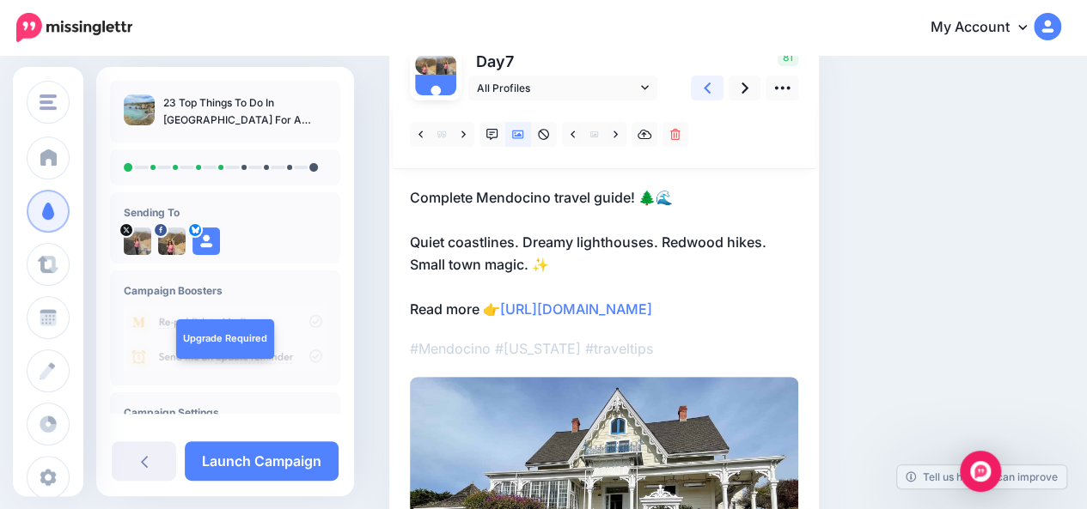
click at [707, 88] on icon at bounding box center [706, 88] width 7 height 18
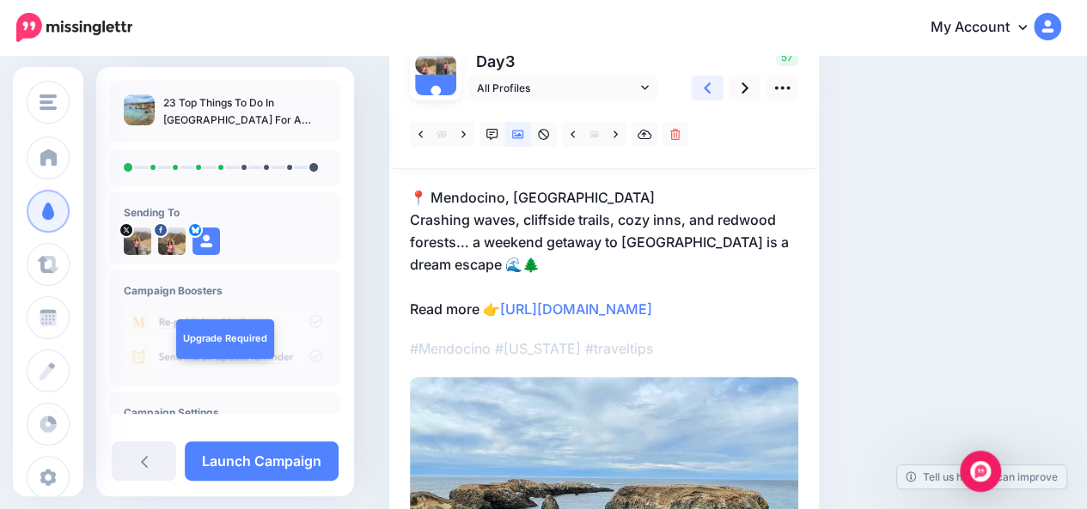
click at [707, 88] on icon at bounding box center [706, 88] width 7 height 18
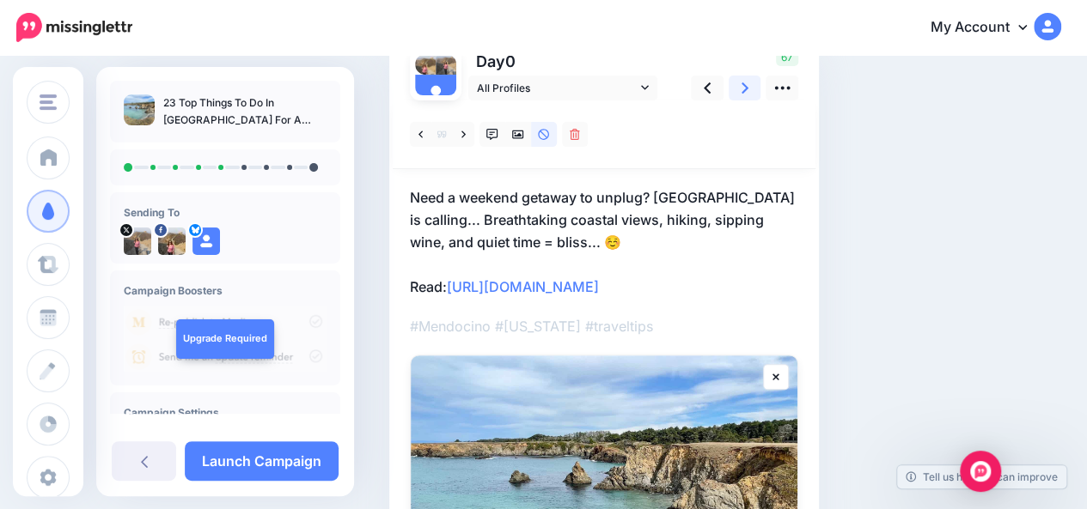
click at [752, 89] on link at bounding box center [744, 88] width 33 height 25
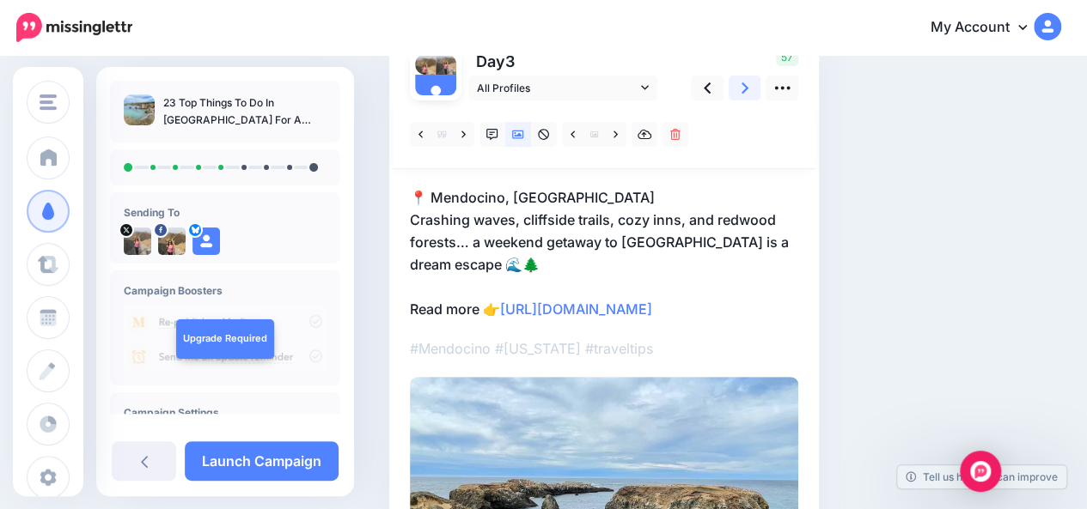
click at [752, 89] on link at bounding box center [744, 88] width 33 height 25
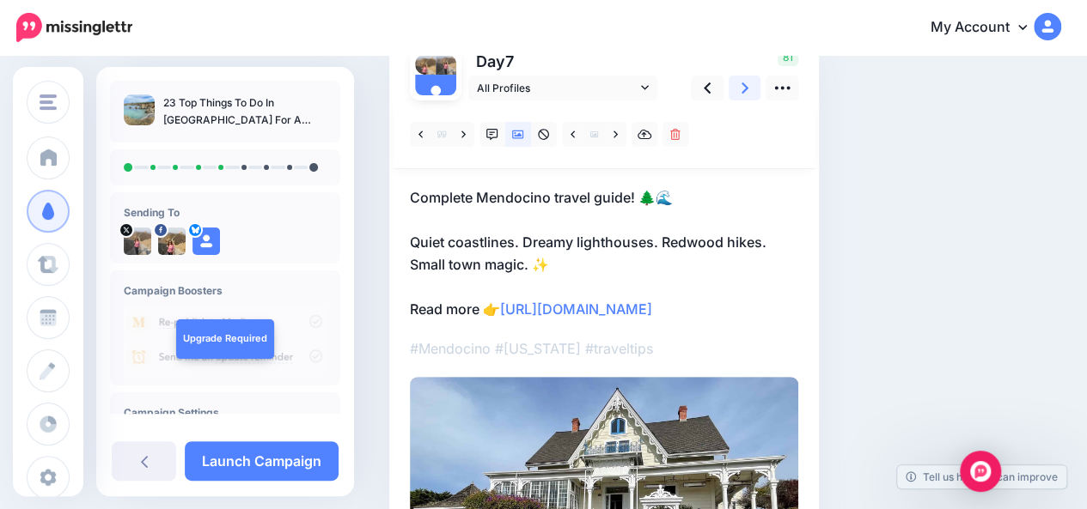
click at [752, 89] on link at bounding box center [744, 88] width 33 height 25
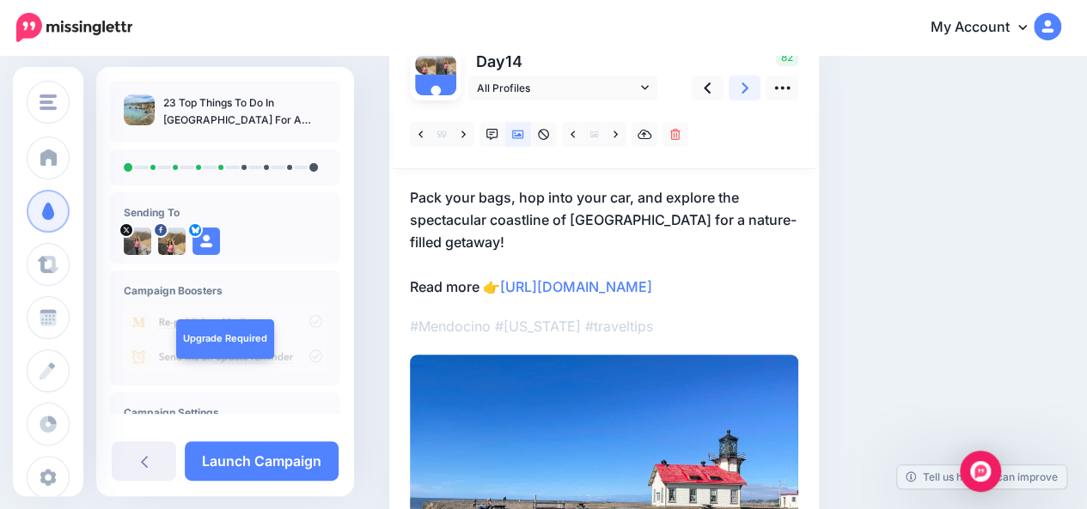
click at [752, 89] on link at bounding box center [744, 88] width 33 height 25
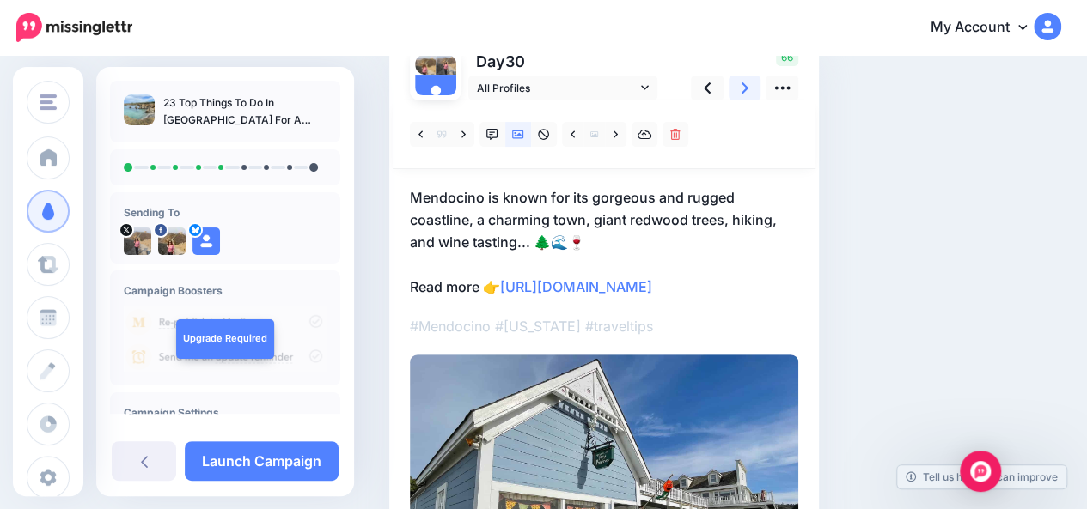
click at [752, 89] on link at bounding box center [744, 88] width 33 height 25
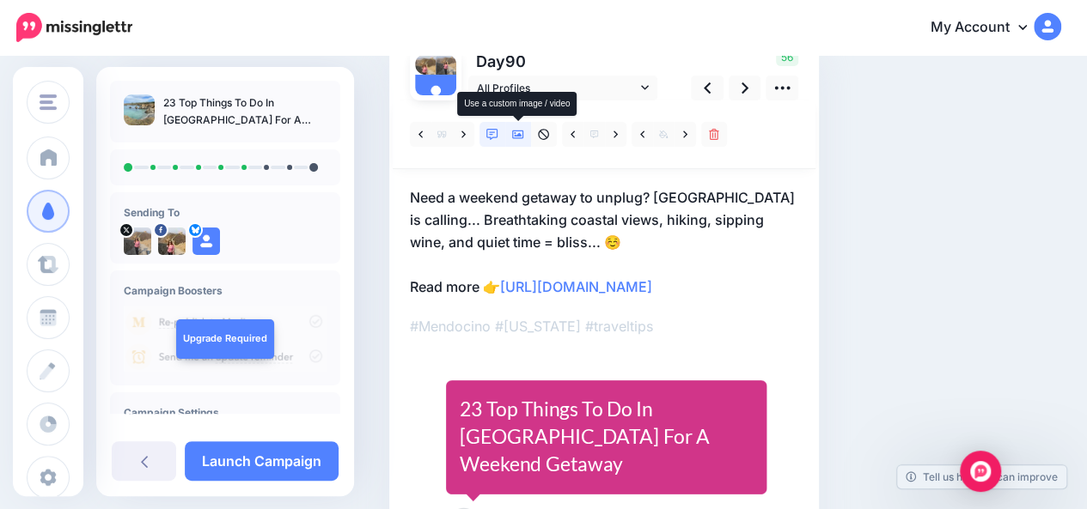
click at [521, 135] on icon at bounding box center [518, 135] width 12 height 9
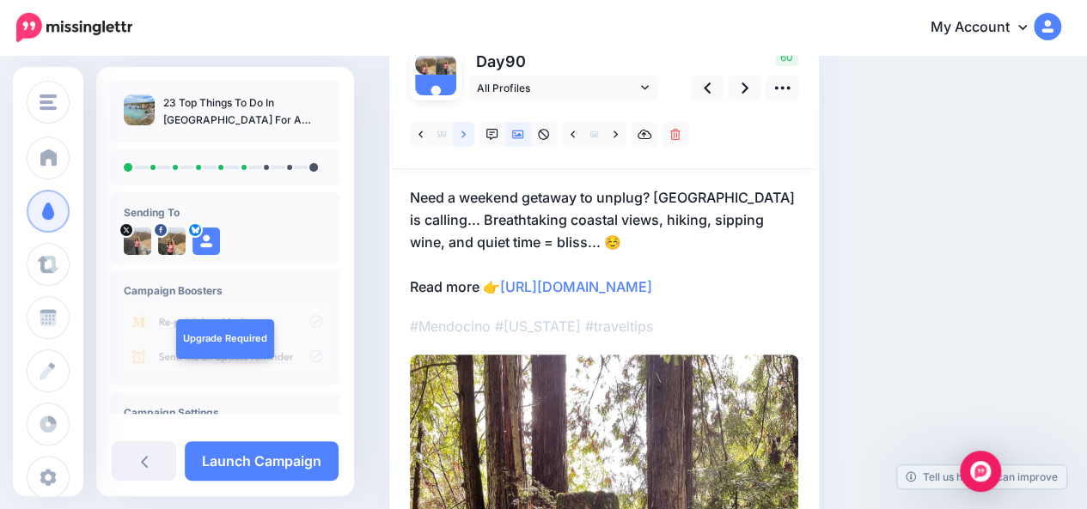
click at [467, 138] on link at bounding box center [463, 134] width 21 height 25
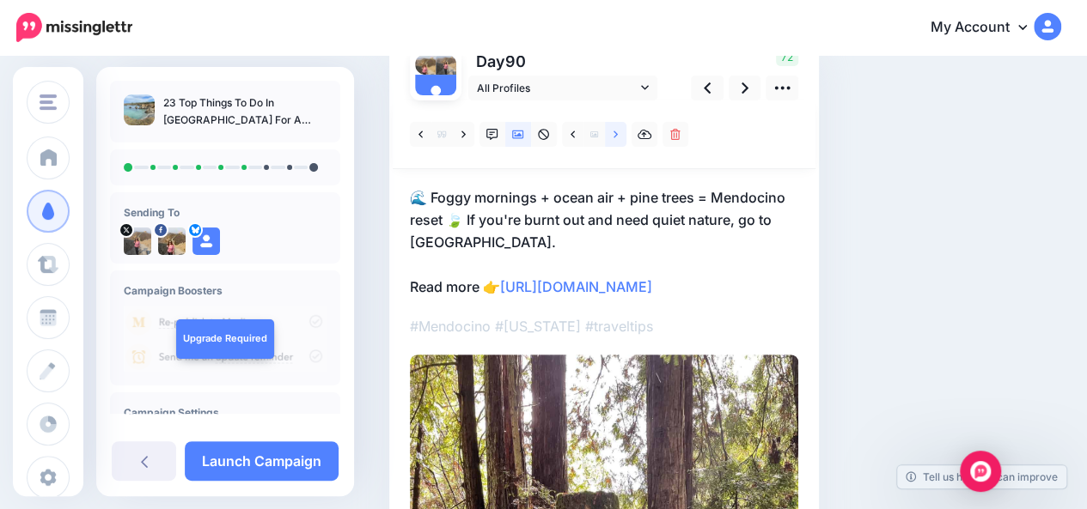
click at [618, 138] on link at bounding box center [615, 134] width 21 height 25
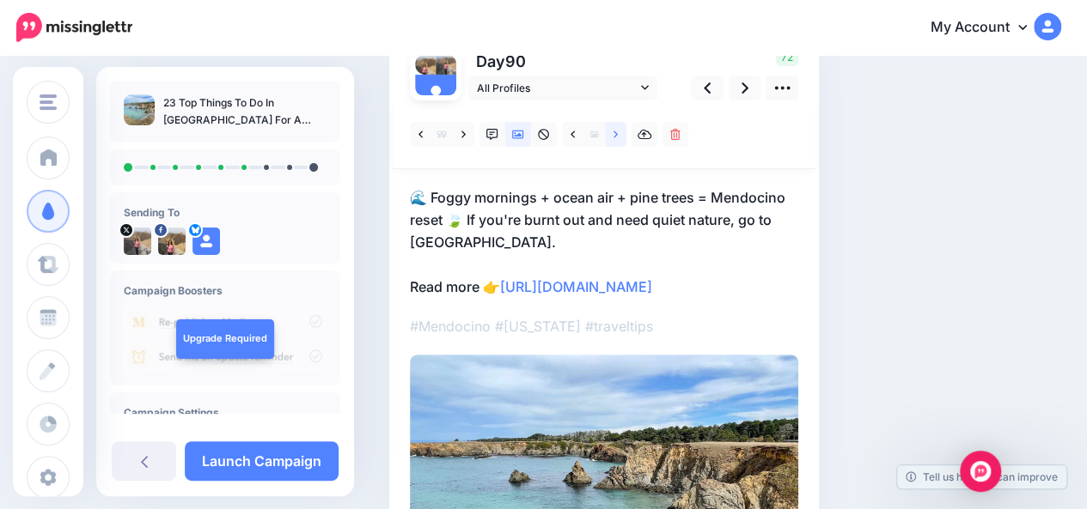
click at [618, 138] on link at bounding box center [615, 134] width 21 height 25
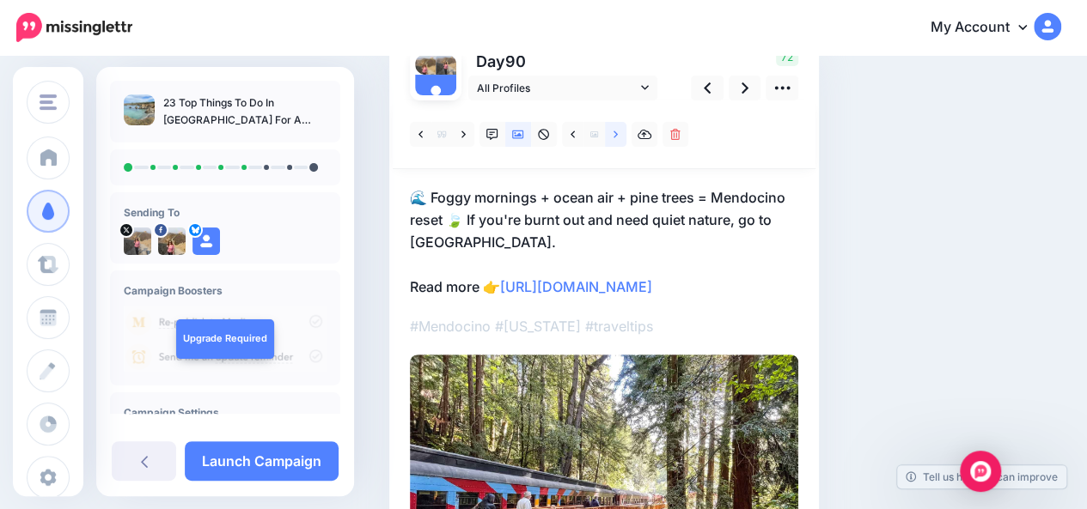
click at [618, 138] on link at bounding box center [615, 134] width 21 height 25
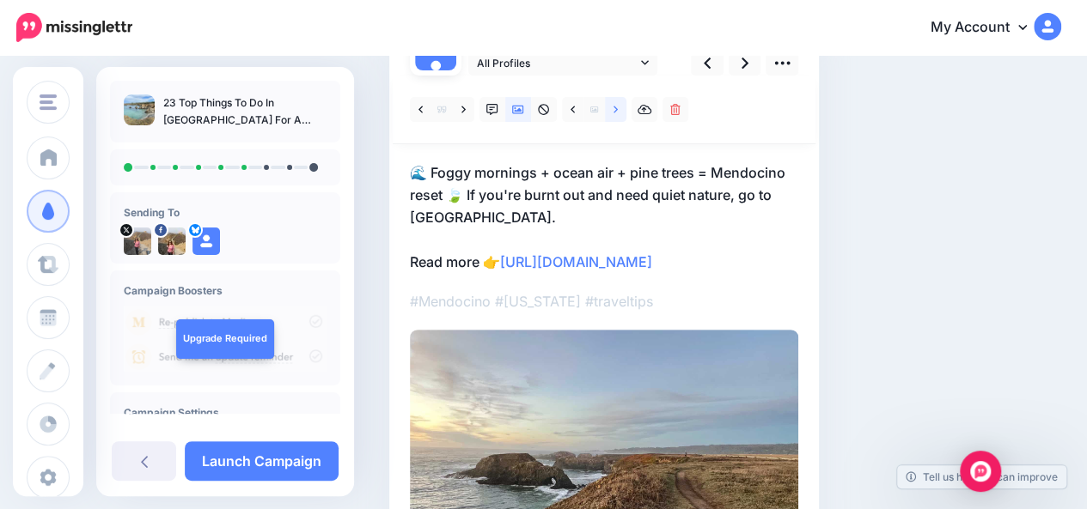
scroll to position [167, 0]
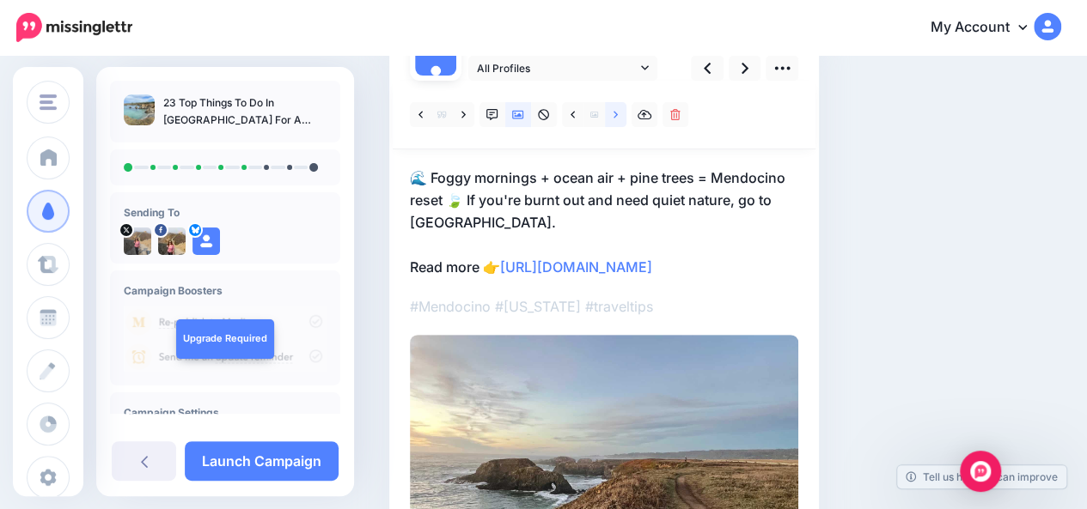
click at [618, 114] on link at bounding box center [615, 114] width 21 height 25
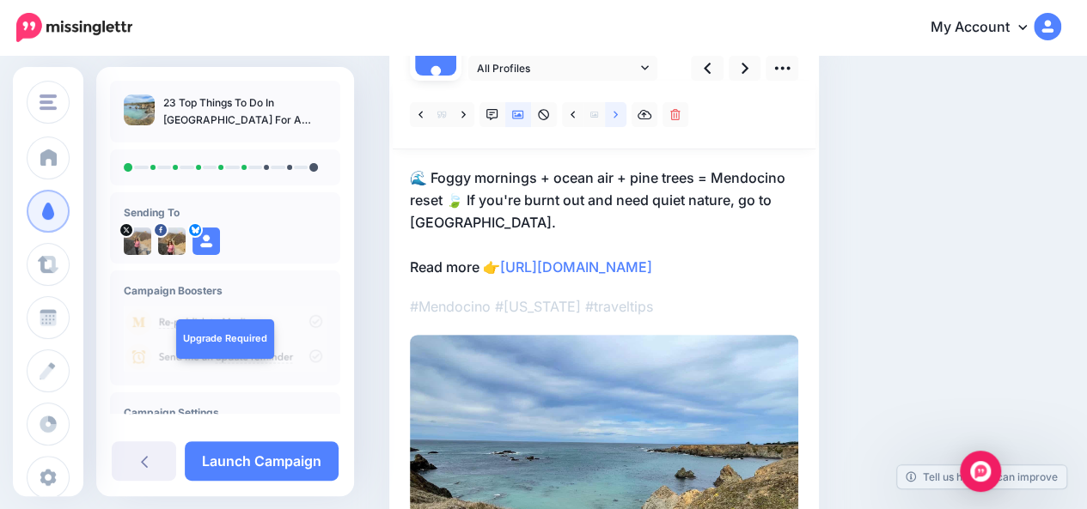
click at [618, 114] on link at bounding box center [615, 114] width 21 height 25
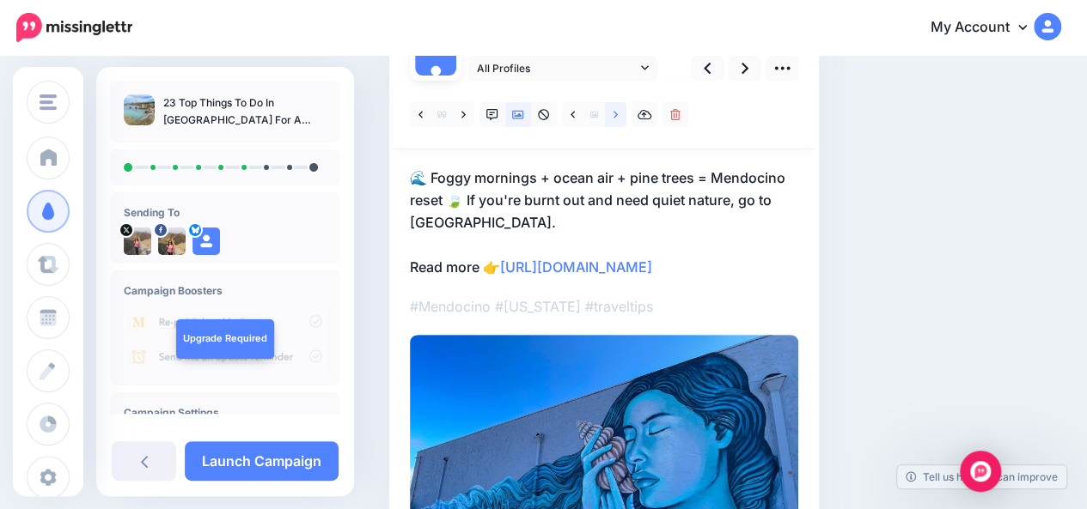
click at [618, 114] on link at bounding box center [615, 114] width 21 height 25
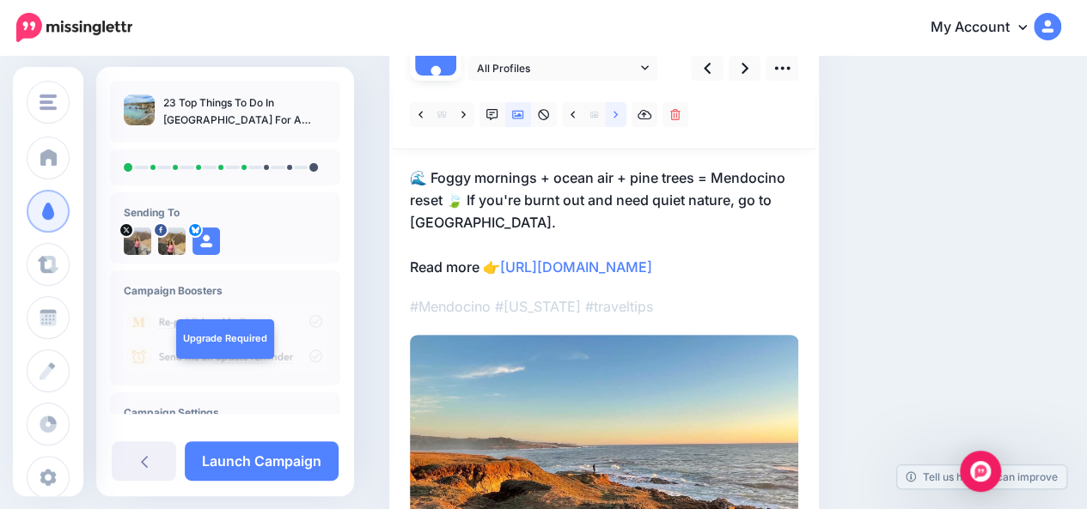
click at [618, 114] on link at bounding box center [615, 114] width 21 height 25
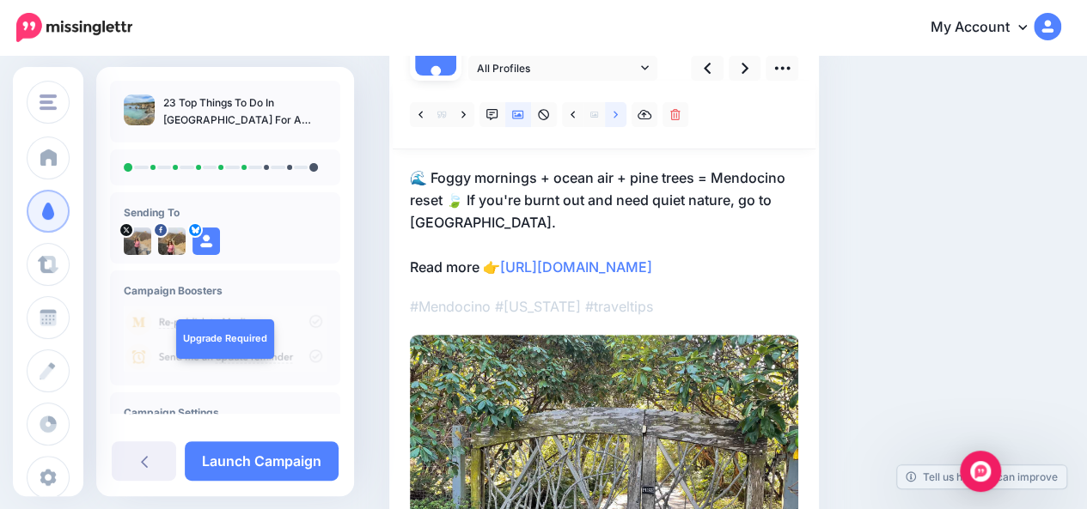
click at [618, 114] on link at bounding box center [615, 114] width 21 height 25
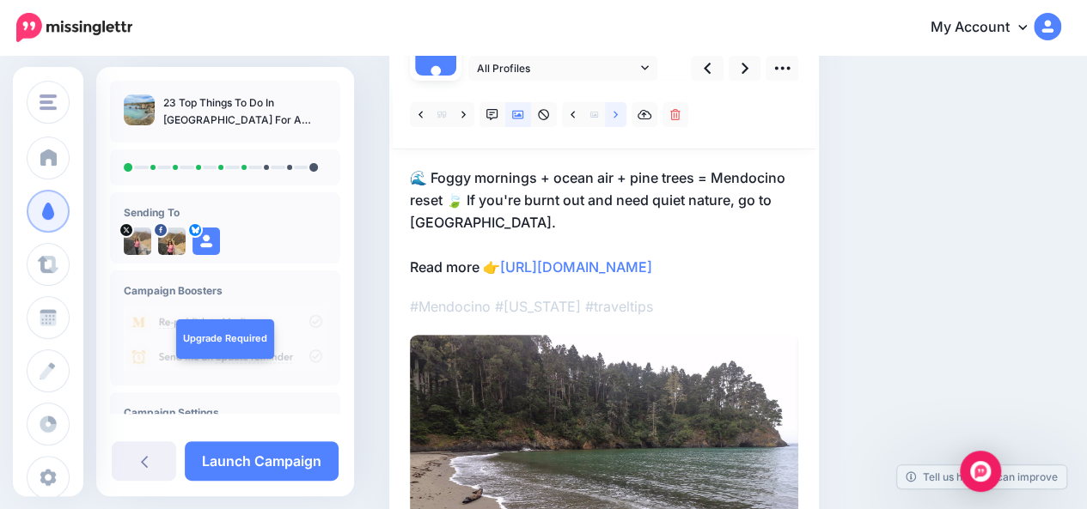
click at [618, 114] on link at bounding box center [615, 114] width 21 height 25
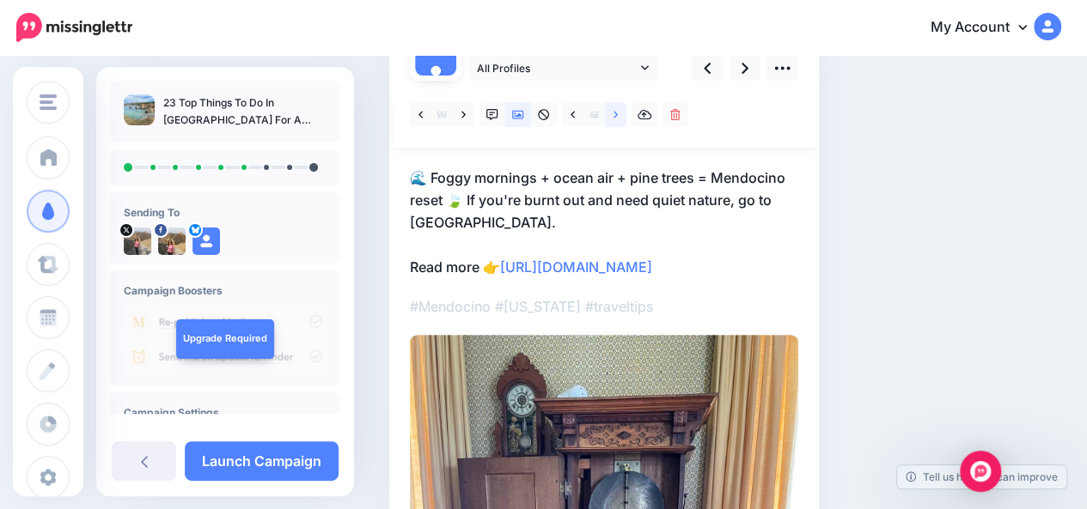
click at [618, 114] on link at bounding box center [615, 114] width 21 height 25
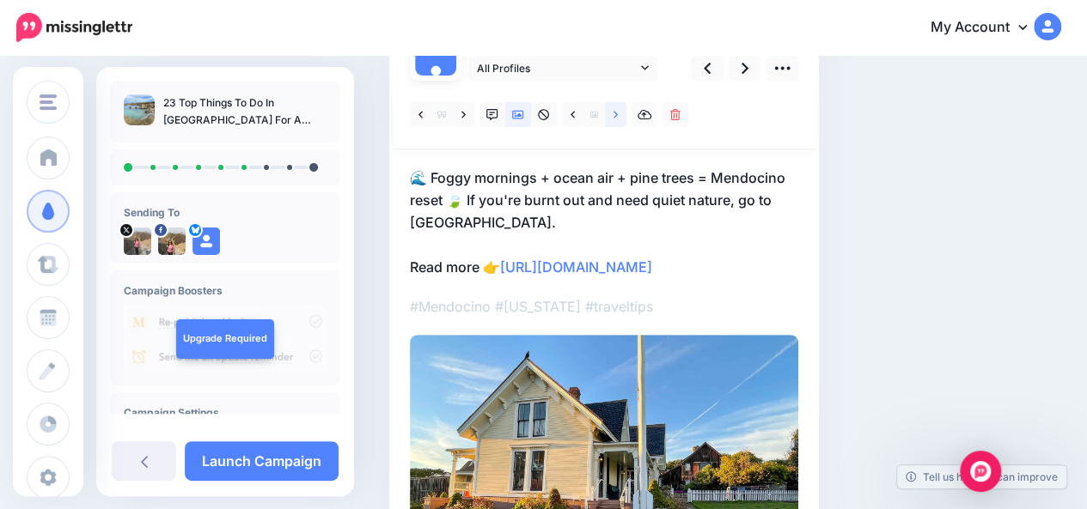
click at [618, 114] on link at bounding box center [615, 114] width 21 height 25
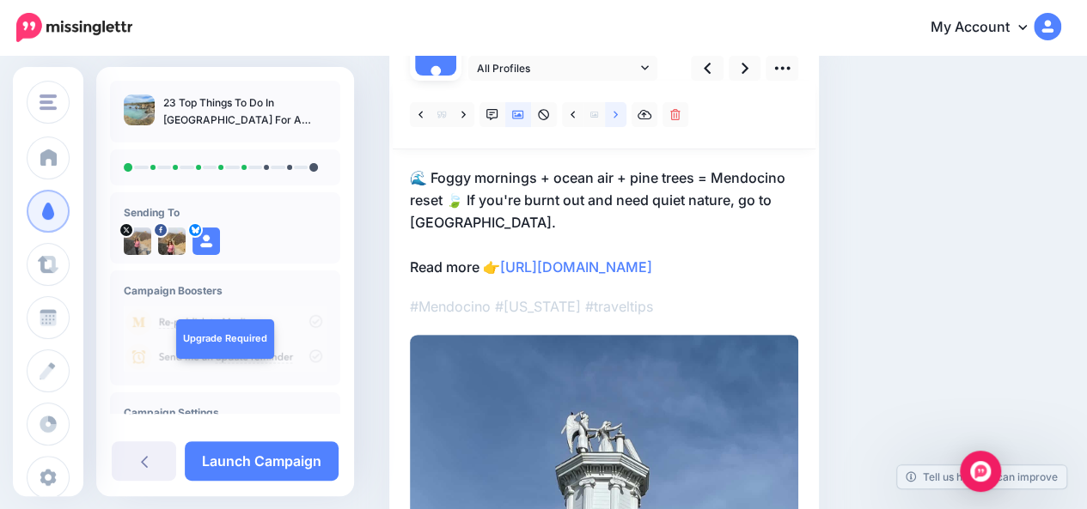
click at [618, 114] on link at bounding box center [615, 114] width 21 height 25
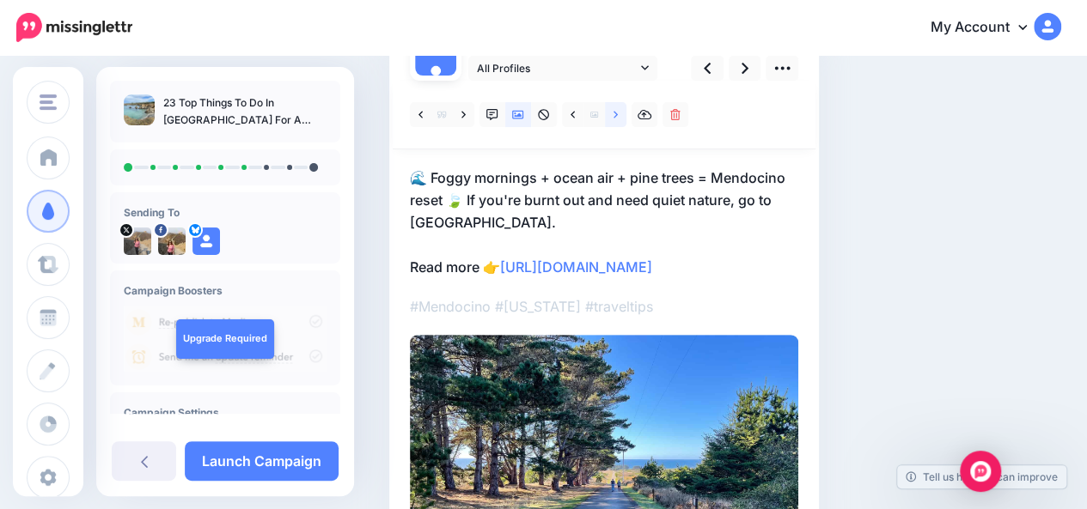
click at [618, 114] on link at bounding box center [615, 114] width 21 height 25
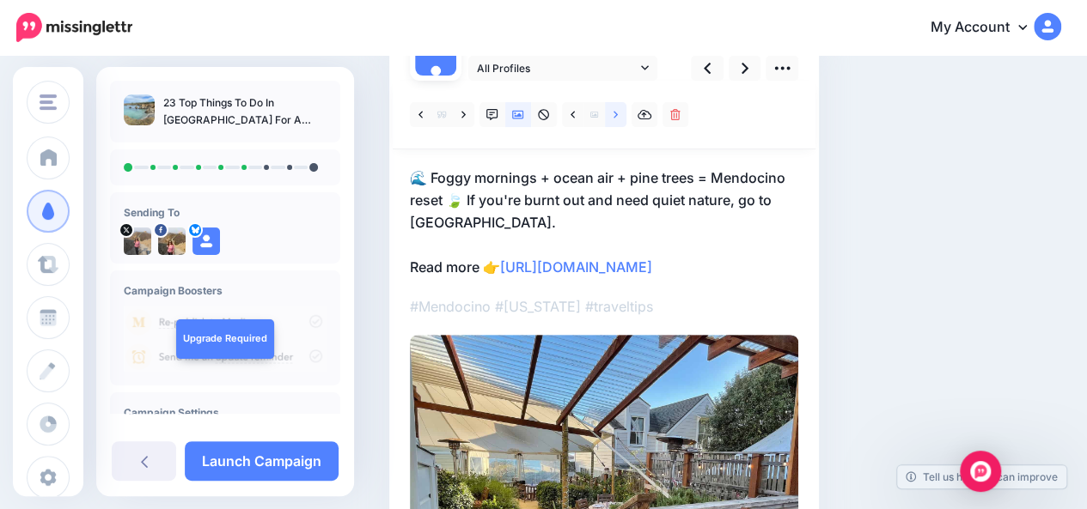
click at [618, 114] on link at bounding box center [615, 114] width 21 height 25
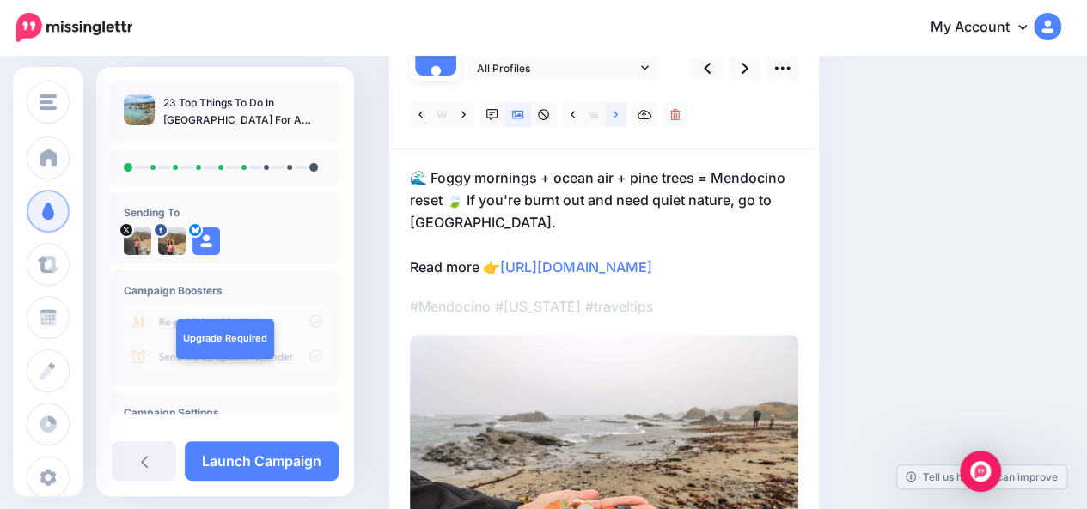
click at [618, 114] on link at bounding box center [615, 114] width 21 height 25
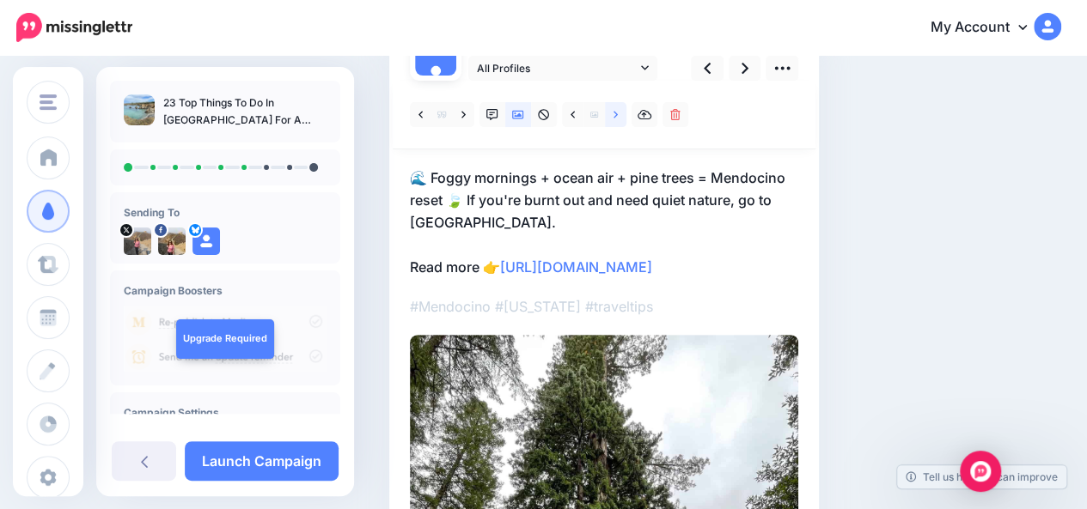
click at [618, 114] on link at bounding box center [615, 114] width 21 height 25
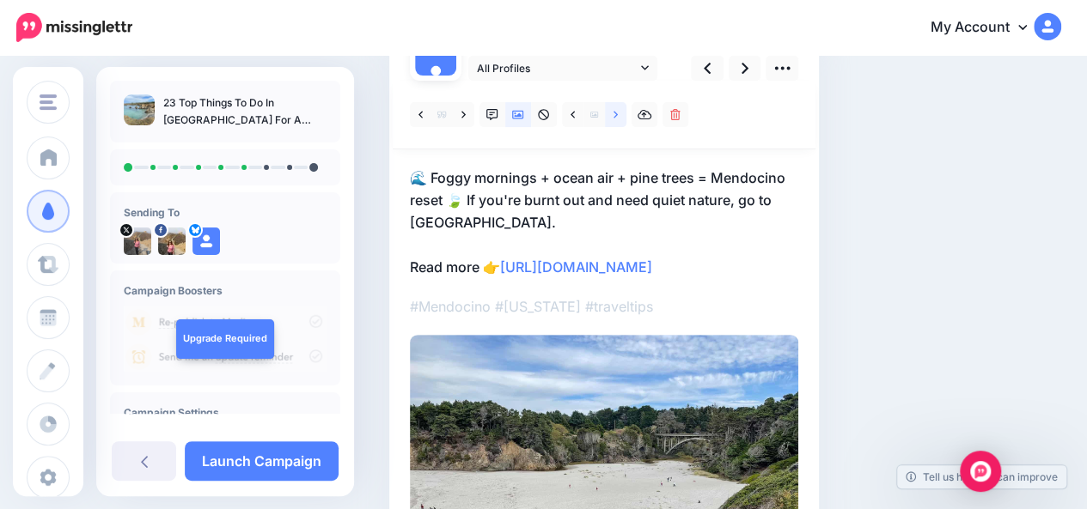
click at [618, 114] on link at bounding box center [615, 114] width 21 height 25
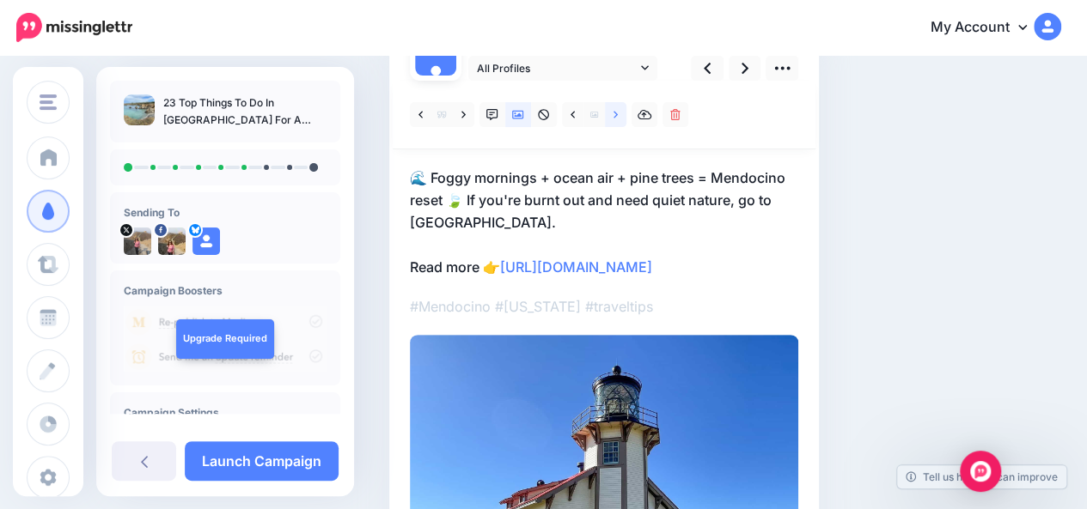
click at [618, 114] on link at bounding box center [615, 114] width 21 height 25
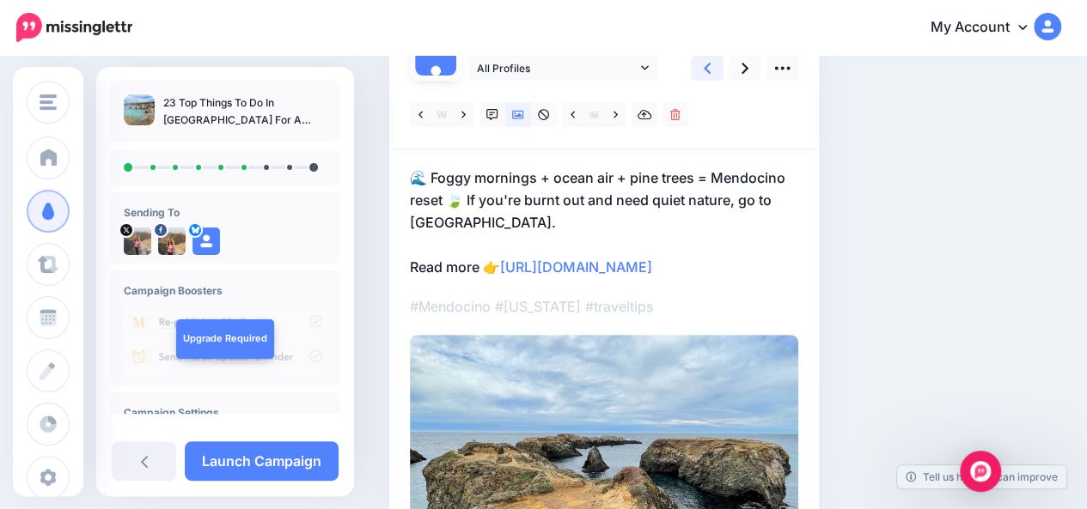
click at [706, 69] on icon at bounding box center [706, 68] width 7 height 11
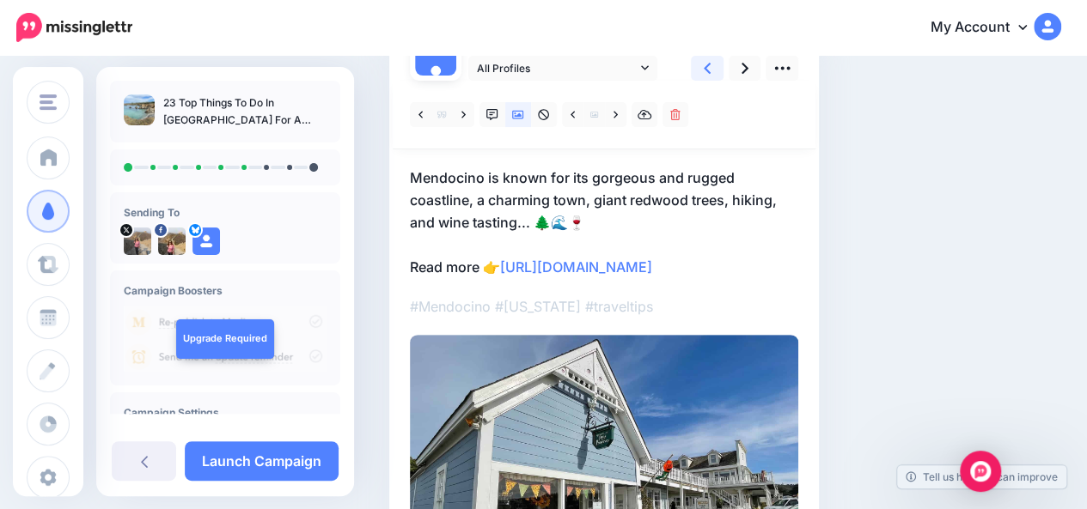
click at [706, 69] on icon at bounding box center [706, 68] width 7 height 11
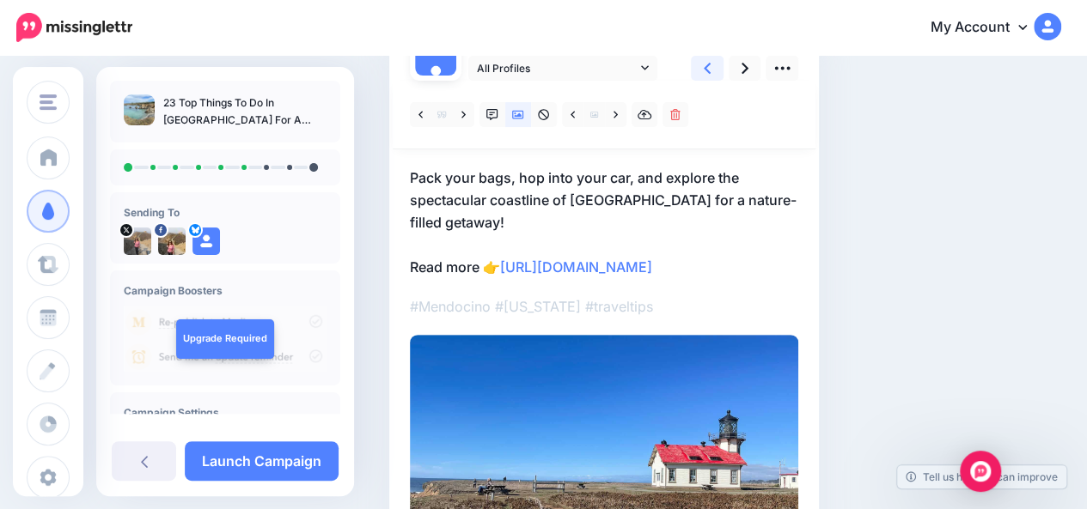
click at [706, 69] on icon at bounding box center [706, 68] width 7 height 11
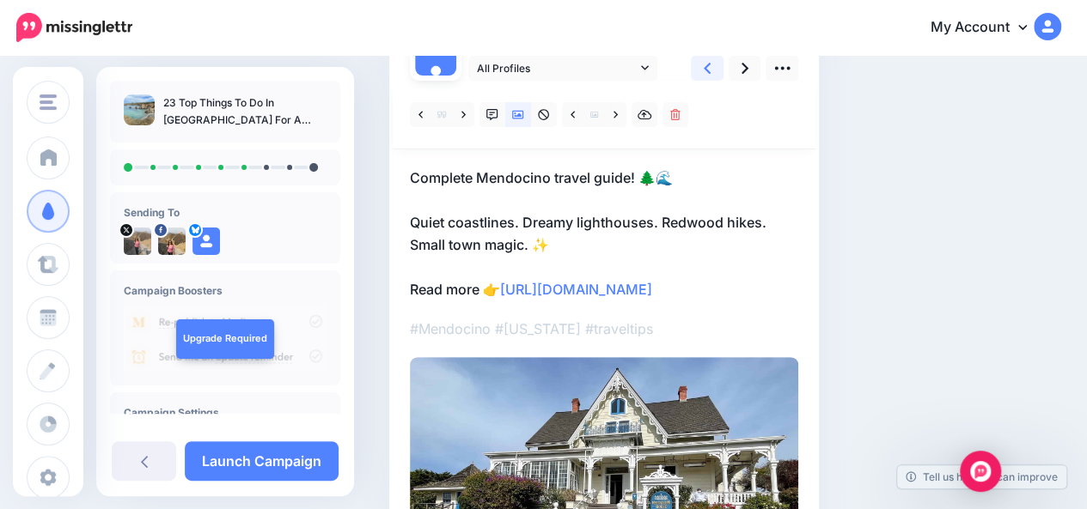
click at [706, 69] on icon at bounding box center [706, 68] width 7 height 11
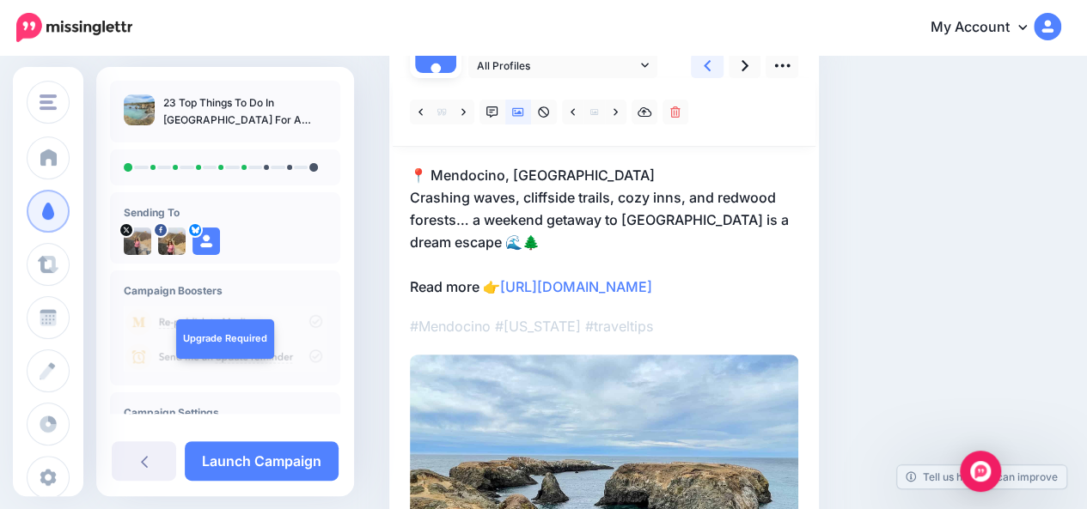
scroll to position [165, 0]
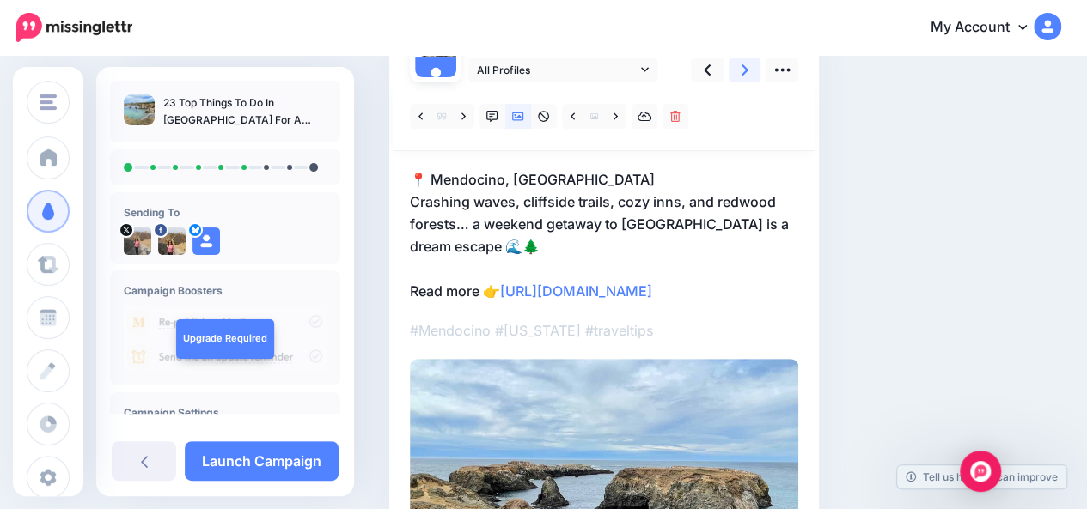
click at [746, 76] on icon at bounding box center [744, 70] width 7 height 18
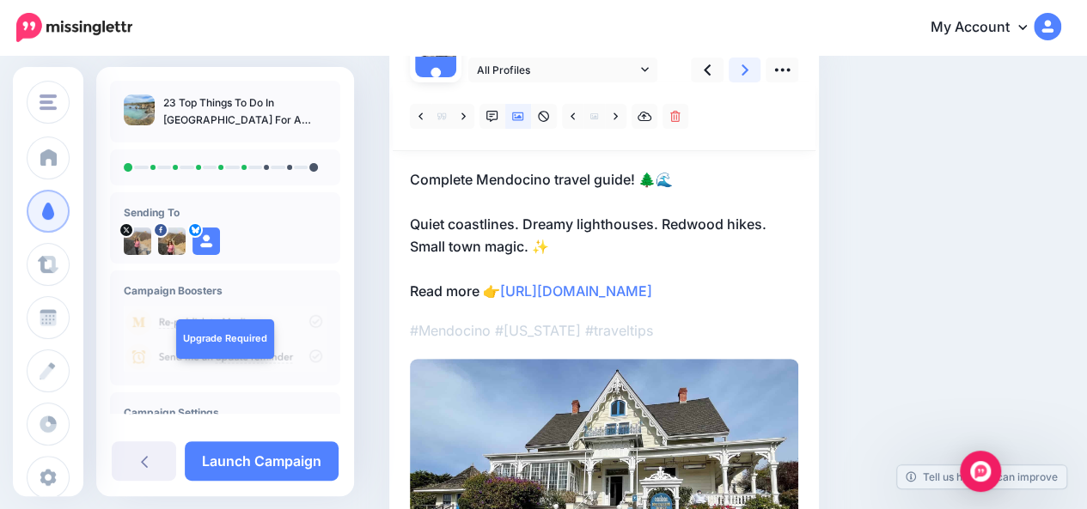
click at [746, 76] on icon at bounding box center [744, 70] width 7 height 18
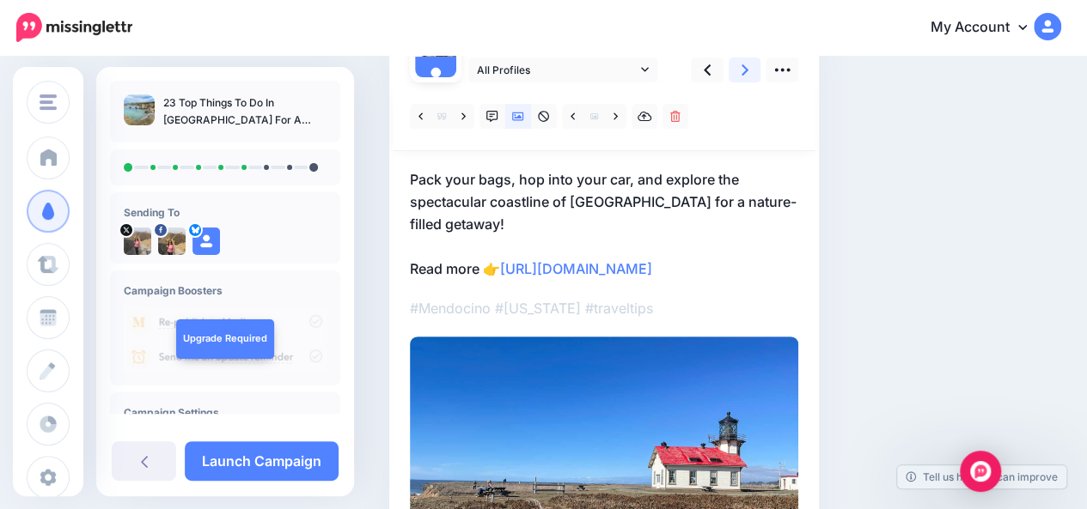
click at [746, 76] on icon at bounding box center [744, 70] width 7 height 18
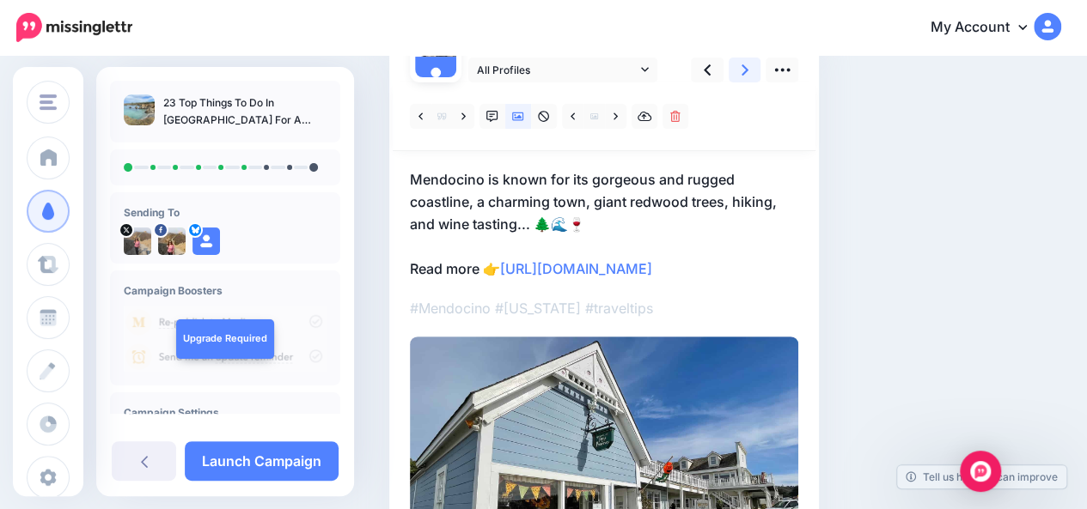
click at [746, 76] on icon at bounding box center [744, 70] width 7 height 18
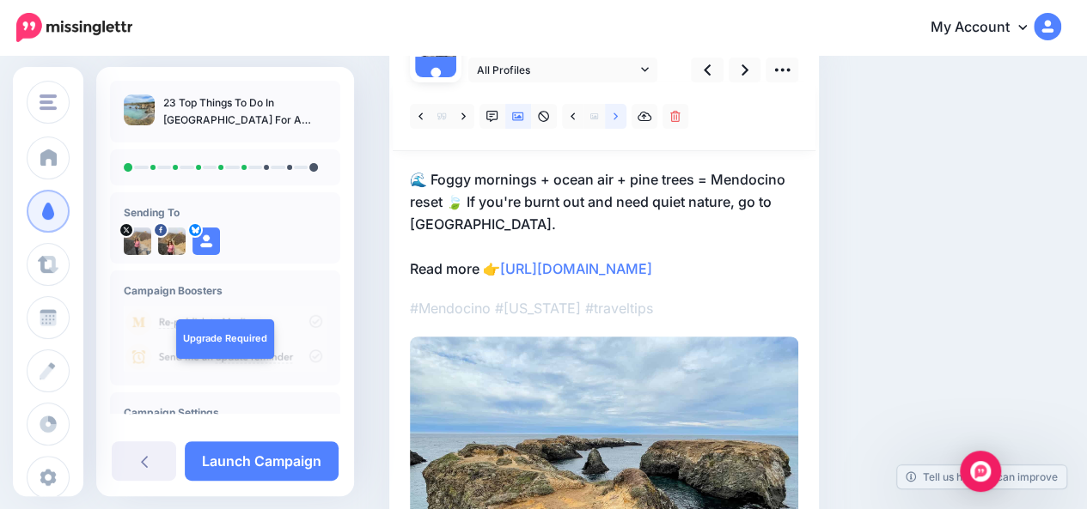
click at [614, 119] on icon at bounding box center [615, 116] width 4 height 7
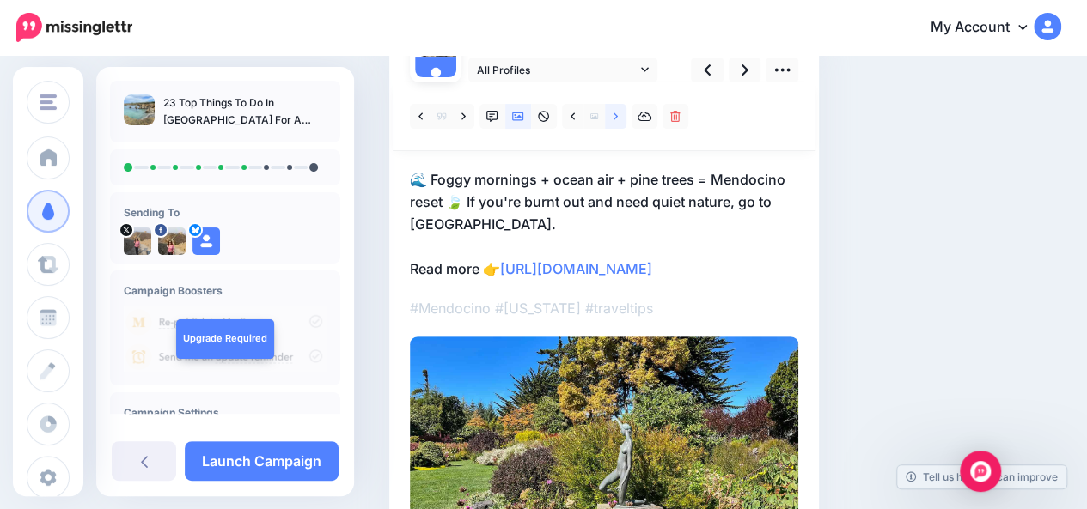
click at [614, 119] on icon at bounding box center [615, 116] width 4 height 7
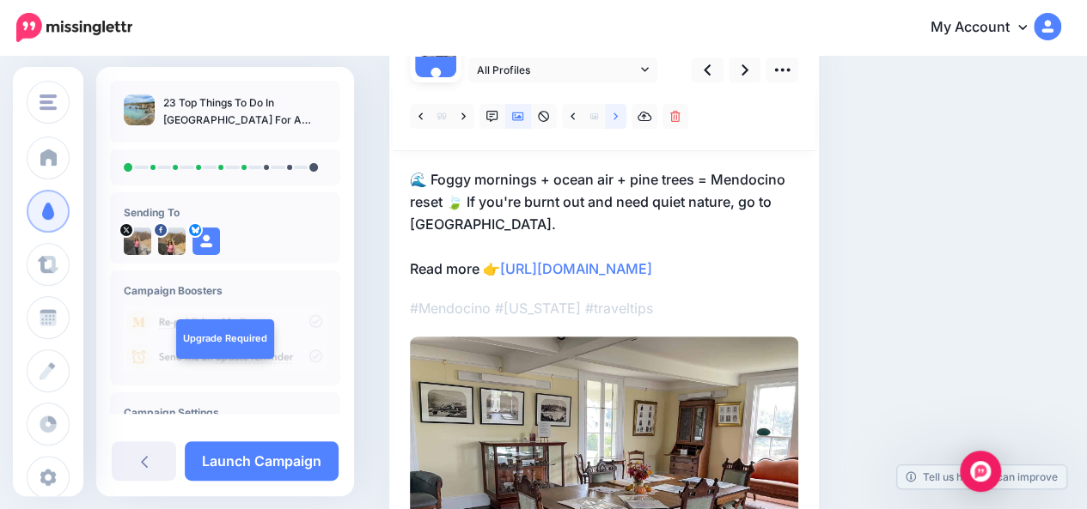
click at [614, 119] on icon at bounding box center [615, 116] width 4 height 7
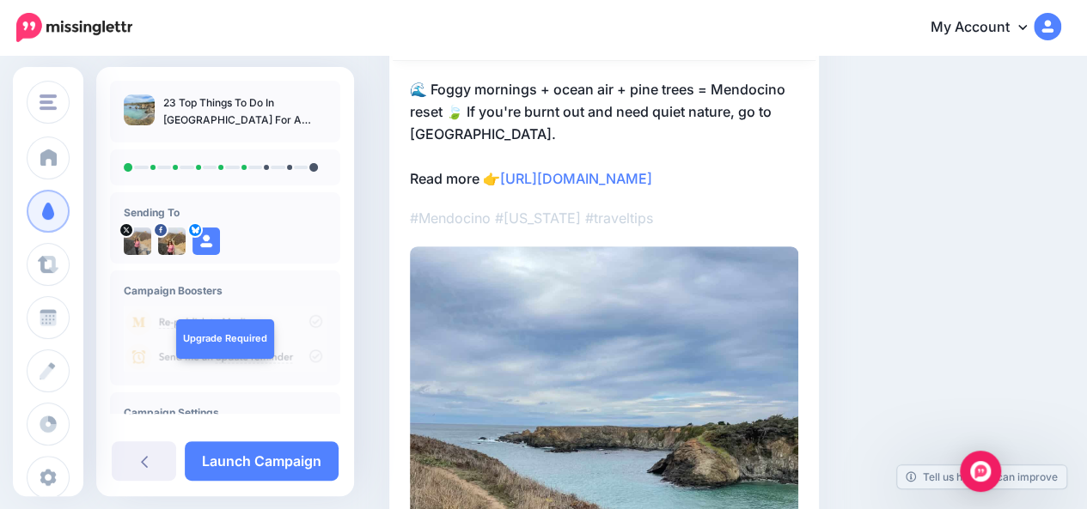
scroll to position [222, 0]
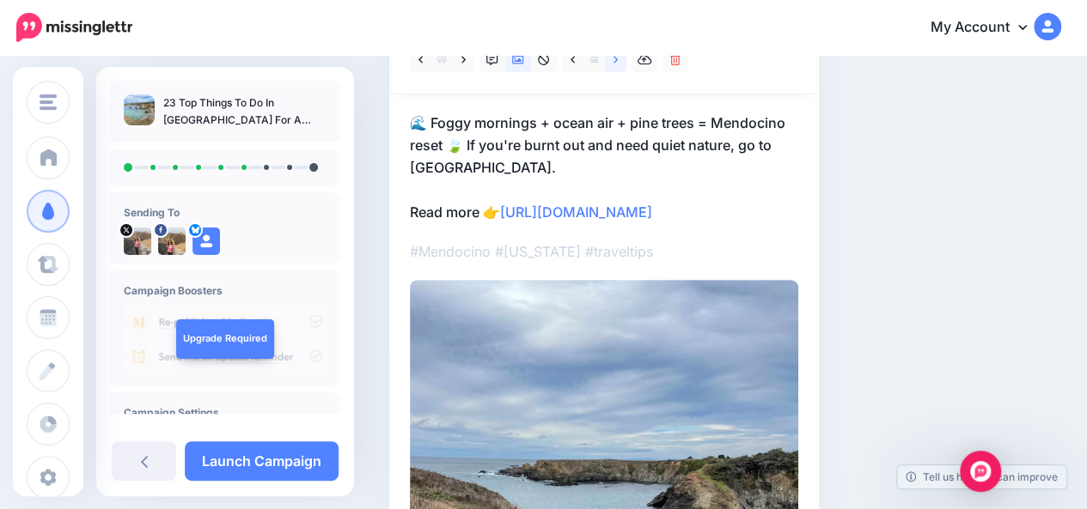
click at [615, 65] on link at bounding box center [615, 59] width 21 height 25
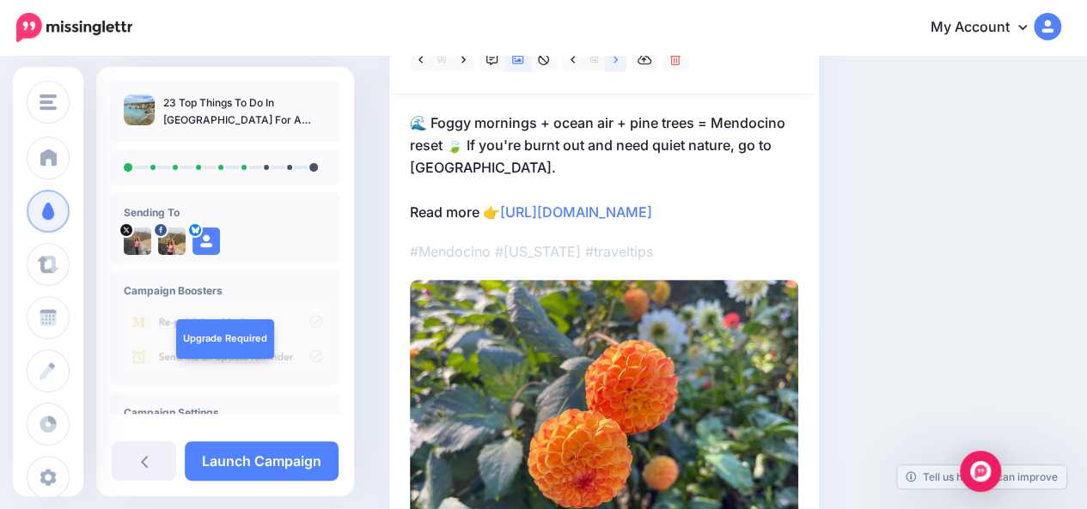
click at [615, 65] on link at bounding box center [615, 59] width 21 height 25
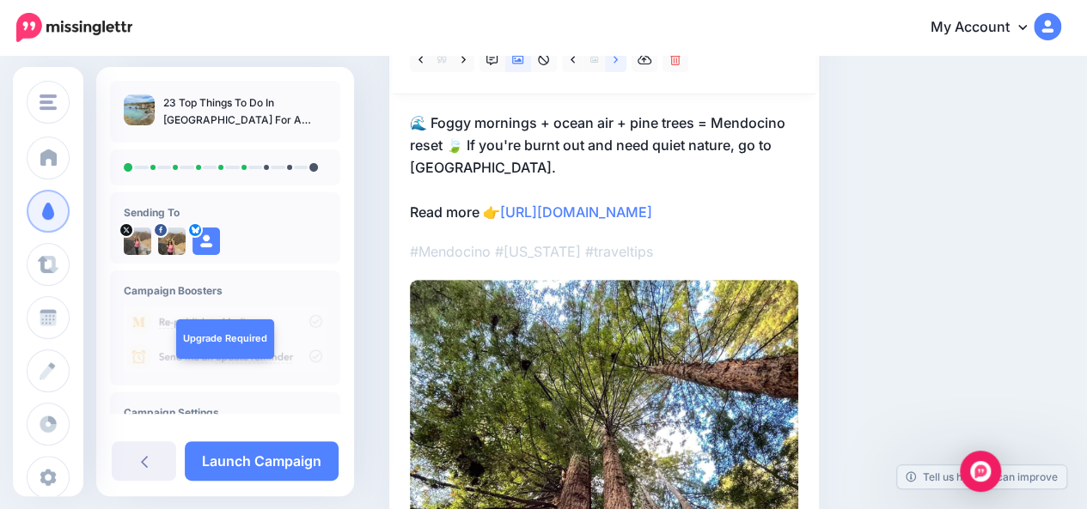
click at [615, 65] on link at bounding box center [615, 59] width 21 height 25
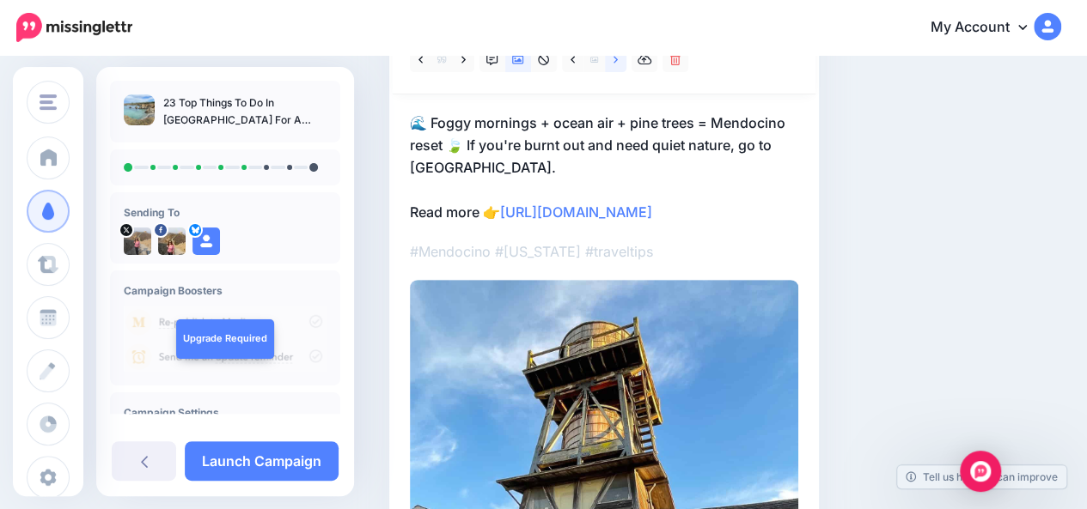
click at [615, 65] on link at bounding box center [615, 59] width 21 height 25
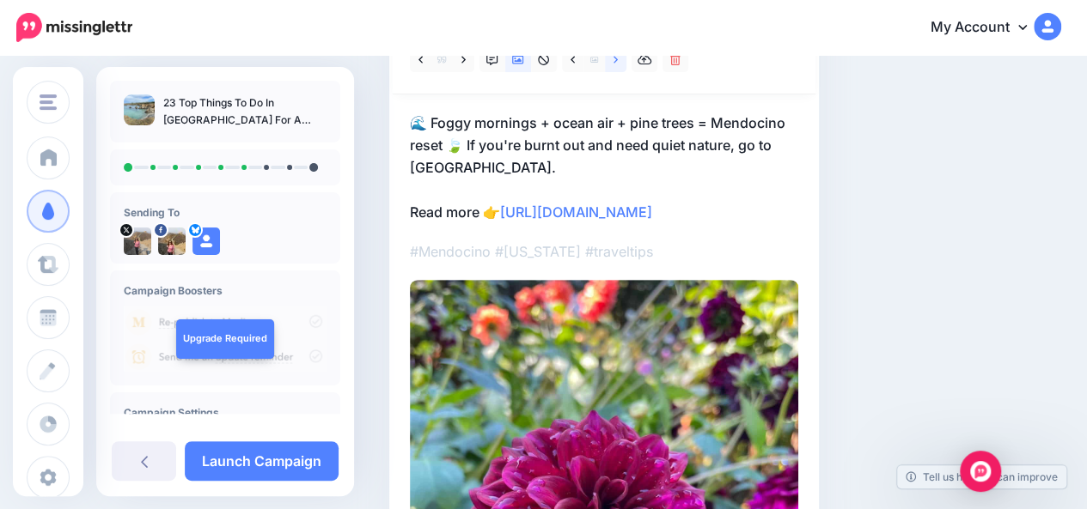
click at [615, 65] on link at bounding box center [615, 59] width 21 height 25
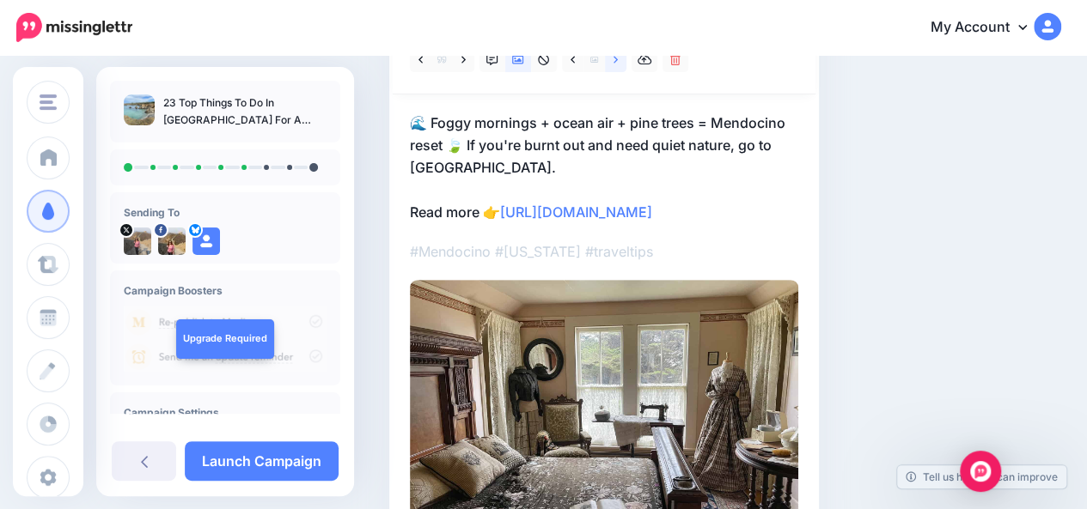
click at [615, 65] on link at bounding box center [615, 59] width 21 height 25
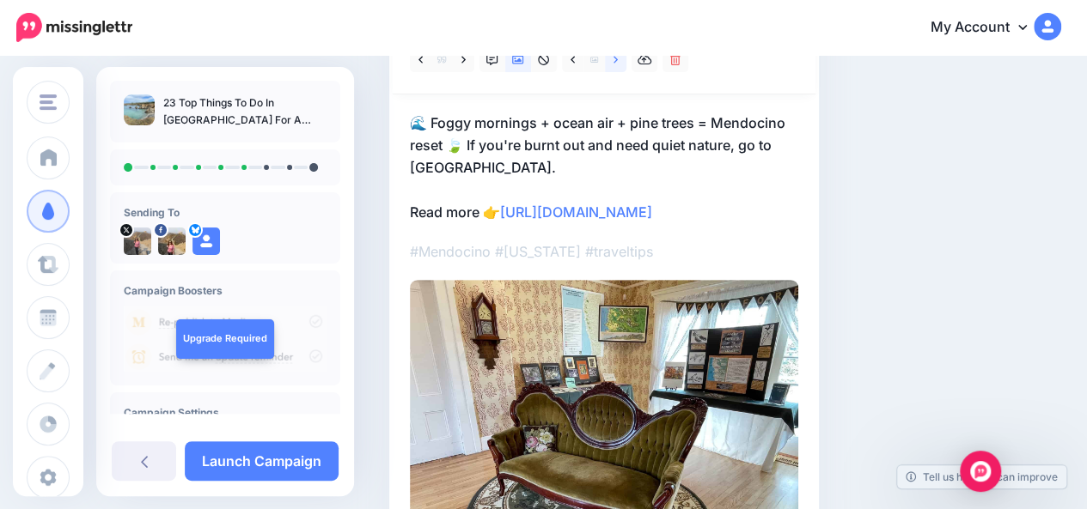
click at [615, 65] on link at bounding box center [615, 59] width 21 height 25
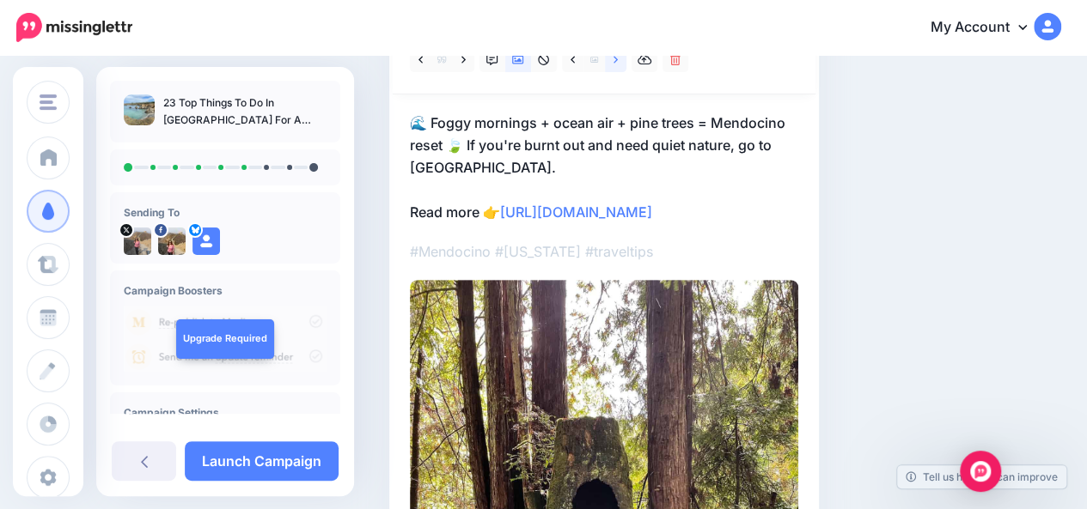
click at [615, 65] on link at bounding box center [615, 59] width 21 height 25
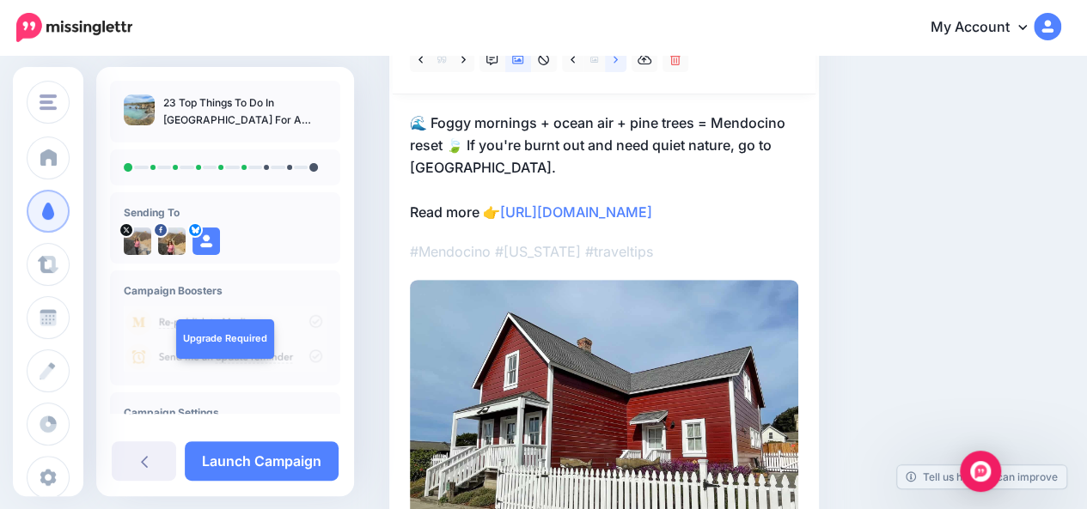
click at [615, 65] on link at bounding box center [615, 59] width 21 height 25
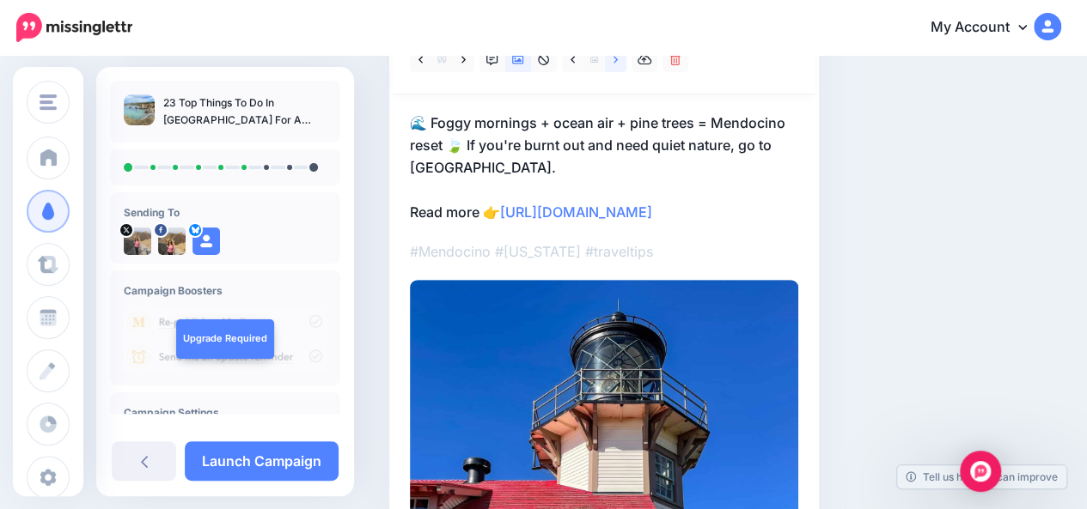
click at [615, 65] on link at bounding box center [615, 59] width 21 height 25
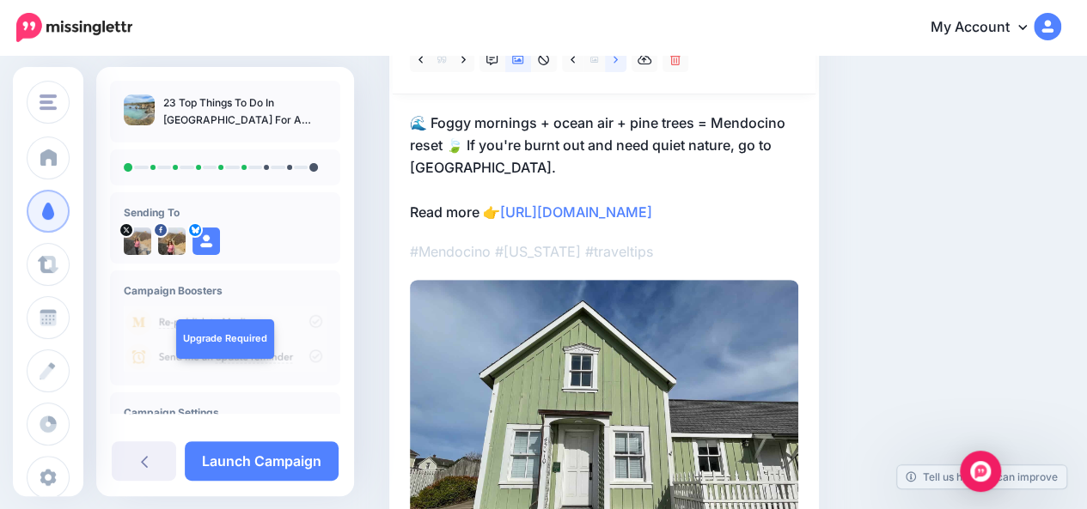
click at [615, 65] on link at bounding box center [615, 59] width 21 height 25
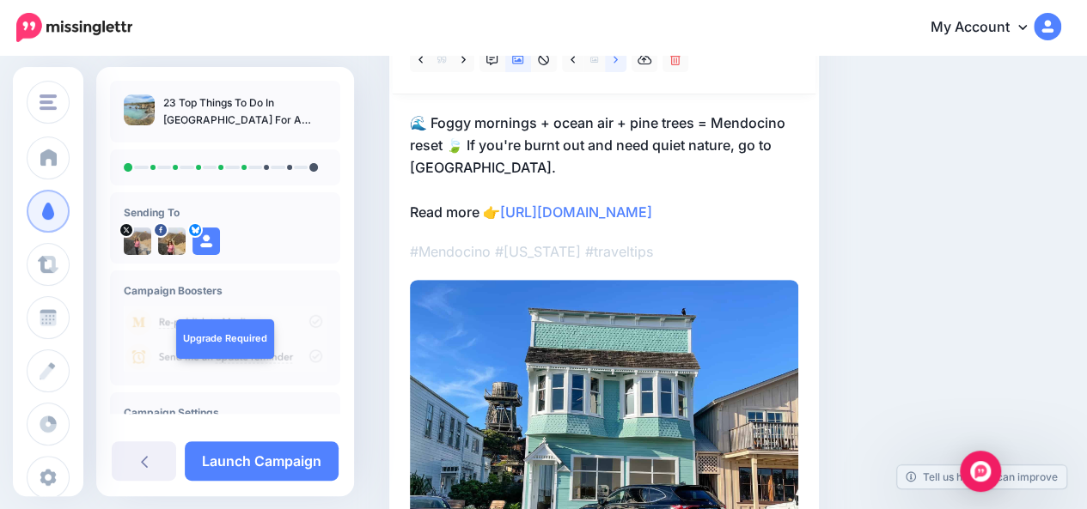
click at [615, 65] on link at bounding box center [615, 59] width 21 height 25
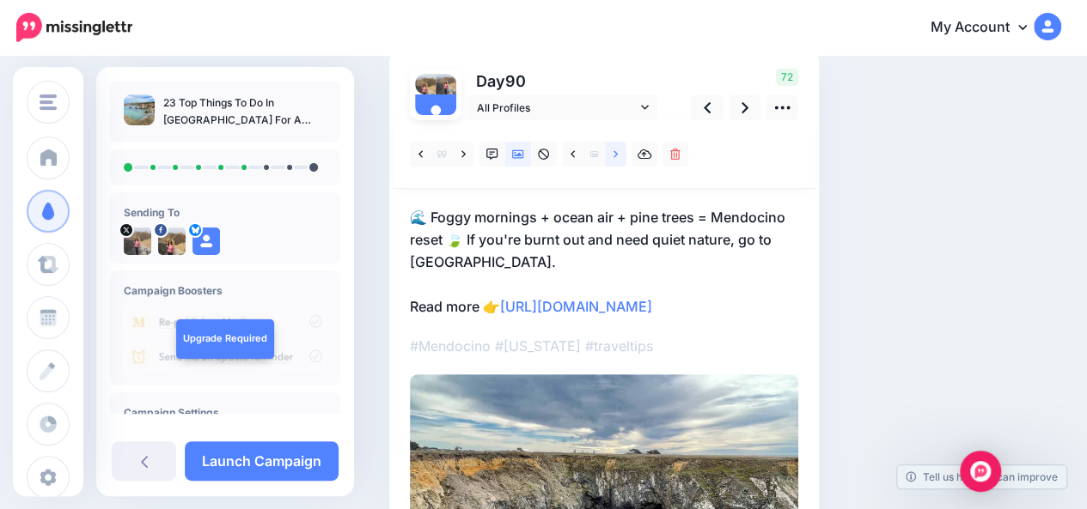
scroll to position [109, 0]
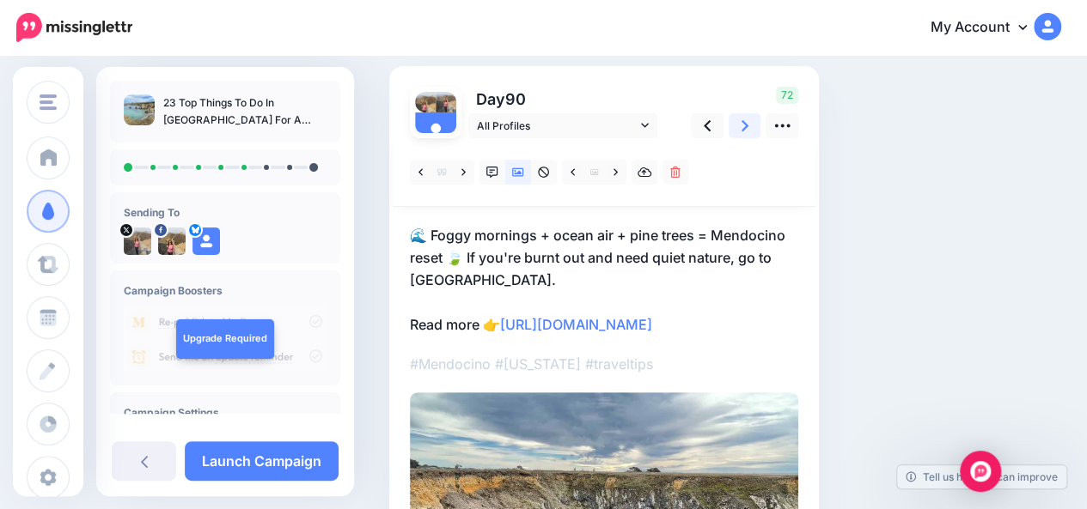
click at [743, 130] on icon at bounding box center [744, 126] width 7 height 18
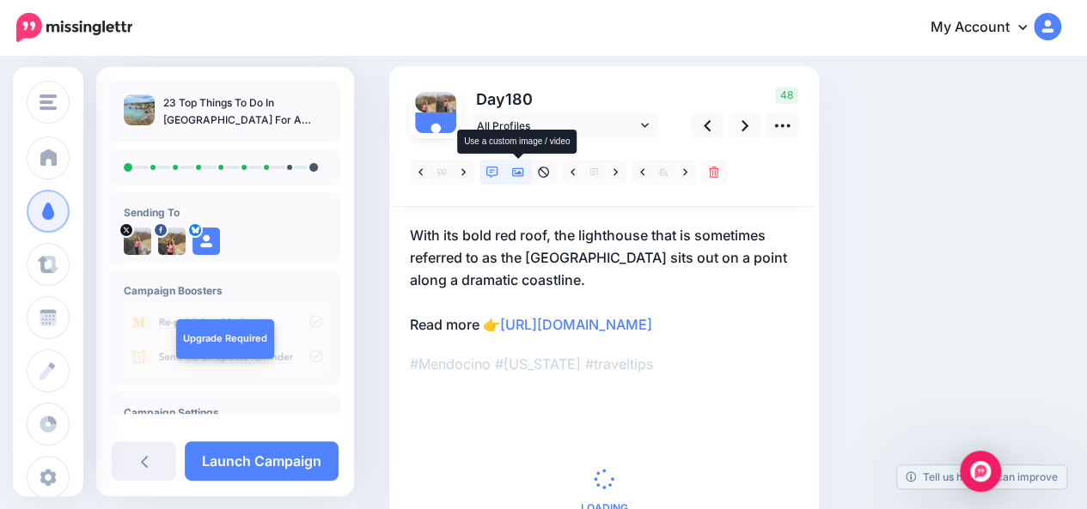
click at [516, 172] on icon at bounding box center [518, 173] width 12 height 12
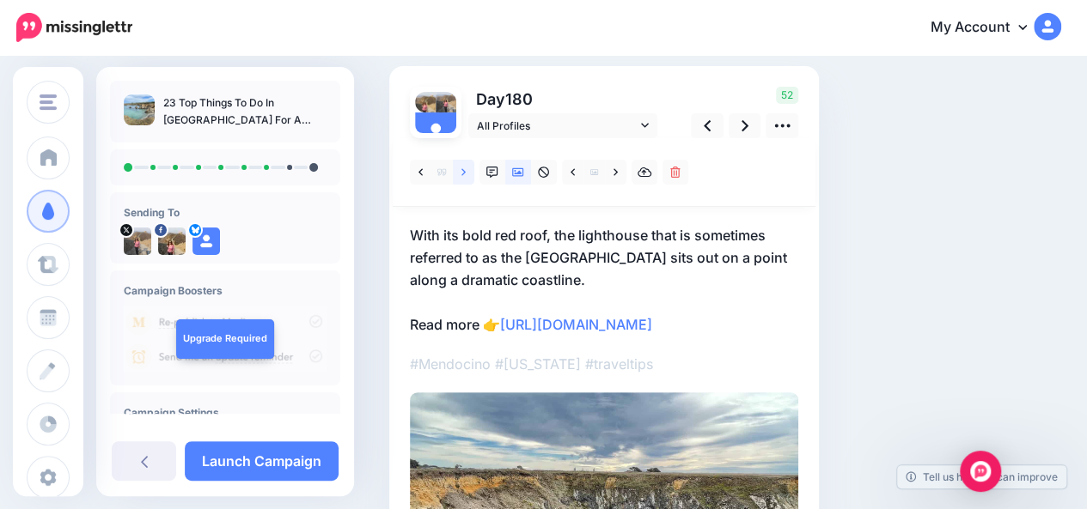
click at [464, 173] on icon at bounding box center [463, 171] width 4 height 7
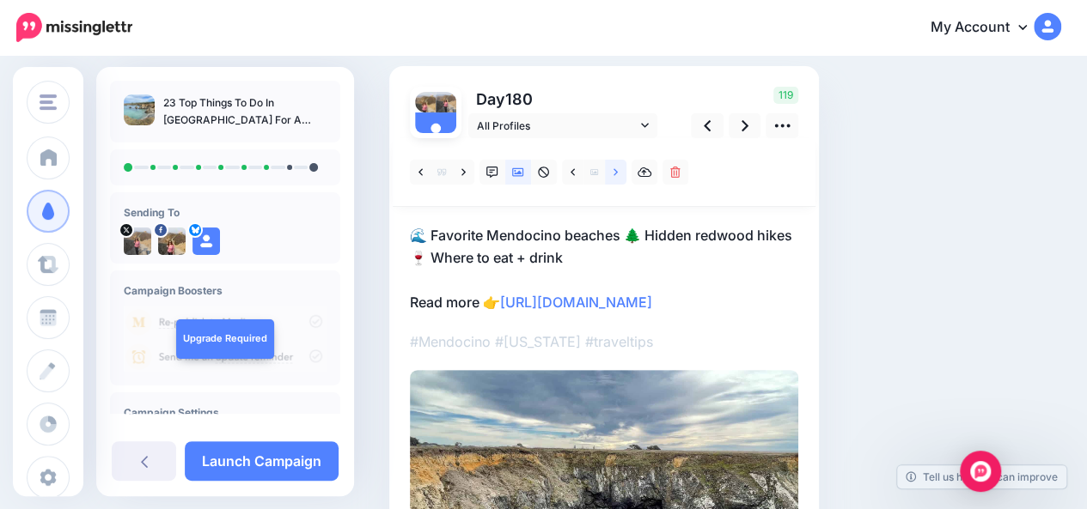
click at [617, 173] on icon at bounding box center [615, 173] width 4 height 12
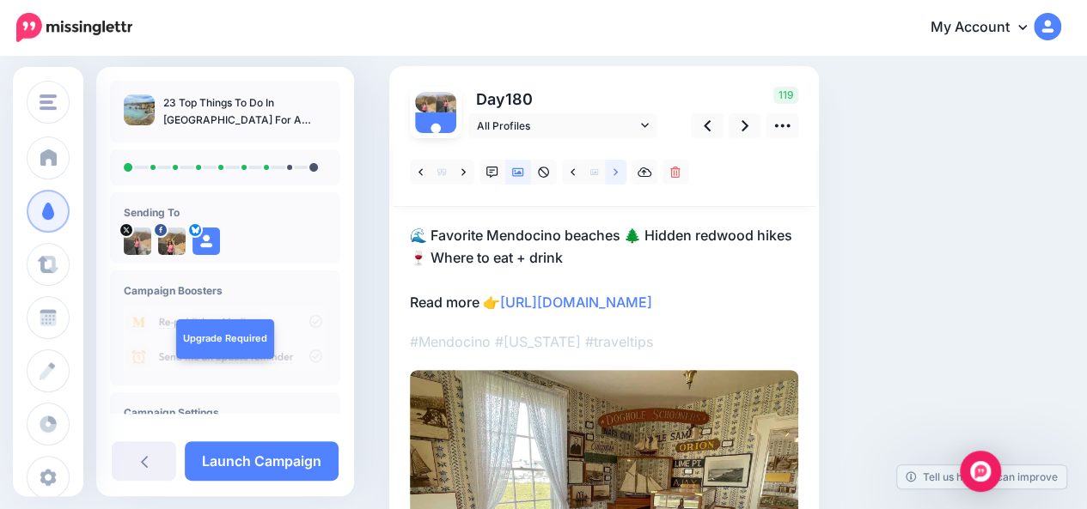
click at [617, 173] on icon at bounding box center [615, 173] width 4 height 12
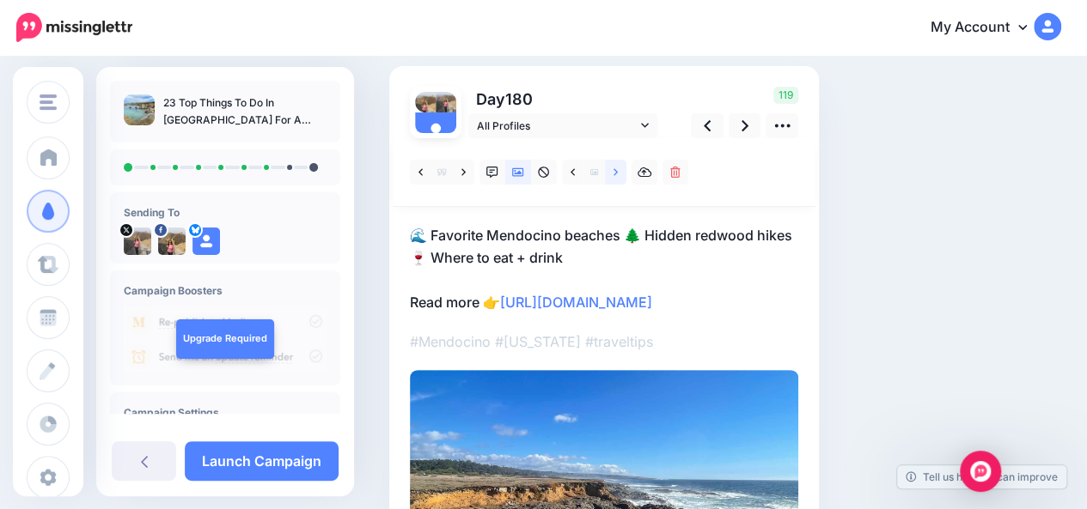
click at [617, 173] on icon at bounding box center [615, 173] width 4 height 12
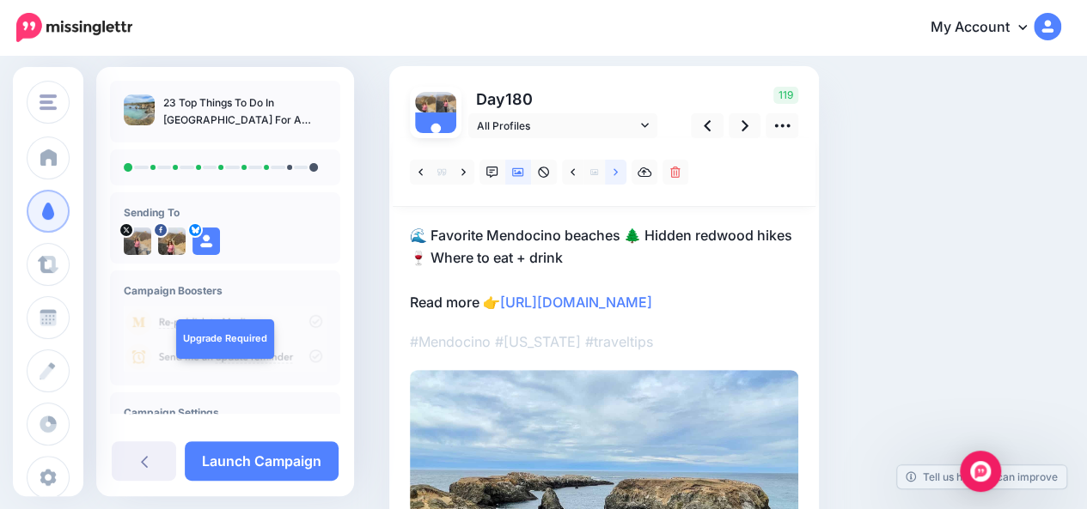
click at [617, 173] on icon at bounding box center [615, 173] width 4 height 12
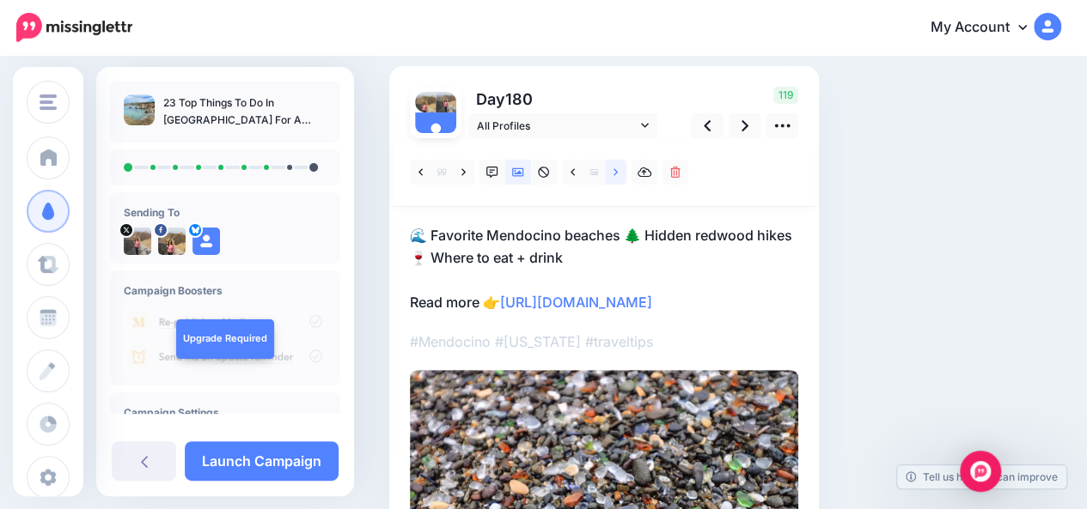
click at [617, 173] on icon at bounding box center [615, 173] width 4 height 12
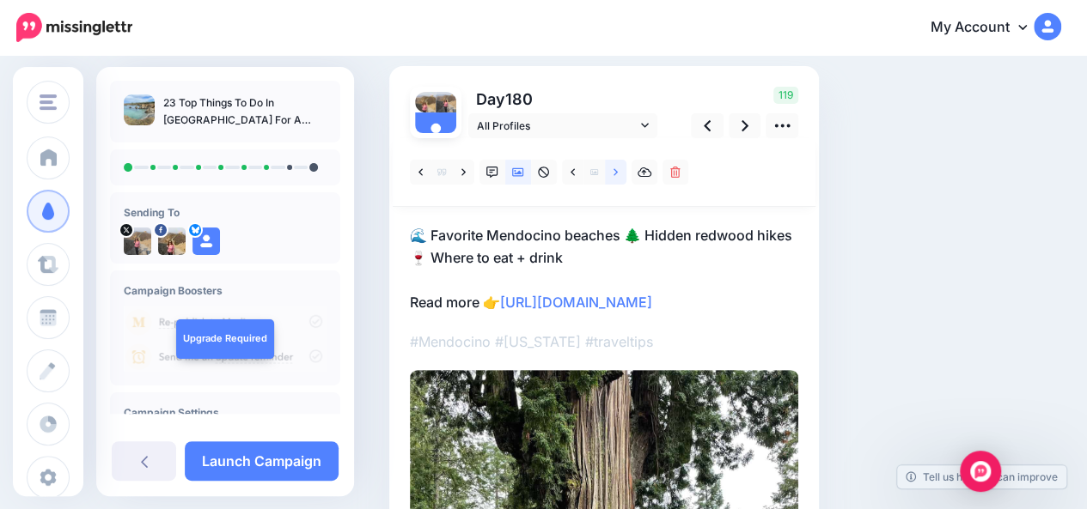
click at [617, 173] on icon at bounding box center [615, 173] width 4 height 12
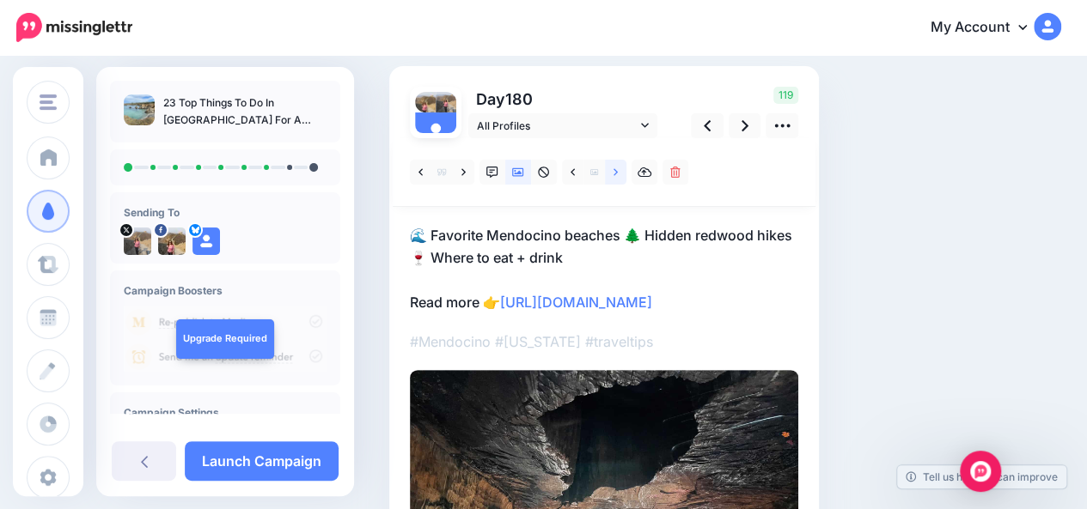
click at [617, 173] on icon at bounding box center [615, 173] width 4 height 12
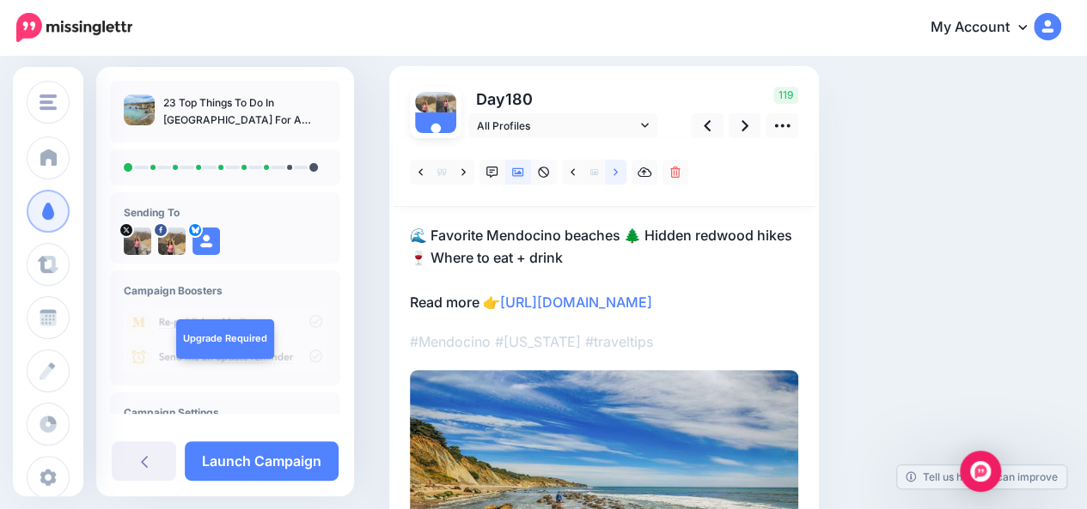
click at [617, 173] on icon at bounding box center [615, 173] width 4 height 12
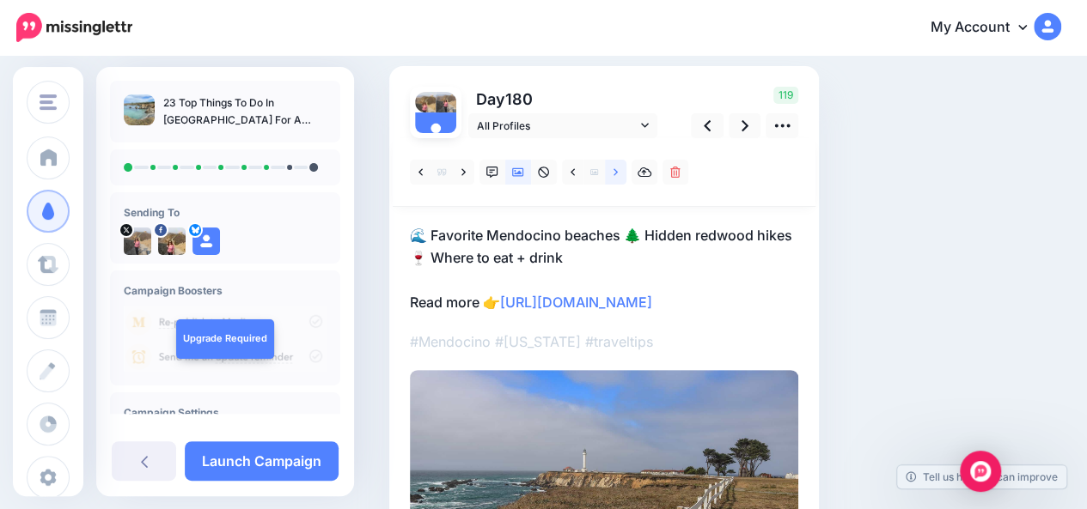
click at [617, 173] on icon at bounding box center [615, 173] width 4 height 12
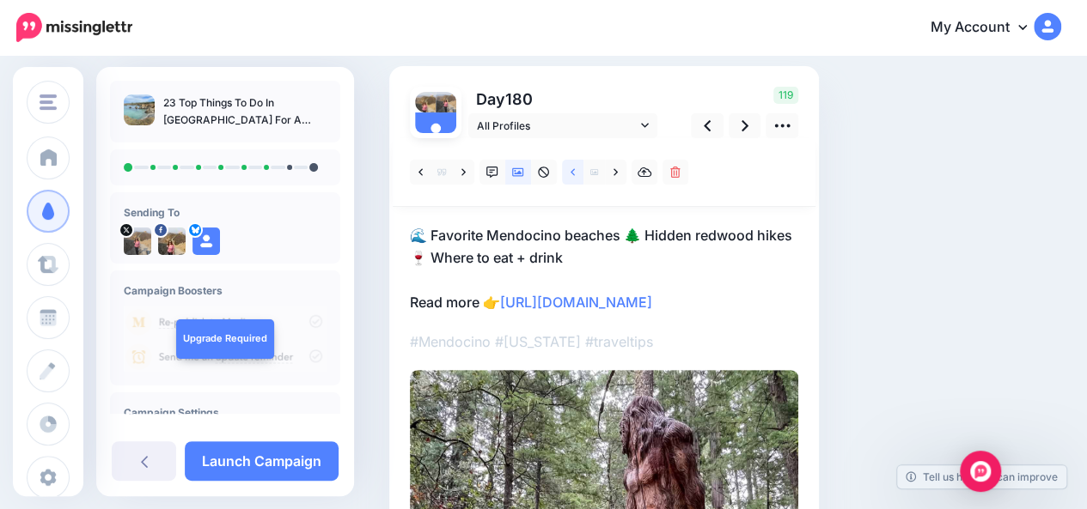
click at [573, 174] on icon at bounding box center [572, 171] width 4 height 7
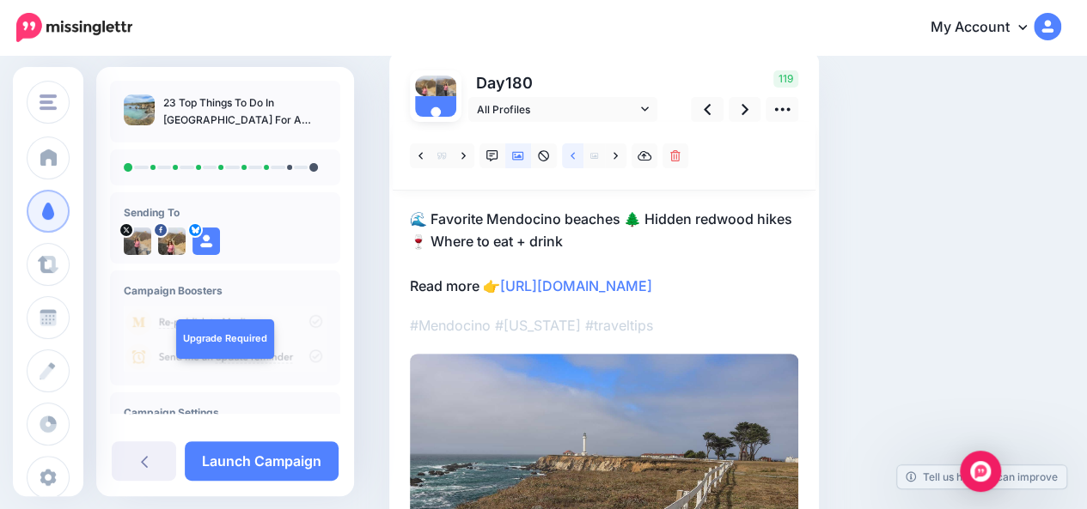
scroll to position [125, 0]
click at [691, 221] on p "🌊 Favorite Mendocino beaches 🌲 Hidden redwood hikes 🍷 Where to eat + drink Read…" at bounding box center [604, 253] width 388 height 89
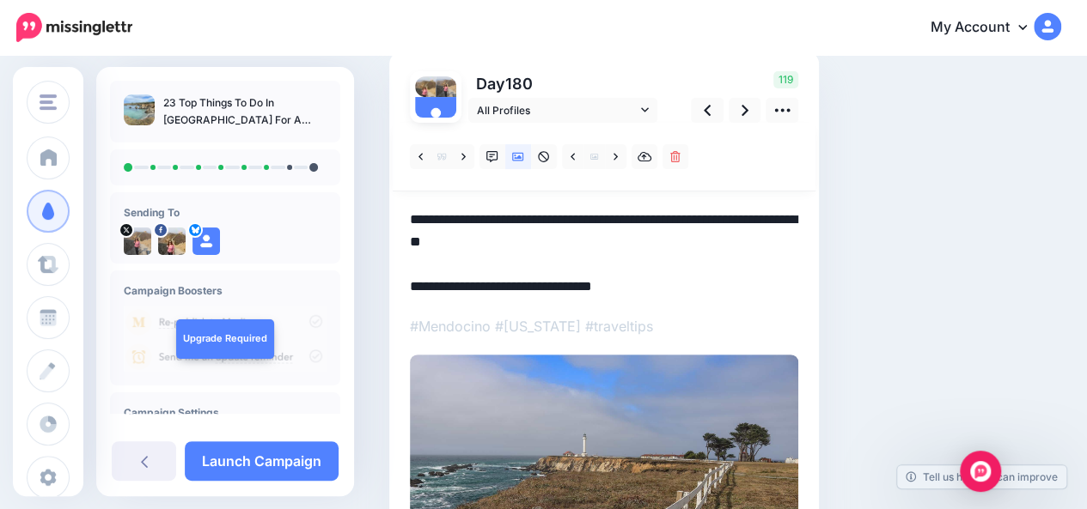
click at [691, 221] on textarea "**********" at bounding box center [604, 253] width 388 height 89
click at [942, 245] on div "Social Posts Review the social posts that will be sent to promote this content.…" at bounding box center [667, 322] width 582 height 727
click at [747, 112] on icon at bounding box center [744, 110] width 7 height 18
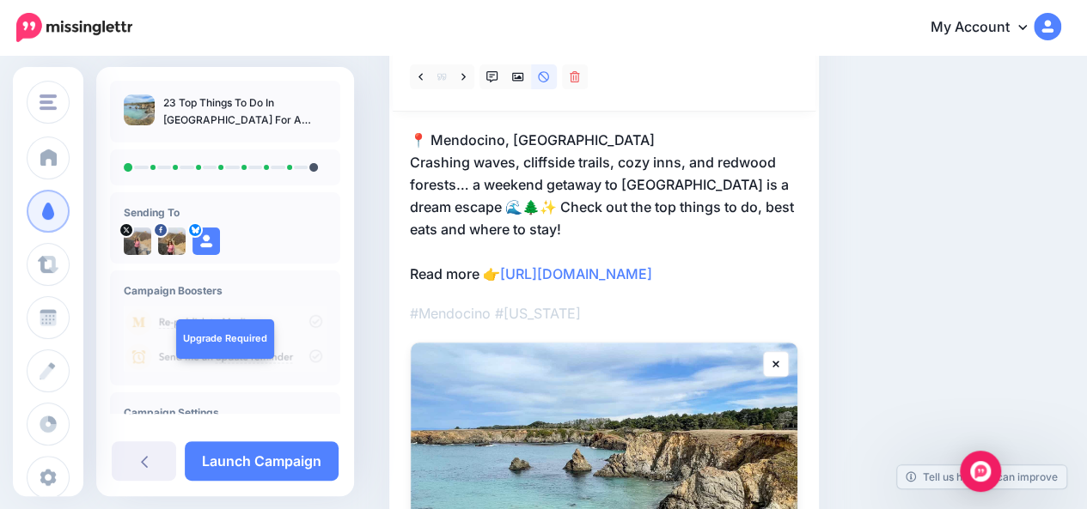
scroll to position [202, 0]
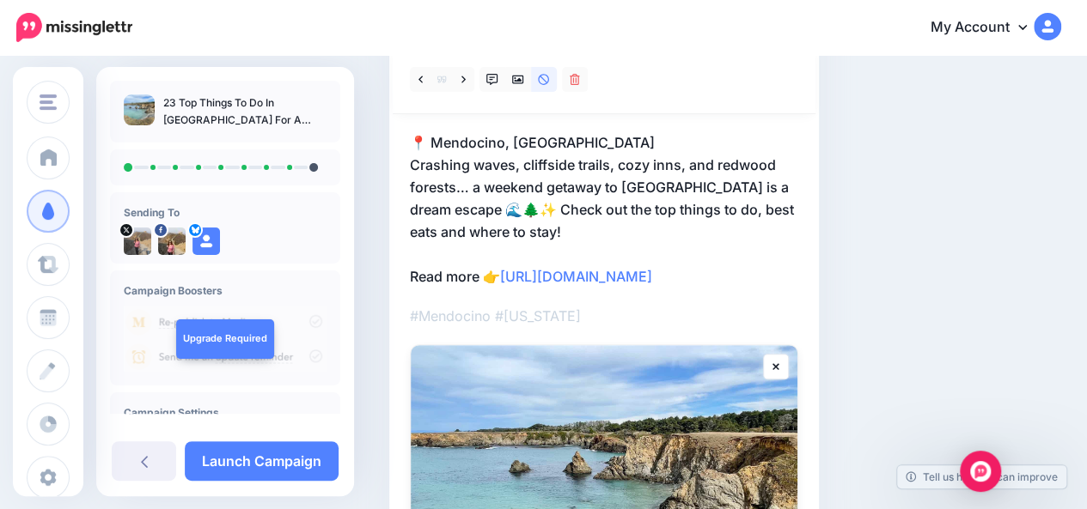
click at [541, 229] on p "📍 Mendocino, CA Crashing waves, cliffside trails, cozy inns, and redwood forest…" at bounding box center [604, 209] width 388 height 156
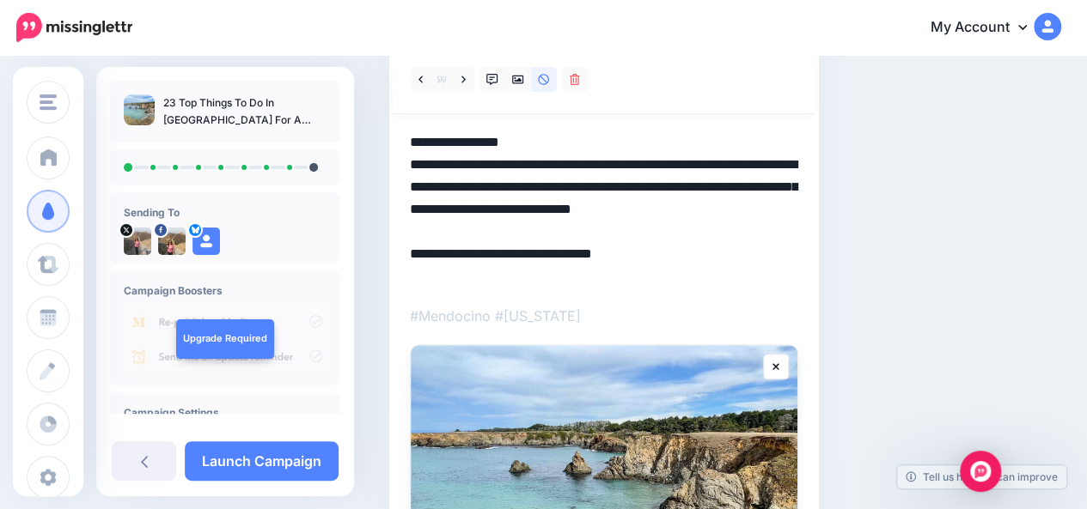
click at [541, 229] on textarea "**********" at bounding box center [604, 209] width 388 height 156
click at [498, 206] on textarea "**********" at bounding box center [604, 209] width 388 height 156
click at [520, 206] on textarea "**********" at bounding box center [604, 209] width 388 height 156
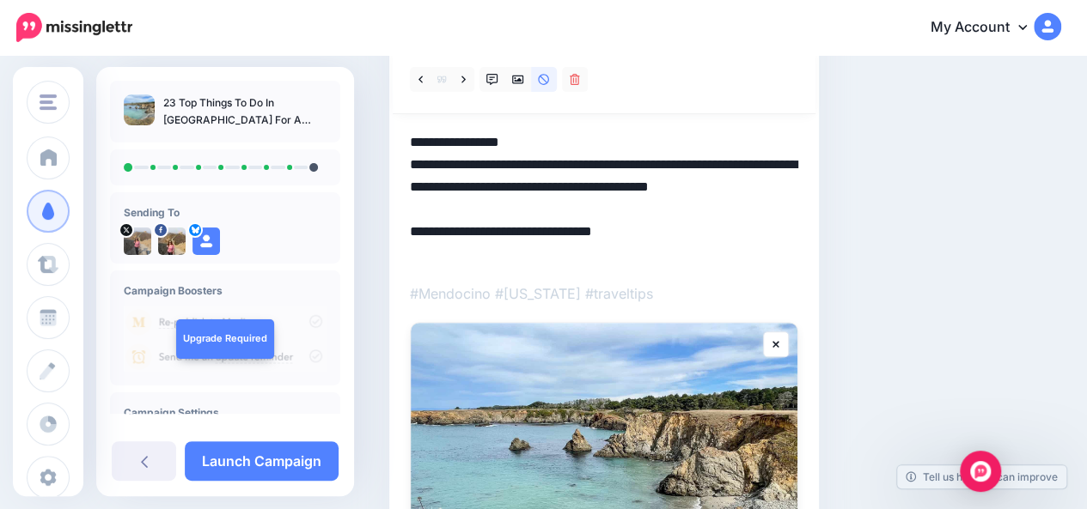
click at [442, 251] on textarea "**********" at bounding box center [604, 198] width 388 height 134
click at [893, 269] on div "Social Posts Review the social posts that will be sent to promote this content.…" at bounding box center [667, 315] width 582 height 869
click at [983, 202] on div "Social Posts Review the social posts that will be sent to promote this content.…" at bounding box center [724, 315] width 697 height 869
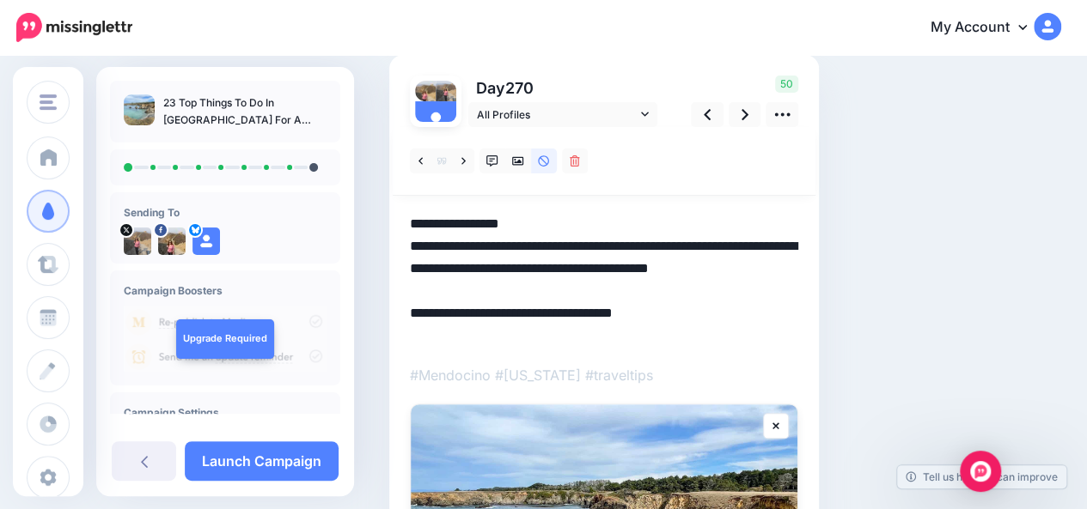
scroll to position [98, 0]
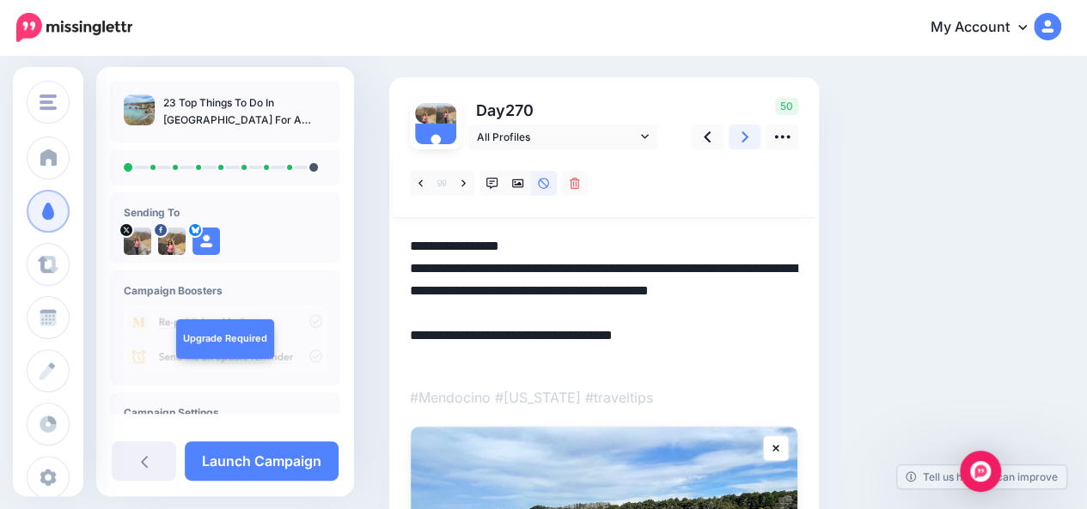
click at [747, 138] on link at bounding box center [744, 137] width 33 height 25
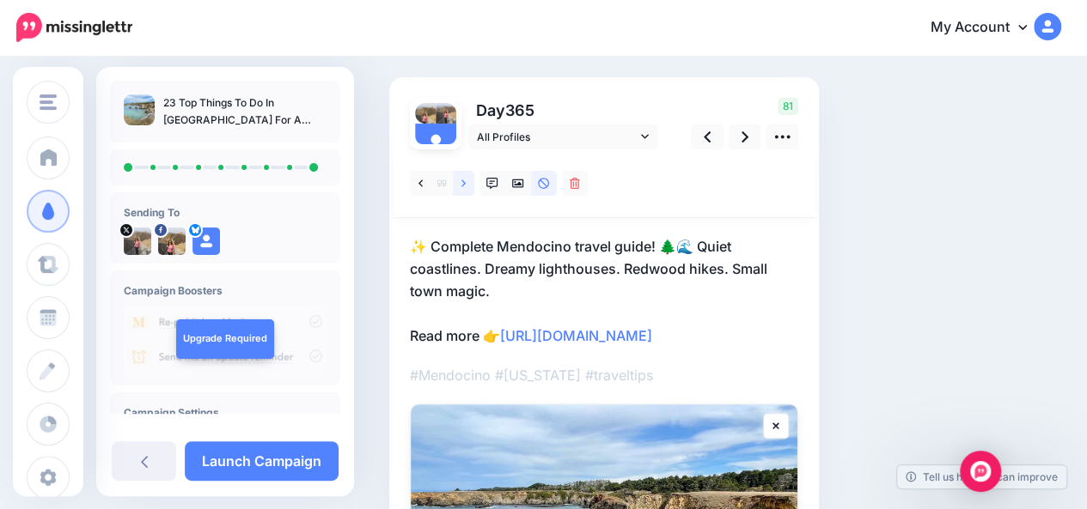
click at [464, 188] on icon at bounding box center [463, 184] width 4 height 12
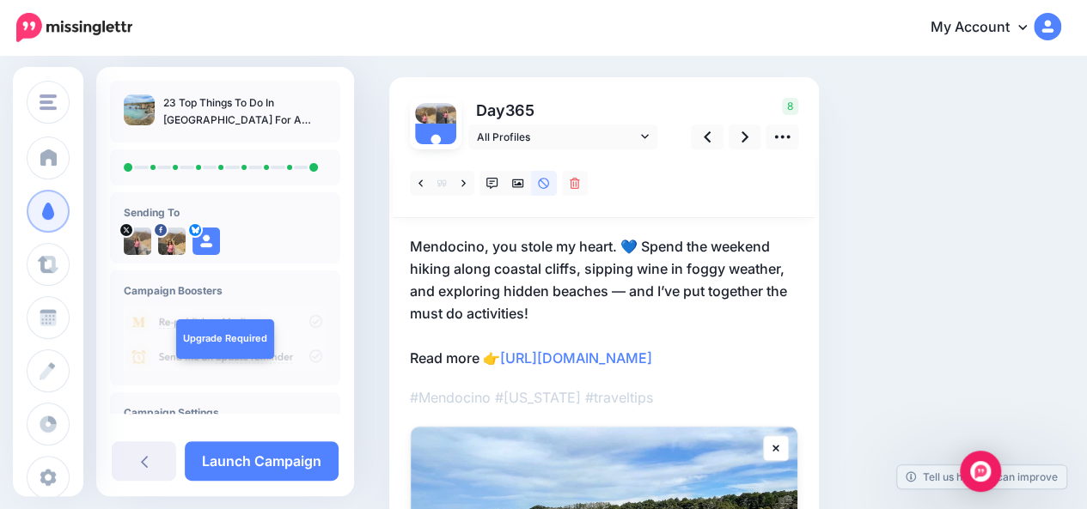
click at [548, 293] on p "Mendocino, you stole my heart. 💙 Spend the weekend hiking along coastal cliffs,…" at bounding box center [604, 302] width 388 height 134
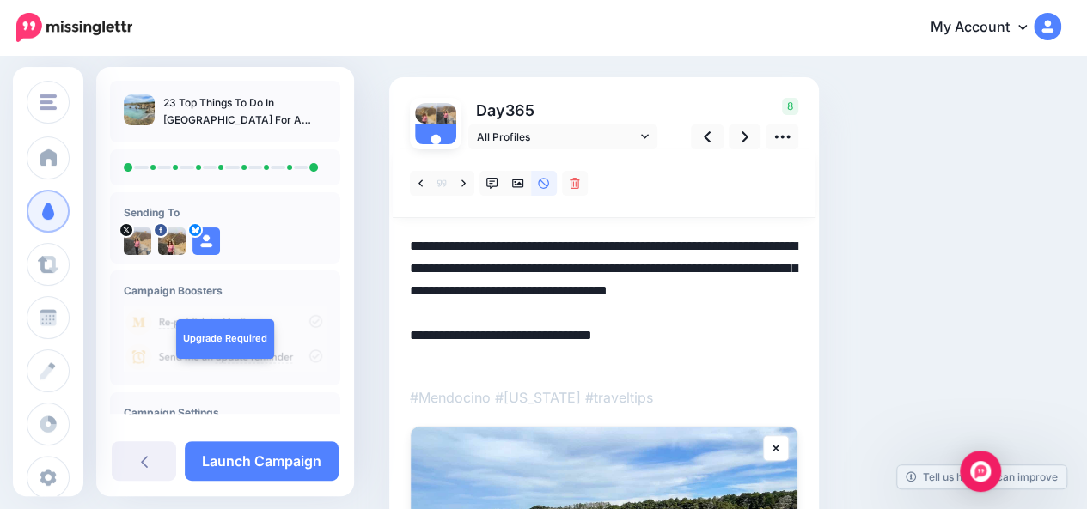
click at [548, 293] on textarea "**********" at bounding box center [604, 302] width 388 height 134
click at [860, 288] on div "Social Posts Review the social posts that will be sent to promote this content.…" at bounding box center [667, 419] width 582 height 869
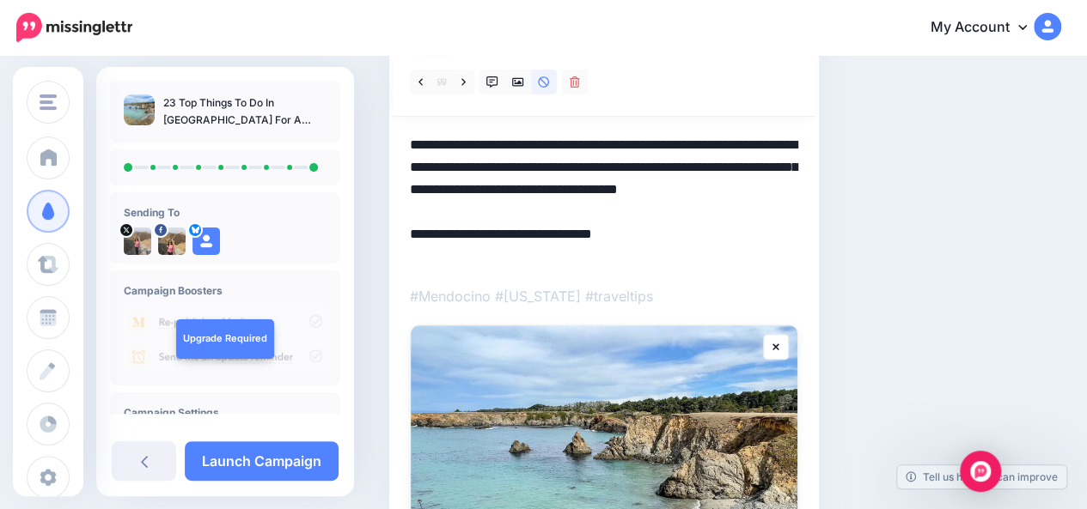
scroll to position [203, 0]
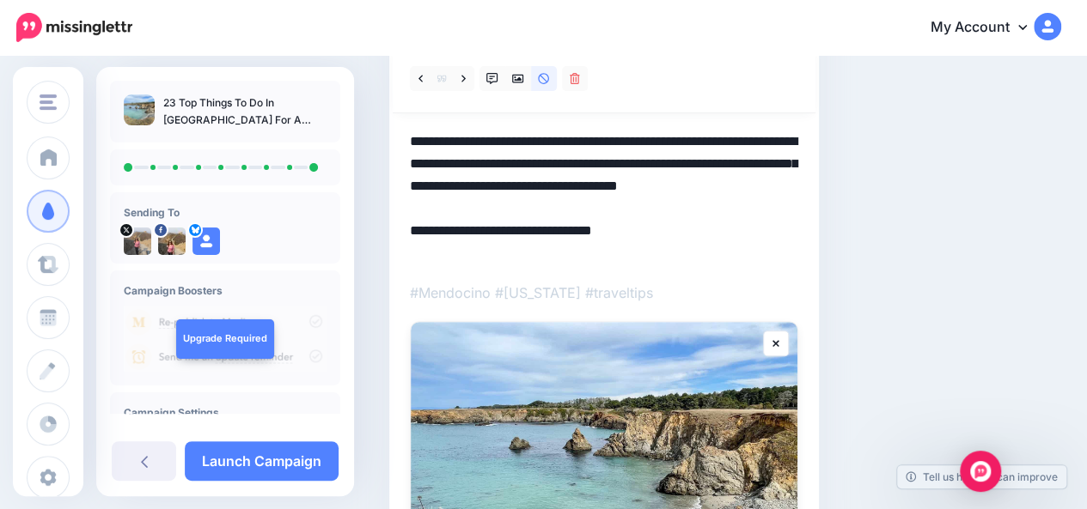
click at [643, 140] on textarea "**********" at bounding box center [604, 198] width 388 height 134
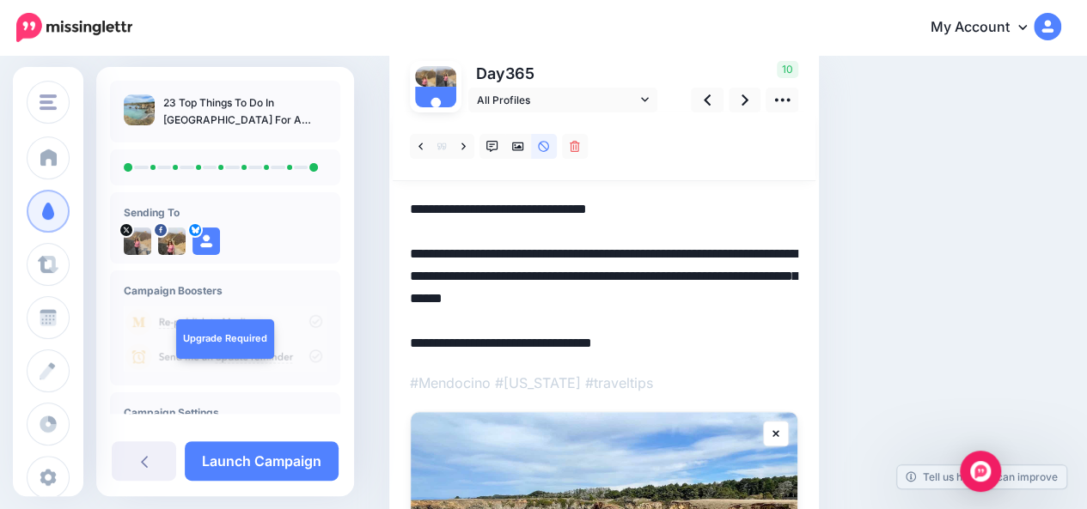
scroll to position [132, 0]
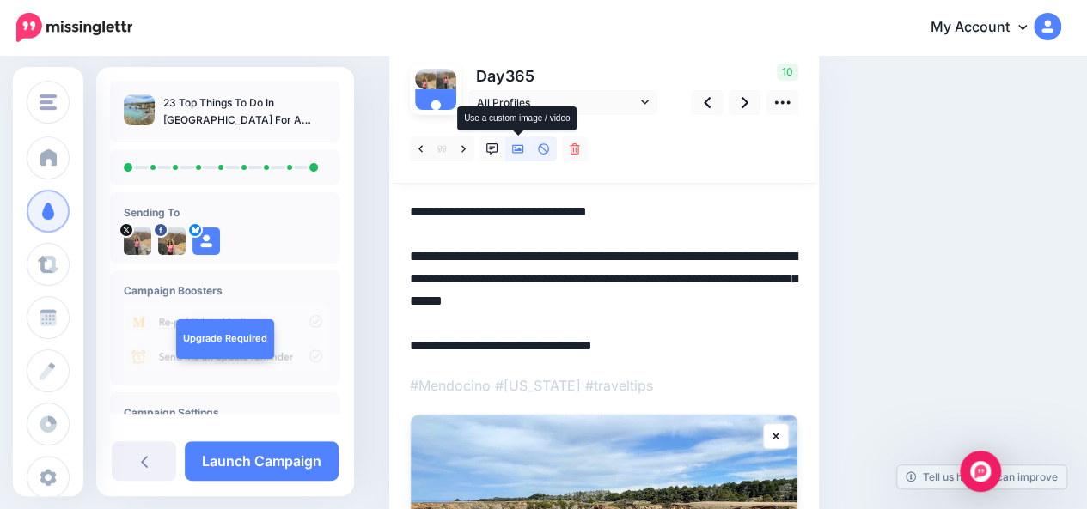
click at [516, 149] on icon at bounding box center [518, 149] width 12 height 9
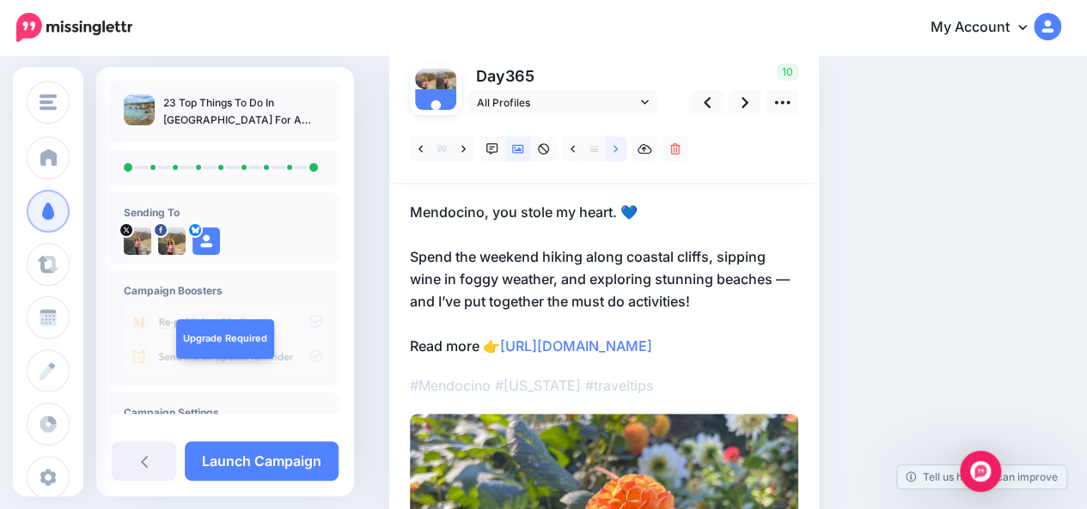
click at [618, 152] on link at bounding box center [615, 149] width 21 height 25
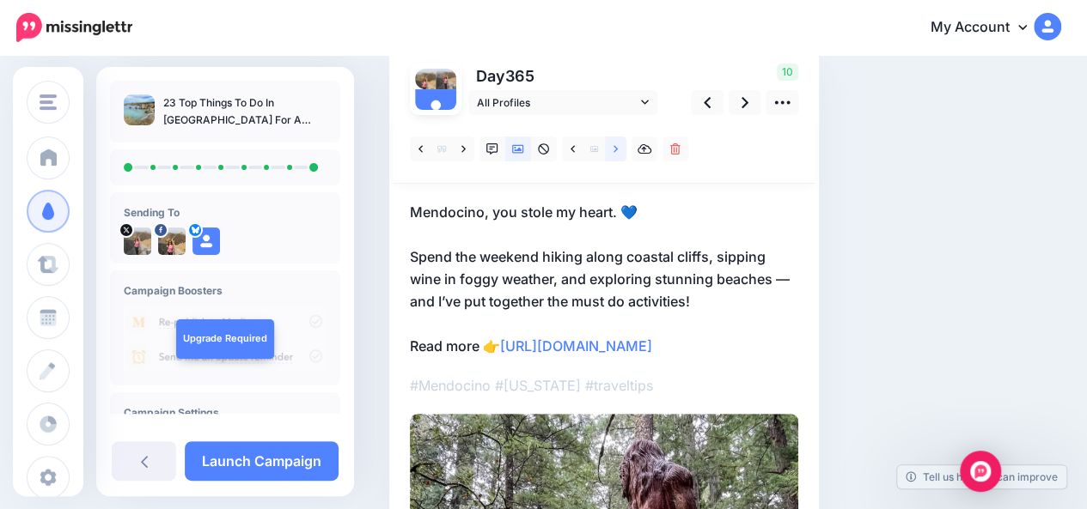
click at [618, 152] on link at bounding box center [615, 149] width 21 height 25
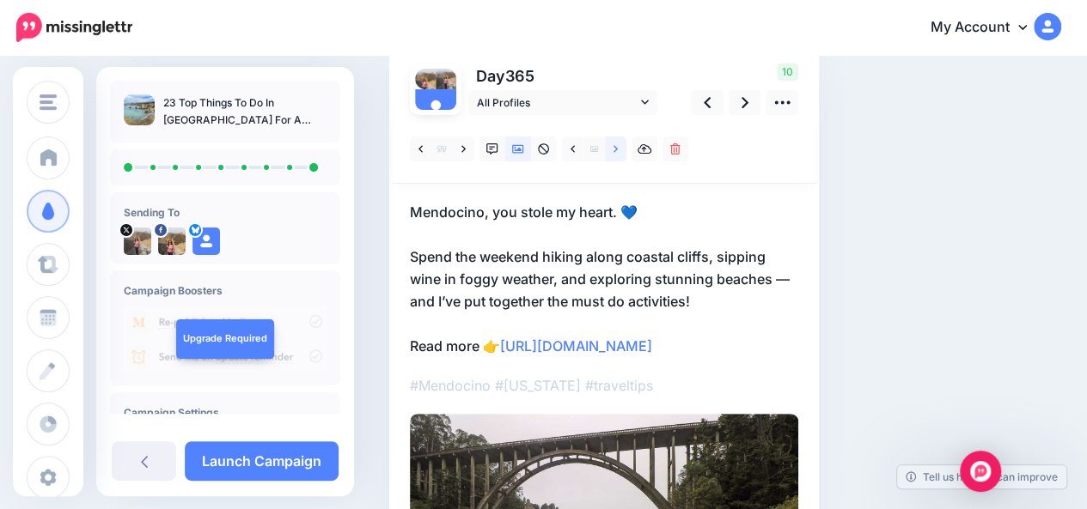
click at [618, 152] on link at bounding box center [615, 149] width 21 height 25
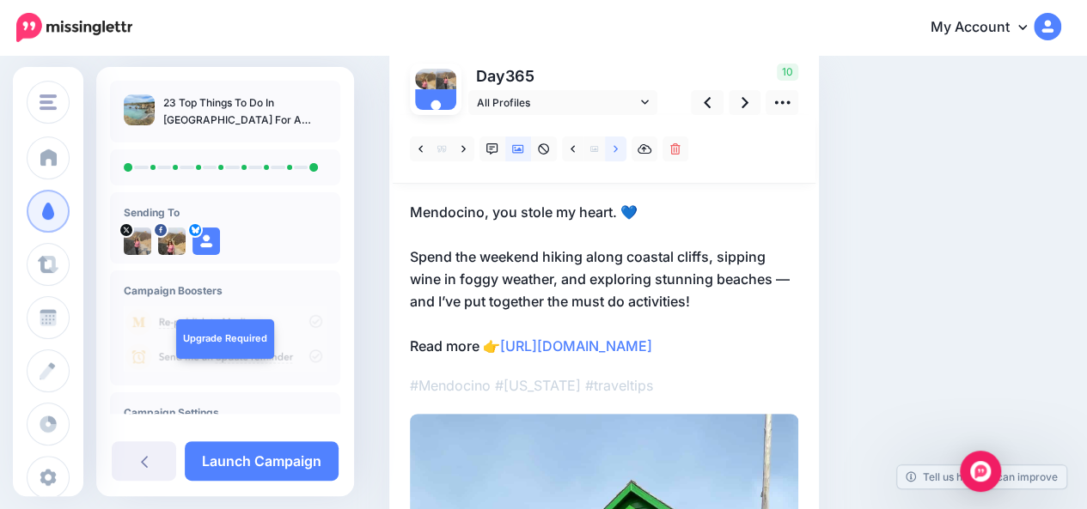
click at [618, 152] on link at bounding box center [615, 149] width 21 height 25
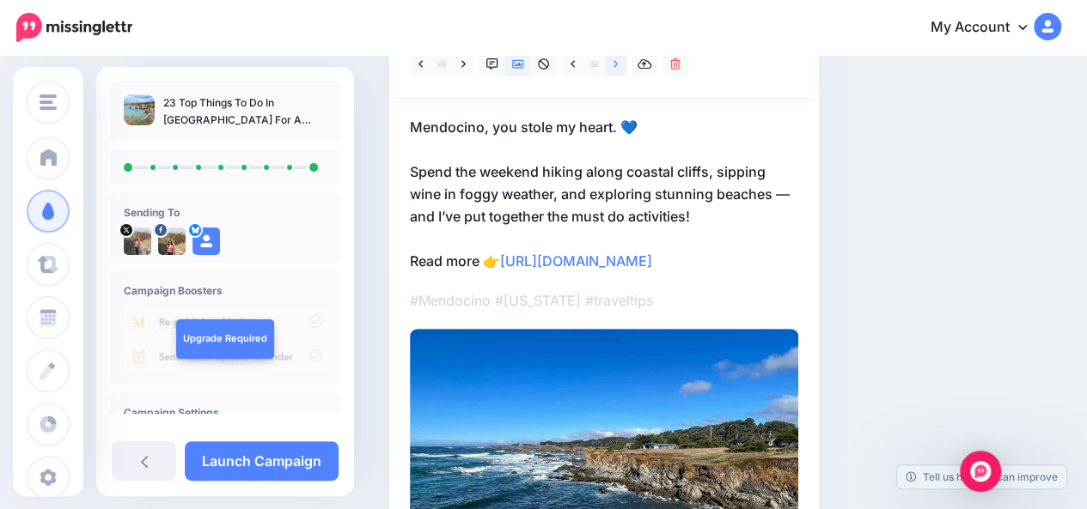
scroll to position [215, 0]
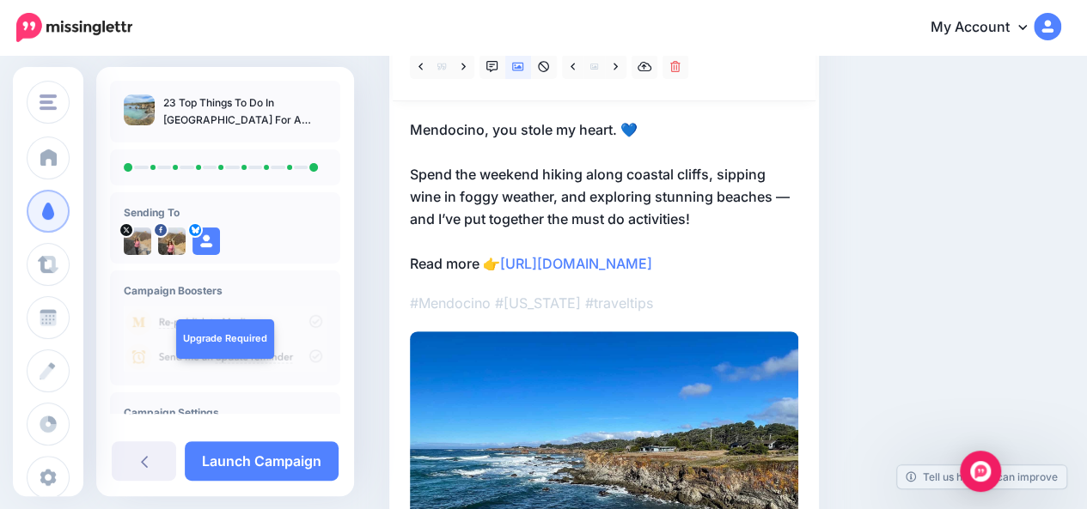
click at [1074, 161] on div "Social Posts Review the social posts that will be sent to promote this content.…" at bounding box center [724, 279] width 697 height 821
click at [1044, 173] on div "Social Posts Review the social posts that will be sent to promote this content.…" at bounding box center [724, 279] width 697 height 821
click at [618, 66] on link at bounding box center [615, 66] width 21 height 25
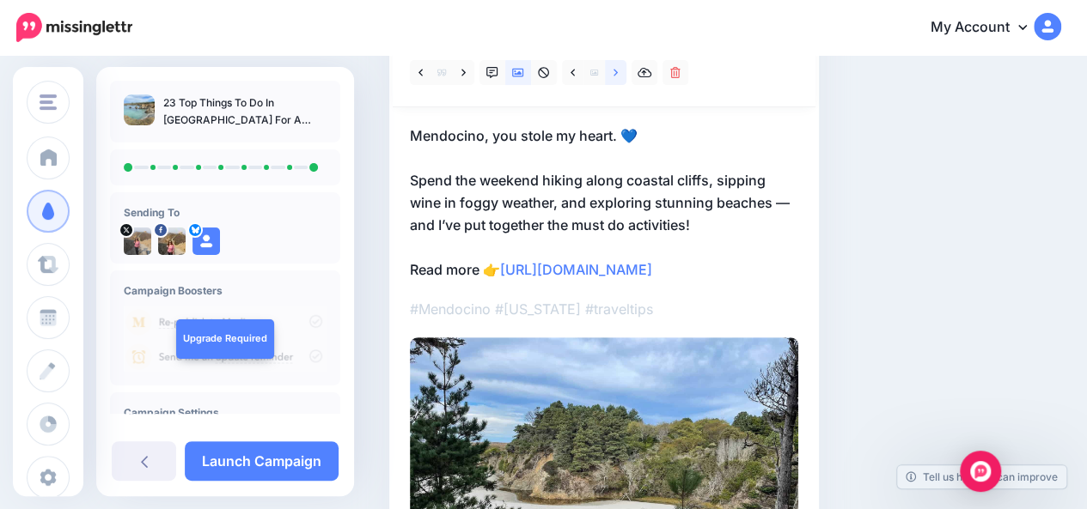
scroll to position [208, 0]
click at [615, 74] on icon at bounding box center [615, 74] width 4 height 12
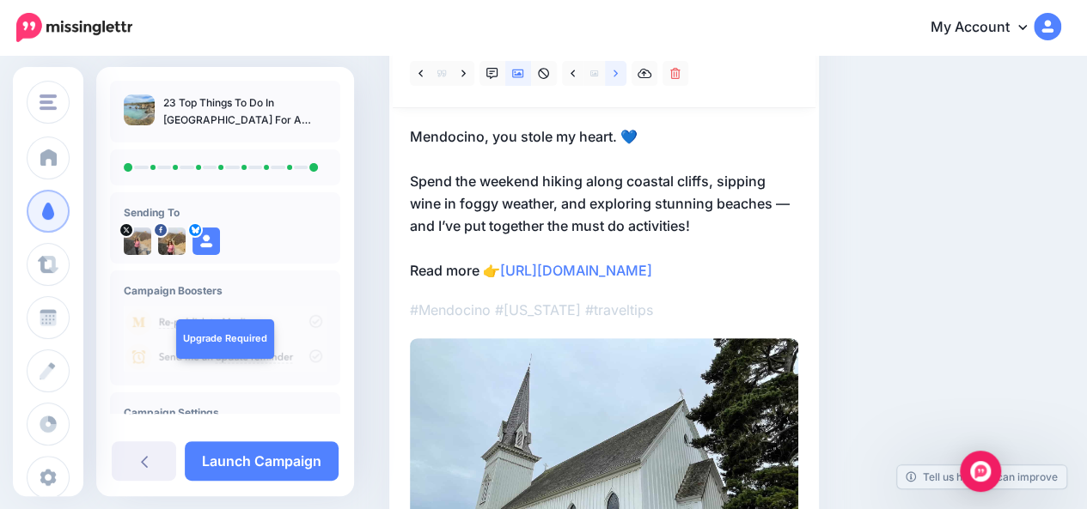
click at [615, 74] on icon at bounding box center [615, 74] width 4 height 12
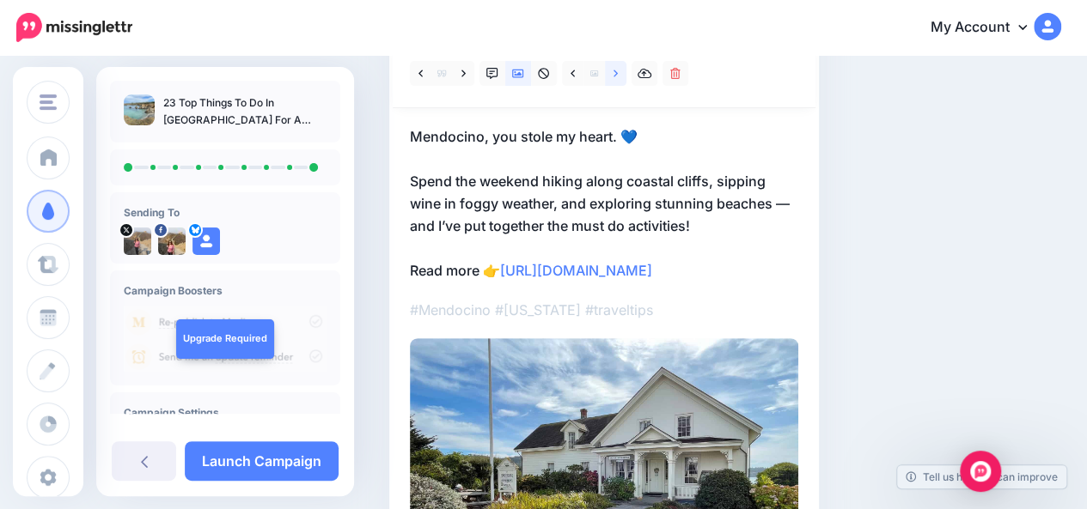
click at [615, 74] on icon at bounding box center [615, 74] width 4 height 12
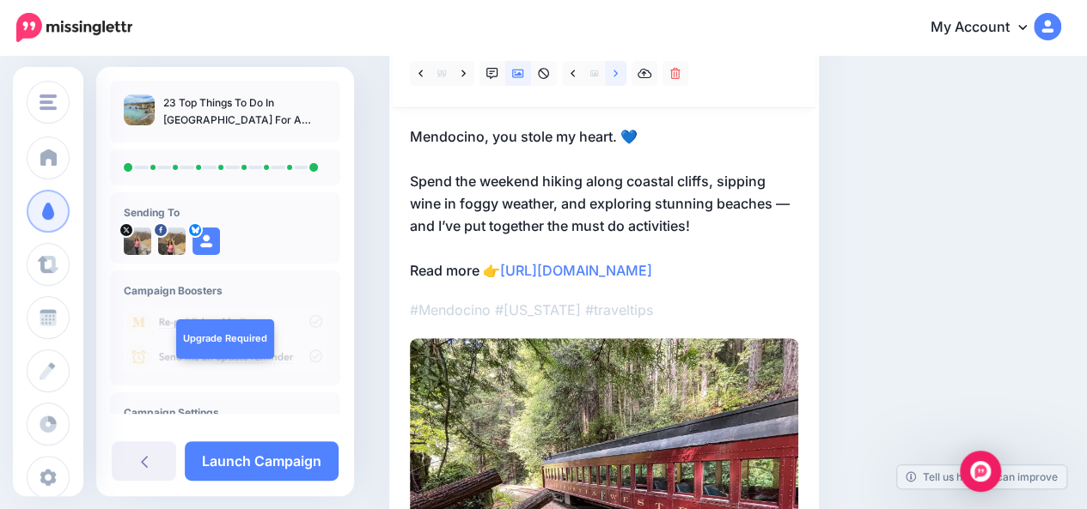
click at [615, 74] on icon at bounding box center [615, 74] width 4 height 12
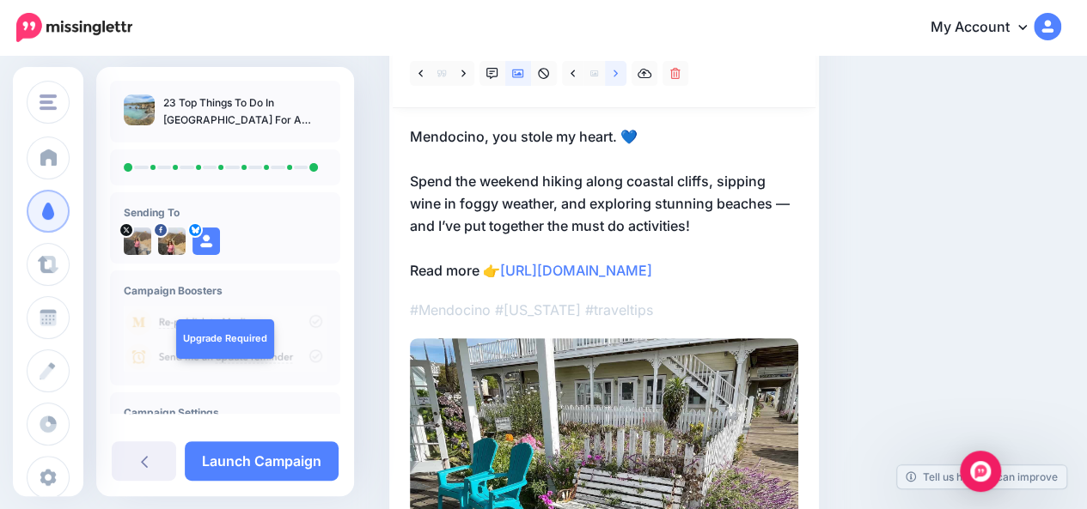
click at [615, 74] on icon at bounding box center [615, 74] width 4 height 12
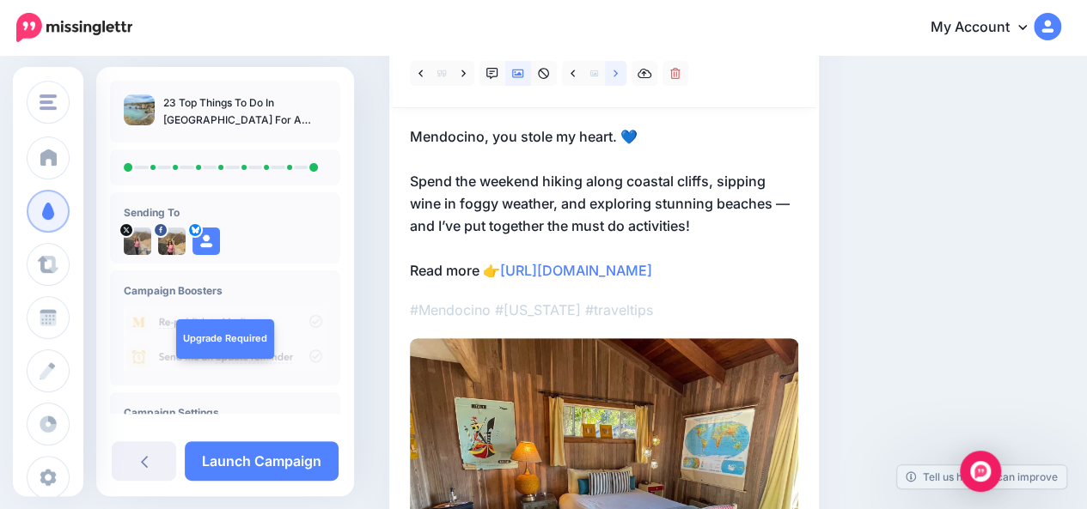
click at [615, 74] on icon at bounding box center [615, 74] width 4 height 12
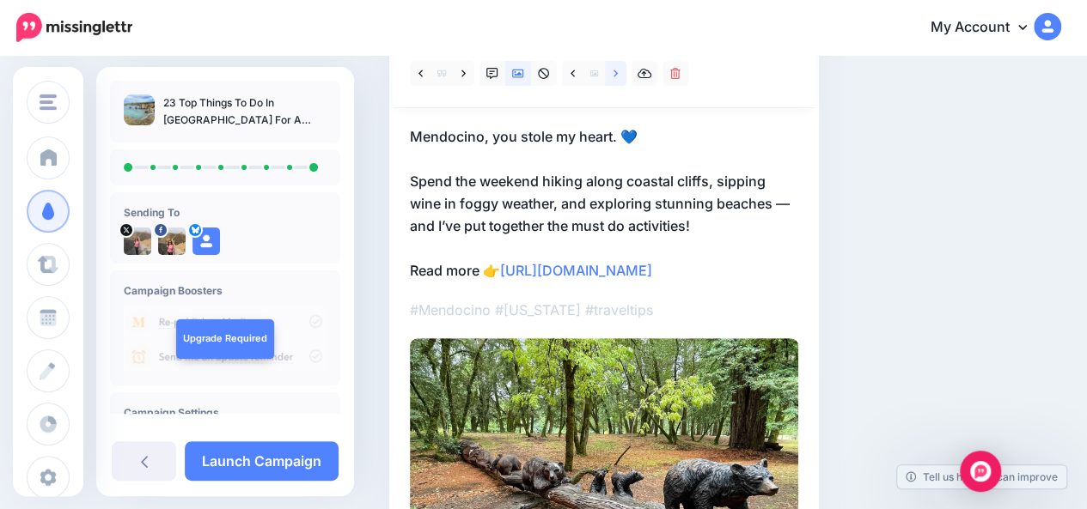
click at [615, 74] on icon at bounding box center [615, 74] width 4 height 12
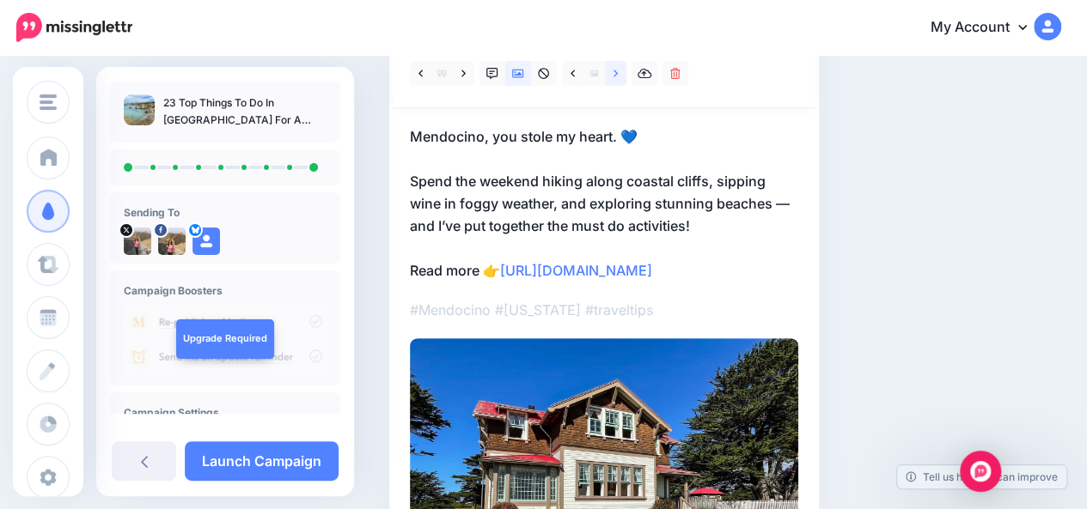
click at [615, 74] on icon at bounding box center [615, 74] width 4 height 12
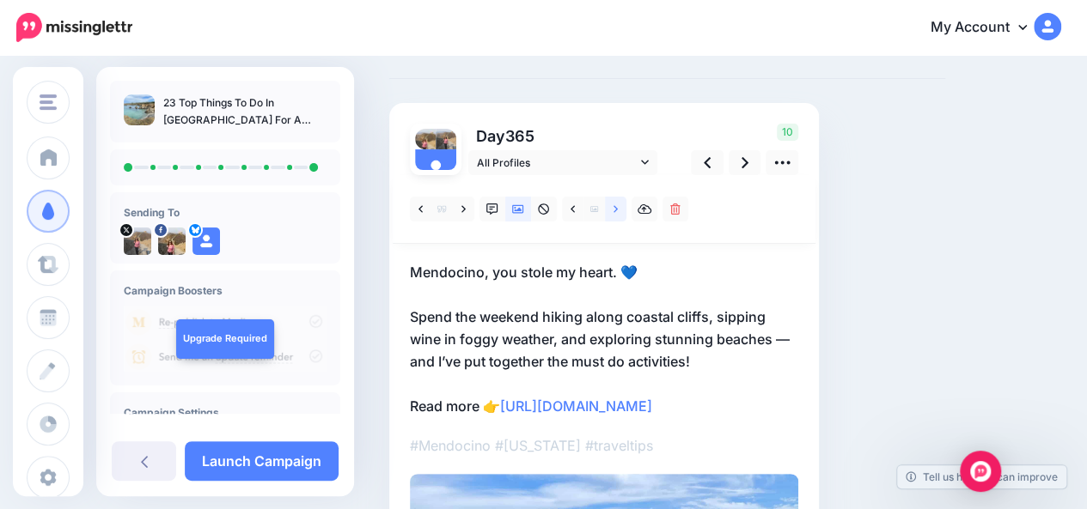
scroll to position [0, 0]
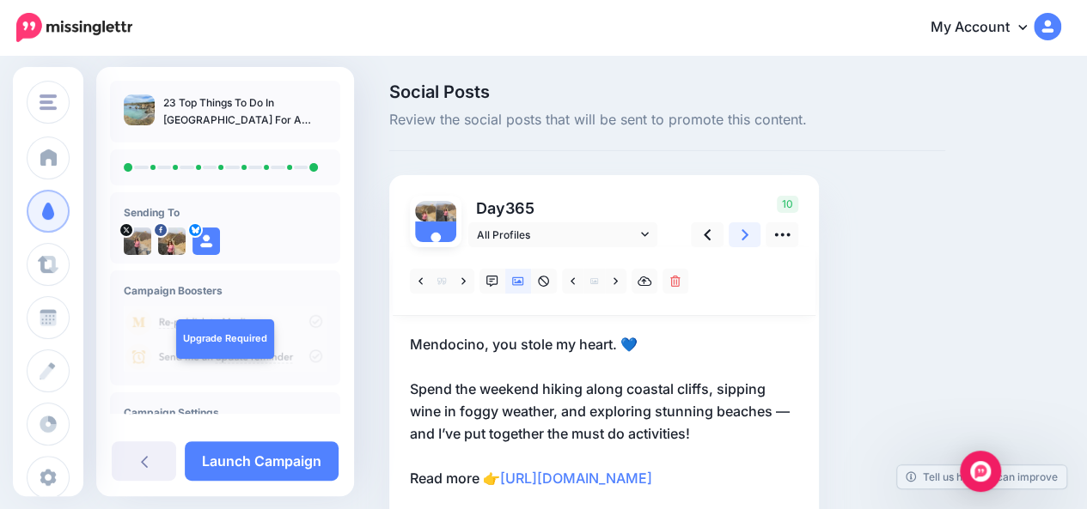
click at [744, 233] on icon at bounding box center [744, 235] width 7 height 18
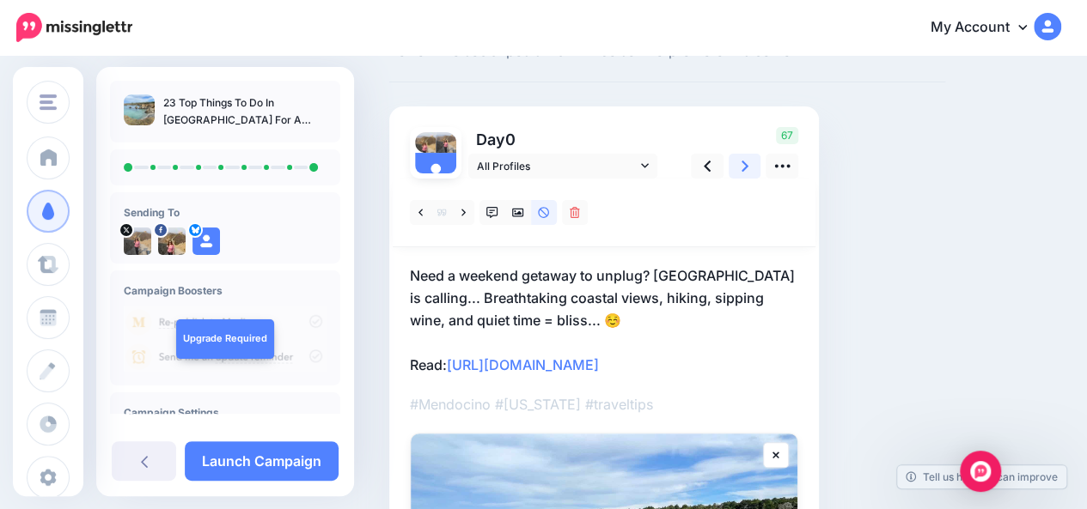
scroll to position [65, 0]
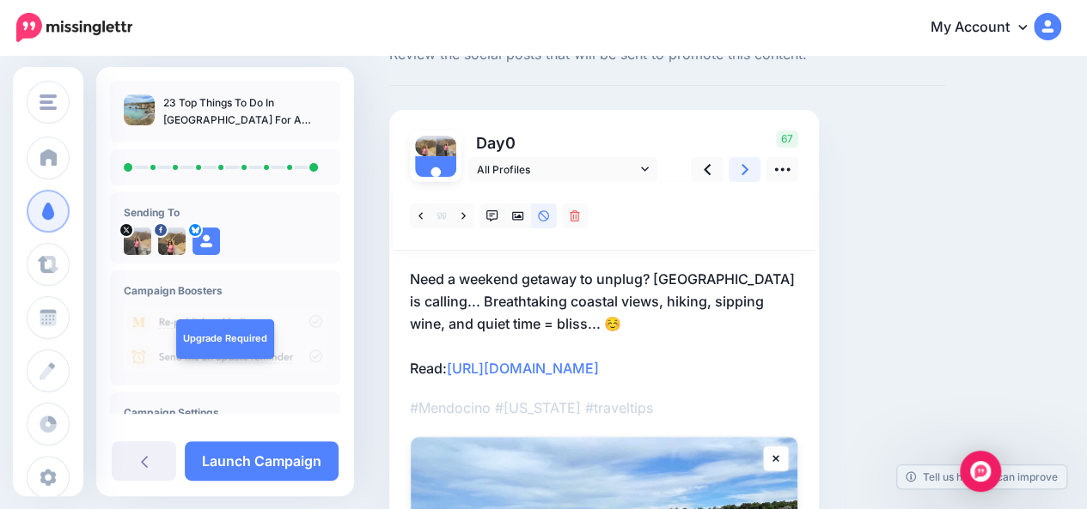
click at [746, 171] on icon at bounding box center [744, 170] width 7 height 18
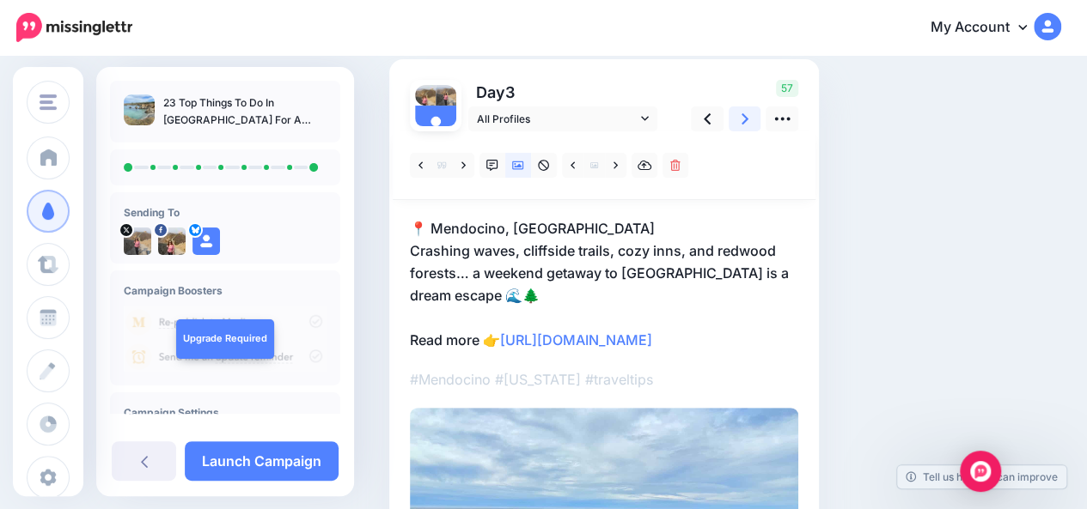
scroll to position [115, 0]
click at [749, 119] on link at bounding box center [744, 119] width 33 height 25
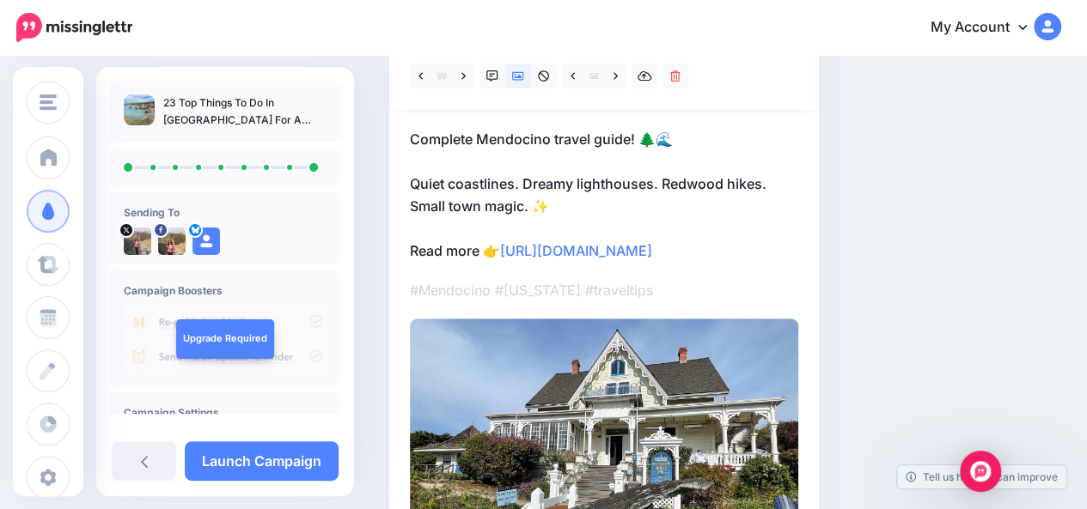
scroll to position [163, 0]
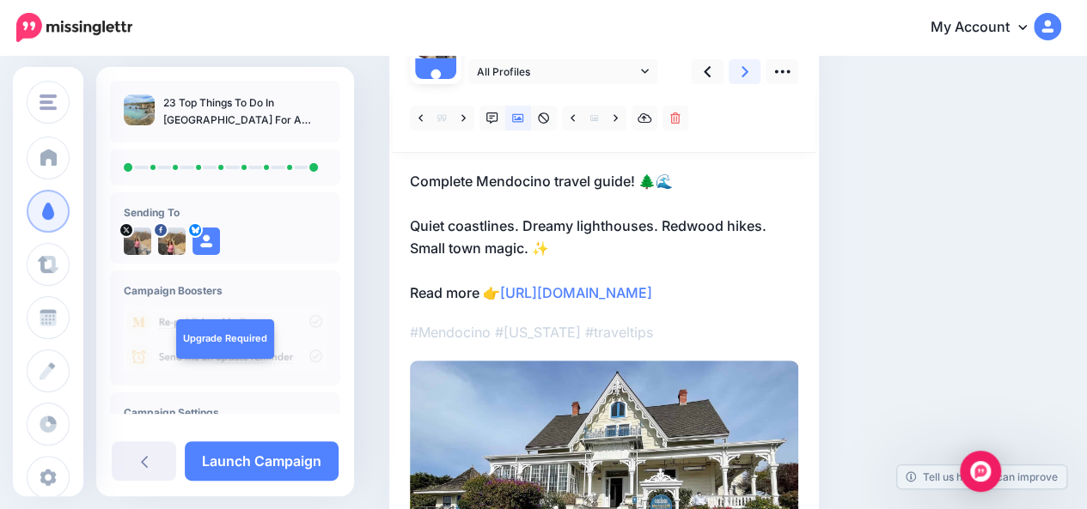
click at [746, 66] on icon at bounding box center [744, 72] width 7 height 18
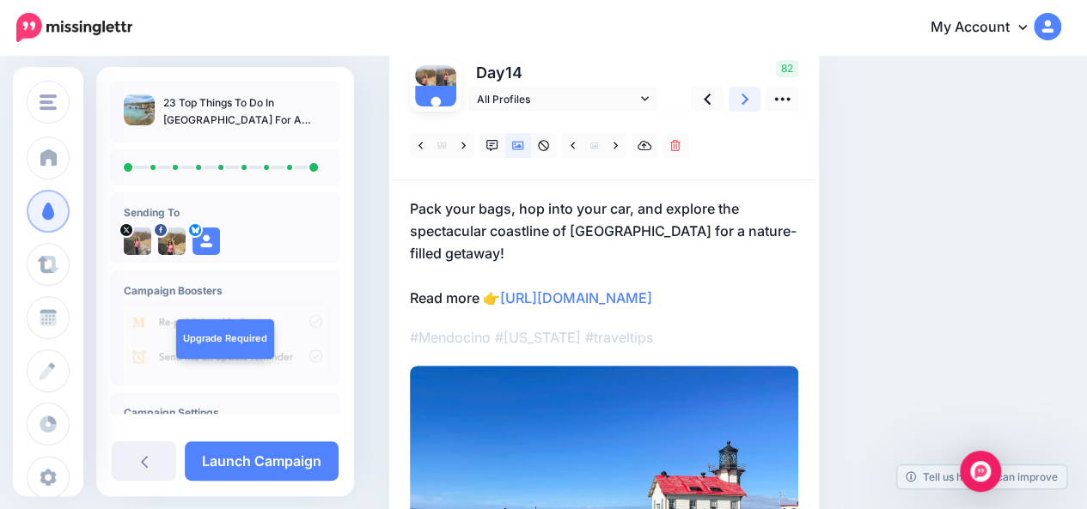
scroll to position [133, 0]
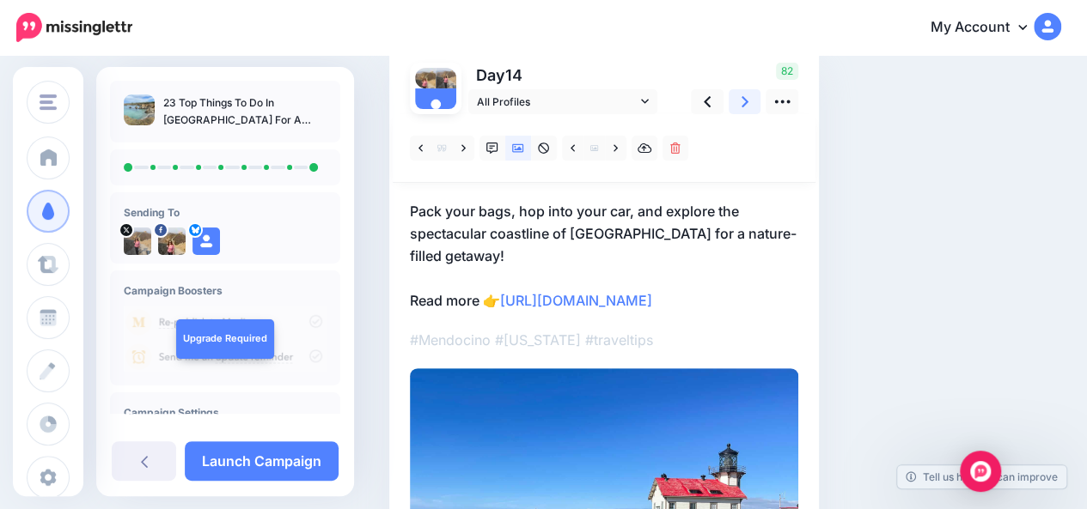
click at [746, 103] on icon at bounding box center [744, 102] width 7 height 18
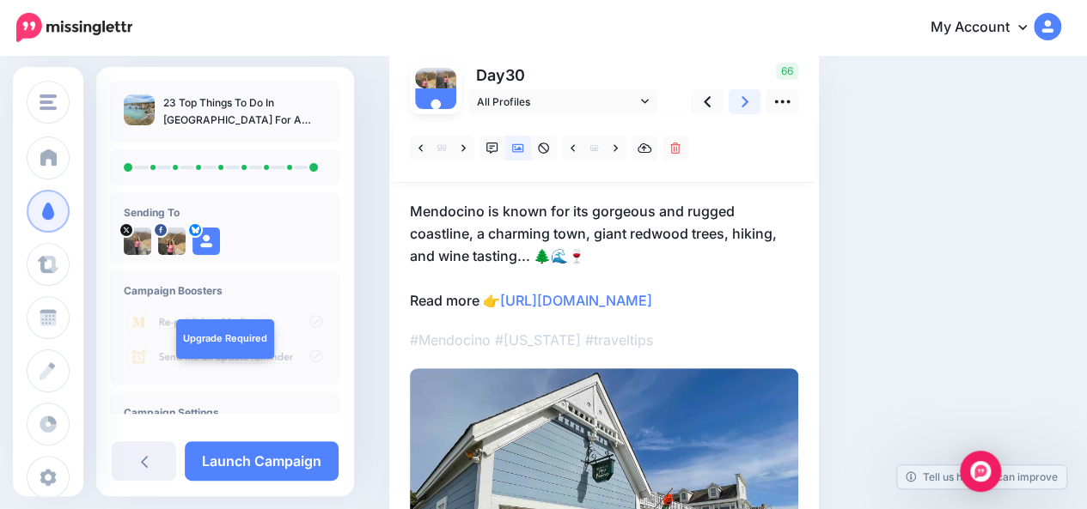
click at [746, 103] on icon at bounding box center [744, 102] width 7 height 18
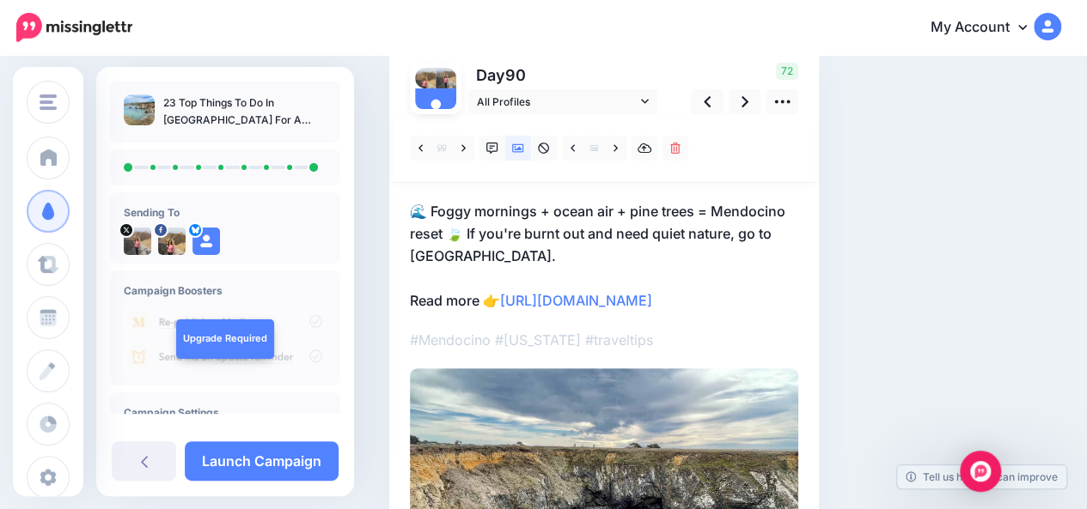
click at [657, 207] on p "🌊 Foggy mornings + ocean air + pine trees = Mendocino reset 🍃 If you're burnt o…" at bounding box center [604, 256] width 388 height 112
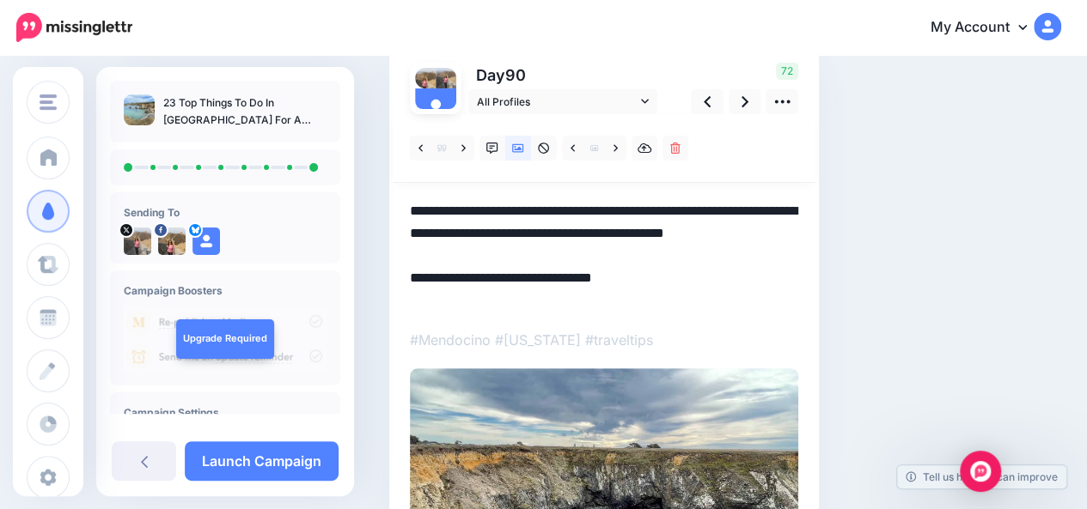
click at [657, 207] on textarea "**********" at bounding box center [604, 256] width 388 height 112
click at [941, 269] on div "Social Posts Review the social posts that will be sent to promote this content.…" at bounding box center [667, 341] width 582 height 782
click at [476, 254] on textarea "**********" at bounding box center [604, 256] width 388 height 112
type textarea "**********"
click at [981, 184] on div "Social Posts Review the social posts that will be sent to promote this content.…" at bounding box center [724, 341] width 697 height 782
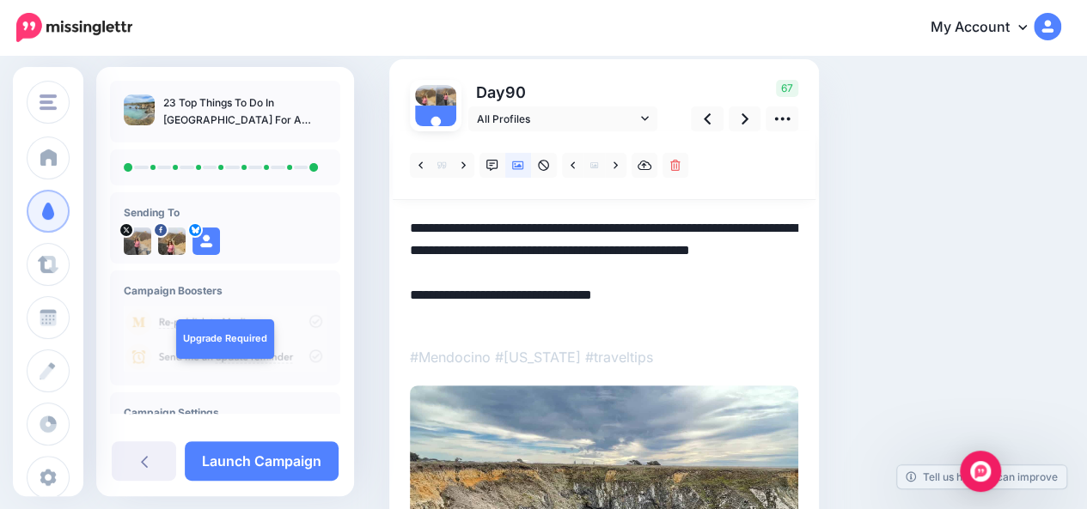
scroll to position [108, 0]
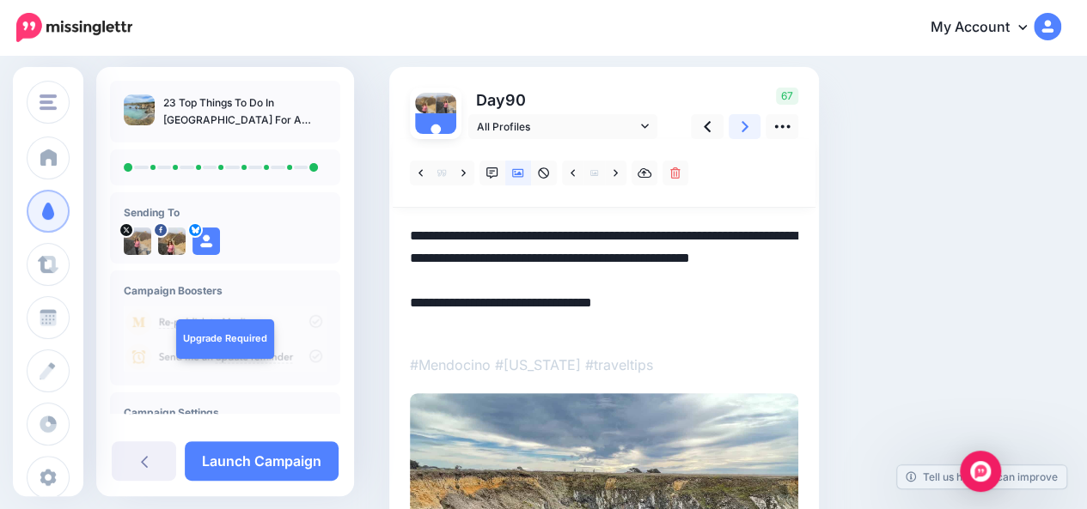
click at [747, 125] on icon at bounding box center [744, 126] width 7 height 11
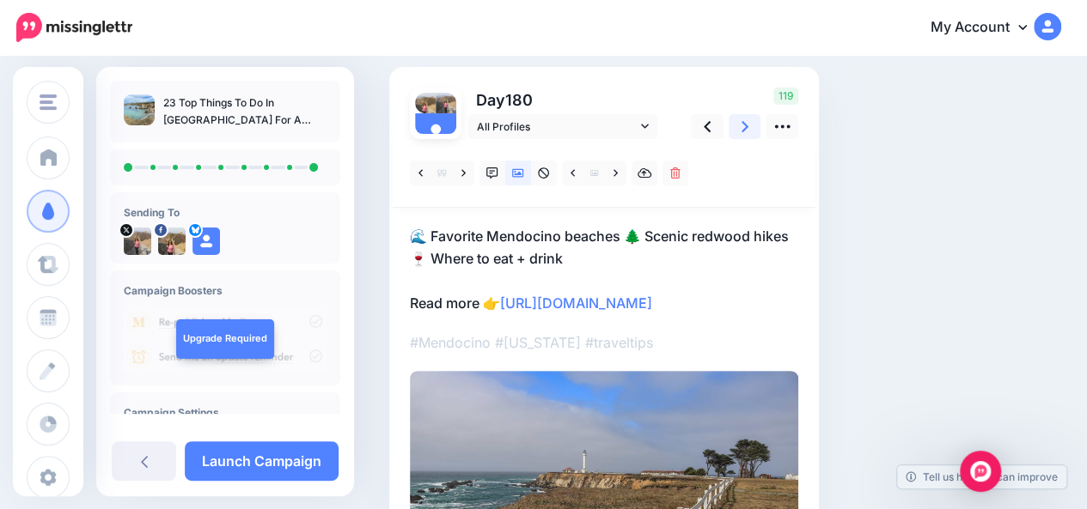
click at [747, 125] on icon at bounding box center [744, 126] width 7 height 11
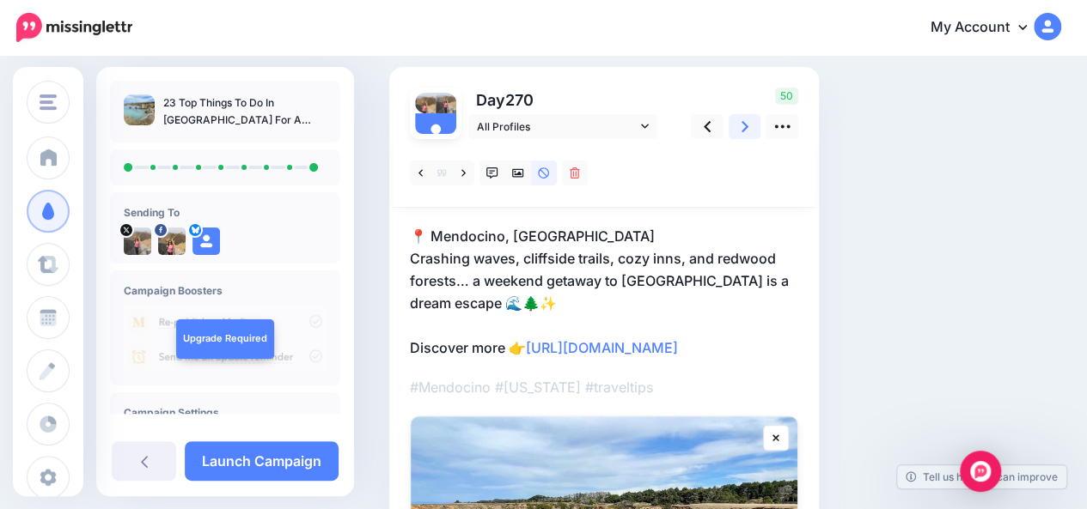
click at [747, 125] on icon at bounding box center [744, 126] width 7 height 11
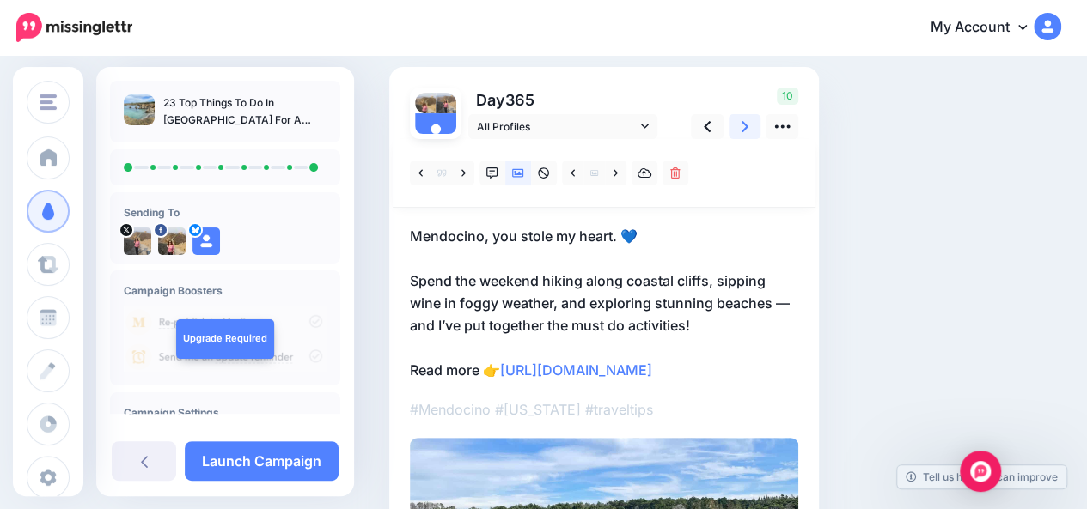
click at [747, 125] on icon at bounding box center [744, 126] width 7 height 11
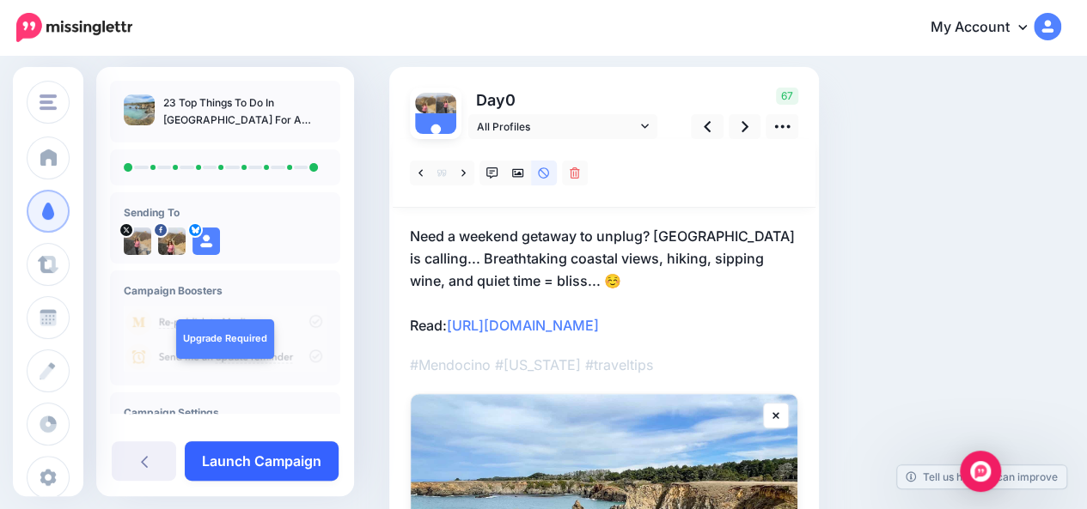
click at [302, 472] on link "Launch Campaign" at bounding box center [262, 461] width 154 height 40
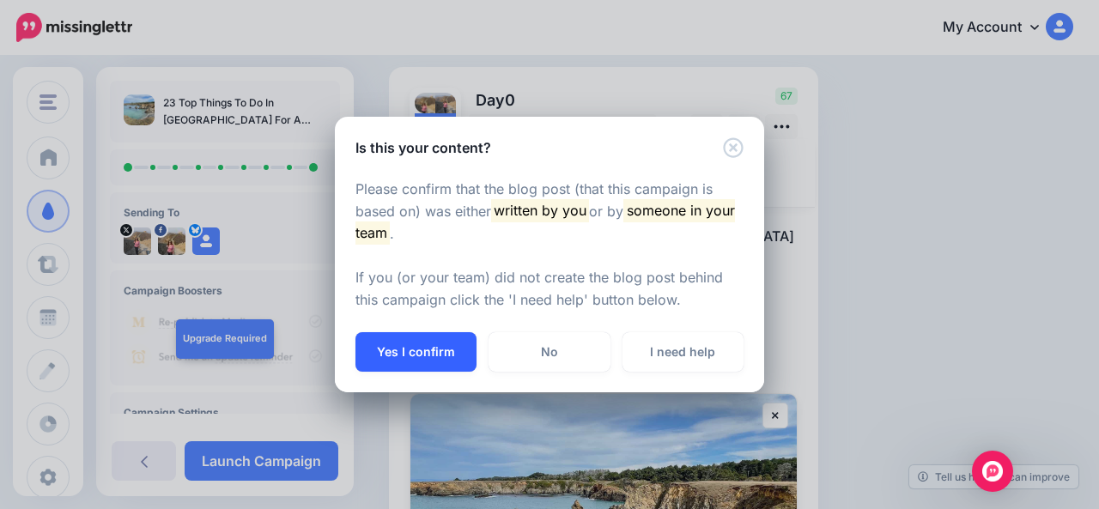
click at [405, 357] on button "Yes I confirm" at bounding box center [416, 352] width 121 height 40
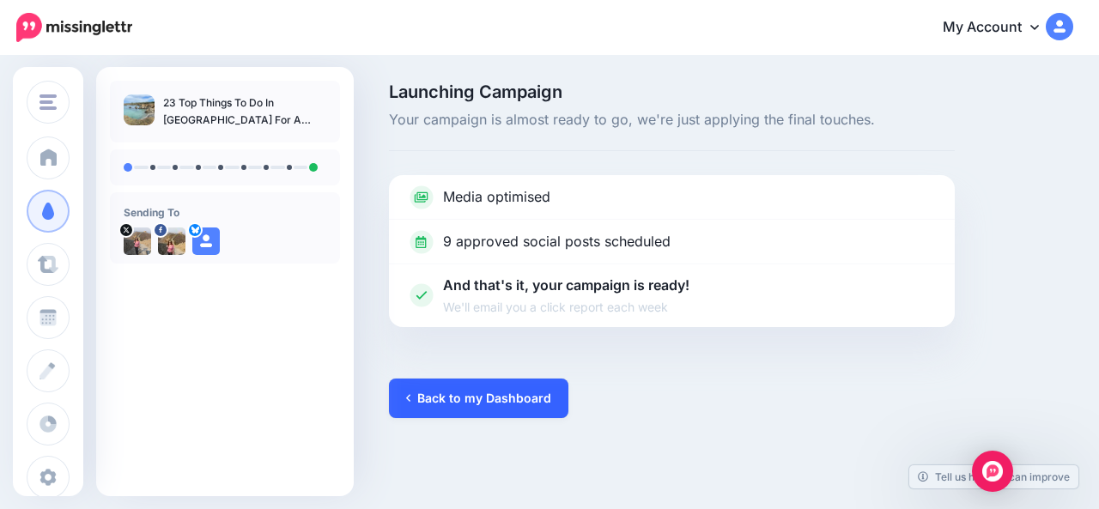
click at [436, 395] on link "Back to my Dashboard" at bounding box center [479, 399] width 180 height 40
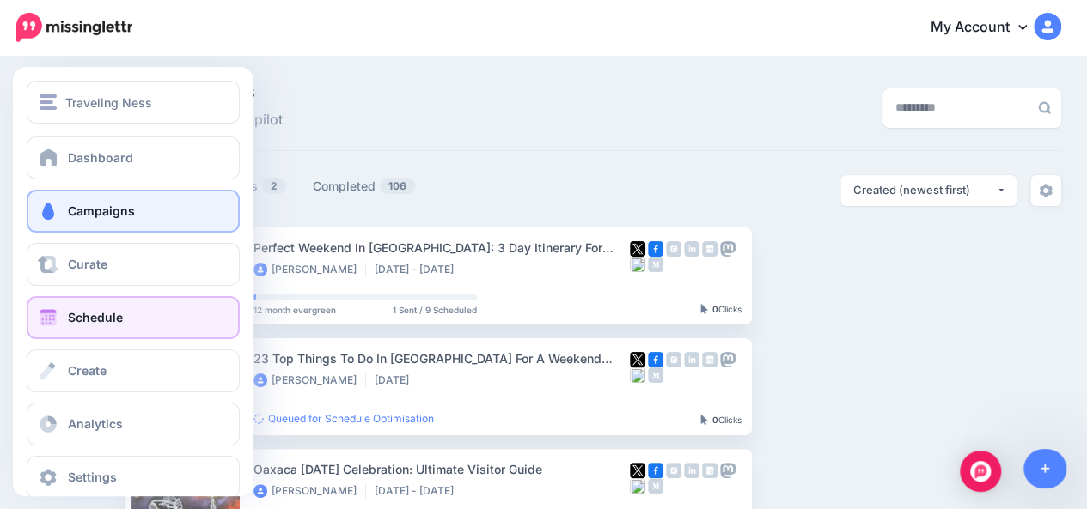
click at [53, 319] on span at bounding box center [48, 317] width 22 height 17
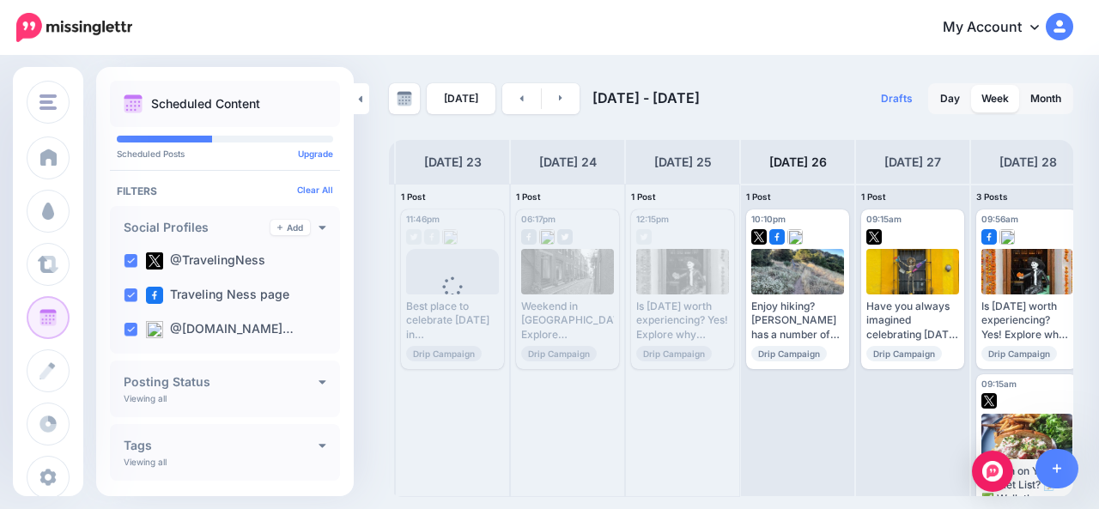
scroll to position [0, 113]
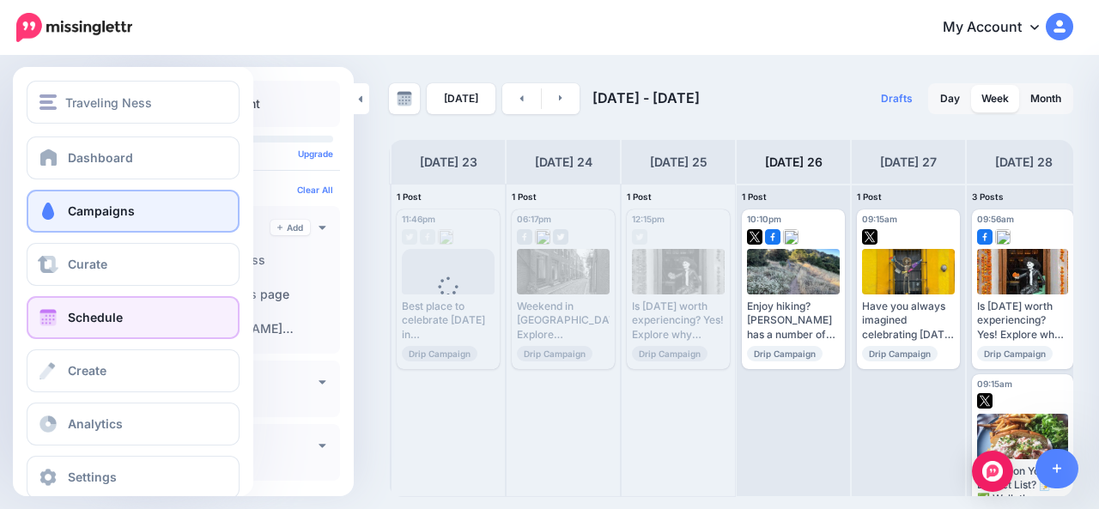
click at [62, 214] on link "Campaigns" at bounding box center [133, 211] width 213 height 43
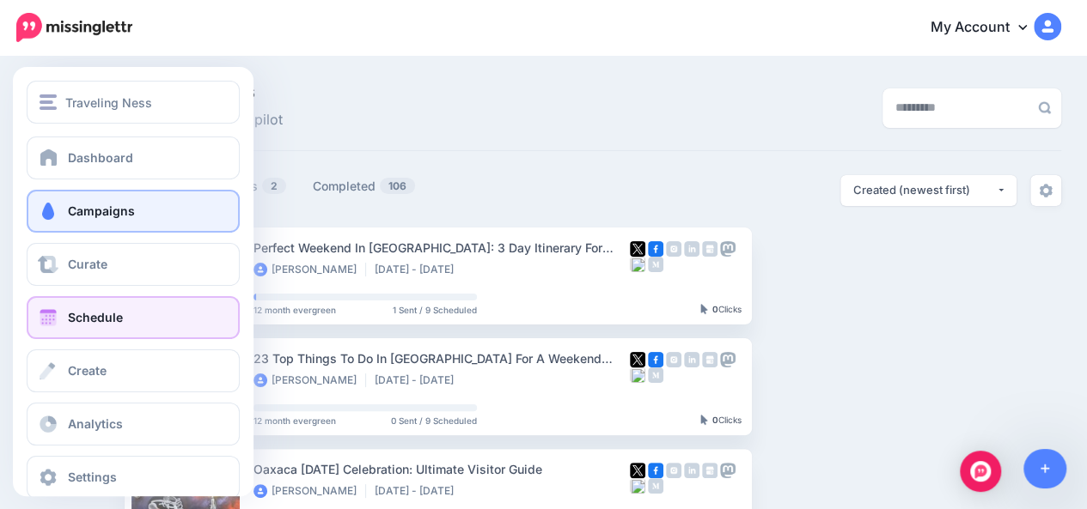
click at [52, 319] on span at bounding box center [48, 317] width 22 height 17
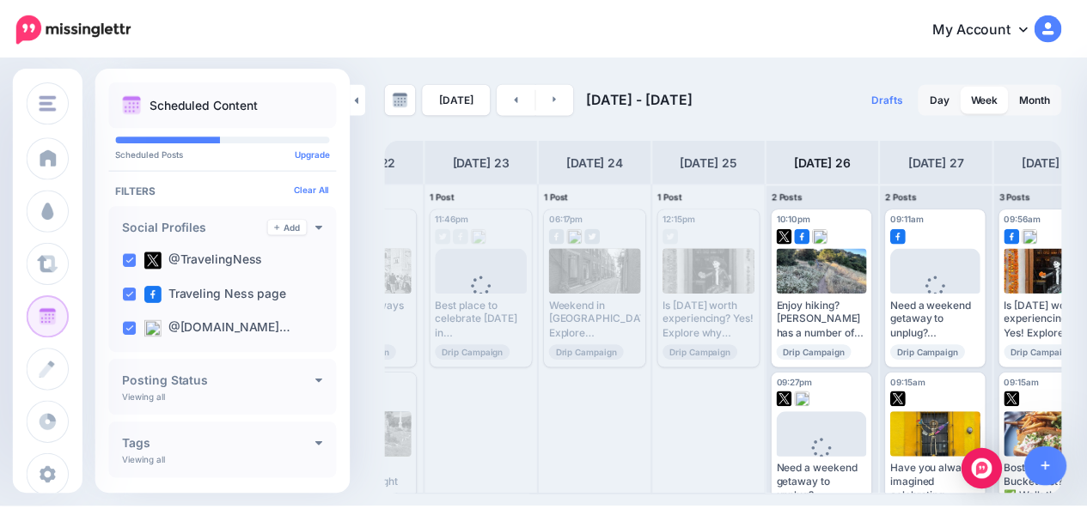
scroll to position [0, 120]
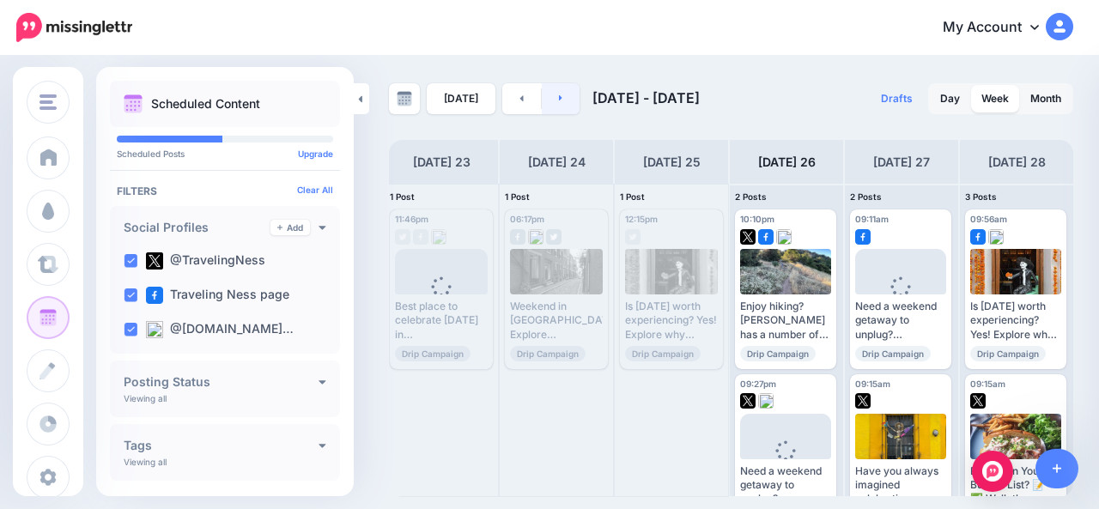
click at [559, 100] on icon at bounding box center [560, 98] width 3 height 6
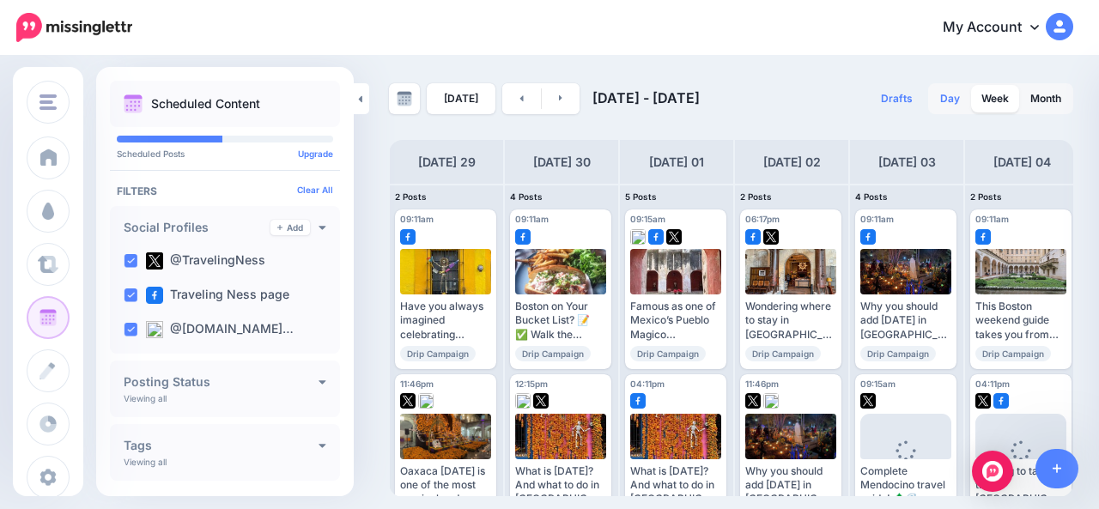
click at [960, 102] on link "Day" at bounding box center [950, 98] width 40 height 27
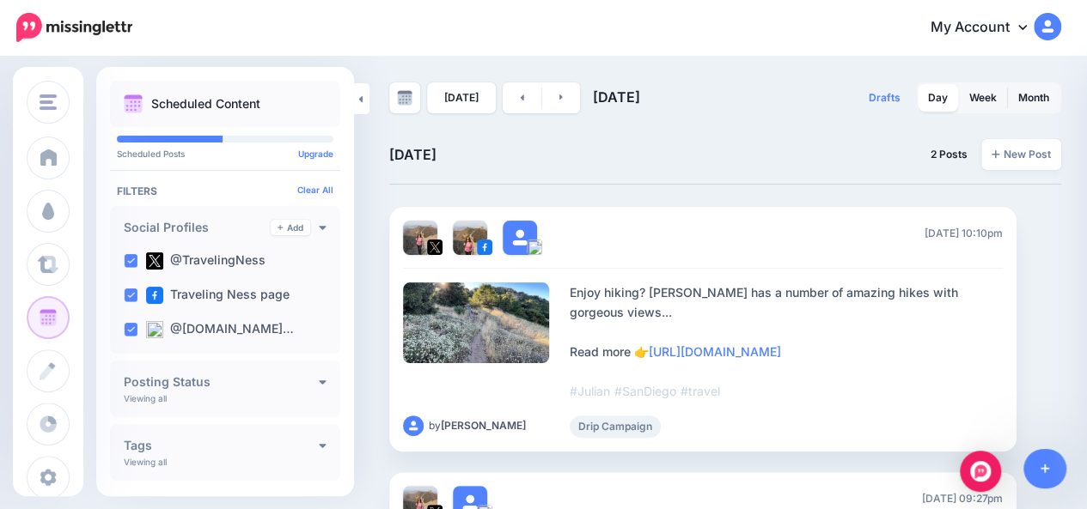
scroll to position [0, 0]
click at [569, 109] on link at bounding box center [561, 98] width 39 height 31
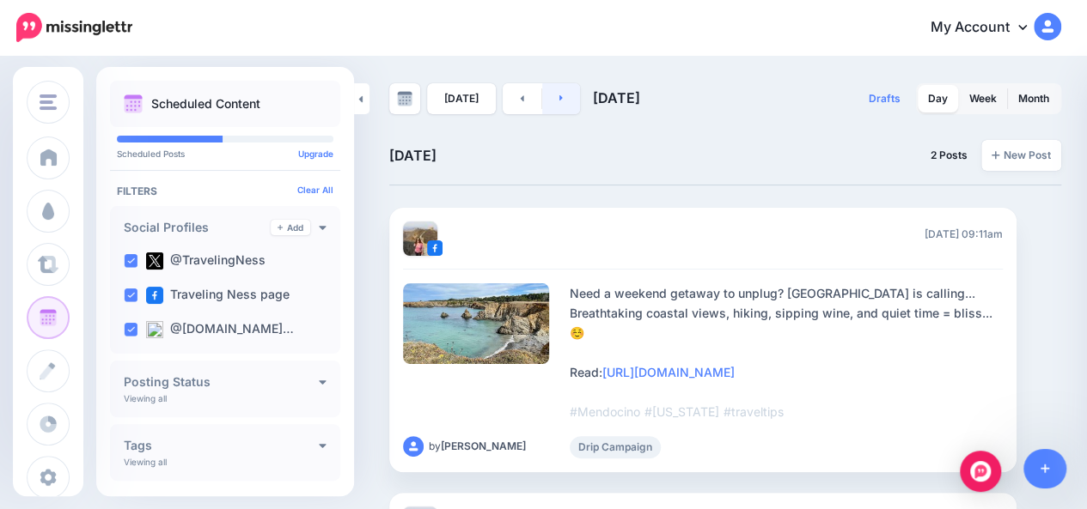
click at [574, 111] on link at bounding box center [561, 98] width 39 height 31
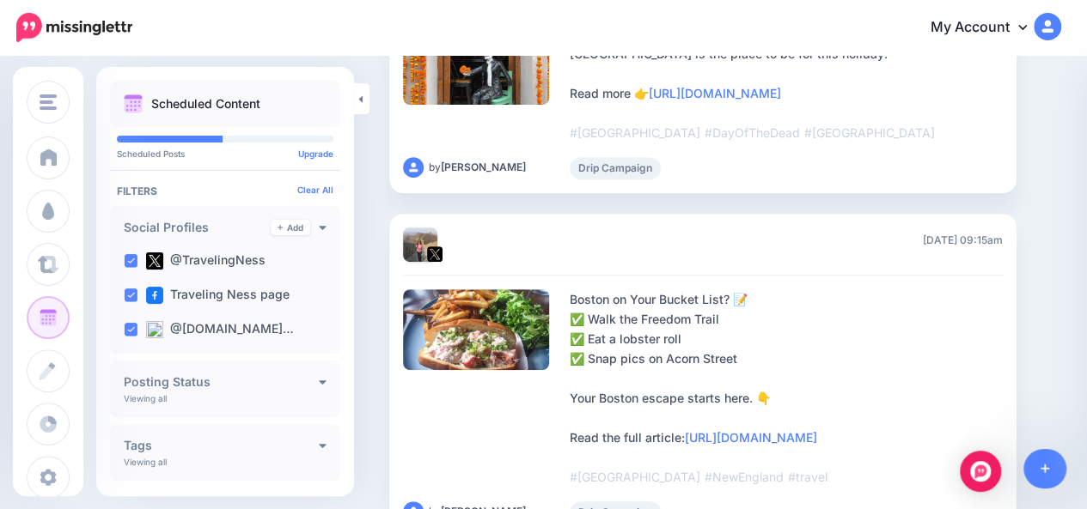
scroll to position [29, 0]
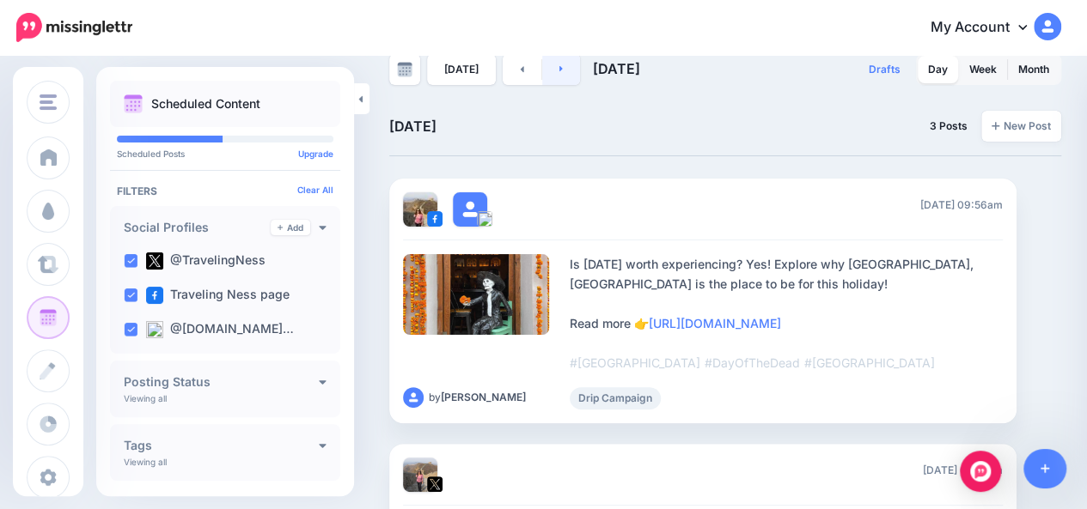
click at [567, 78] on link at bounding box center [561, 69] width 39 height 31
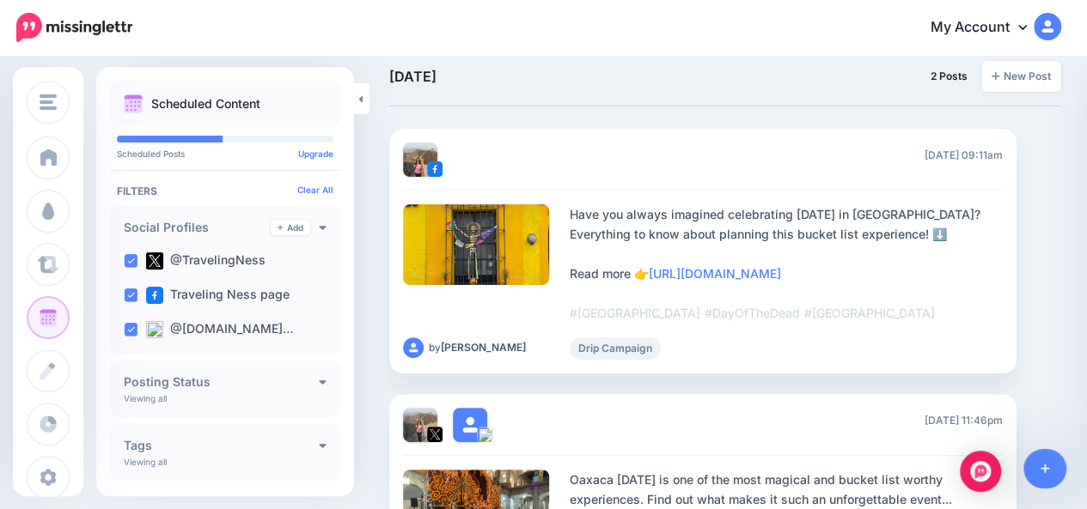
scroll to position [40, 0]
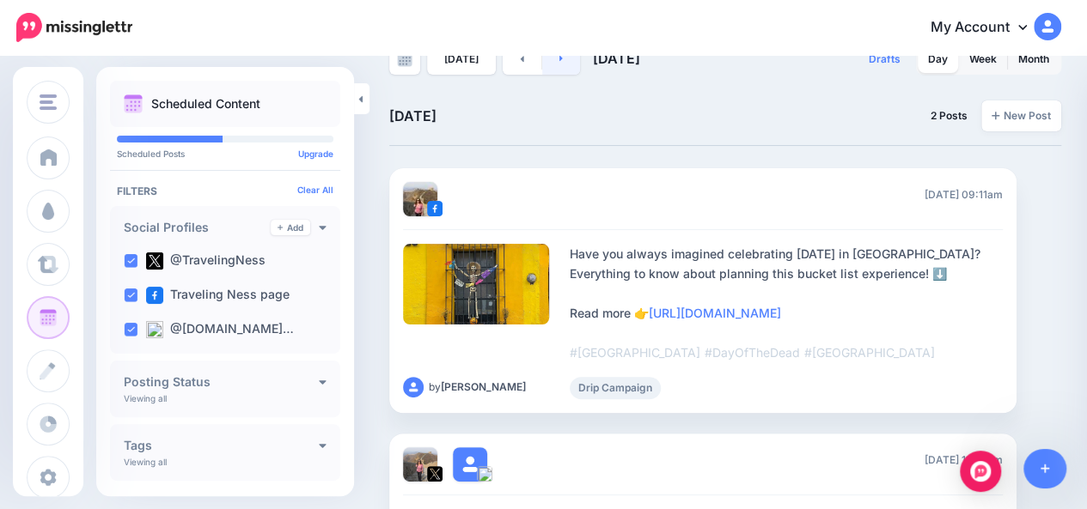
click at [565, 70] on link at bounding box center [561, 59] width 39 height 31
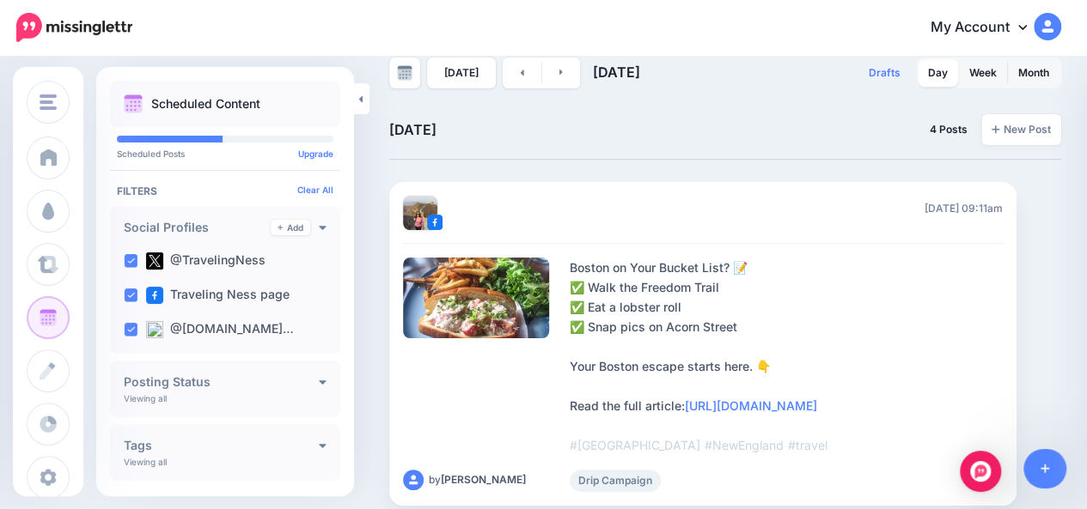
scroll to position [22, 0]
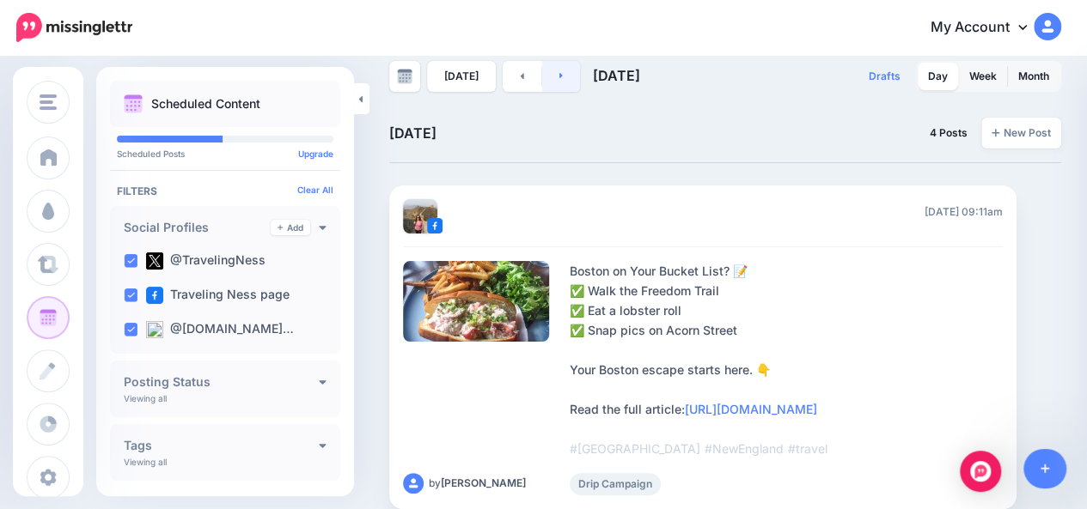
click at [567, 82] on link at bounding box center [561, 76] width 39 height 31
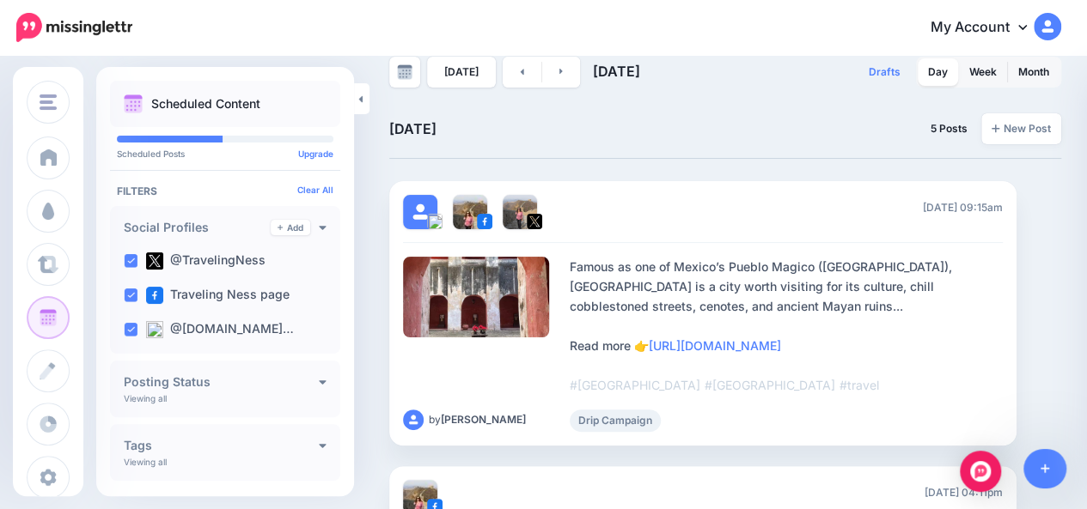
scroll to position [0, 0]
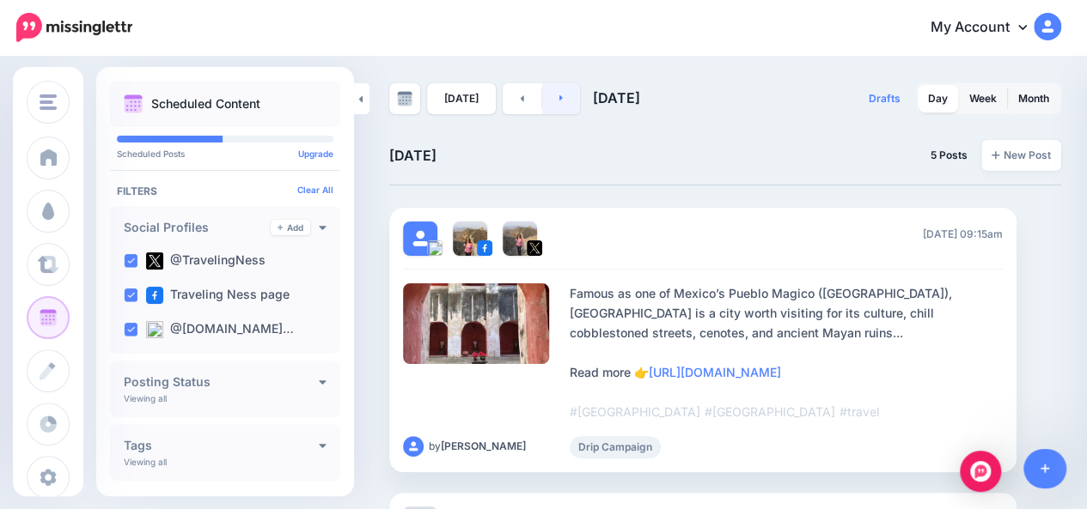
click at [559, 99] on link at bounding box center [561, 98] width 39 height 31
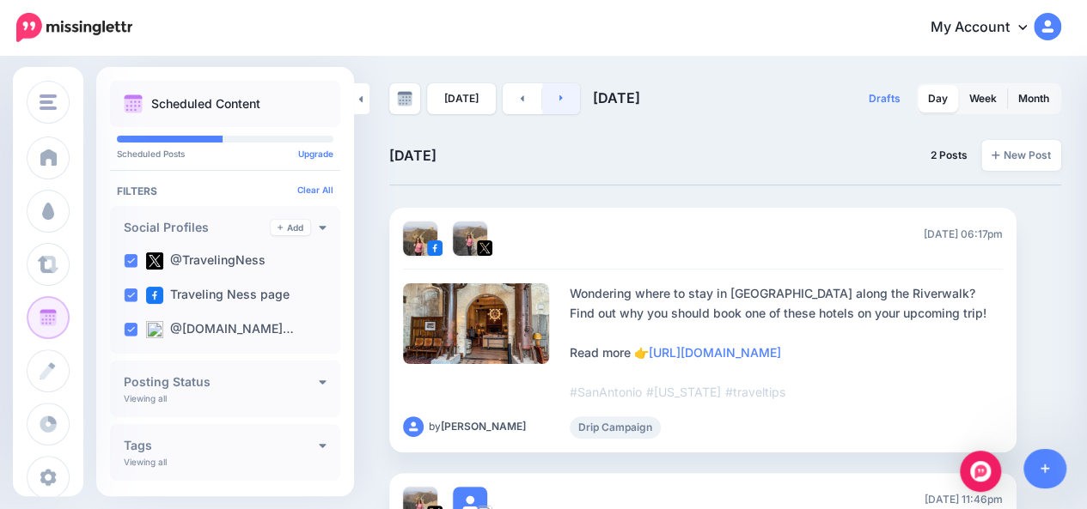
click at [564, 106] on link at bounding box center [561, 98] width 39 height 31
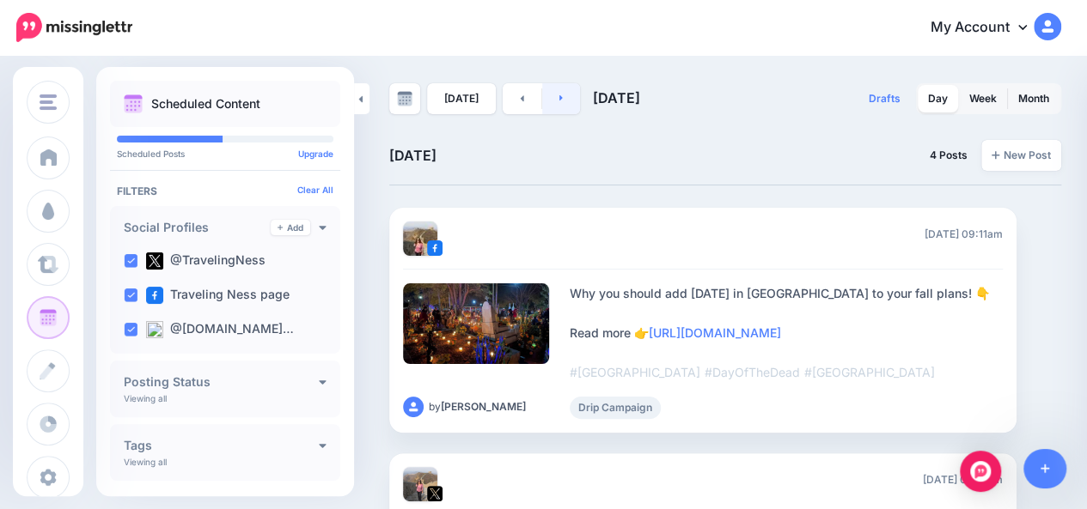
click at [562, 102] on link at bounding box center [561, 98] width 39 height 31
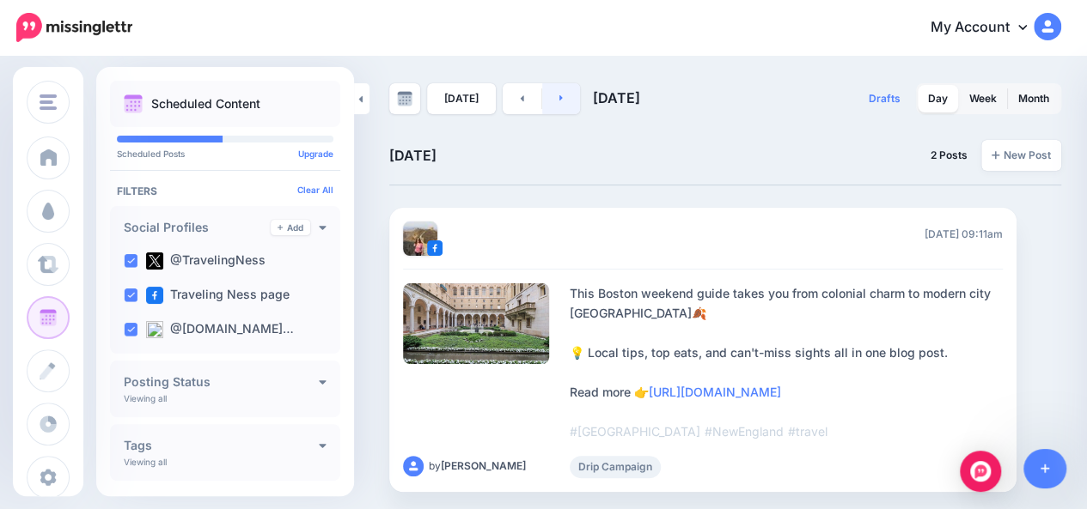
click at [560, 104] on link at bounding box center [561, 98] width 39 height 31
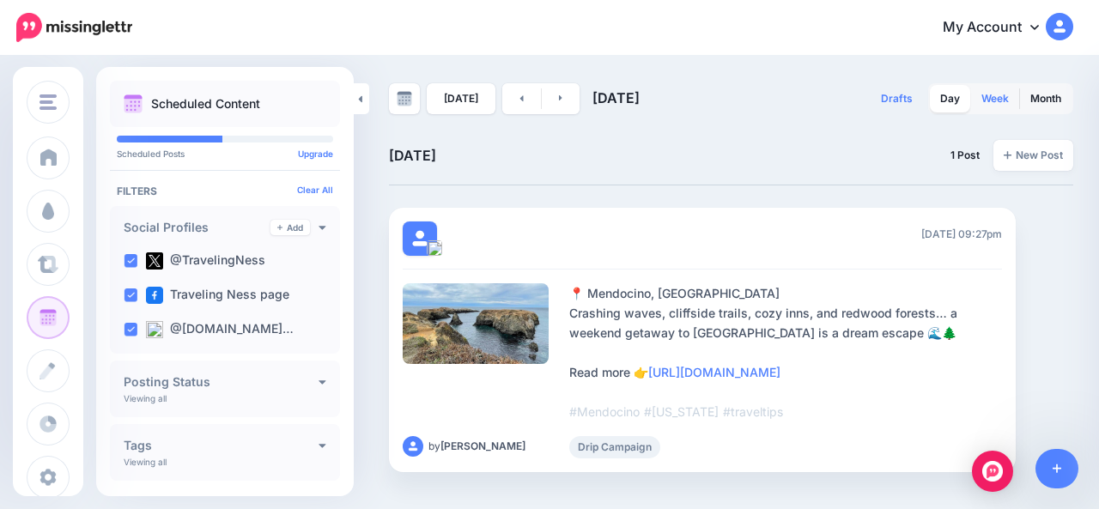
click at [990, 100] on link "Week" at bounding box center [995, 98] width 48 height 27
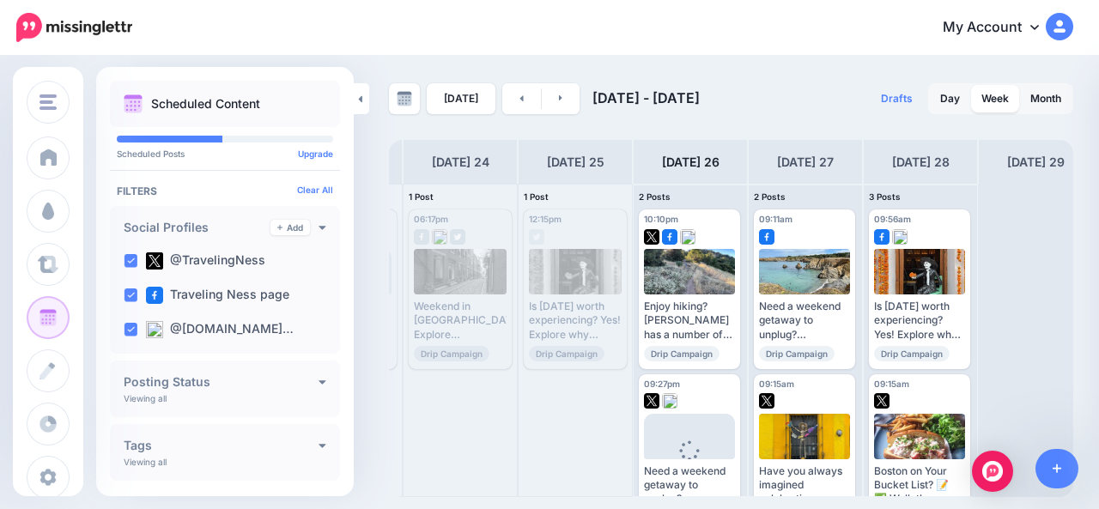
scroll to position [0, 235]
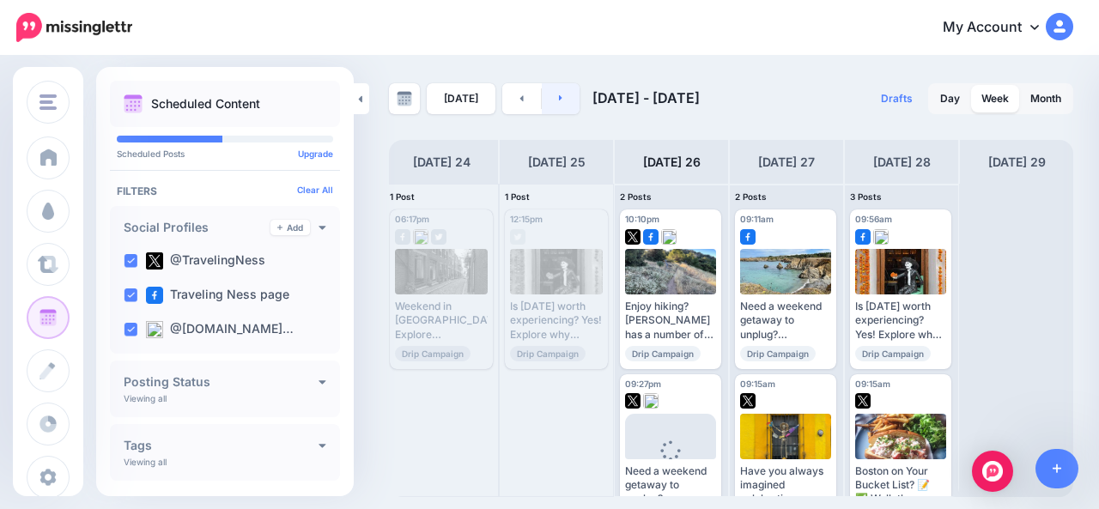
click at [565, 98] on link at bounding box center [561, 98] width 39 height 31
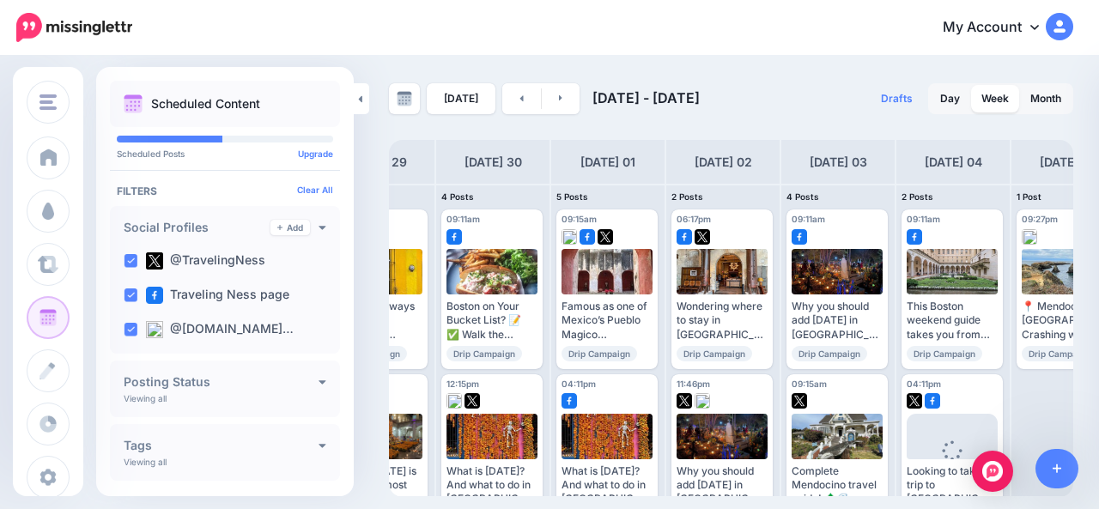
scroll to position [0, 120]
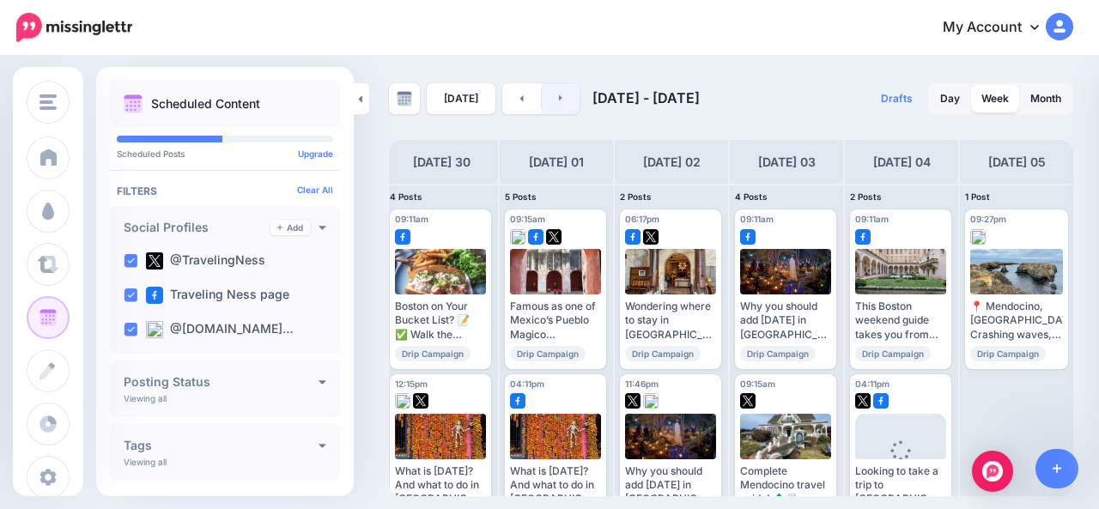
click at [562, 107] on link at bounding box center [561, 98] width 39 height 31
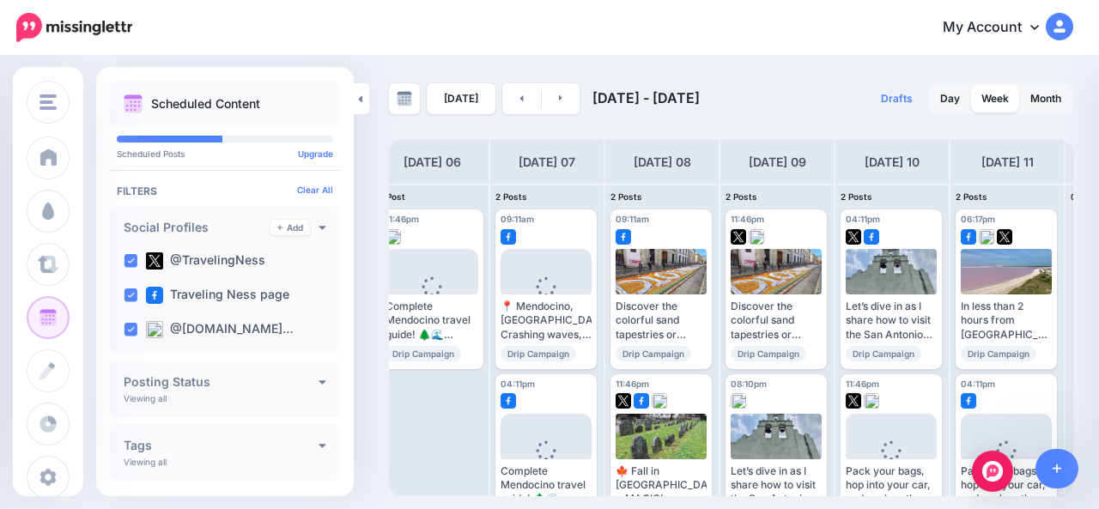
scroll to position [0, 0]
